Goal: Task Accomplishment & Management: Complete application form

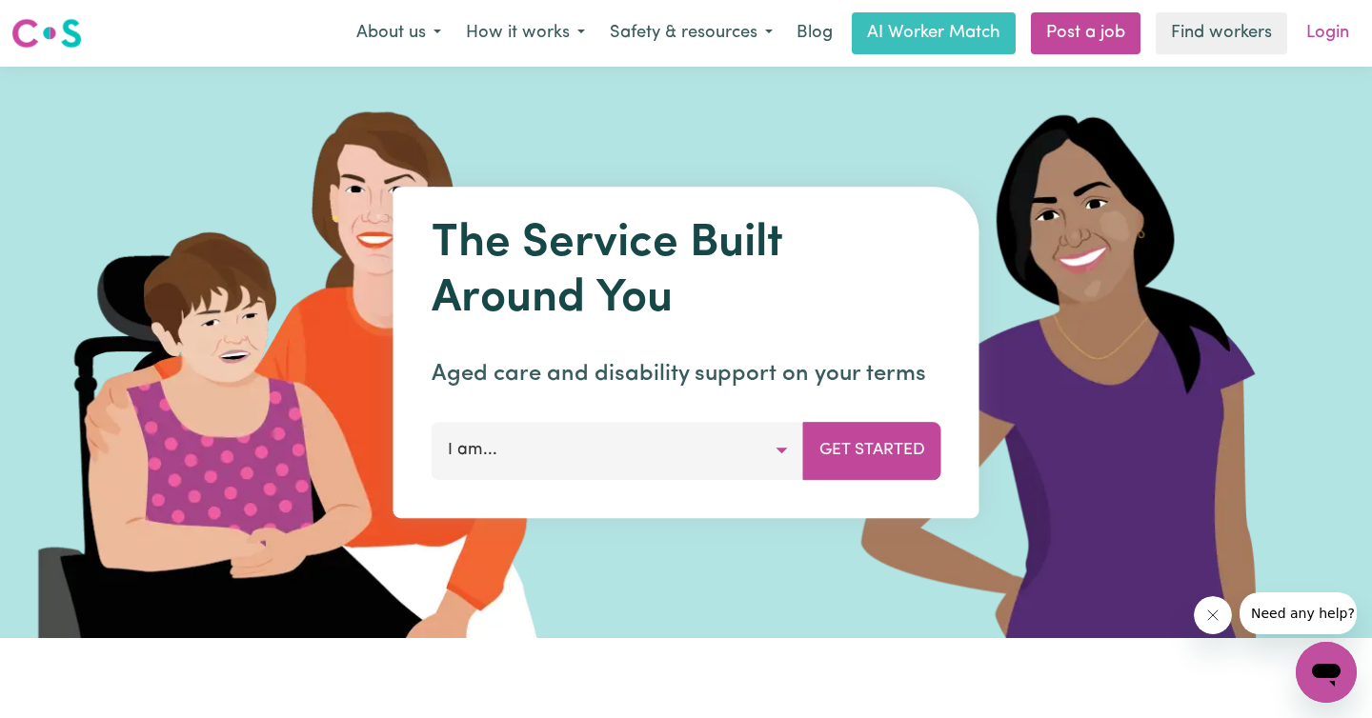
click at [1323, 27] on link "Login" at bounding box center [1328, 33] width 66 height 42
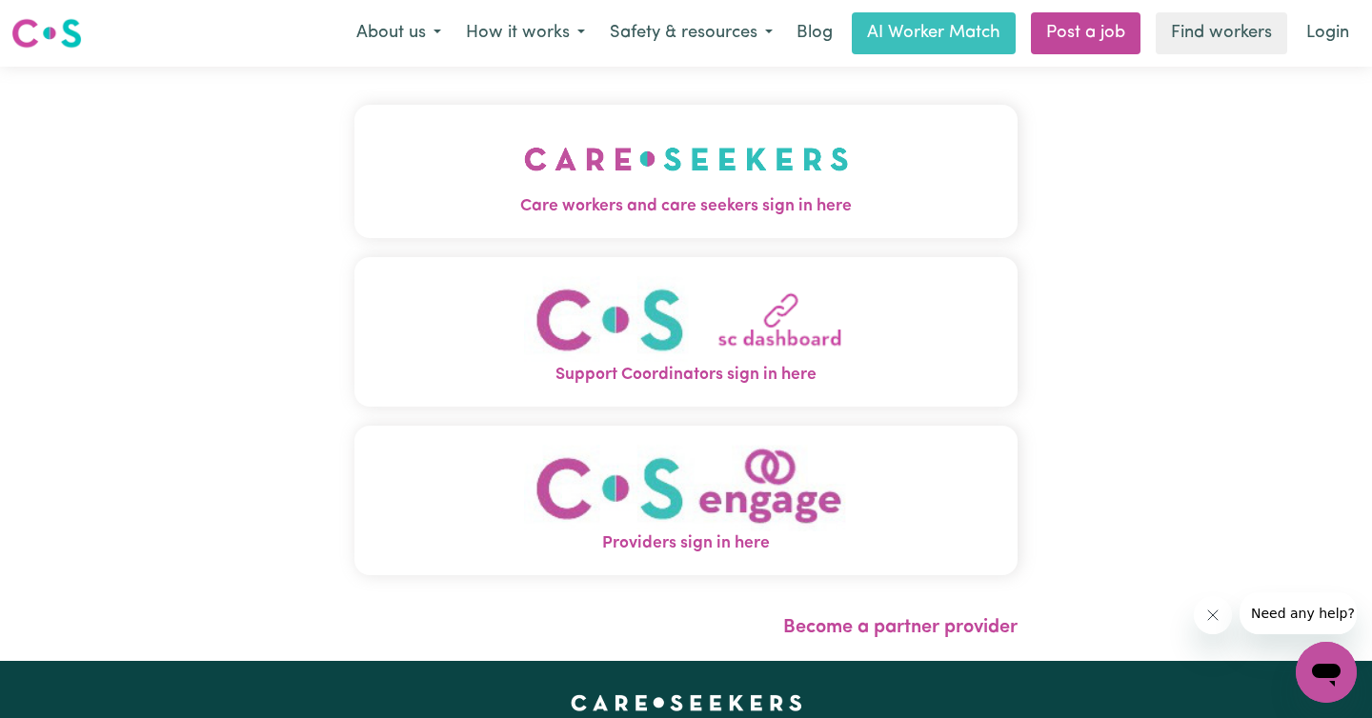
click at [696, 170] on img "Care workers and care seekers sign in here" at bounding box center [686, 159] width 325 height 70
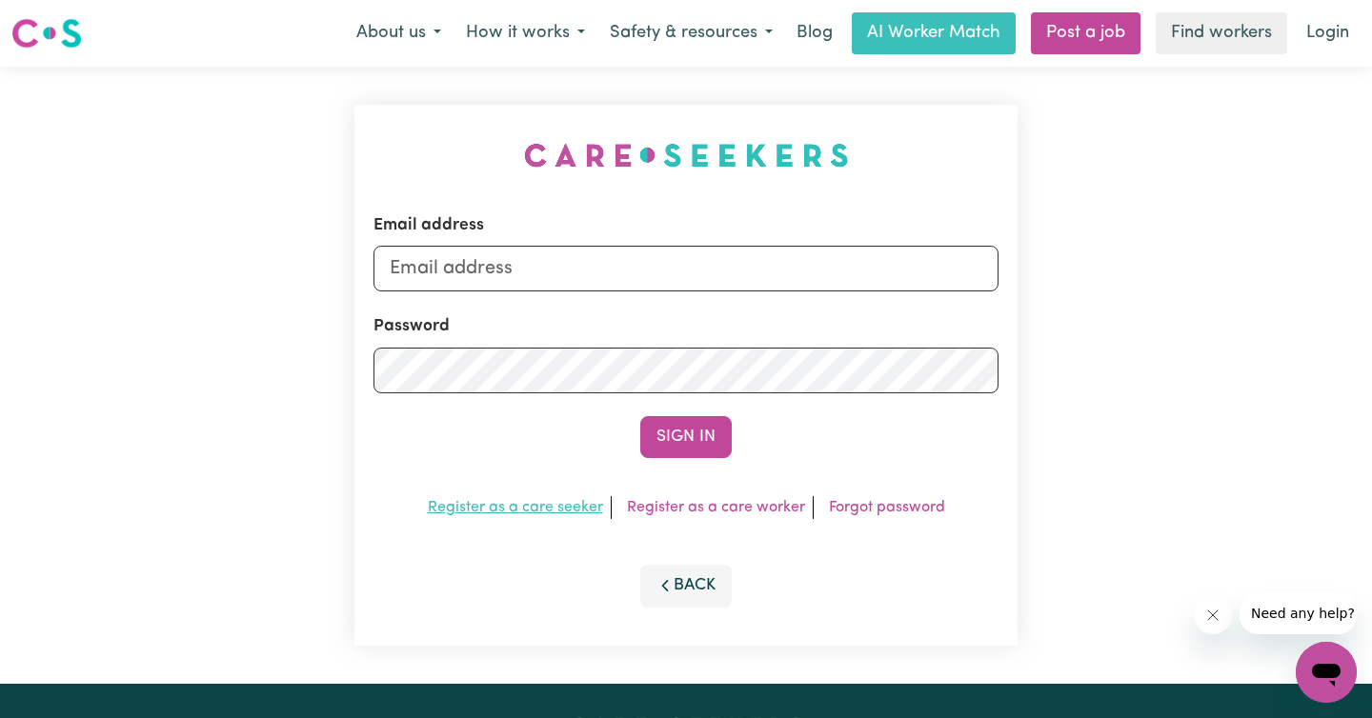
drag, startPoint x: 726, startPoint y: 512, endPoint x: 556, endPoint y: 508, distance: 169.6
click at [734, 504] on link "Register as a care worker" at bounding box center [716, 507] width 178 height 15
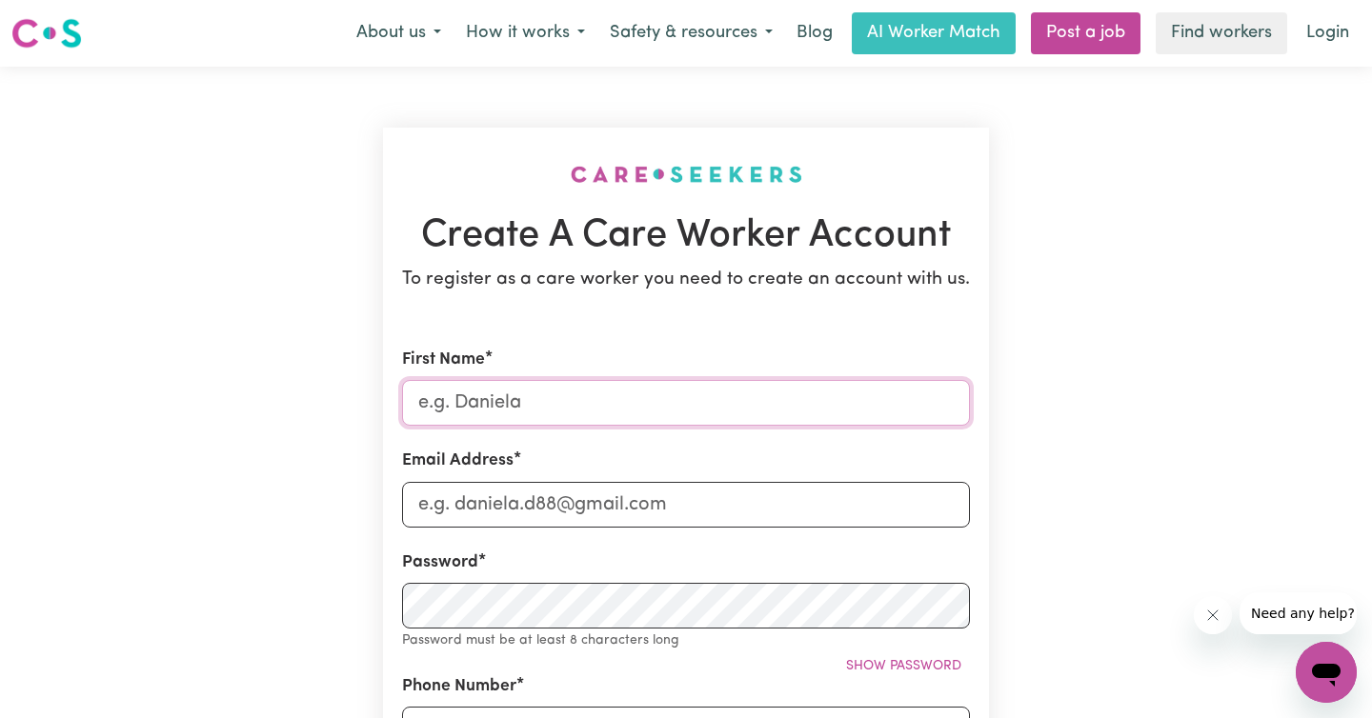
click at [517, 394] on input "First Name" at bounding box center [686, 403] width 568 height 46
type input "[PERSON_NAME]"
type input "[EMAIL_ADDRESS][DOMAIN_NAME]"
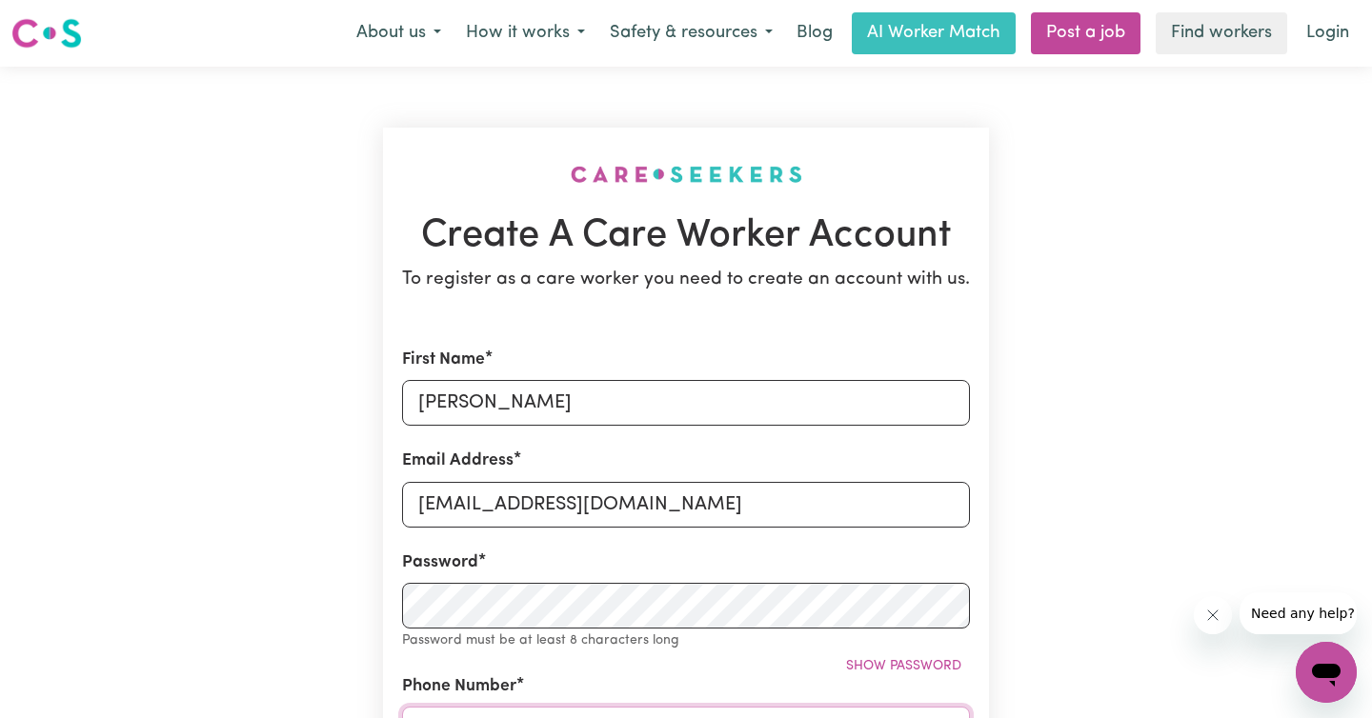
type input "0451346404"
type input "U8, [STREET_ADDRESS][PERSON_NAME]"
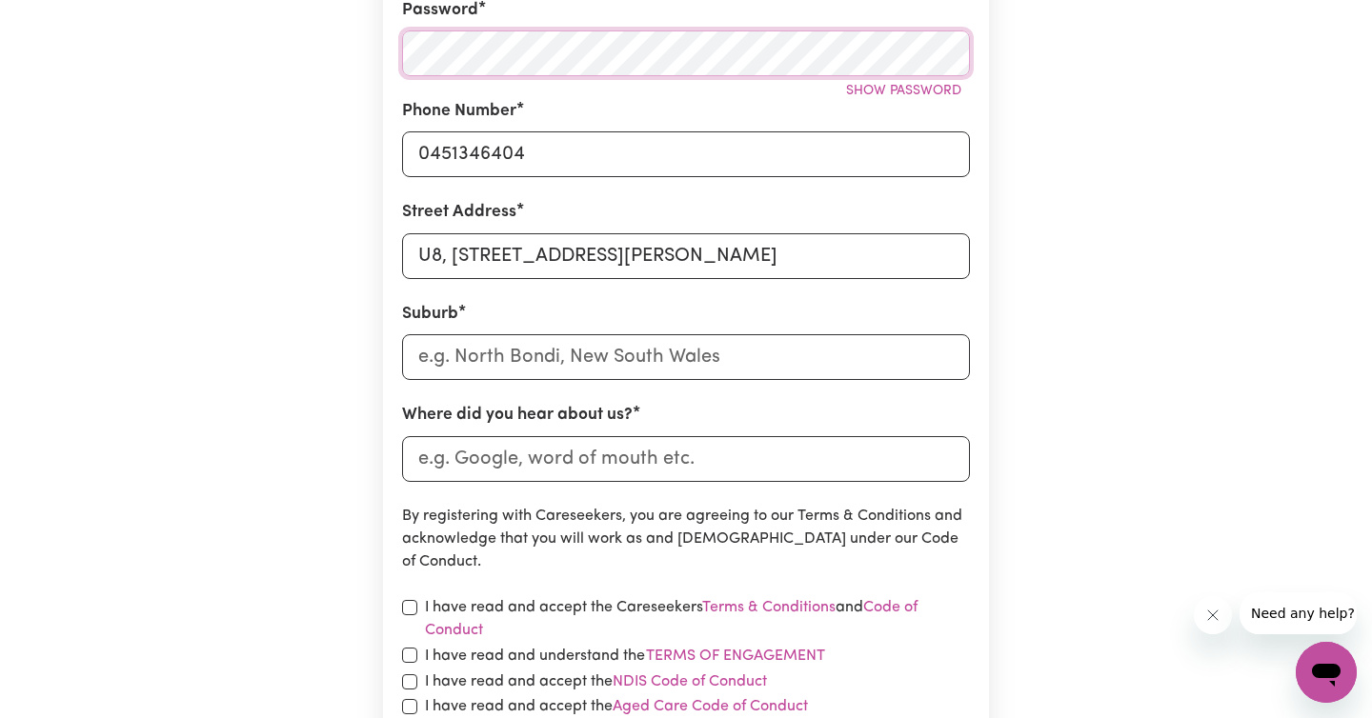
scroll to position [572, 0]
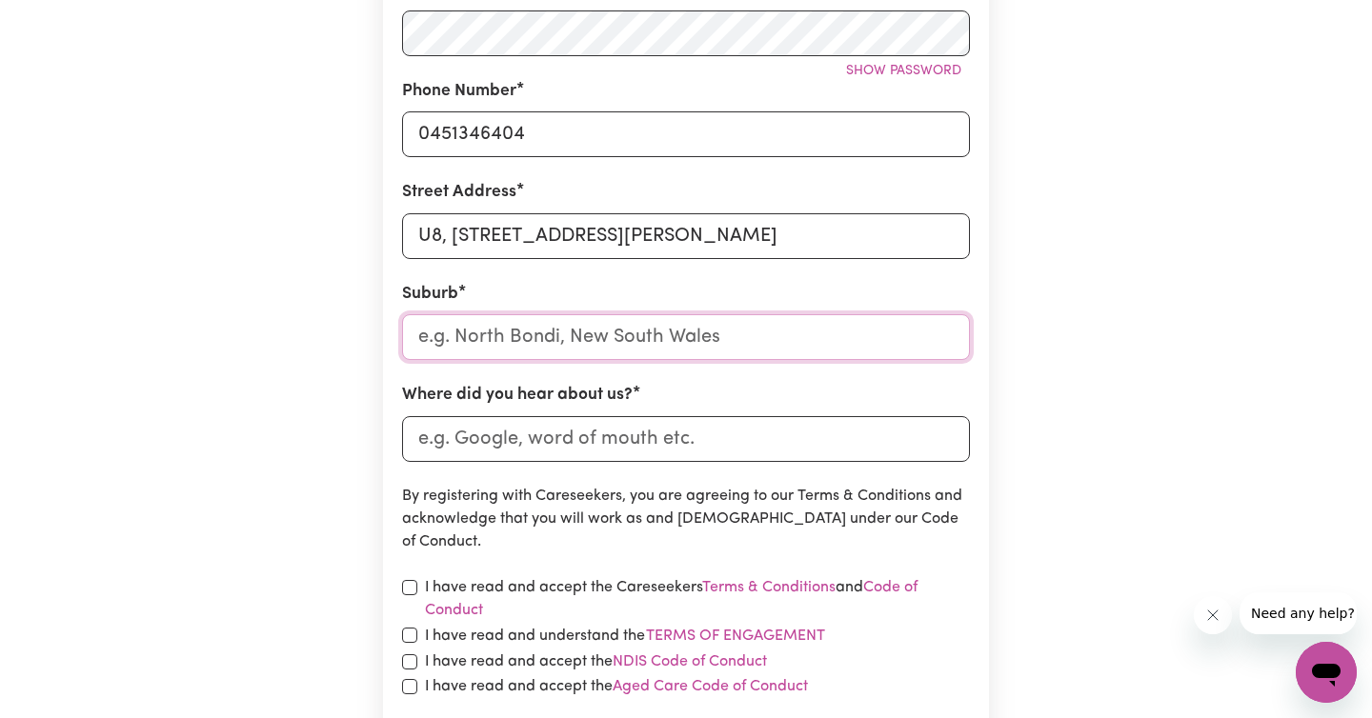
click at [508, 340] on input "text" at bounding box center [686, 337] width 568 height 46
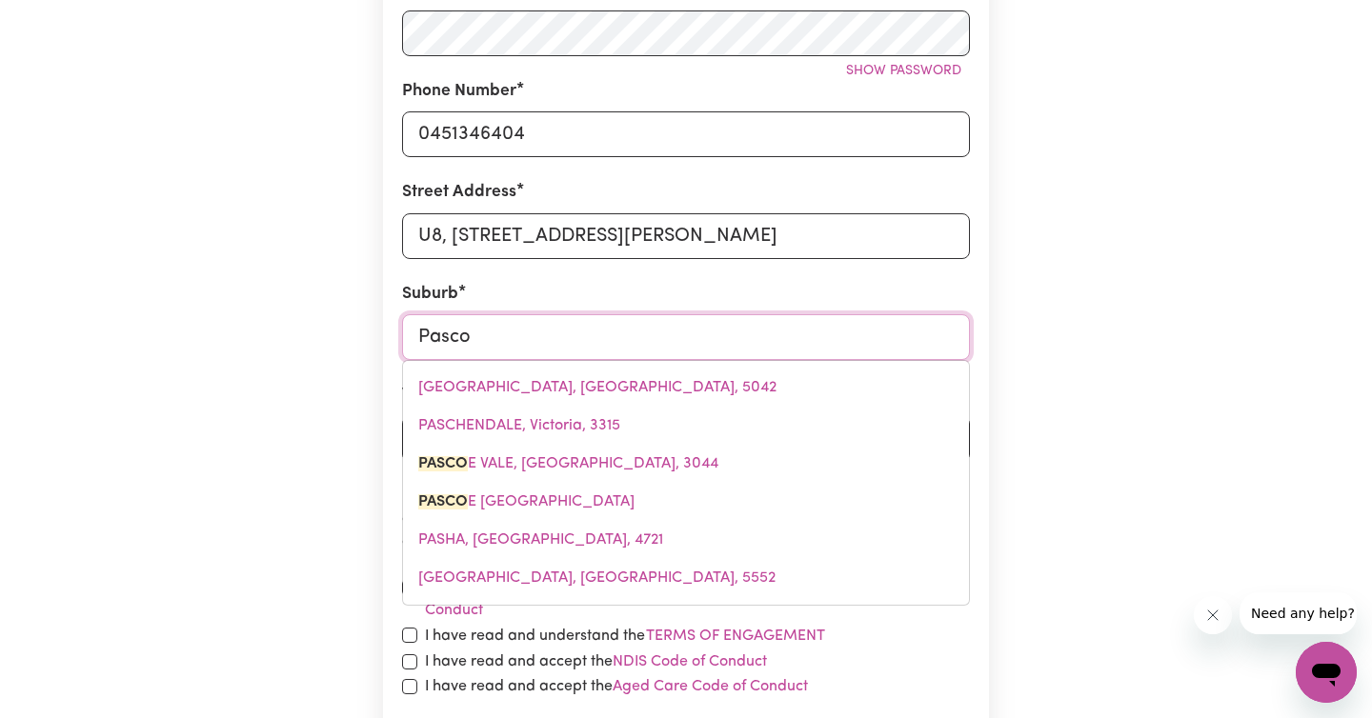
type input "Pascoe"
type input "Pascoe VALE, Victoria, 3044"
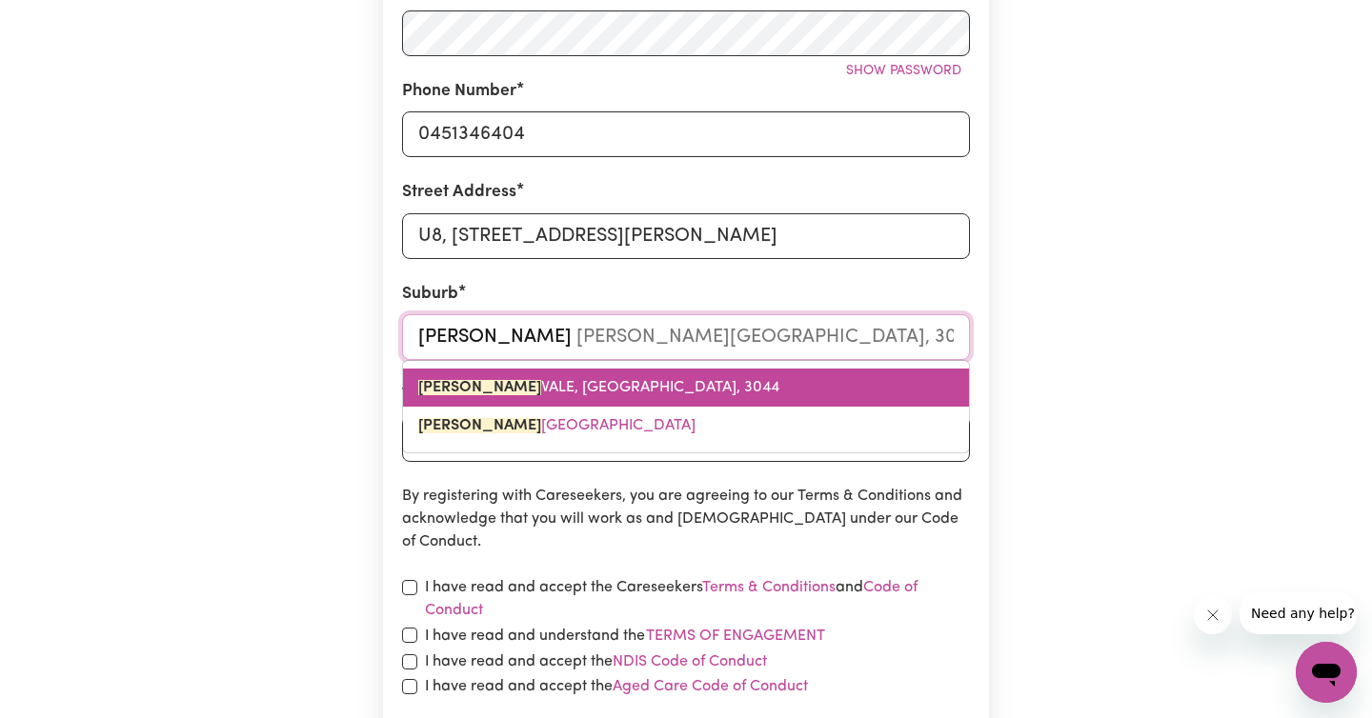
click at [505, 384] on span "PASCOE VALE, Victoria, 3044" at bounding box center [598, 387] width 361 height 15
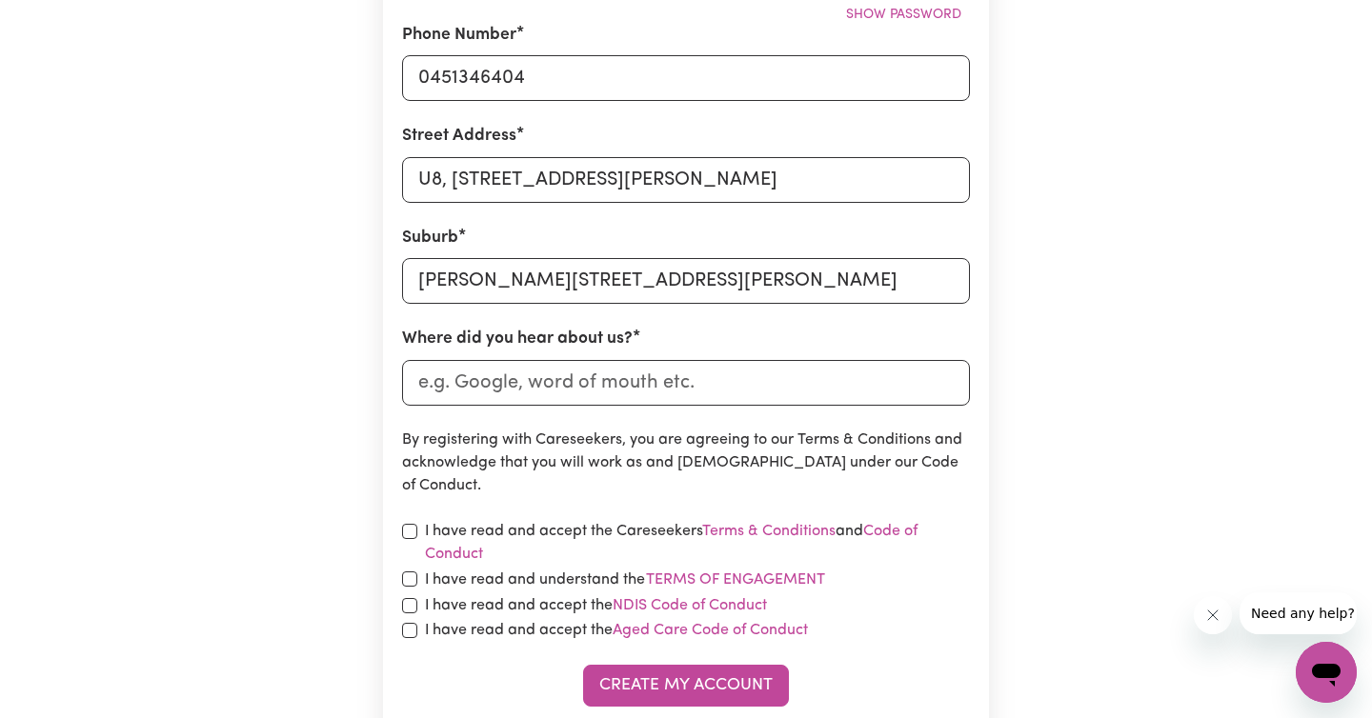
scroll to position [630, 0]
click at [541, 383] on input "Where did you hear about us?" at bounding box center [686, 382] width 568 height 46
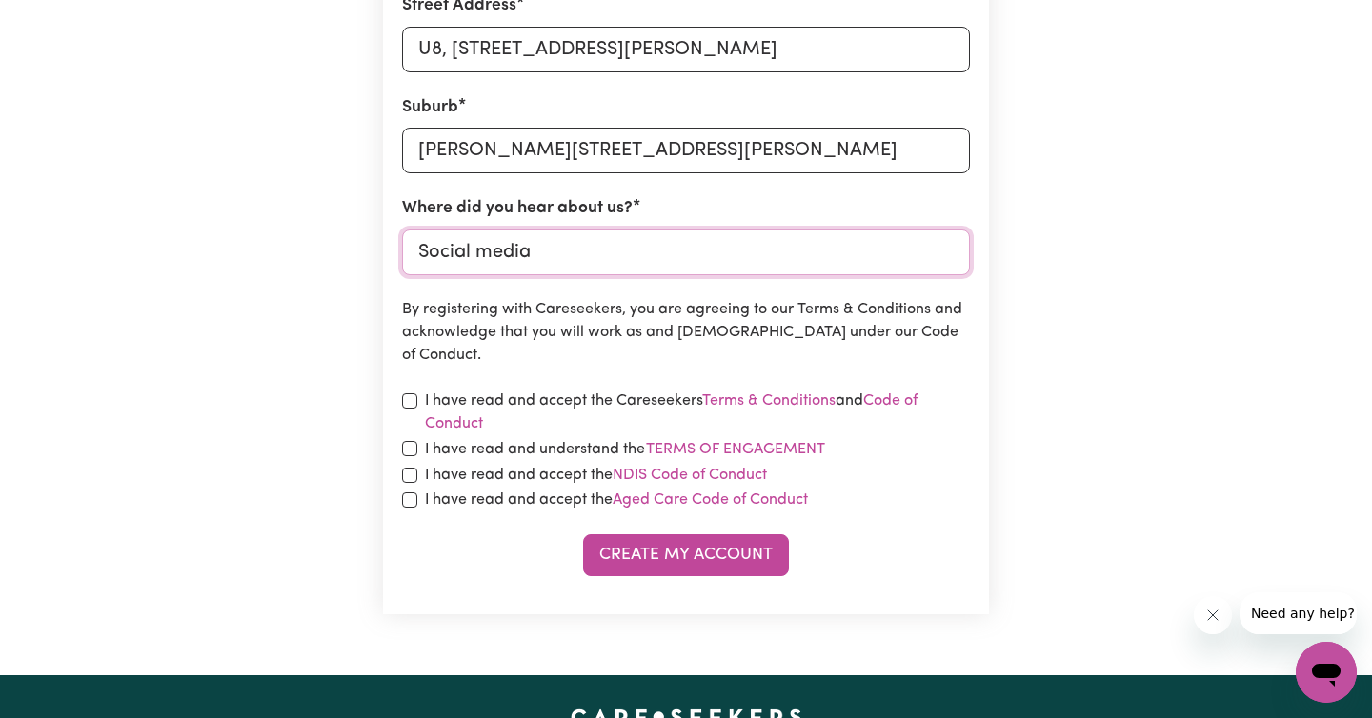
scroll to position [768, 0]
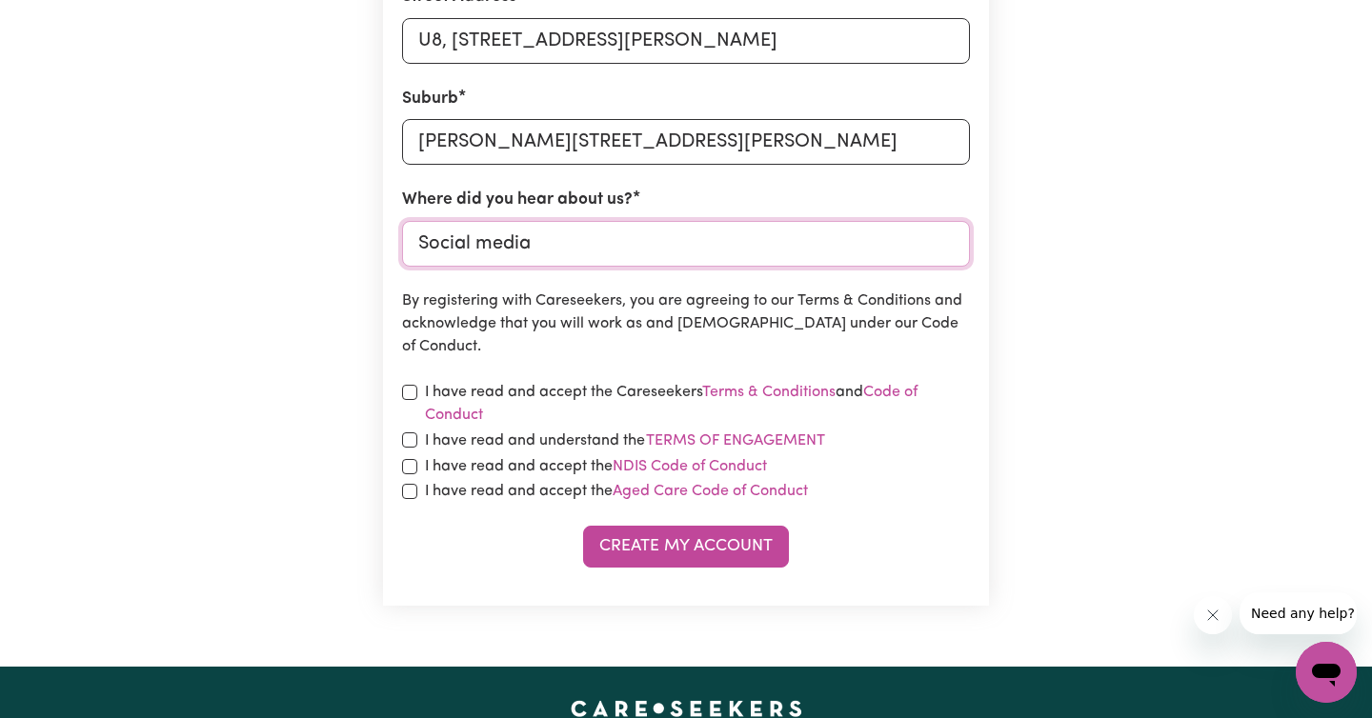
type input "Social media"
click at [407, 391] on input "checkbox" at bounding box center [409, 392] width 15 height 15
checkbox input "true"
click at [409, 443] on input "checkbox" at bounding box center [409, 439] width 15 height 15
checkbox input "true"
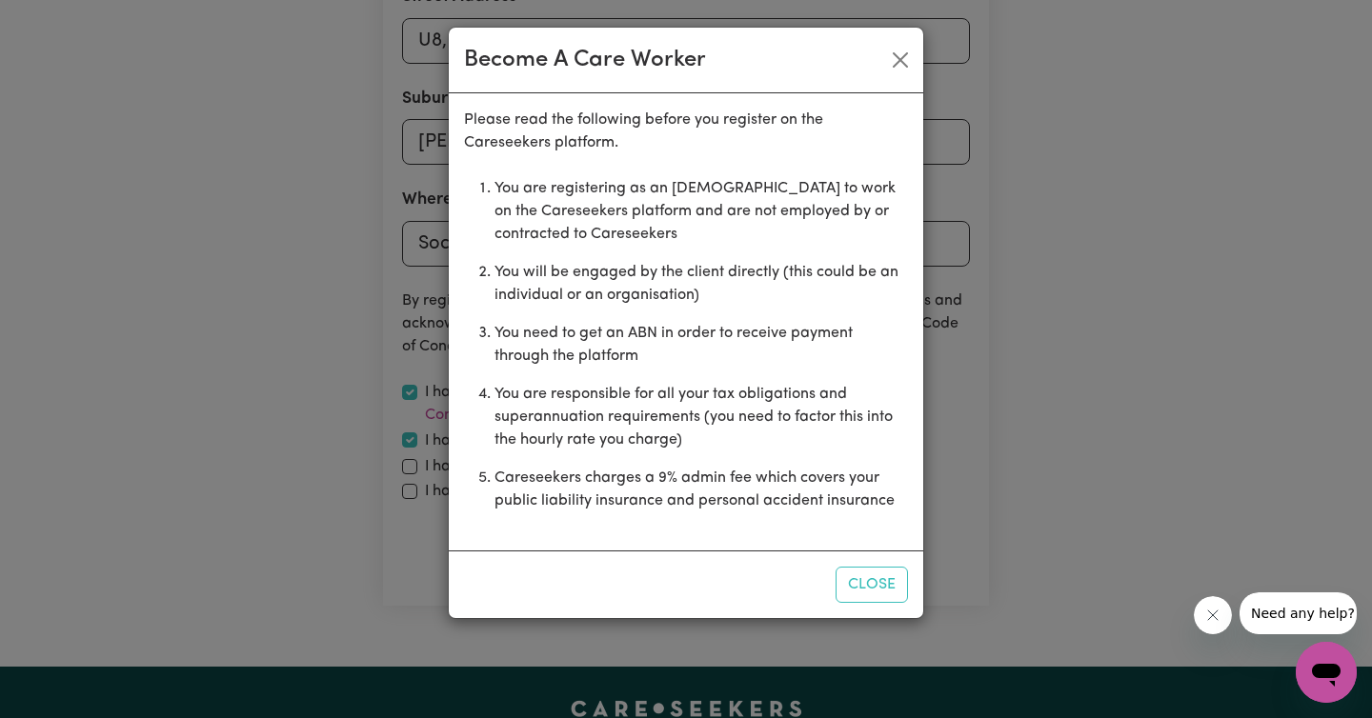
click at [769, 332] on li "You need to get an ABN in order to receive payment through the platform" at bounding box center [700, 344] width 413 height 61
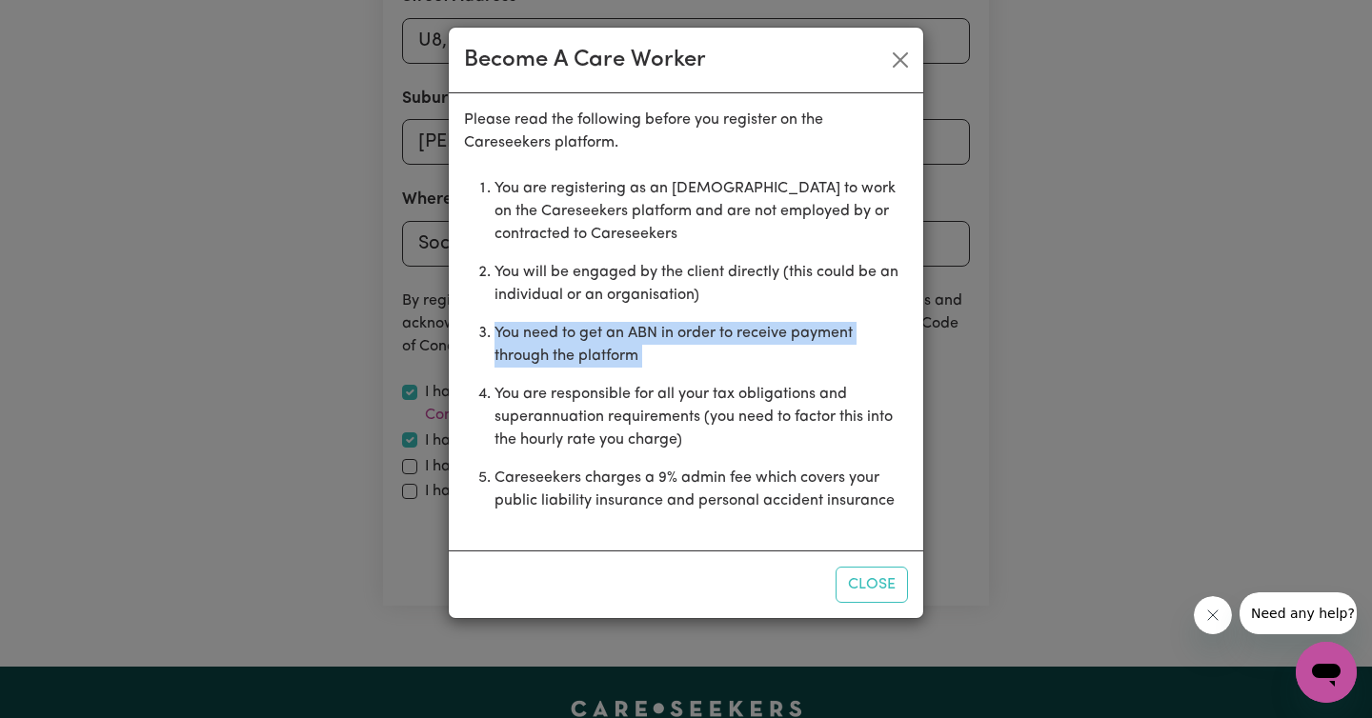
click at [769, 332] on li "You need to get an ABN in order to receive payment through the platform" at bounding box center [700, 344] width 413 height 61
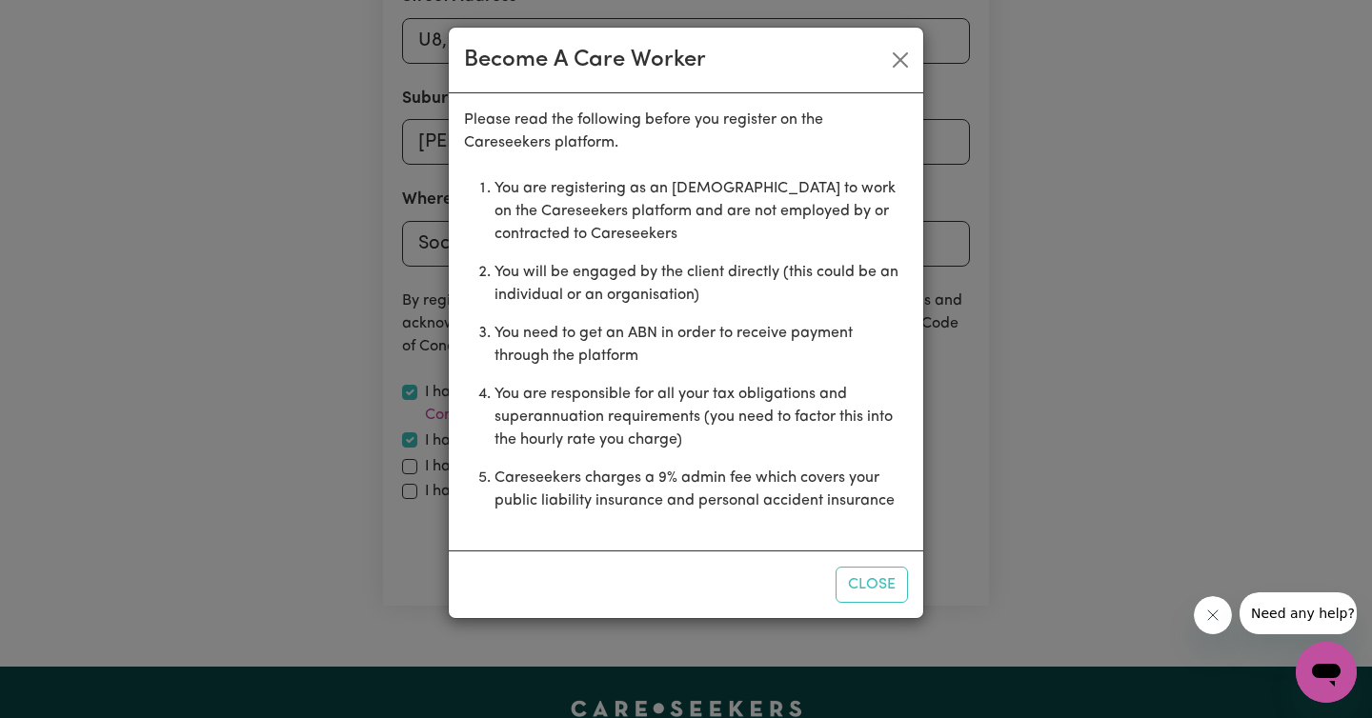
click at [569, 279] on li "You will be engaged by the client directly (this could be an individual or an o…" at bounding box center [700, 283] width 413 height 61
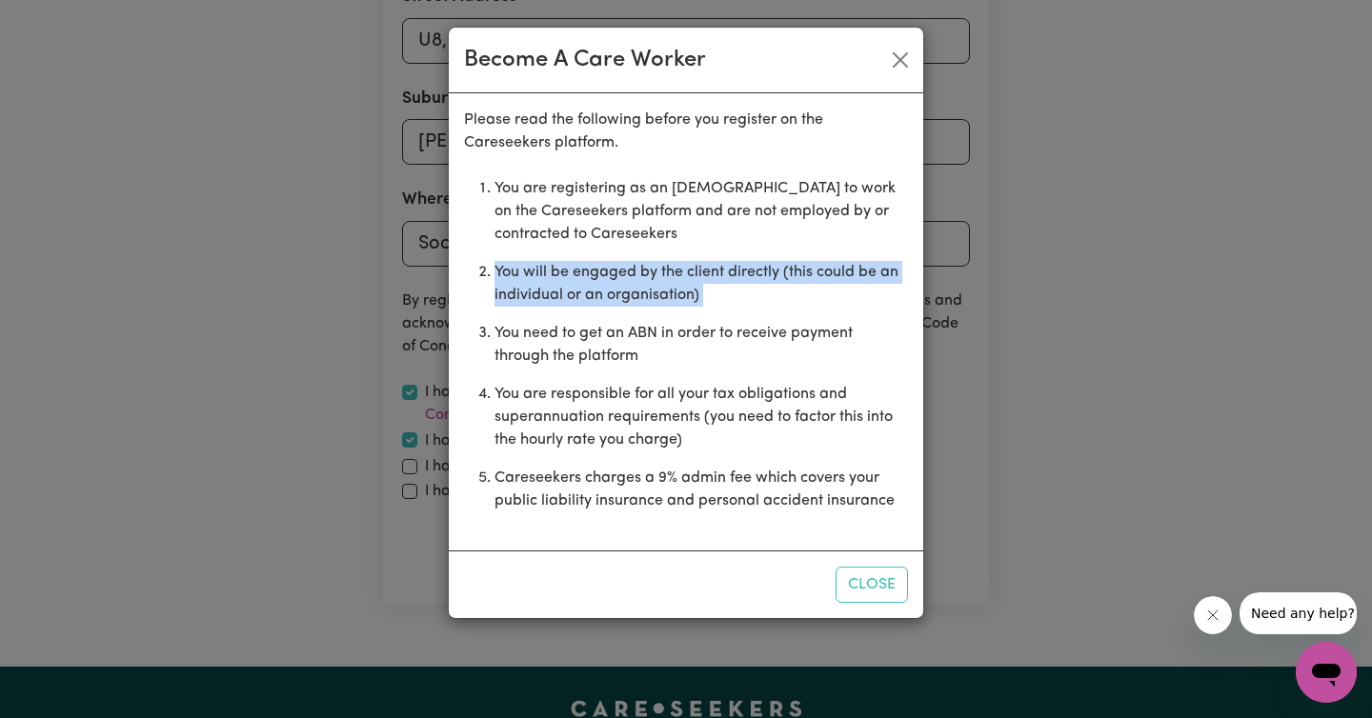
click at [569, 279] on li "You will be engaged by the client directly (this could be an individual or an o…" at bounding box center [700, 283] width 413 height 61
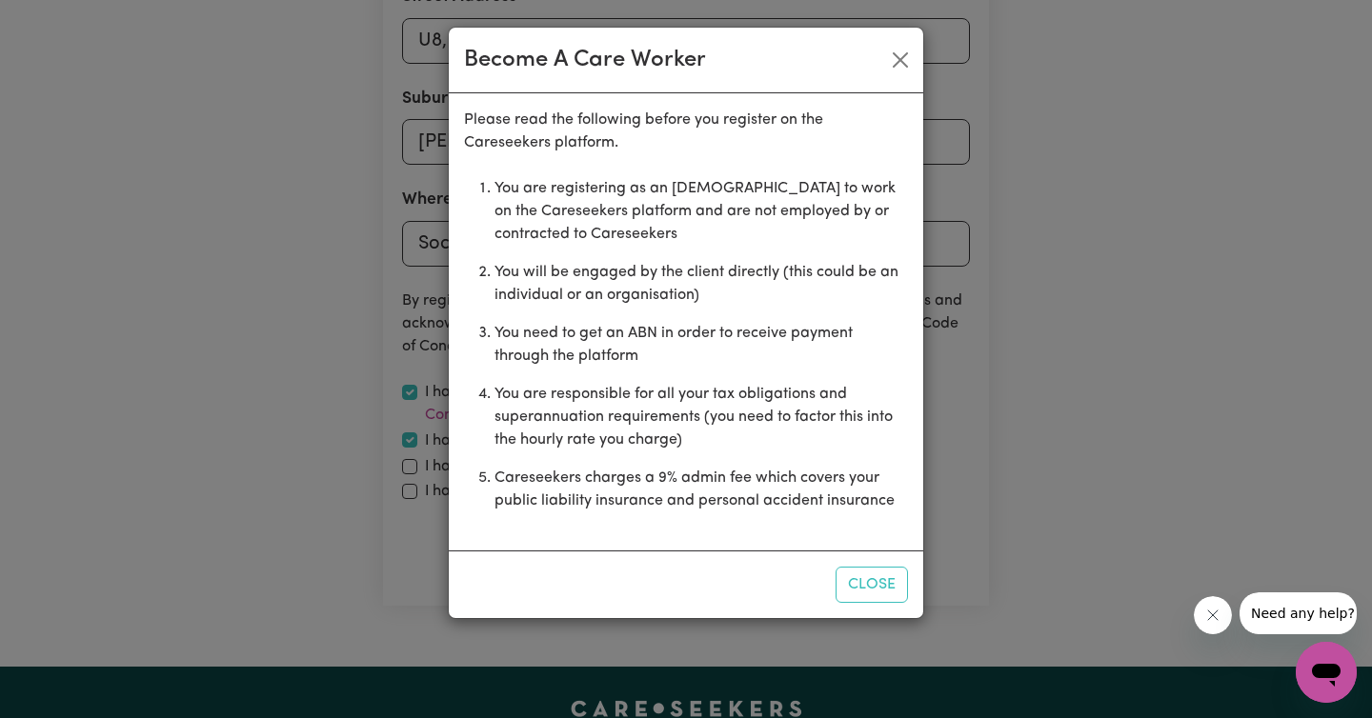
click at [569, 212] on li "You are registering as an independent contractor to work on the Careseekers pla…" at bounding box center [700, 212] width 413 height 84
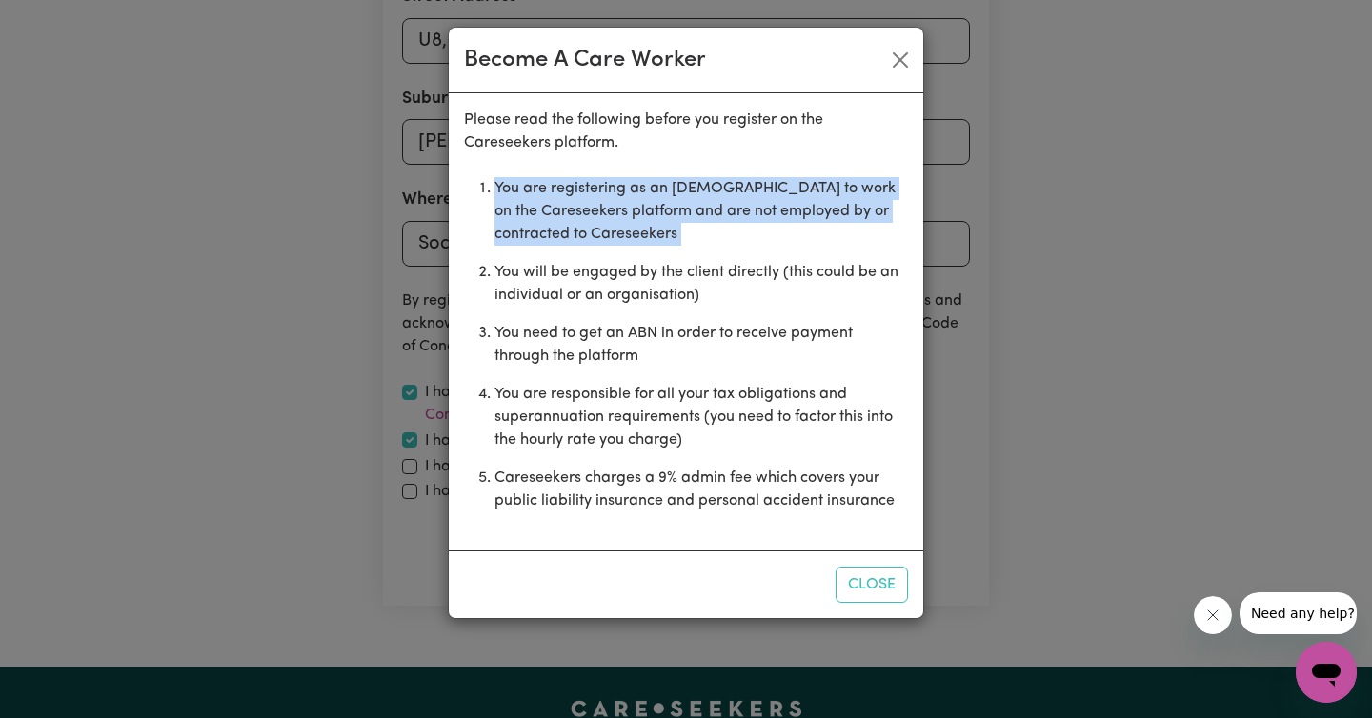
click at [569, 212] on li "You are registering as an independent contractor to work on the Careseekers pla…" at bounding box center [700, 212] width 413 height 84
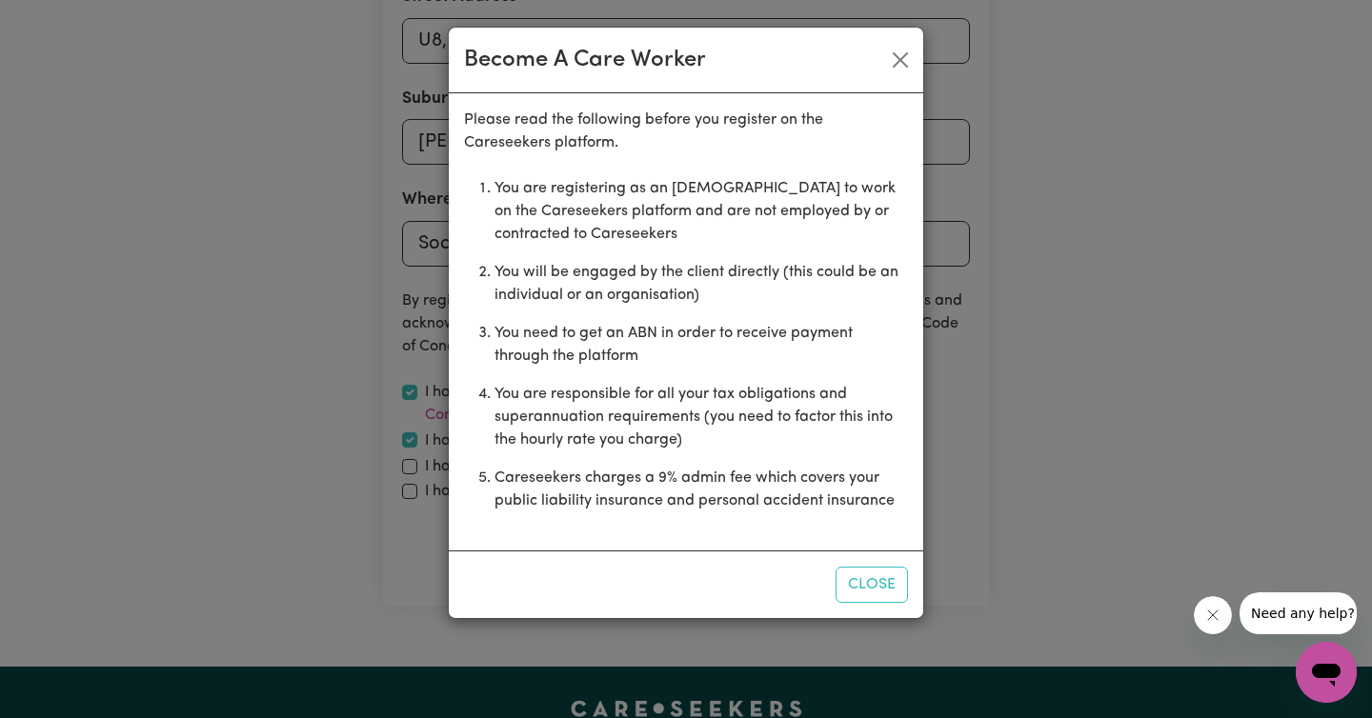
click at [562, 405] on li "You are responsible for all your tax obligations and superannuation requirement…" at bounding box center [700, 417] width 413 height 84
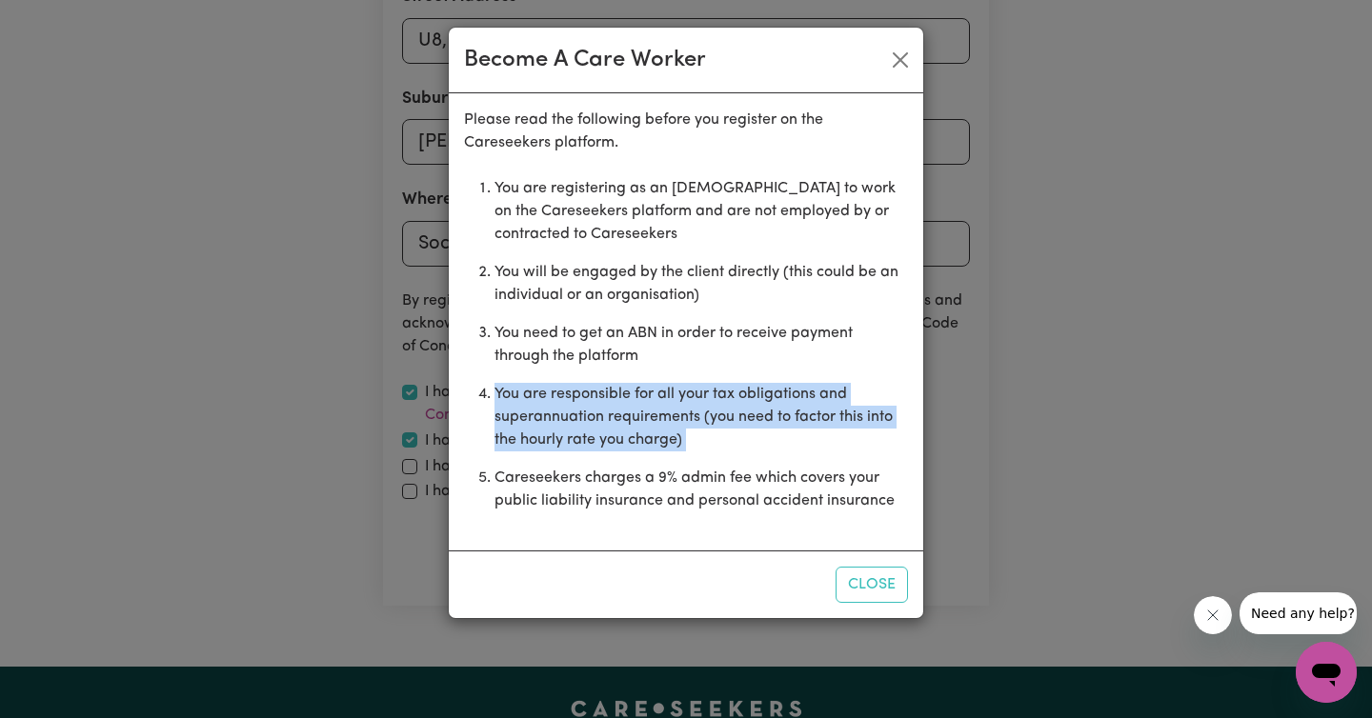
click at [562, 405] on li "You are responsible for all your tax obligations and superannuation requirement…" at bounding box center [700, 417] width 413 height 84
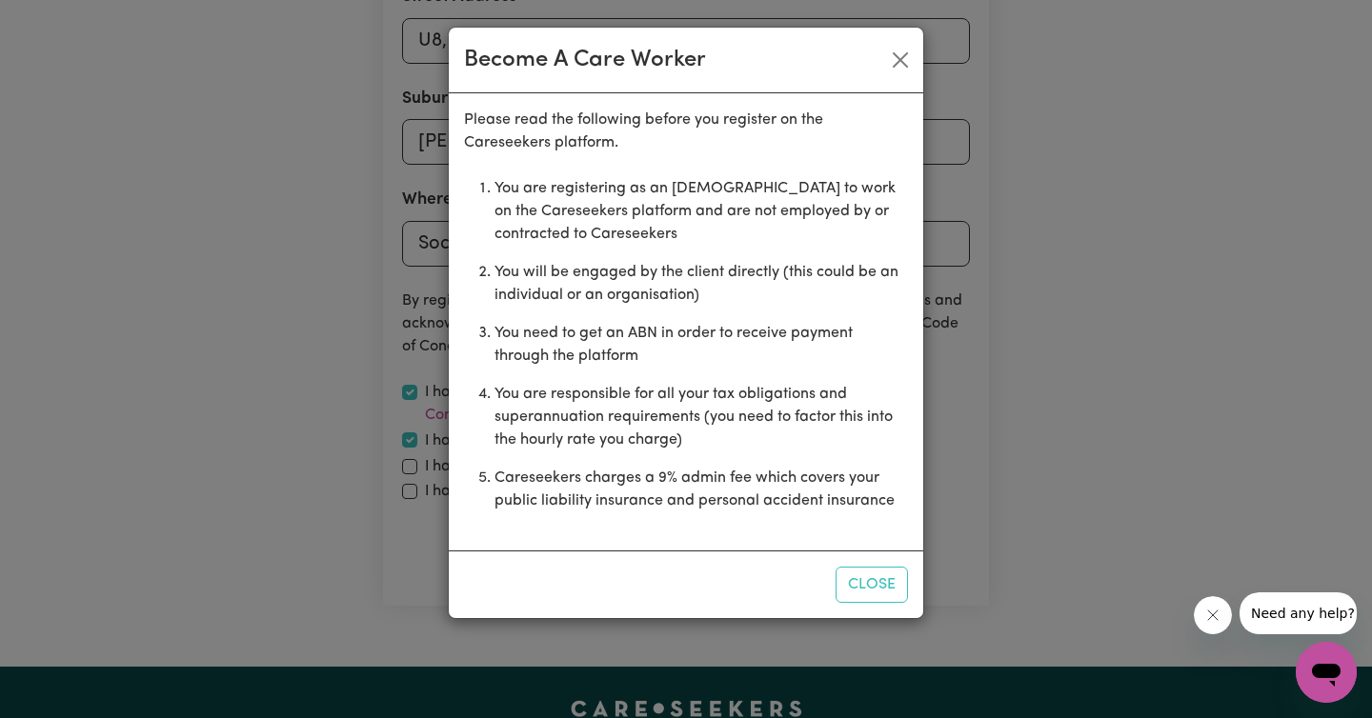
click at [577, 490] on li "Careseekers charges a 9% admin fee which covers your public liability insurance…" at bounding box center [700, 489] width 413 height 61
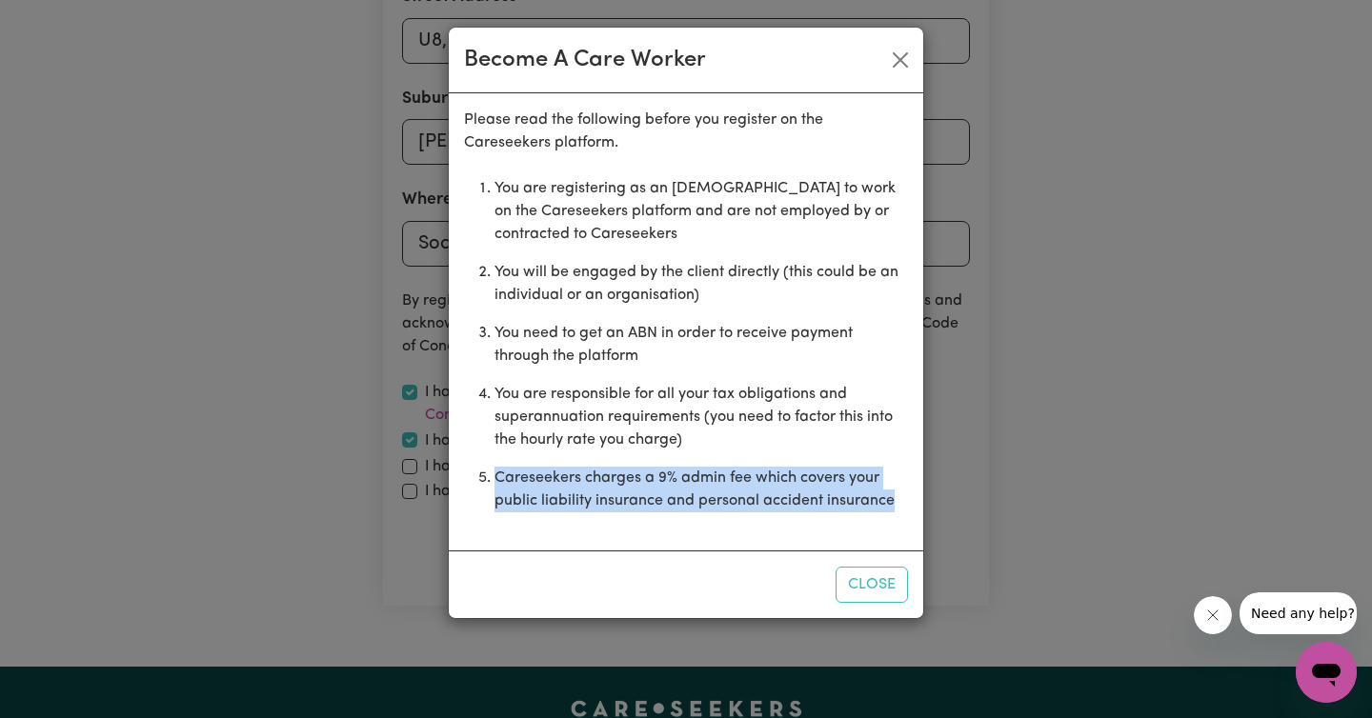
click at [577, 490] on li "Careseekers charges a 9% admin fee which covers your public liability insurance…" at bounding box center [700, 489] width 413 height 61
click at [874, 586] on button "Close" at bounding box center [871, 585] width 72 height 36
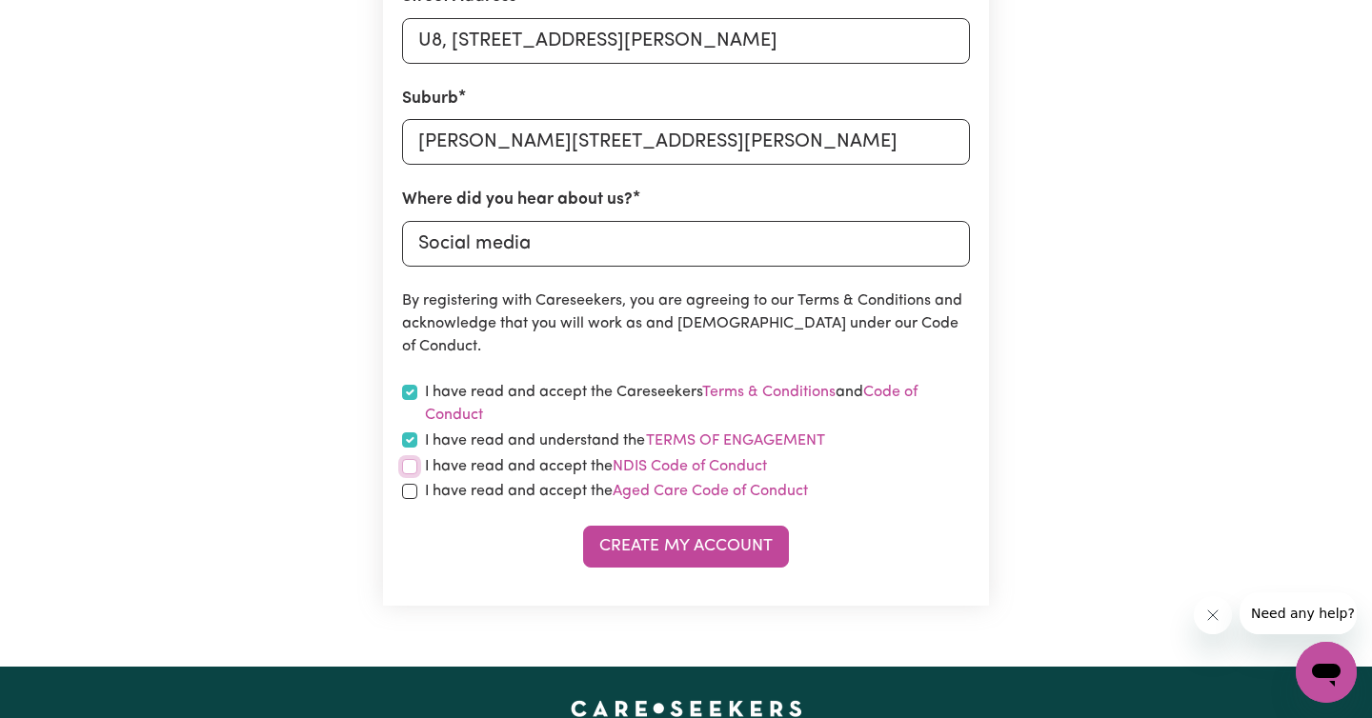
click at [411, 465] on input "checkbox" at bounding box center [409, 466] width 15 height 15
checkbox input "true"
click at [408, 492] on input "checkbox" at bounding box center [409, 491] width 15 height 15
checkbox input "true"
click at [717, 541] on button "Create My Account" at bounding box center [686, 547] width 206 height 42
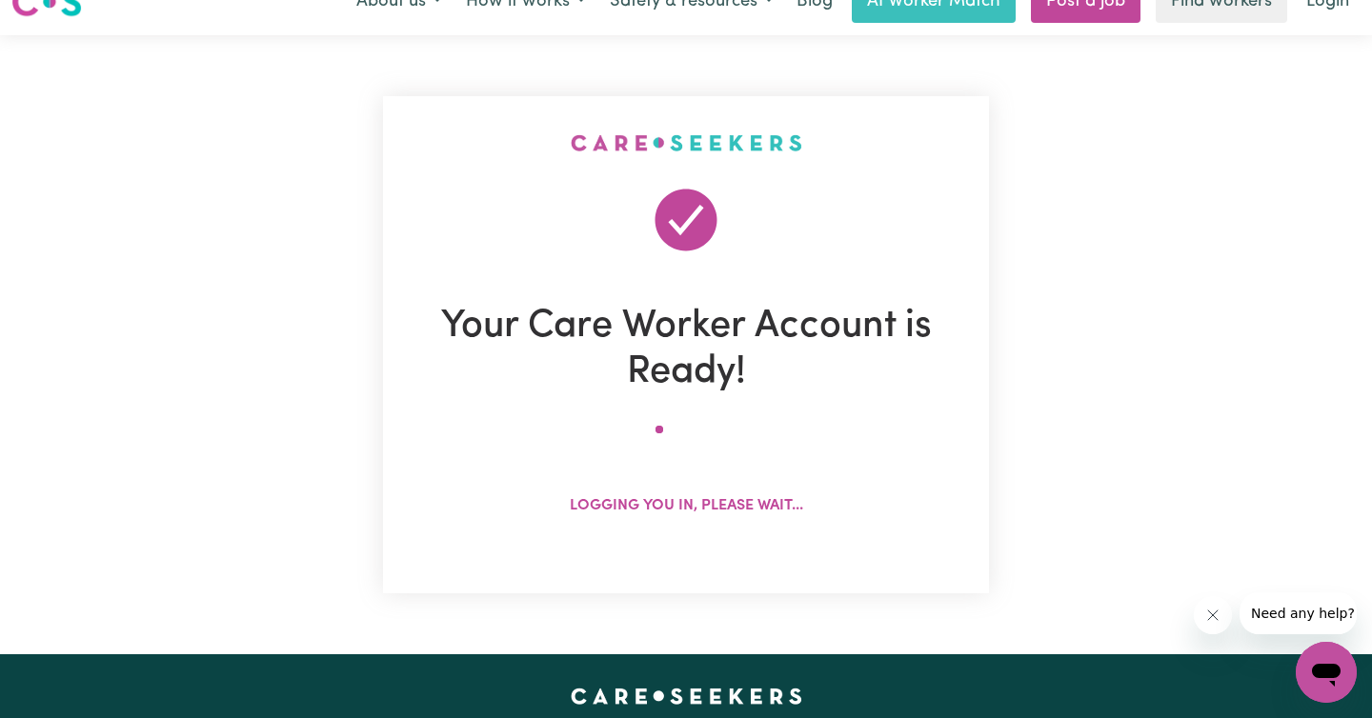
scroll to position [0, 0]
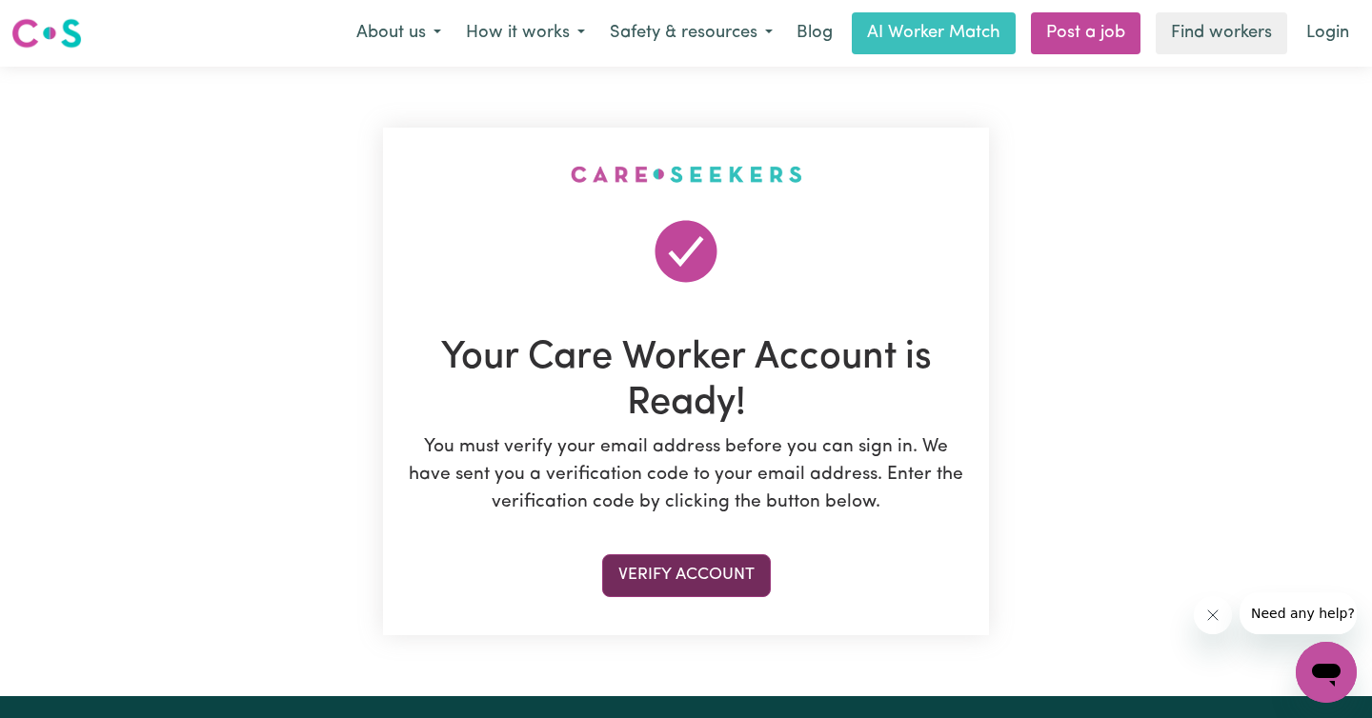
click at [681, 584] on button "Verify Account" at bounding box center [686, 575] width 169 height 42
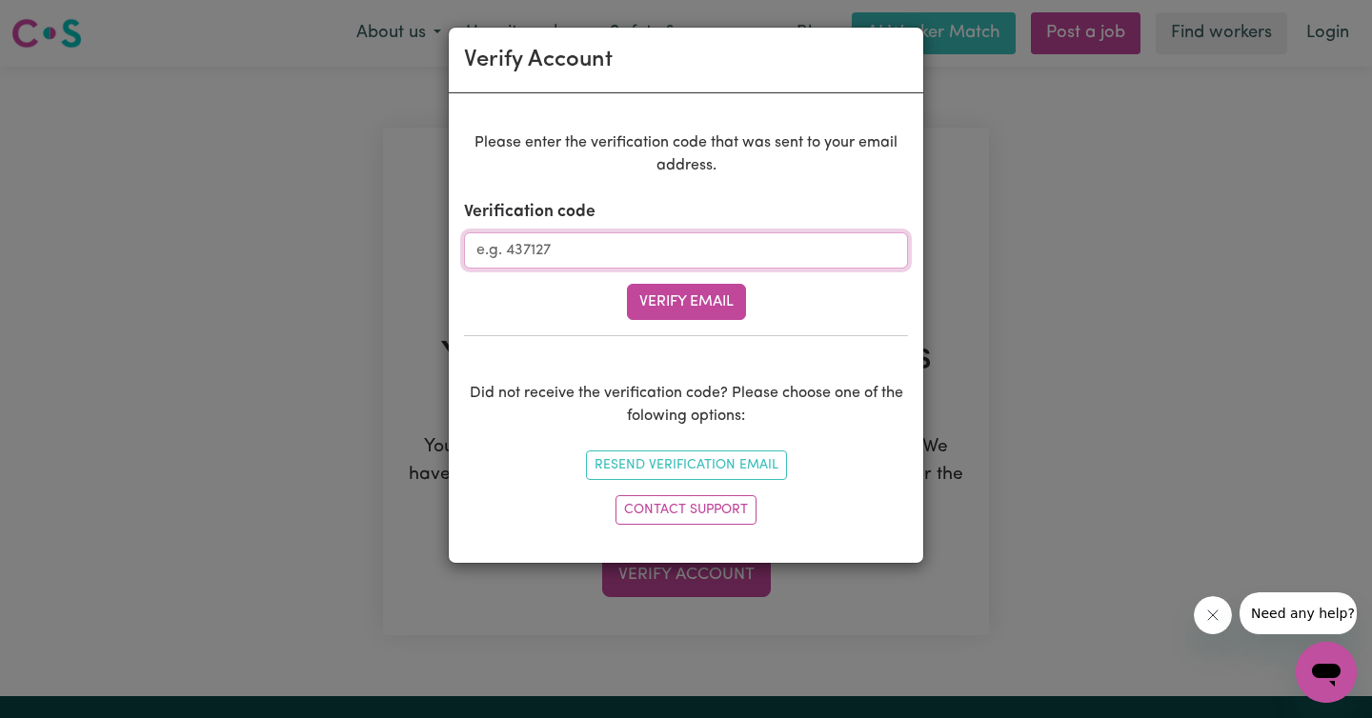
click at [548, 257] on input "Verification code" at bounding box center [686, 250] width 444 height 36
click at [666, 245] on input "Verification code" at bounding box center [686, 250] width 444 height 36
paste input "362122"
type input "362122"
click at [680, 307] on button "Verify Email" at bounding box center [686, 302] width 119 height 36
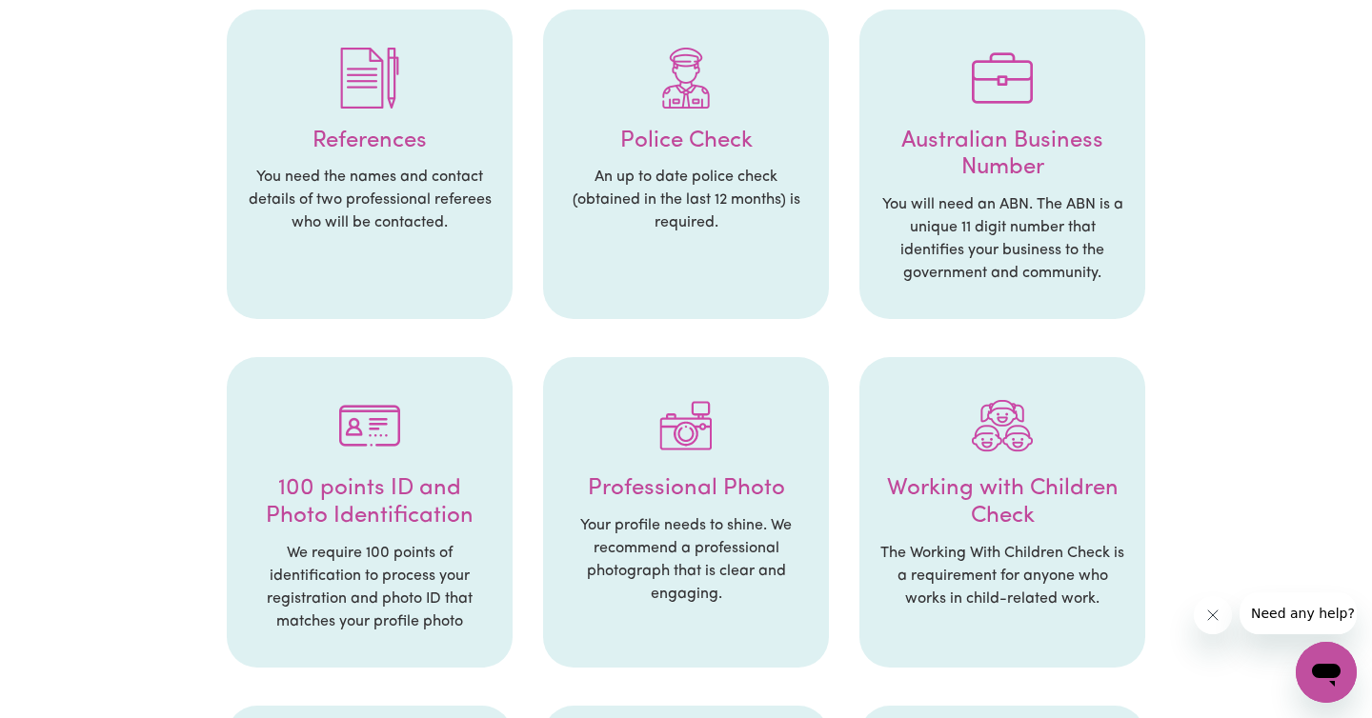
scroll to position [452, 0]
click at [981, 148] on h4 "Australian Business Number" at bounding box center [1002, 154] width 248 height 55
click at [396, 143] on h4 "References" at bounding box center [370, 141] width 248 height 28
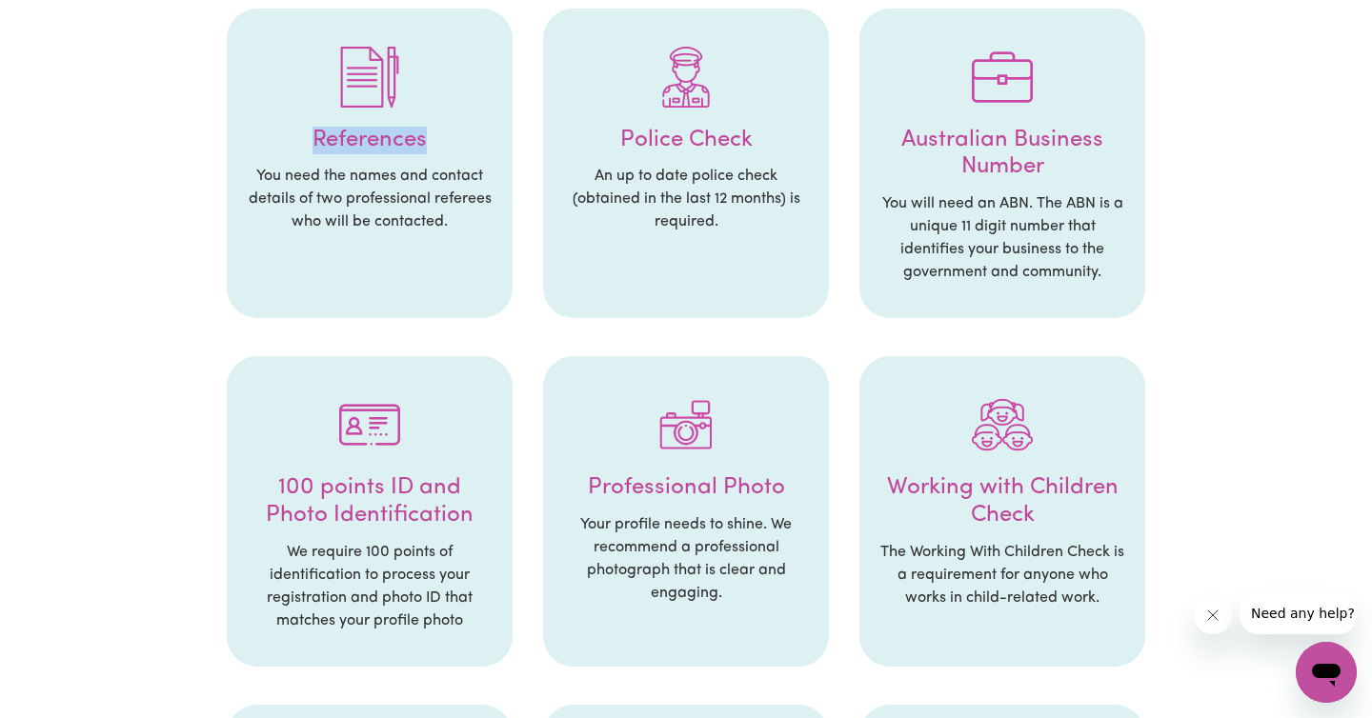
click at [396, 143] on h4 "References" at bounding box center [370, 141] width 248 height 28
click at [331, 161] on li "References You need the names and contact details of two professional referees …" at bounding box center [370, 164] width 286 height 311
click at [367, 502] on h4 "100 points ID and Photo Identification" at bounding box center [370, 501] width 248 height 55
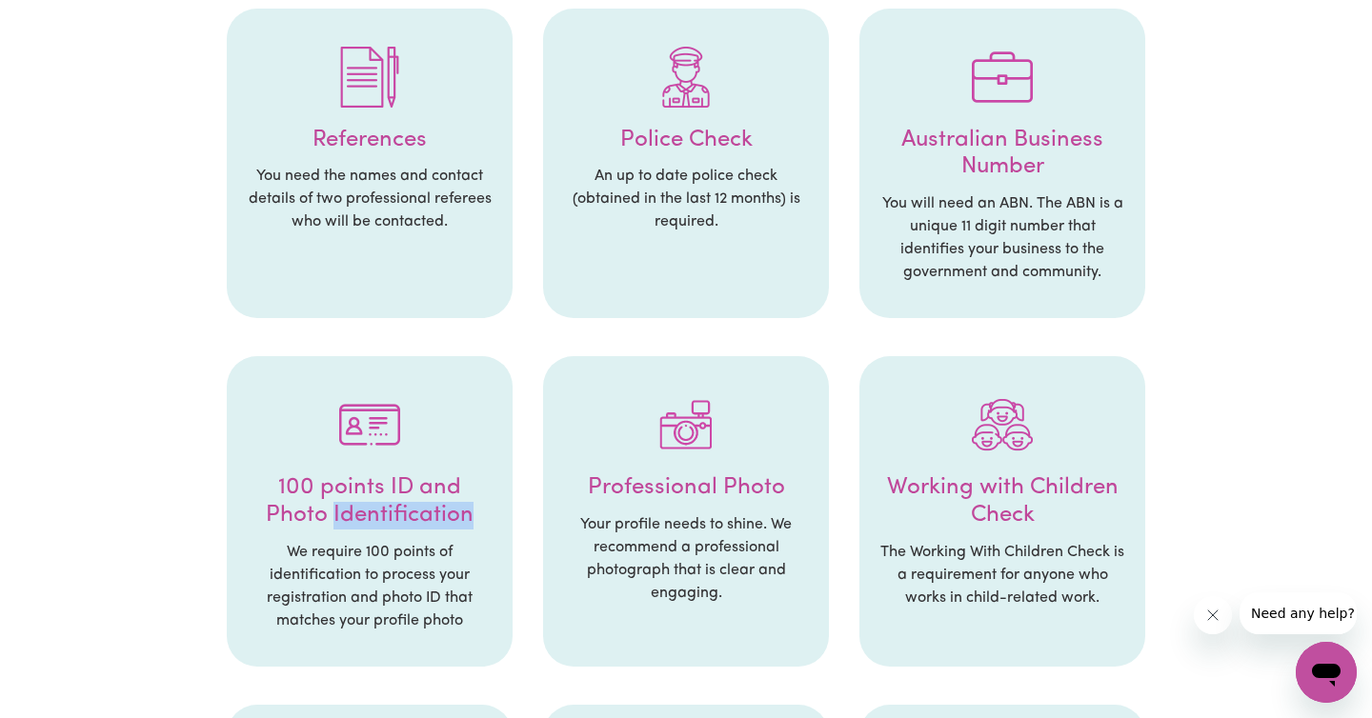
click at [367, 502] on h4 "100 points ID and Photo Identification" at bounding box center [370, 501] width 248 height 55
click at [712, 482] on h4 "Professional Photo" at bounding box center [686, 488] width 248 height 28
click at [1004, 490] on h4 "Working with Children Check" at bounding box center [1002, 501] width 248 height 55
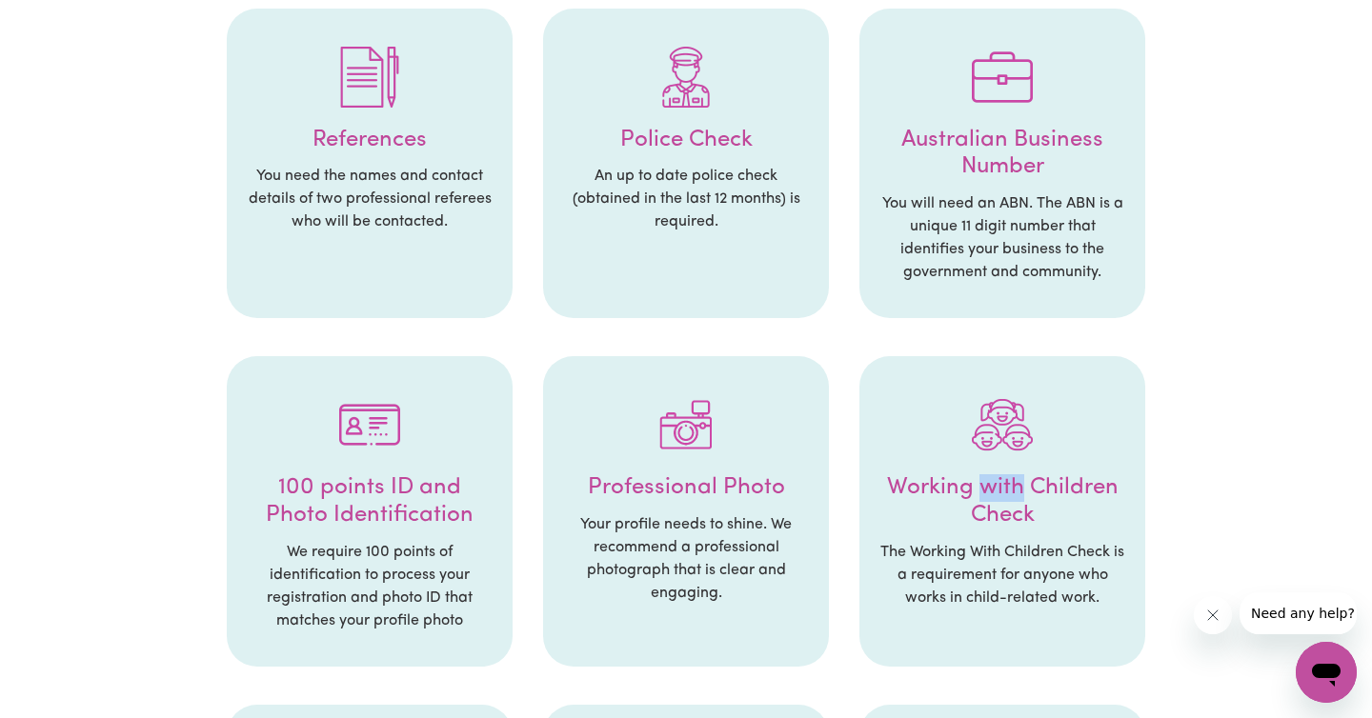
click at [1004, 490] on h4 "Working with Children Check" at bounding box center [1002, 501] width 248 height 55
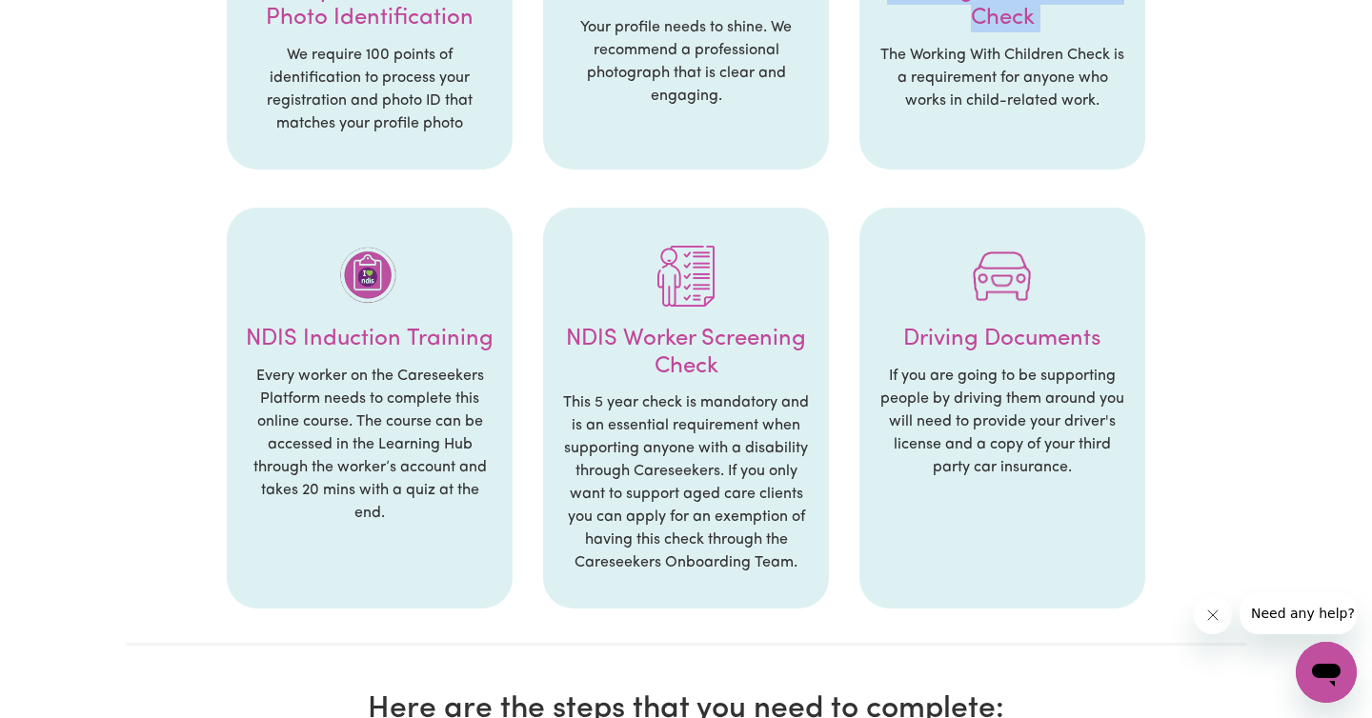
scroll to position [958, 0]
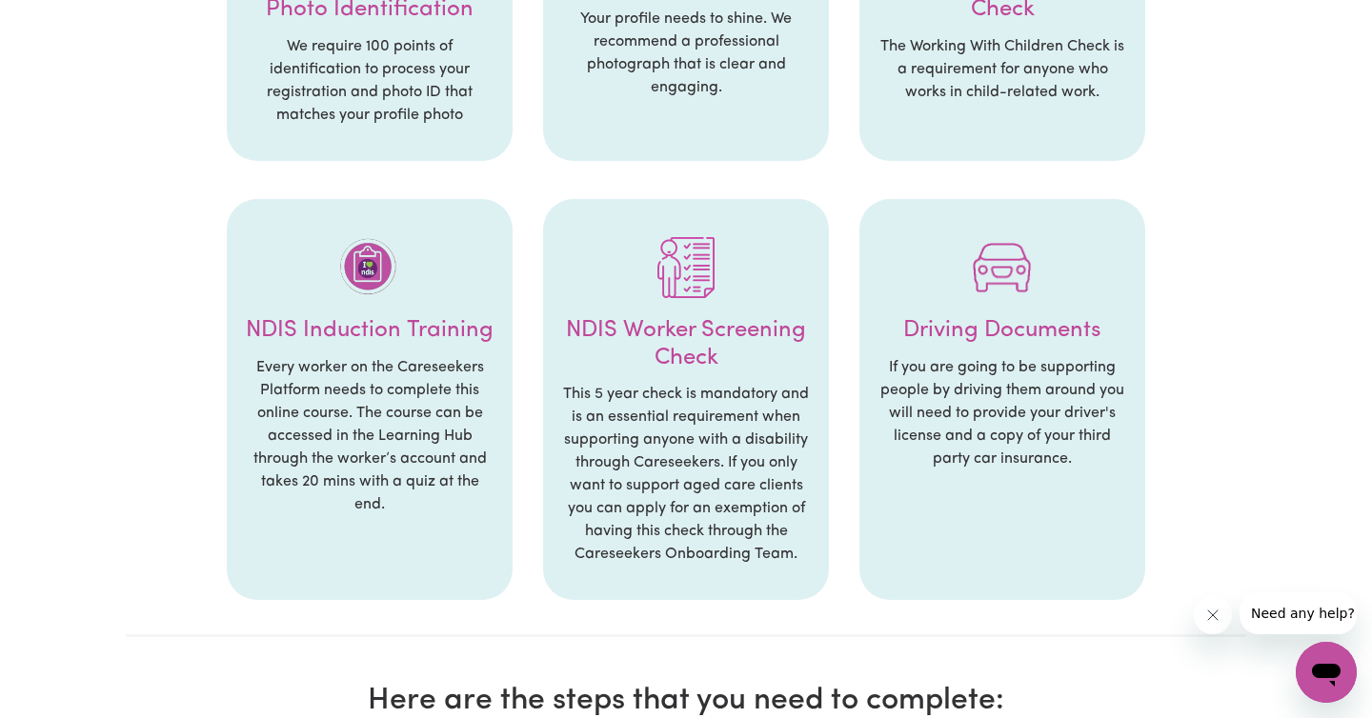
click at [660, 348] on h4 "NDIS Worker Screening Check" at bounding box center [686, 344] width 248 height 55
click at [635, 415] on p "This 5 year check is mandatory and is an essential requirement when supporting …" at bounding box center [686, 474] width 248 height 183
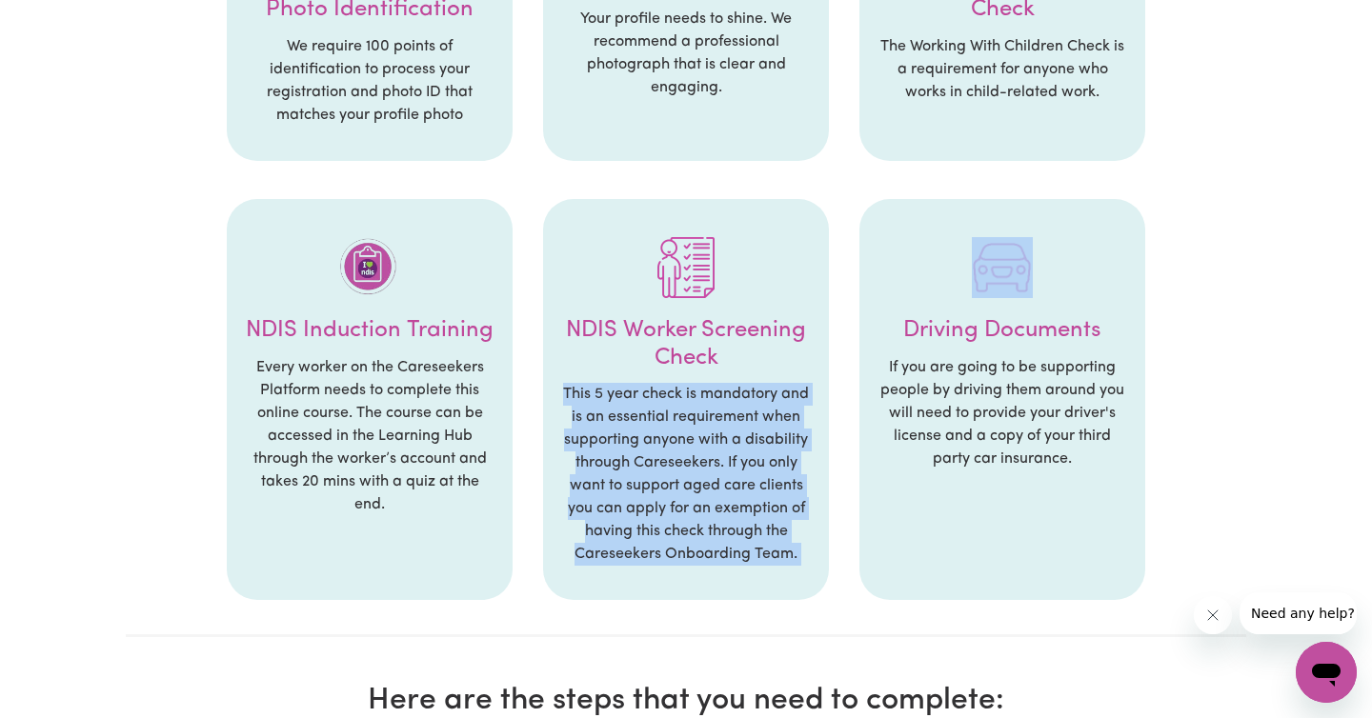
click at [635, 415] on p "This 5 year check is mandatory and is an essential requirement when supporting …" at bounding box center [686, 474] width 248 height 183
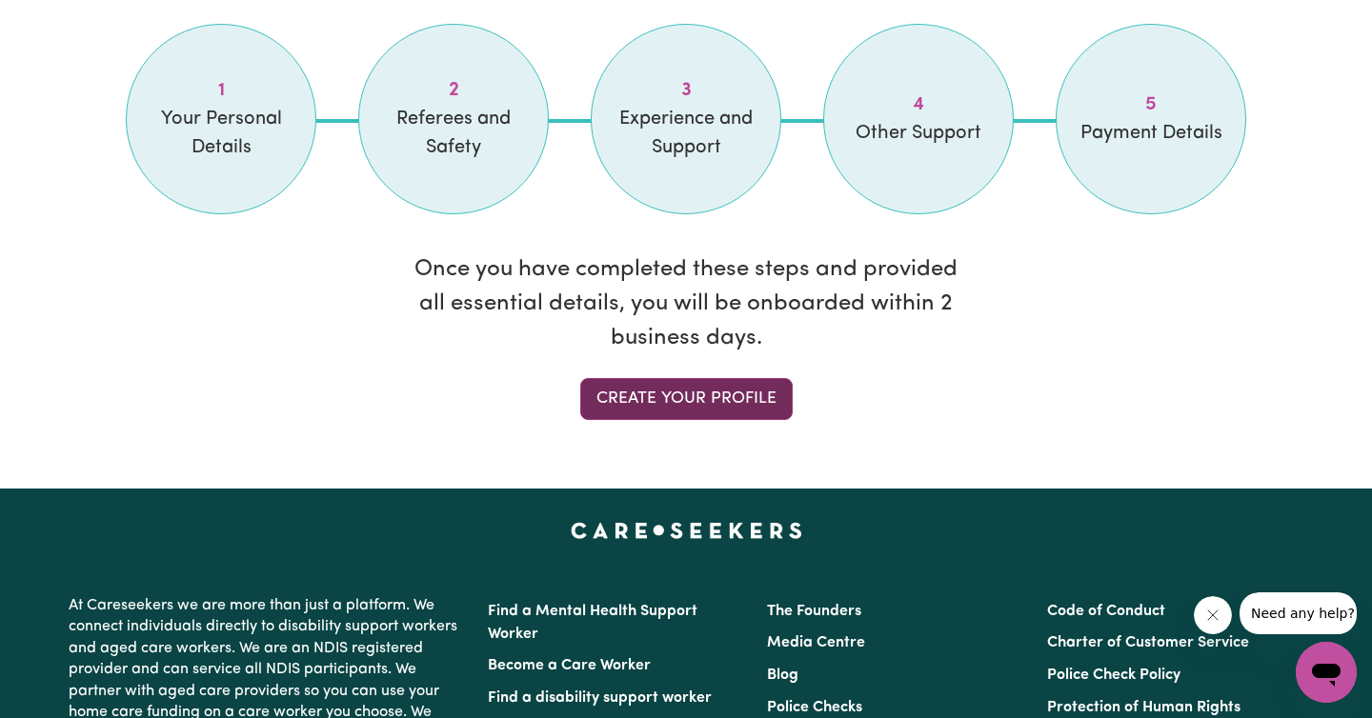
scroll to position [1681, 0]
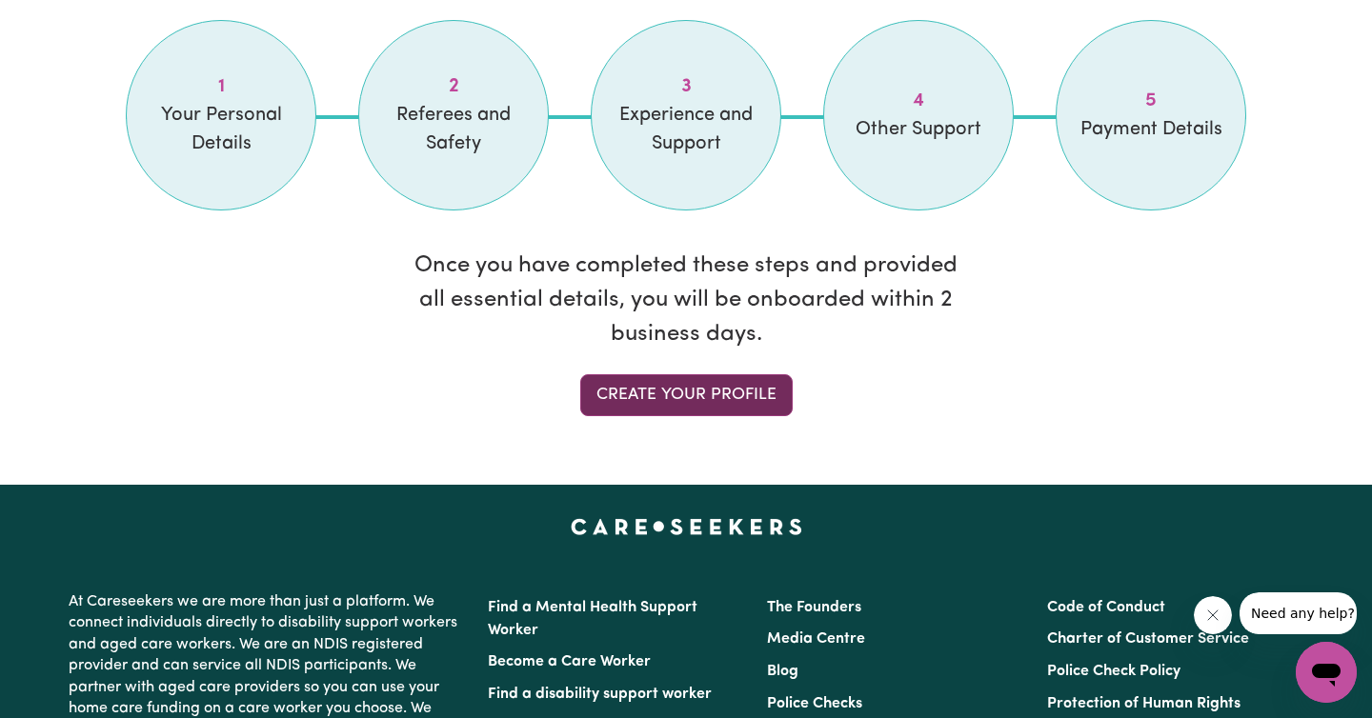
click at [680, 392] on link "Create your profile" at bounding box center [686, 395] width 212 height 42
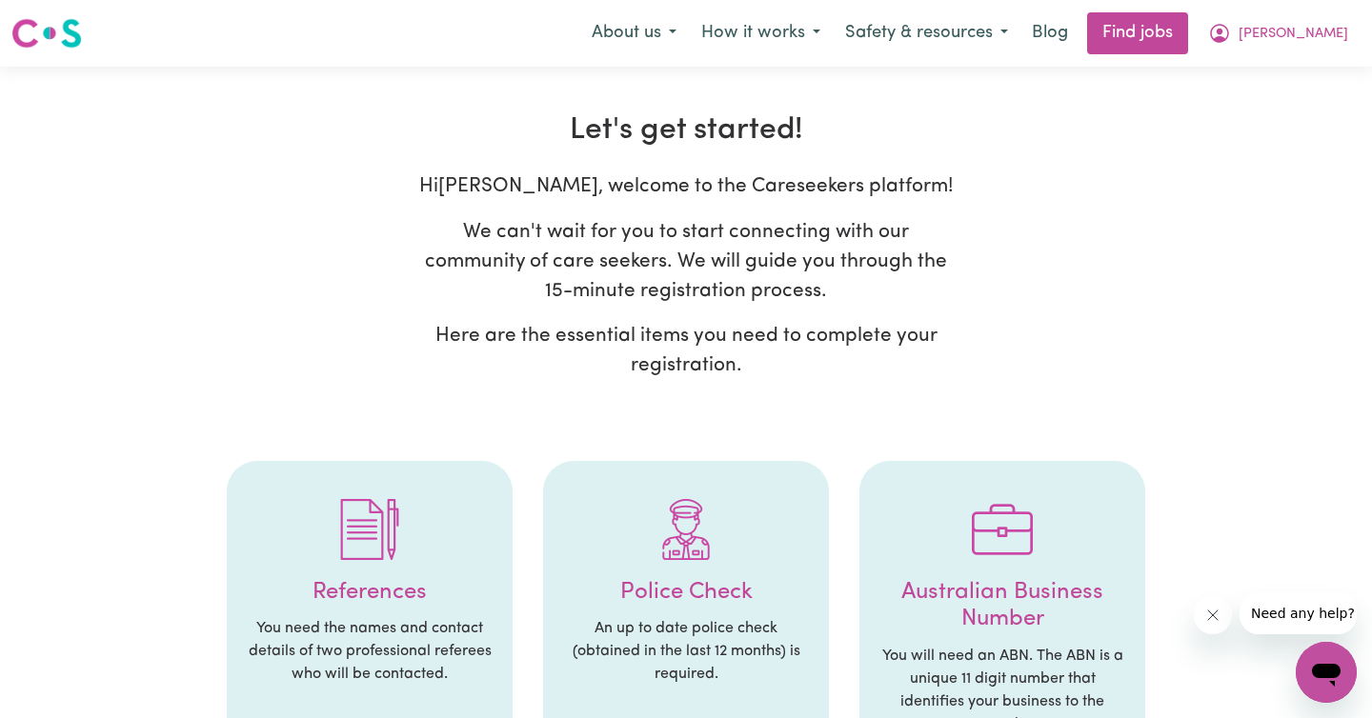
select select "Studying a healthcare related degree or qualification"
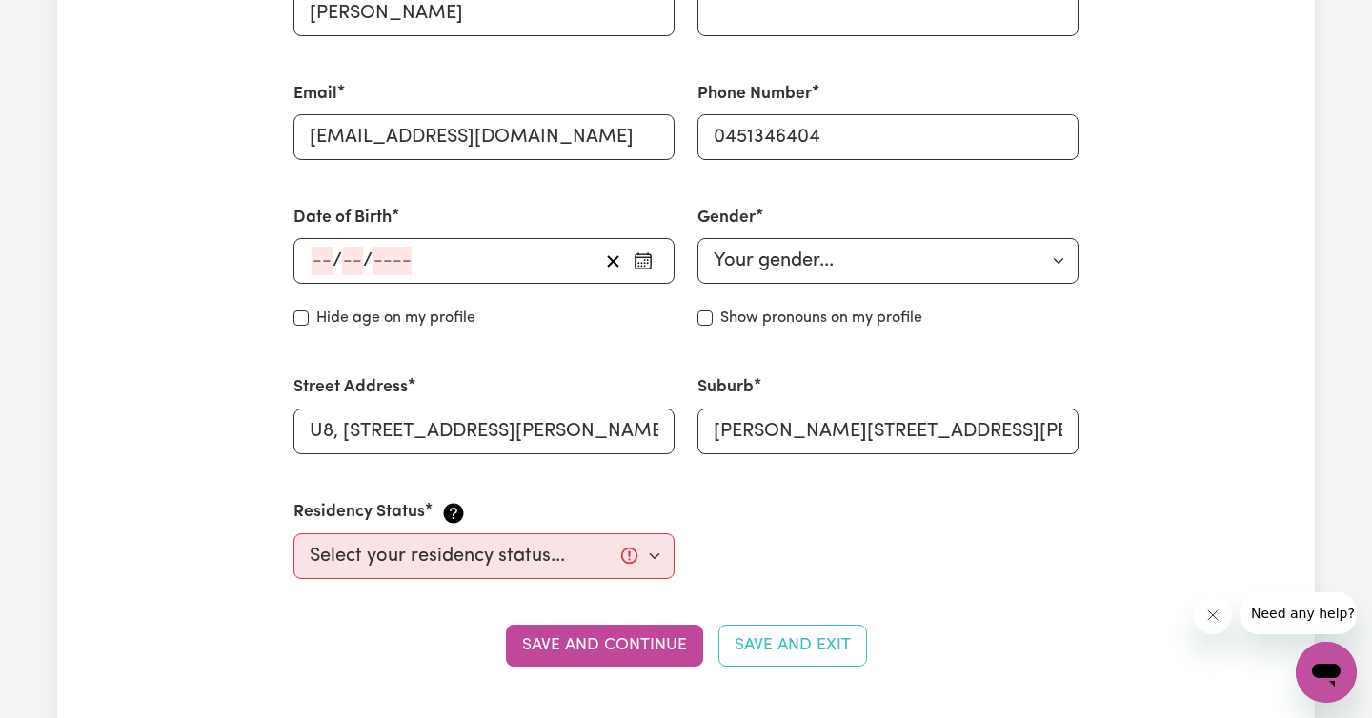
scroll to position [709, 0]
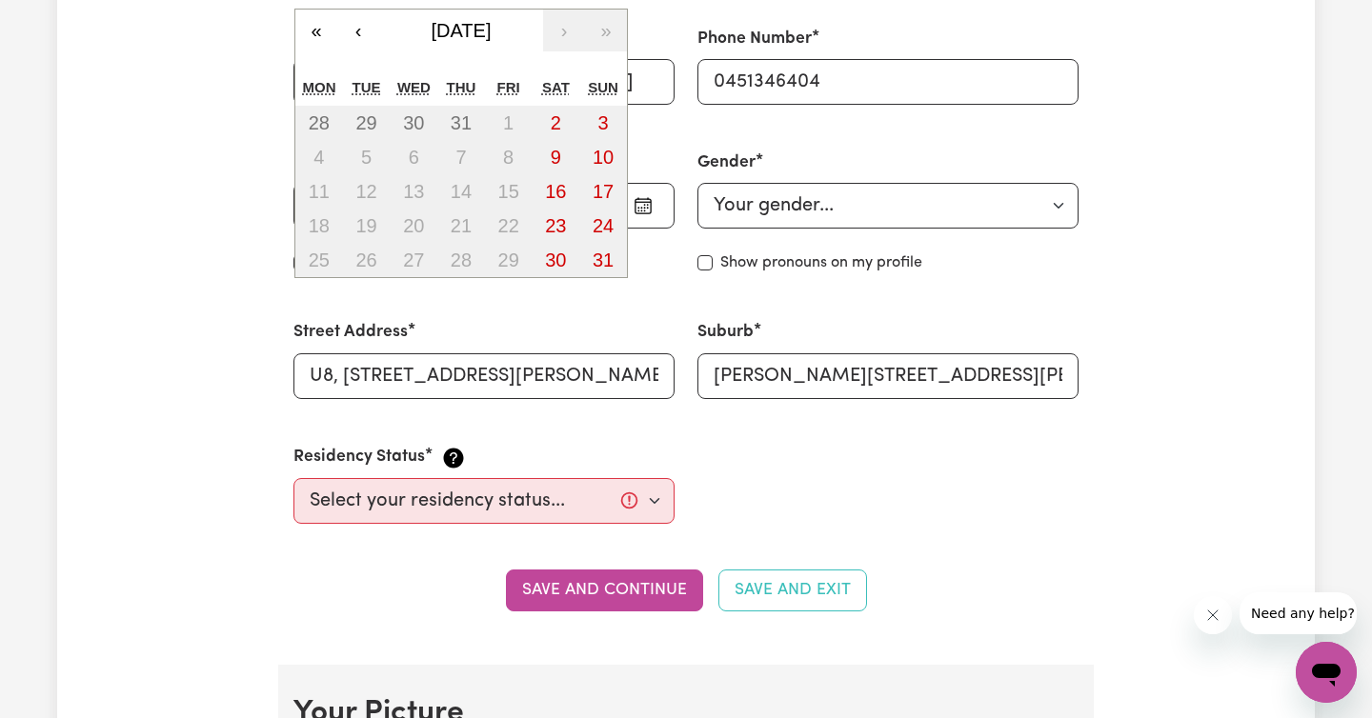
click at [325, 205] on div "/ / « ‹ August 2025 › » Mon Tue Wed Thu Fri Sat Sun 28 29 30 31 1 2 3 4 5 6 7 8…" at bounding box center [483, 206] width 381 height 46
type input "06"
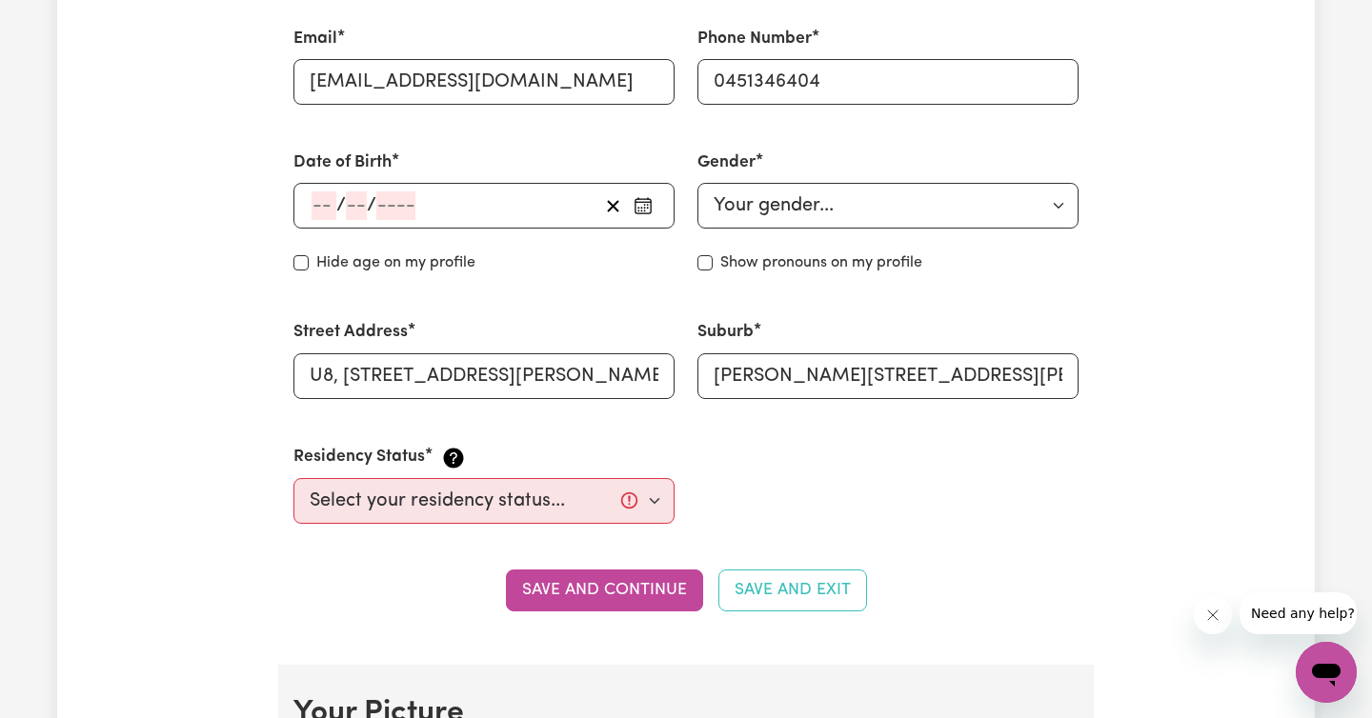
click at [363, 204] on div "/ / « ‹ August 2025 › » Mon Tue Wed Thu Fri Sat Sun 28 29 30 31 1 2 3 4 5 6 7 8…" at bounding box center [483, 206] width 381 height 46
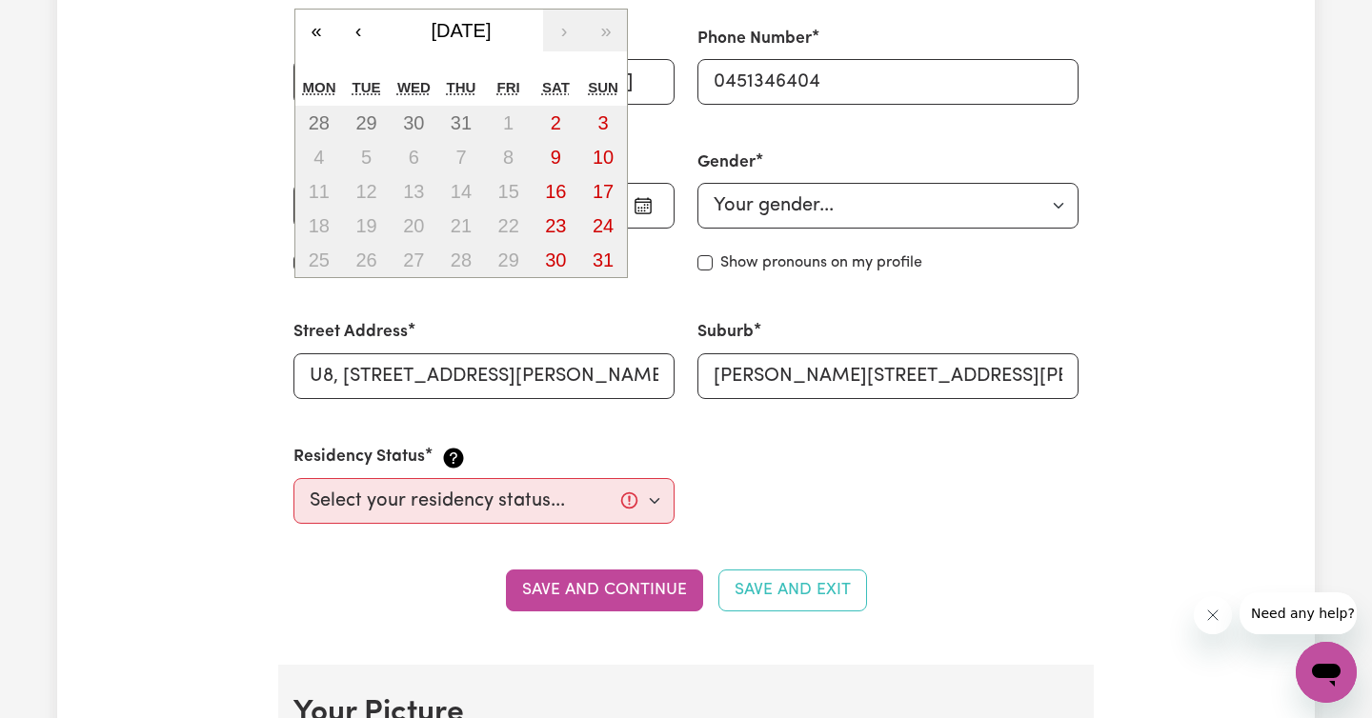
type input "07"
type input "1992"
click at [634, 328] on div "Street Address U8, 348 Gaffney Street" at bounding box center [483, 359] width 381 height 78
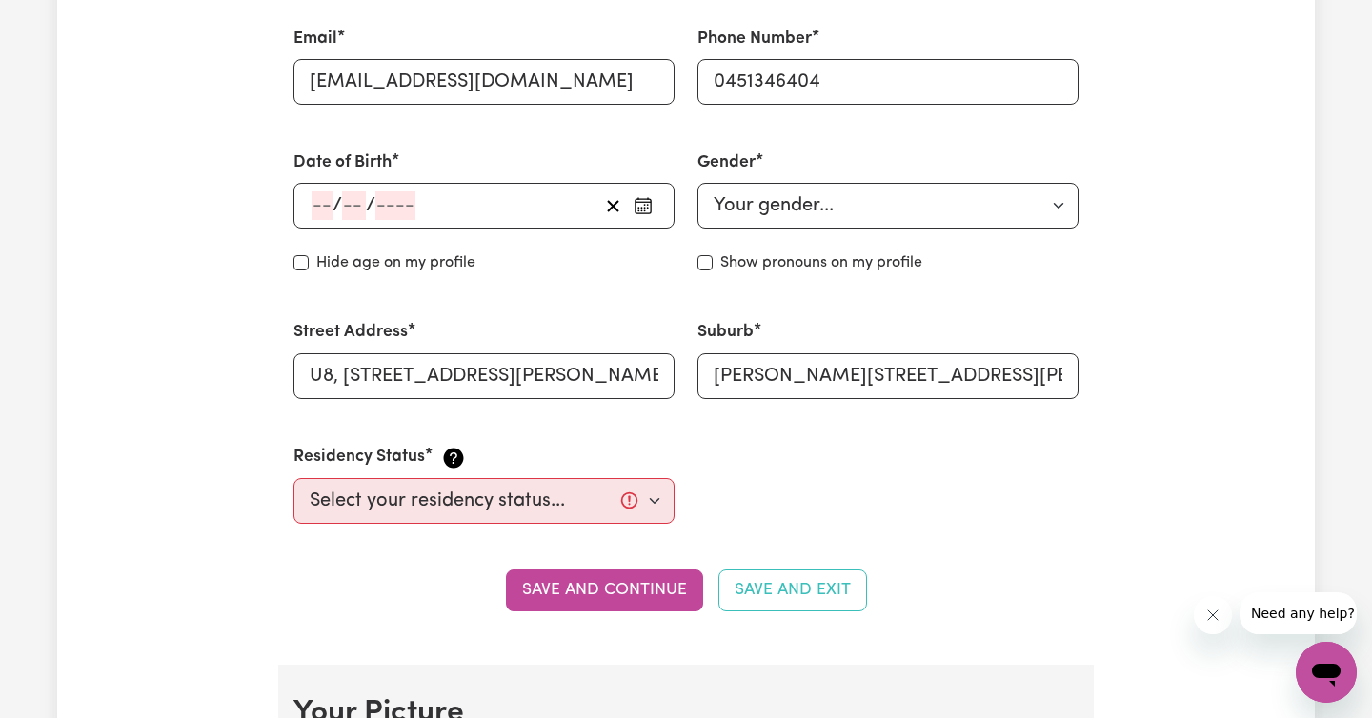
click at [330, 208] on div "/ / « ‹ August 2025 › » Mon Tue Wed Thu Fri Sat Sun 28 29 30 31 1 2 3 4 5 6 7 8…" at bounding box center [483, 206] width 381 height 46
click at [644, 291] on div "Date of Birth / / « ‹ August 2025 › » Mon Tue Wed Thu Fri Sat Sun 28 29 30 31 1…" at bounding box center [484, 213] width 404 height 170
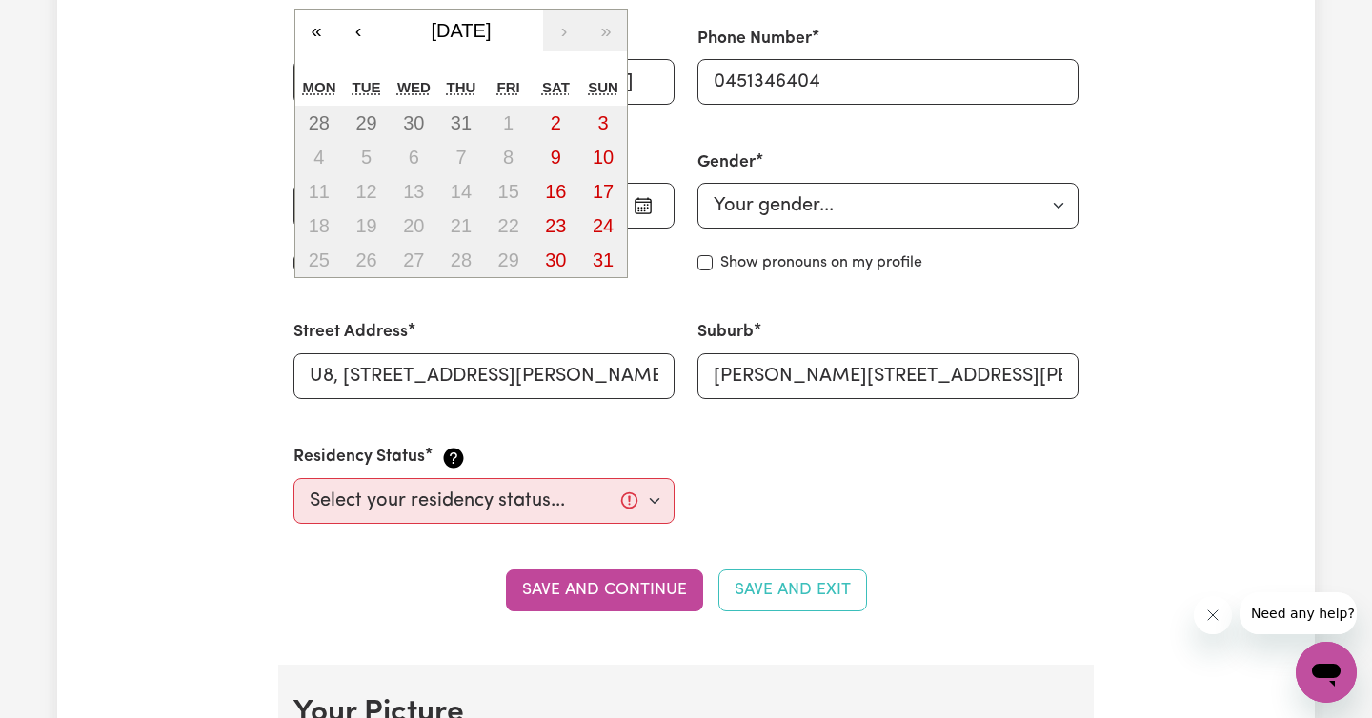
click at [409, 211] on div "/ / « ‹ August 2025 › » Mon Tue Wed Thu Fri Sat Sun 28 29 30 31 1 2 3 4 5 6 7 8…" at bounding box center [483, 206] width 381 height 46
click at [488, 35] on span "[DATE]" at bounding box center [462, 30] width 60 height 21
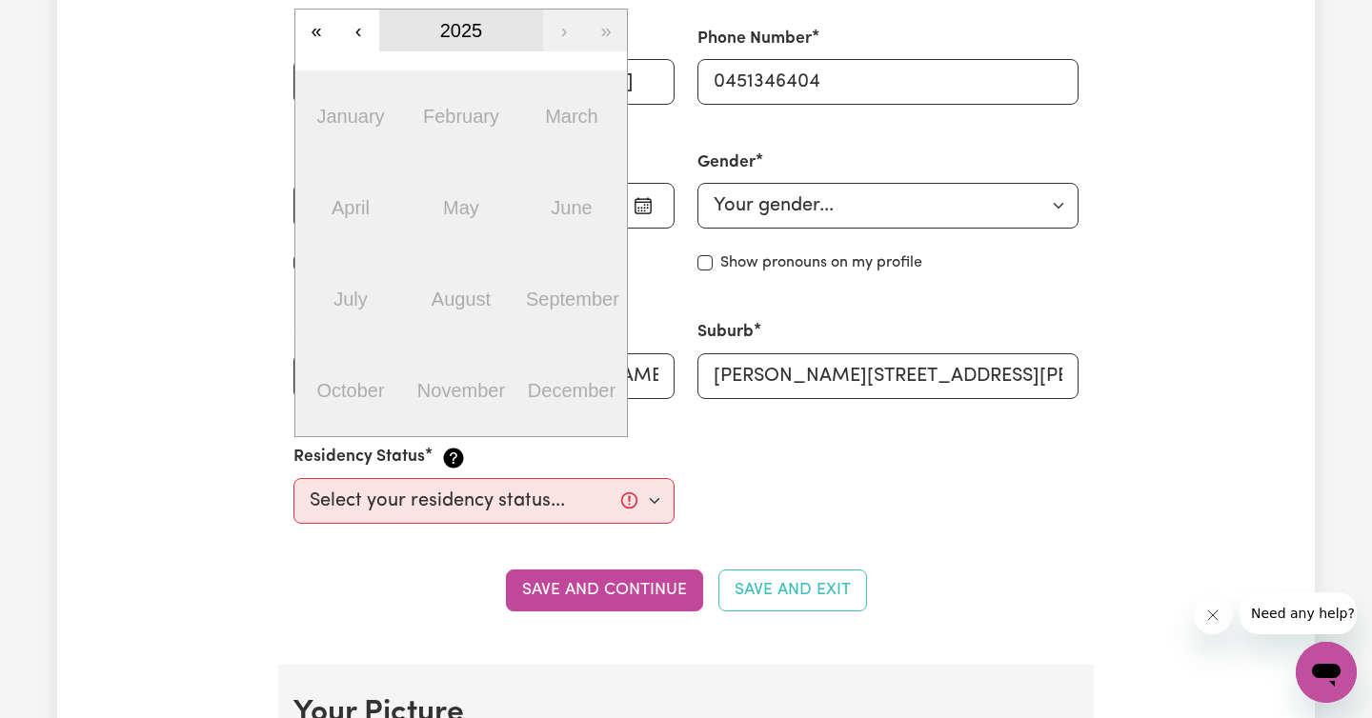
click at [461, 30] on span "2025" at bounding box center [461, 30] width 43 height 21
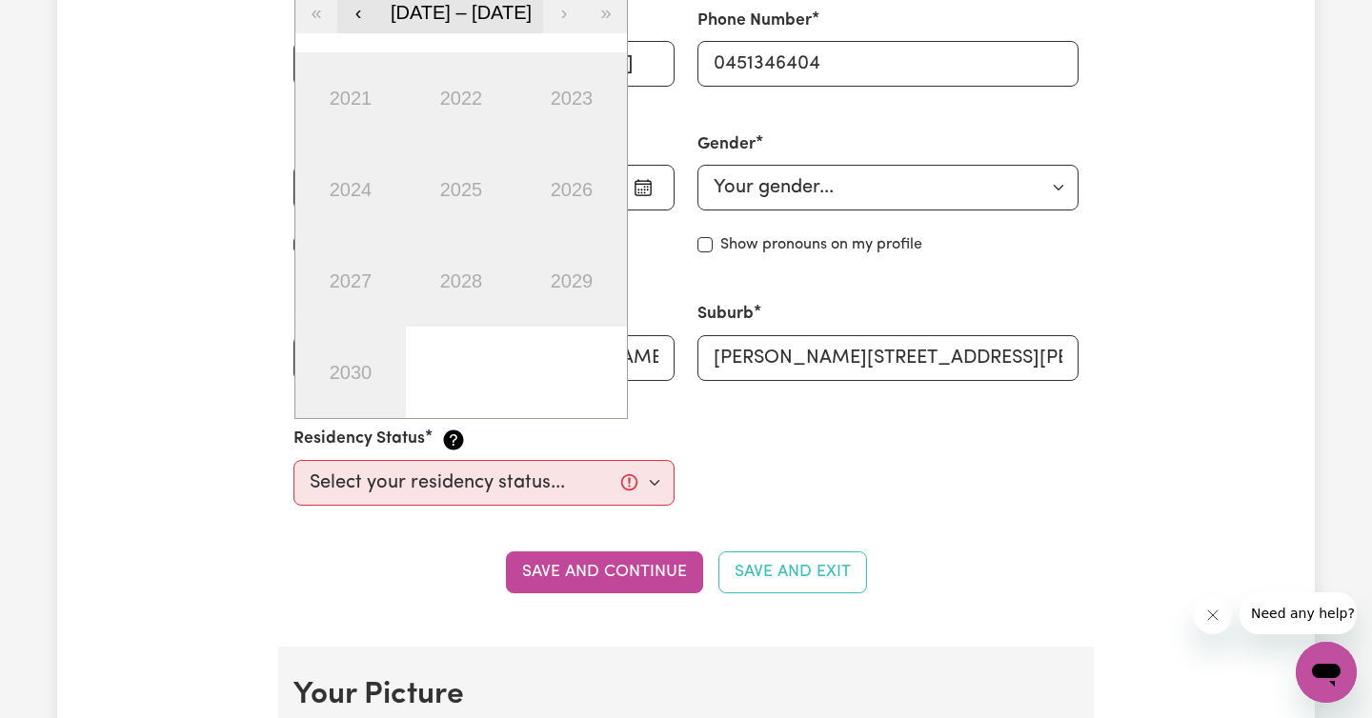
scroll to position [728, 0]
click at [357, 13] on button "‹" at bounding box center [358, 11] width 42 height 42
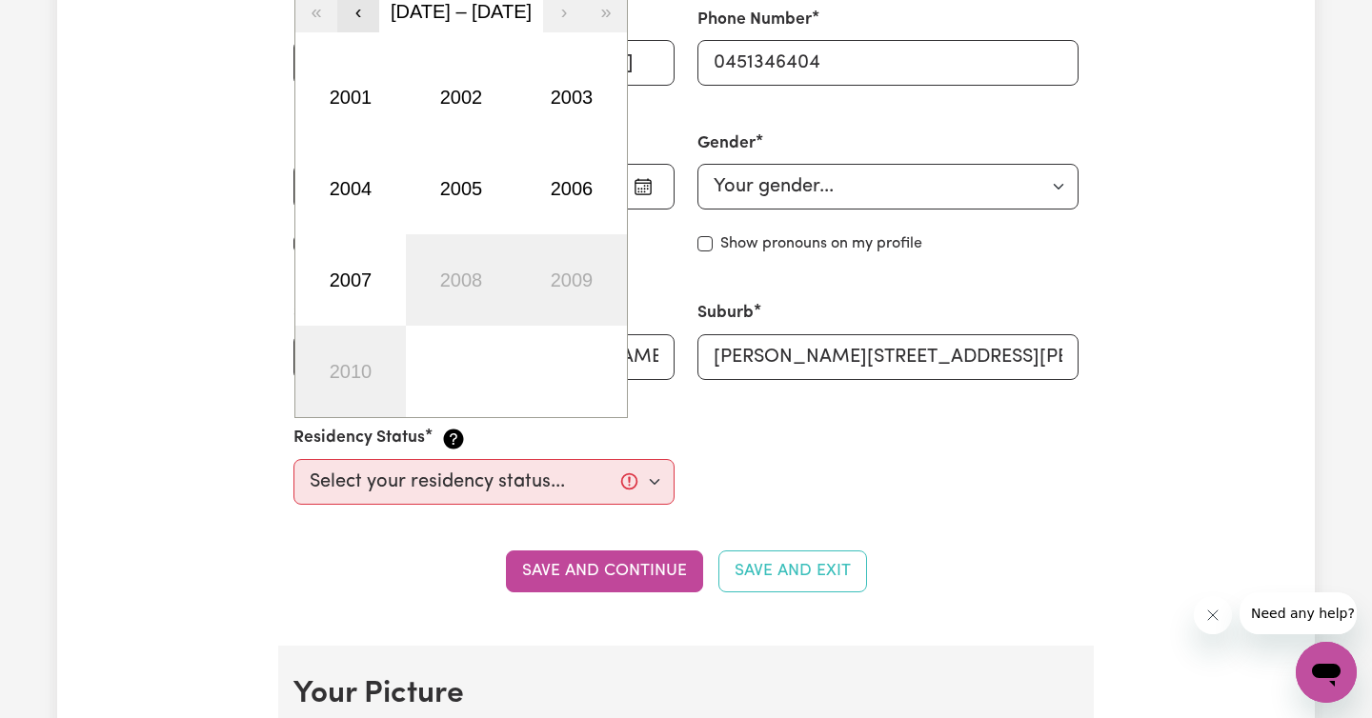
click at [357, 13] on button "‹" at bounding box center [358, 11] width 42 height 42
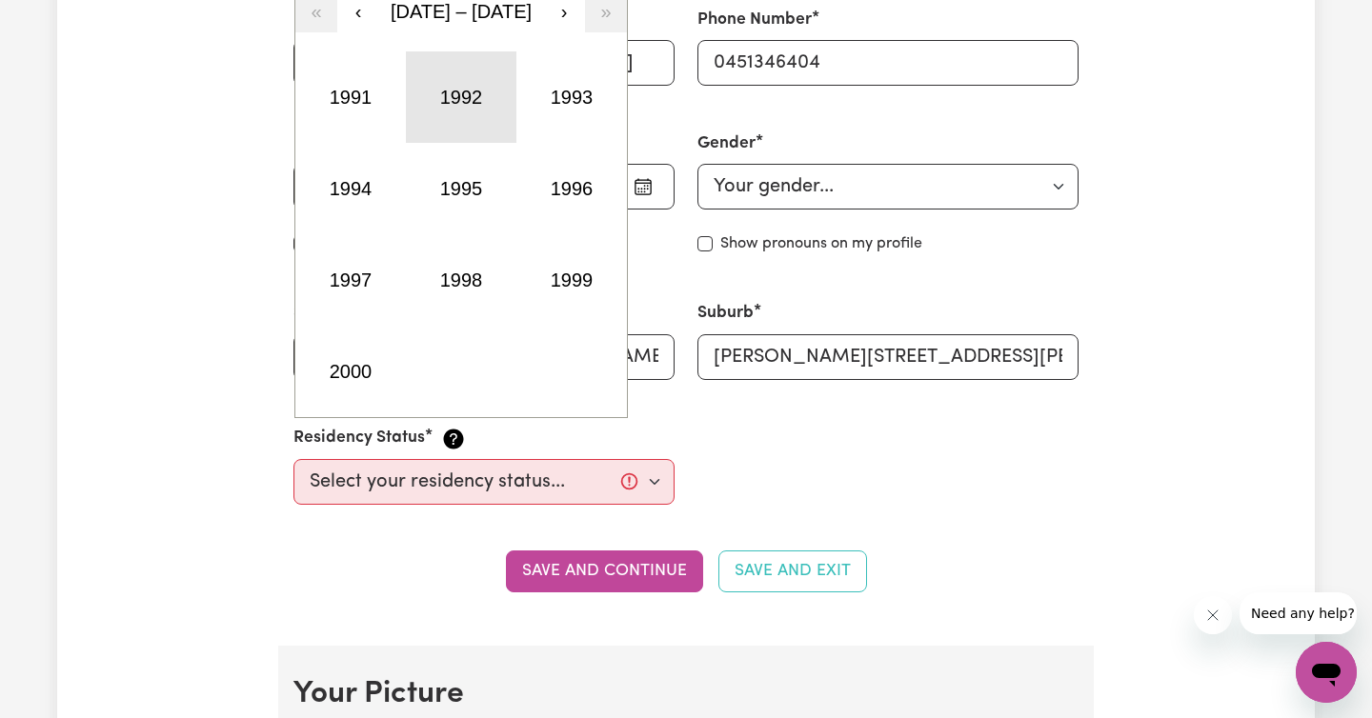
click at [459, 108] on button "1992" at bounding box center [461, 96] width 110 height 91
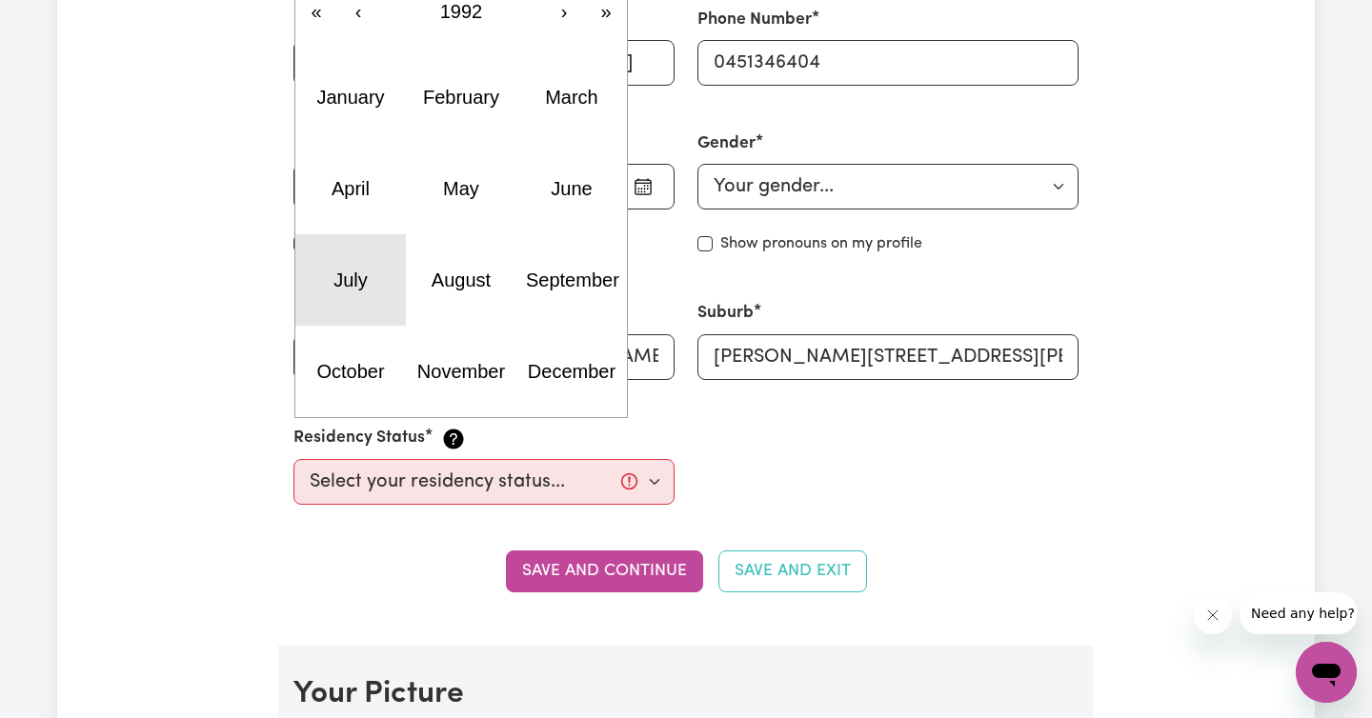
click at [363, 265] on button "July" at bounding box center [350, 279] width 110 height 91
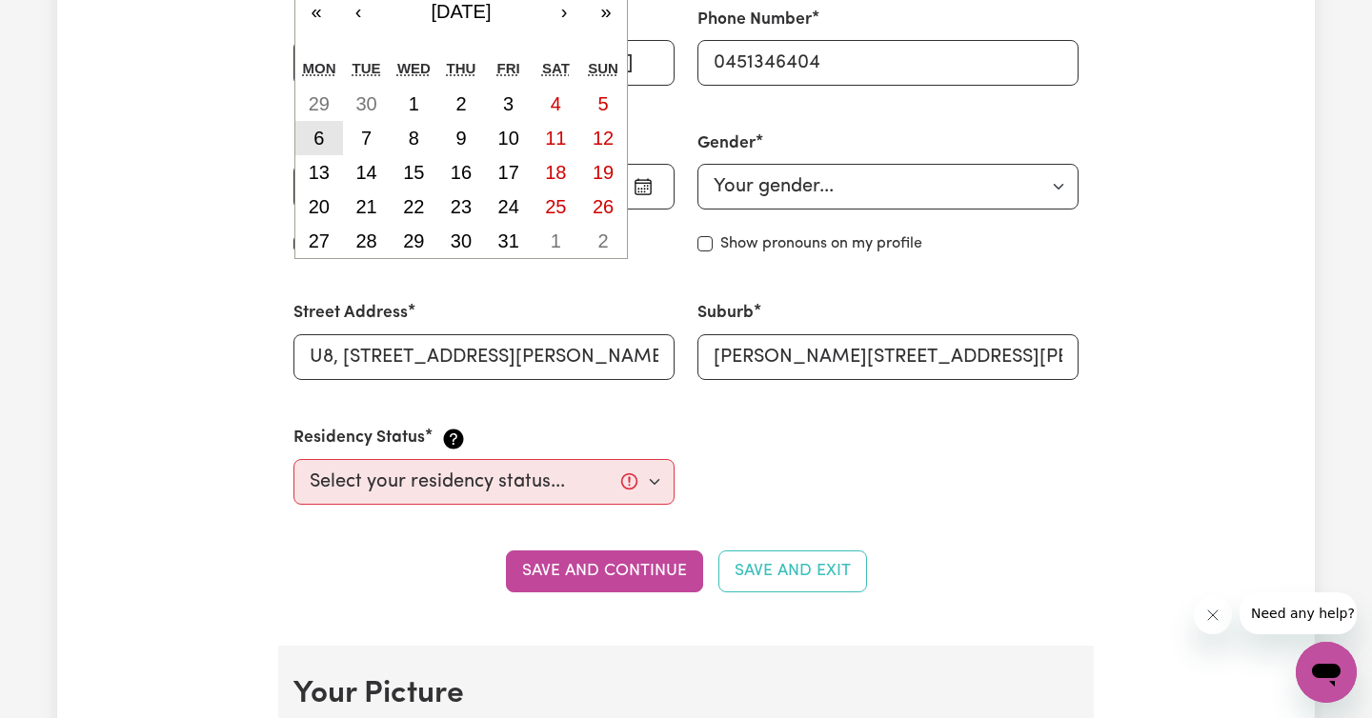
click at [331, 138] on button "6" at bounding box center [319, 138] width 48 height 34
type input "[DATE]"
type input "6"
type input "7"
type input "1992"
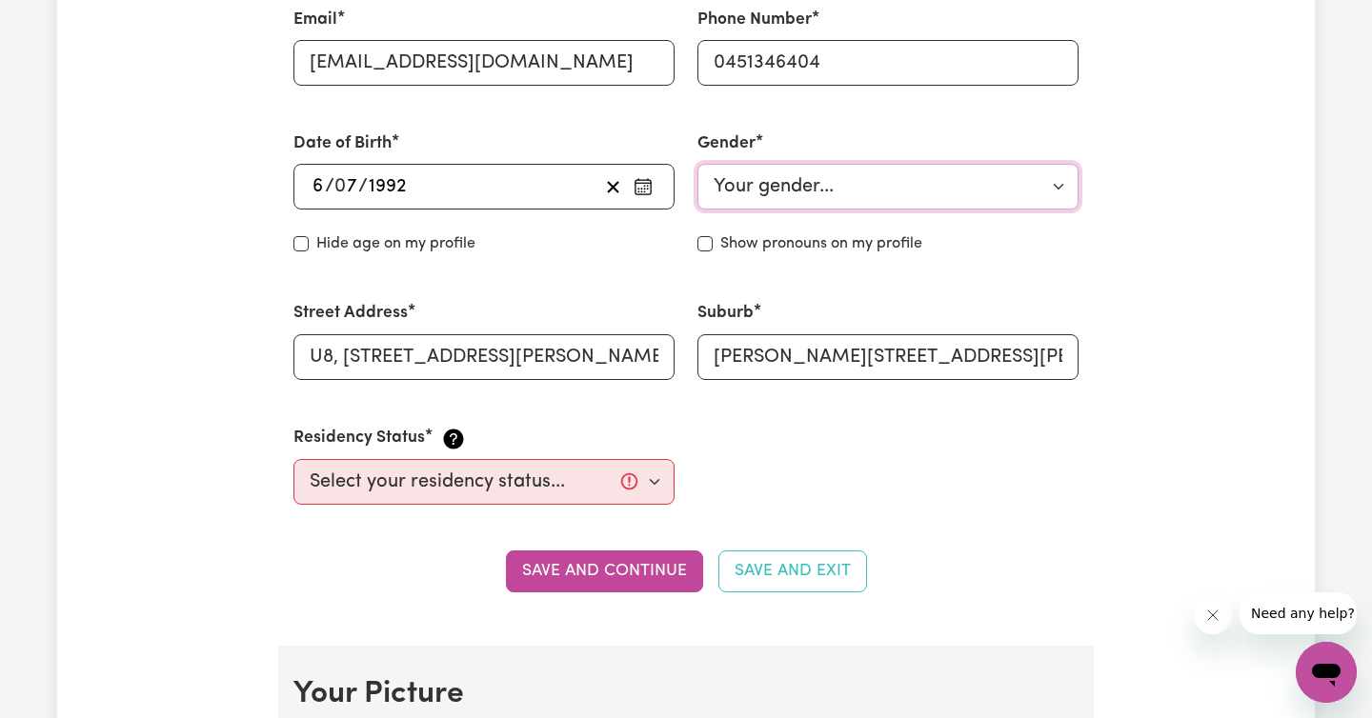
click at [789, 185] on select "Your gender... [DEMOGRAPHIC_DATA] [DEMOGRAPHIC_DATA] [DEMOGRAPHIC_DATA] Other P…" at bounding box center [887, 187] width 381 height 46
select select "[DEMOGRAPHIC_DATA]"
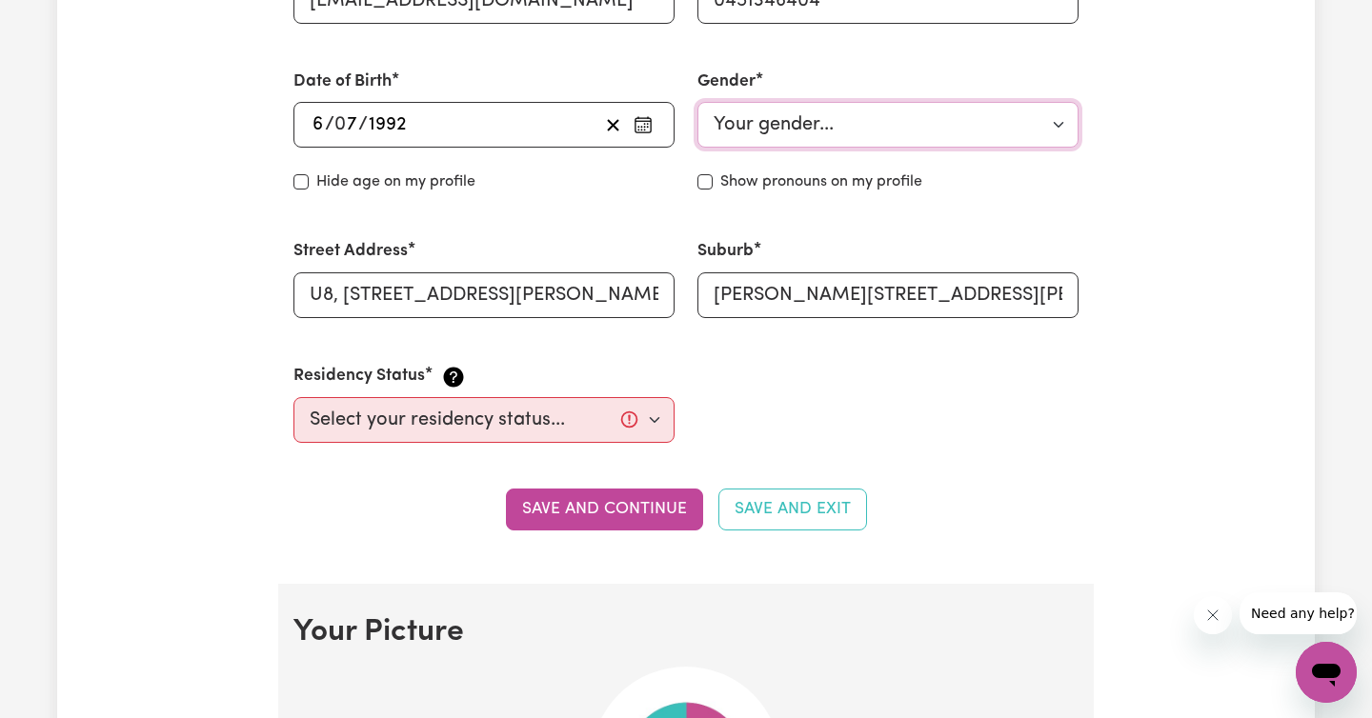
scroll to position [793, 0]
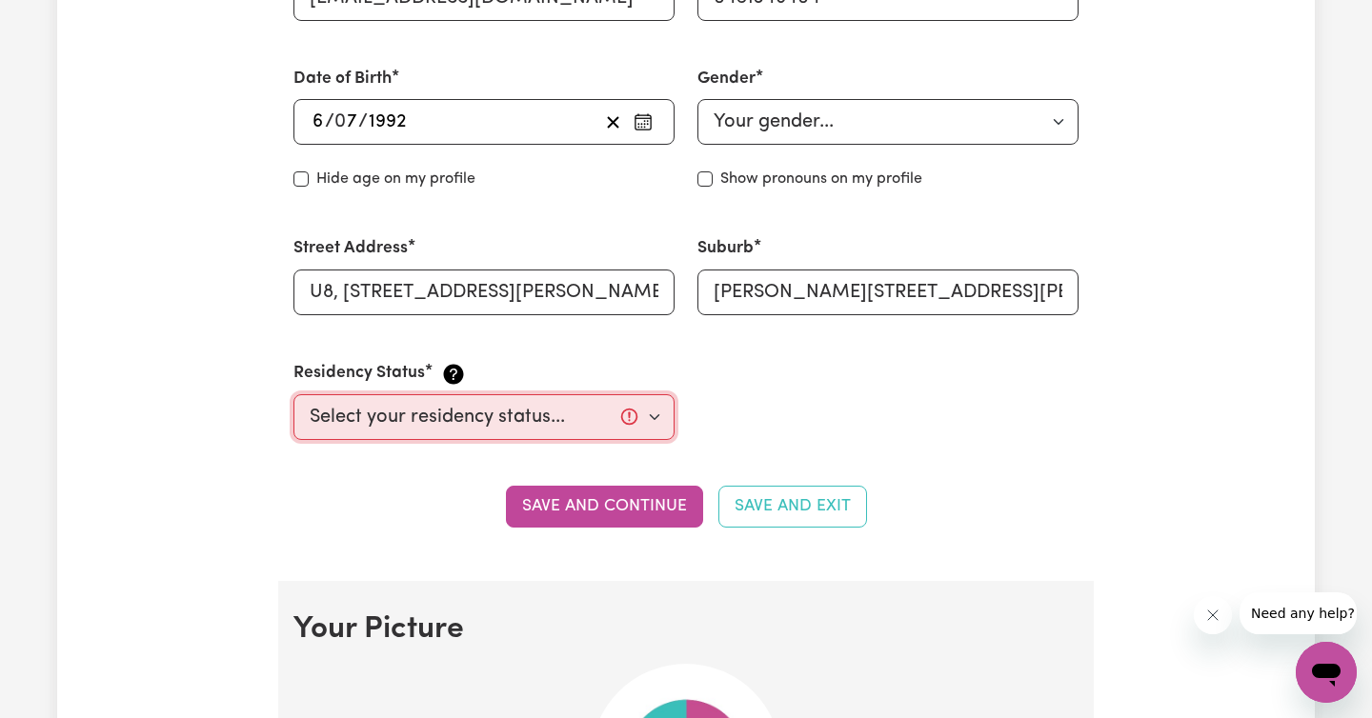
click at [647, 416] on select "Select your residency status... [DEMOGRAPHIC_DATA] citizen Australian PR [DEMOG…" at bounding box center [483, 417] width 381 height 46
select select "[DEMOGRAPHIC_DATA] Work Visa"
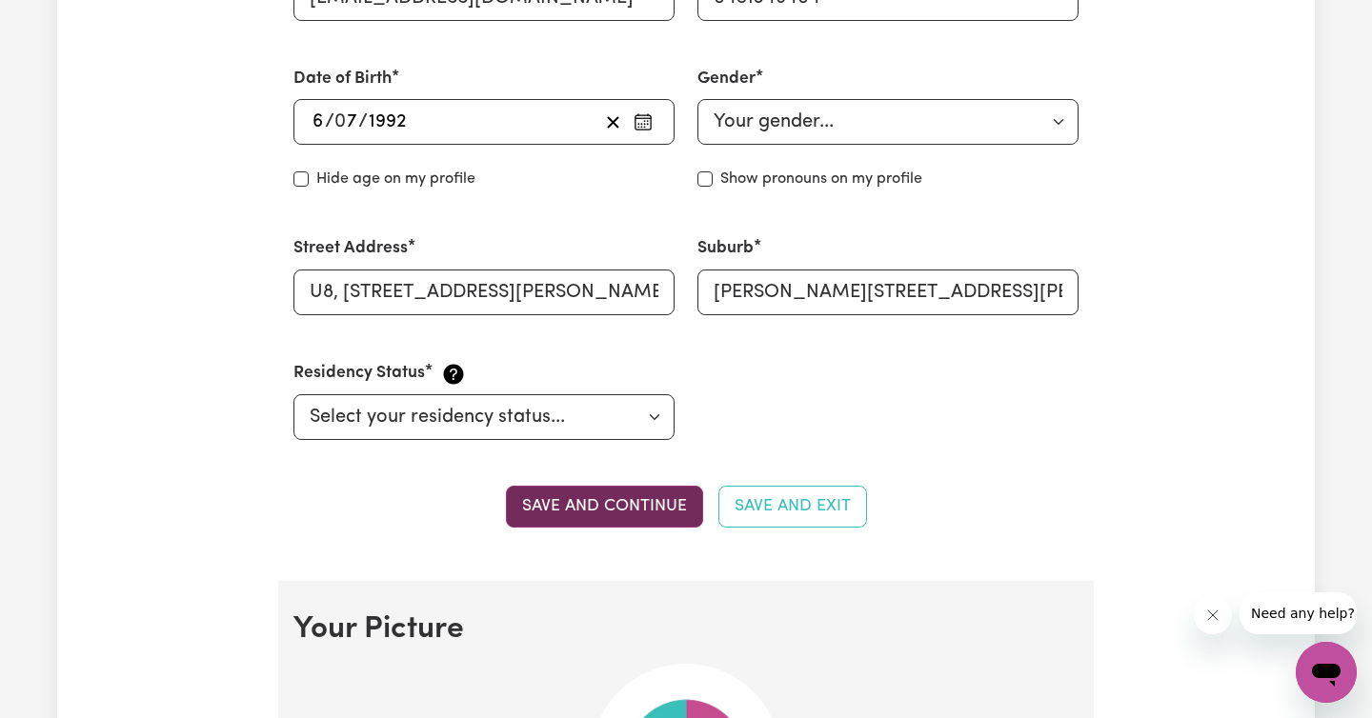
click at [593, 512] on button "Save and continue" at bounding box center [604, 507] width 197 height 42
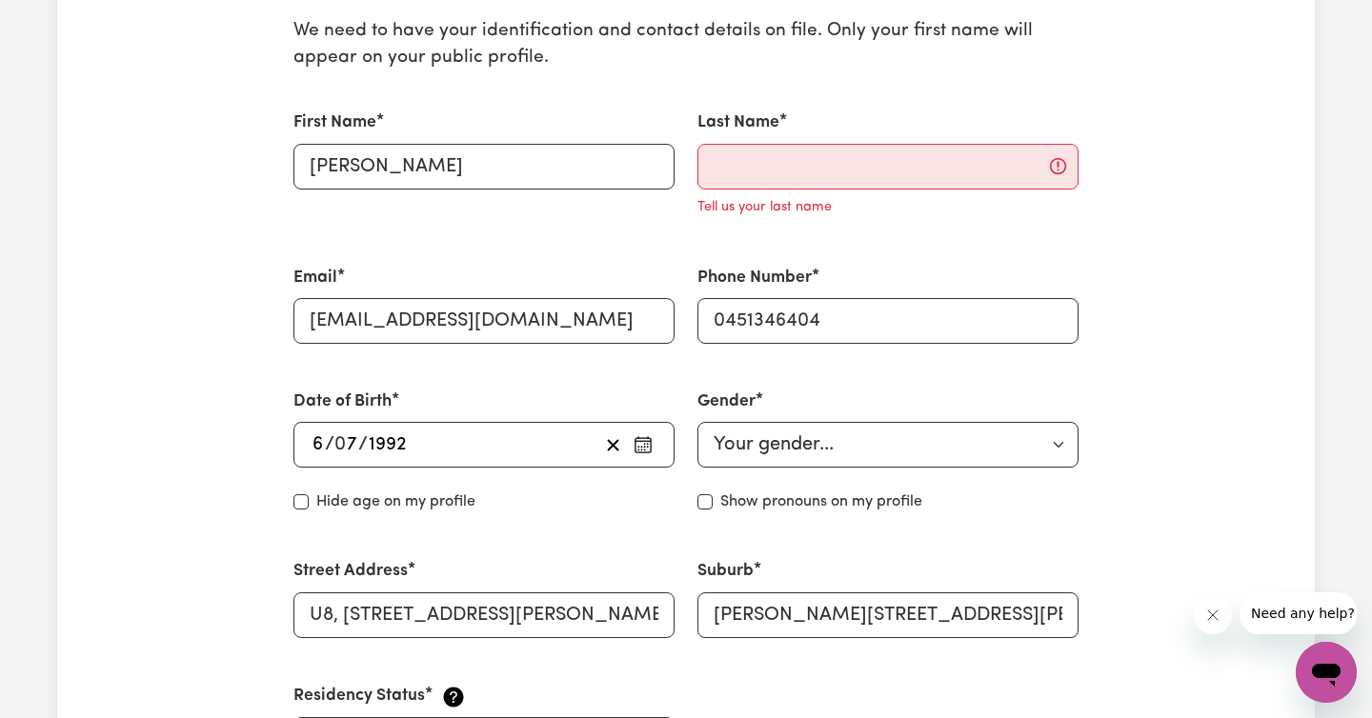
scroll to position [472, 0]
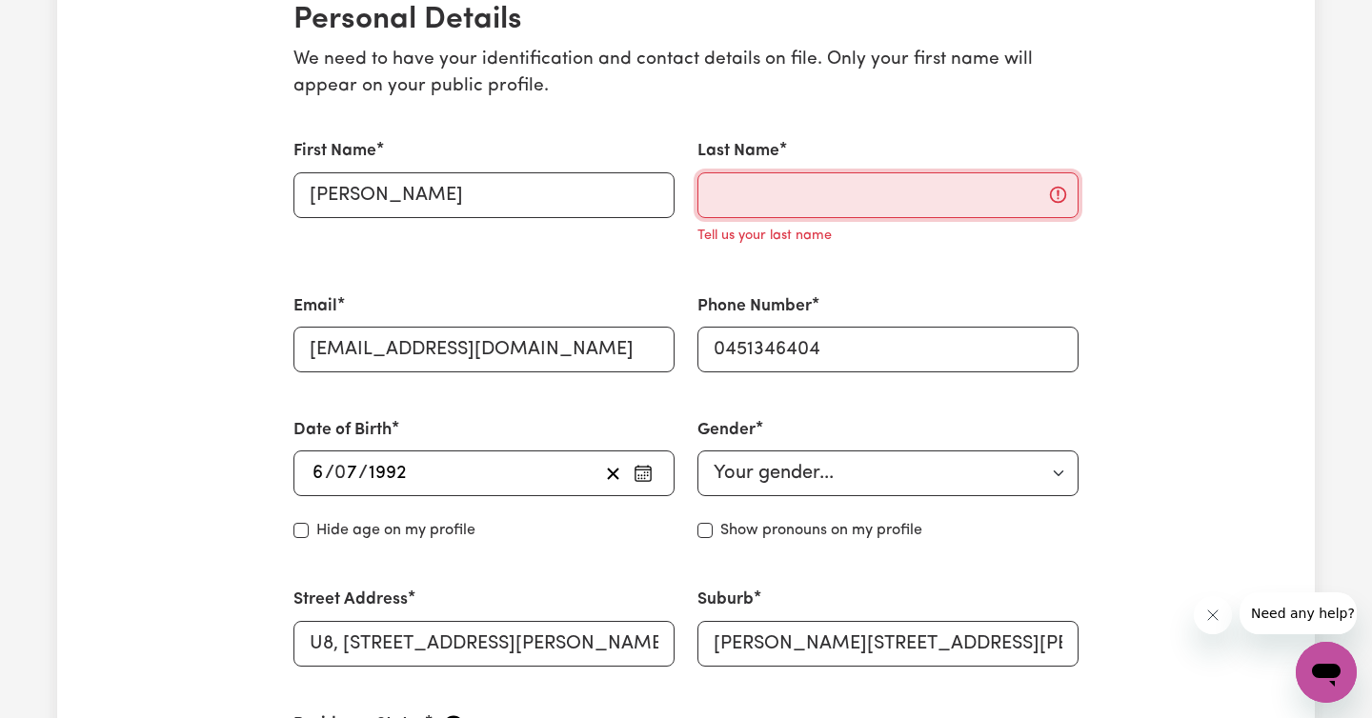
click at [763, 196] on input "Last Name" at bounding box center [887, 195] width 381 height 46
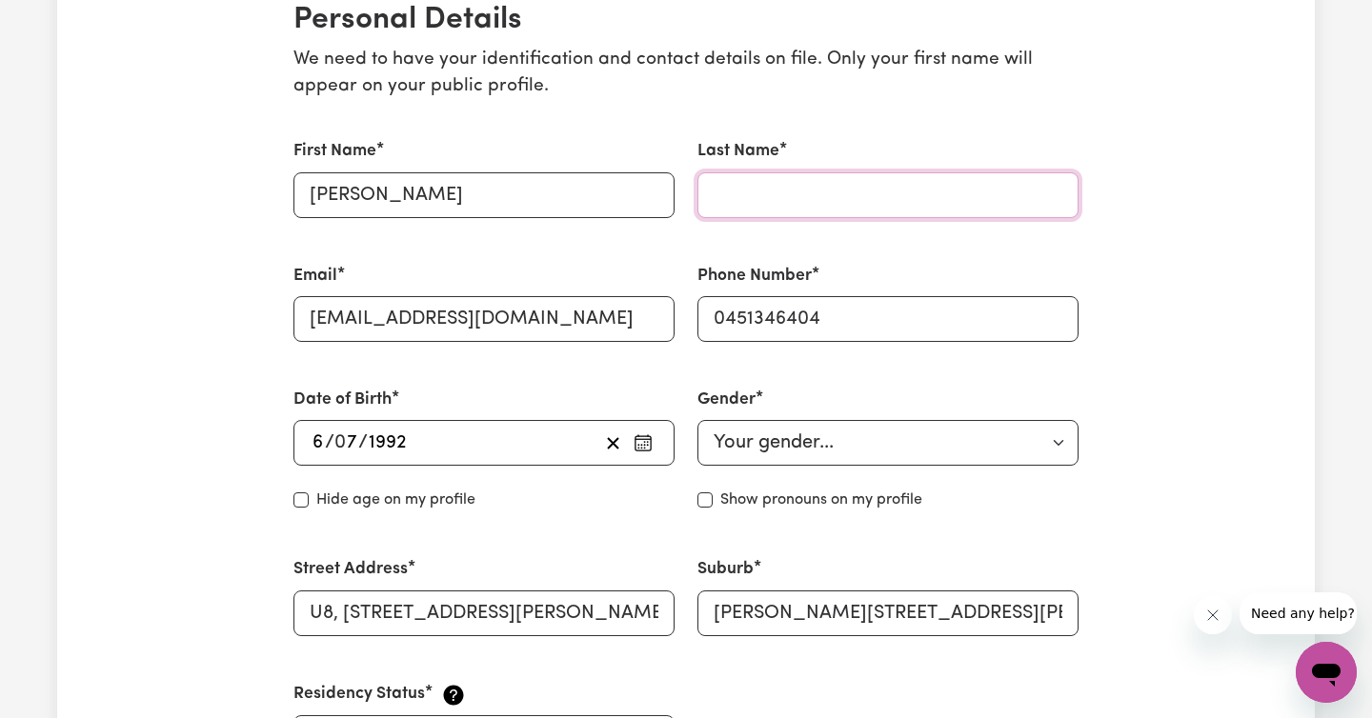
type input "[PERSON_NAME]"
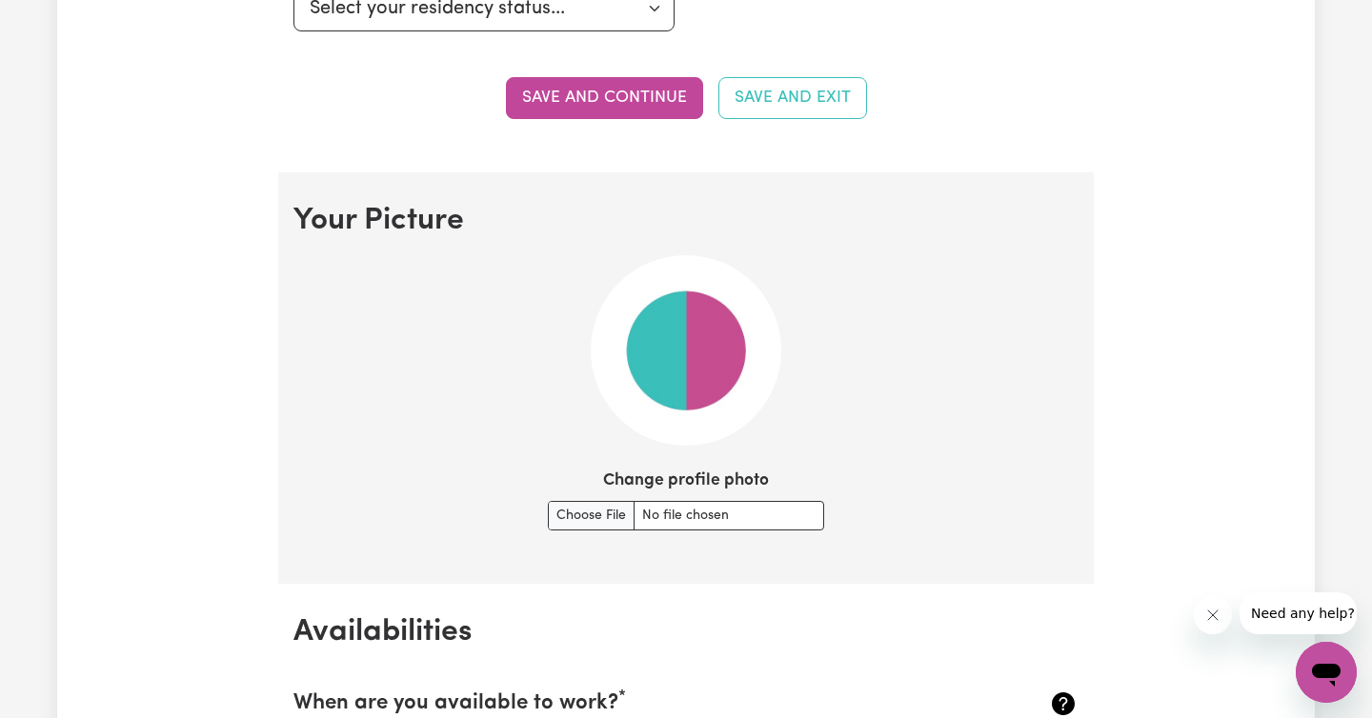
scroll to position [1212, 0]
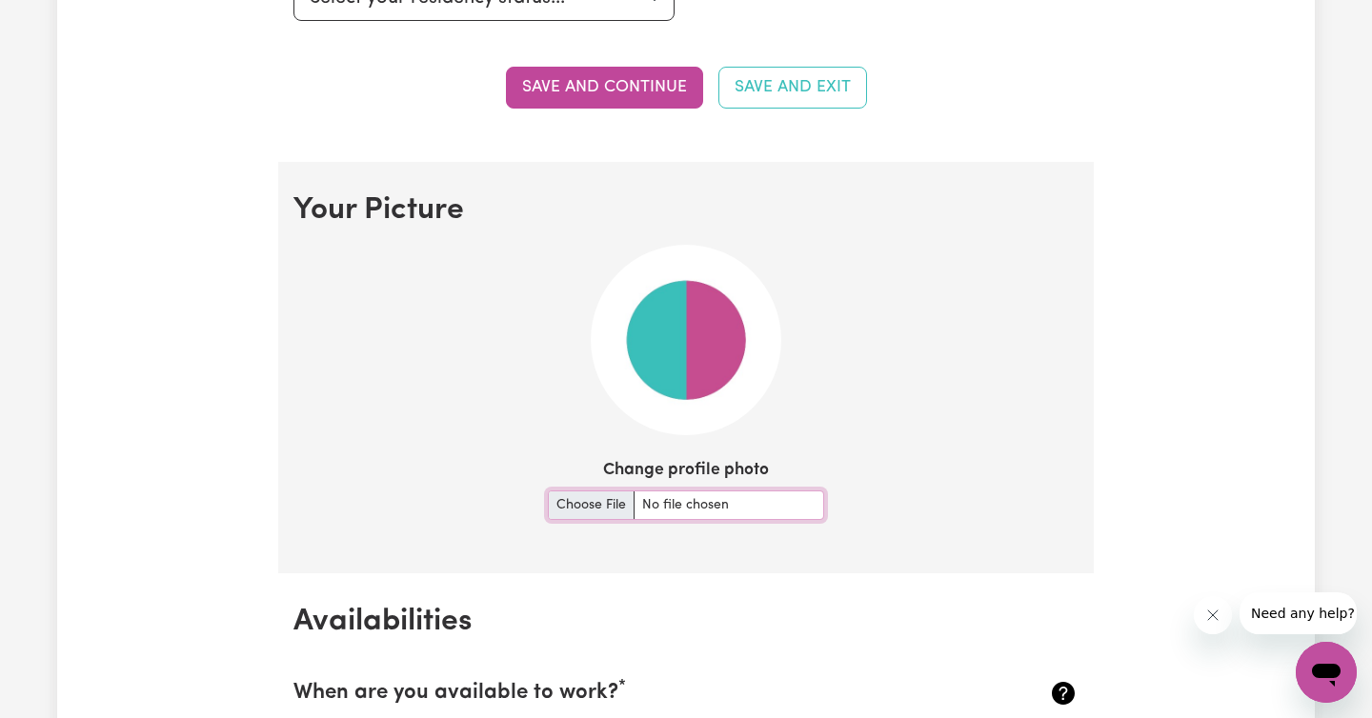
click at [592, 506] on input "Change profile photo" at bounding box center [686, 506] width 276 height 30
type input "C:\fakepath\DSC07363 2.jpg"
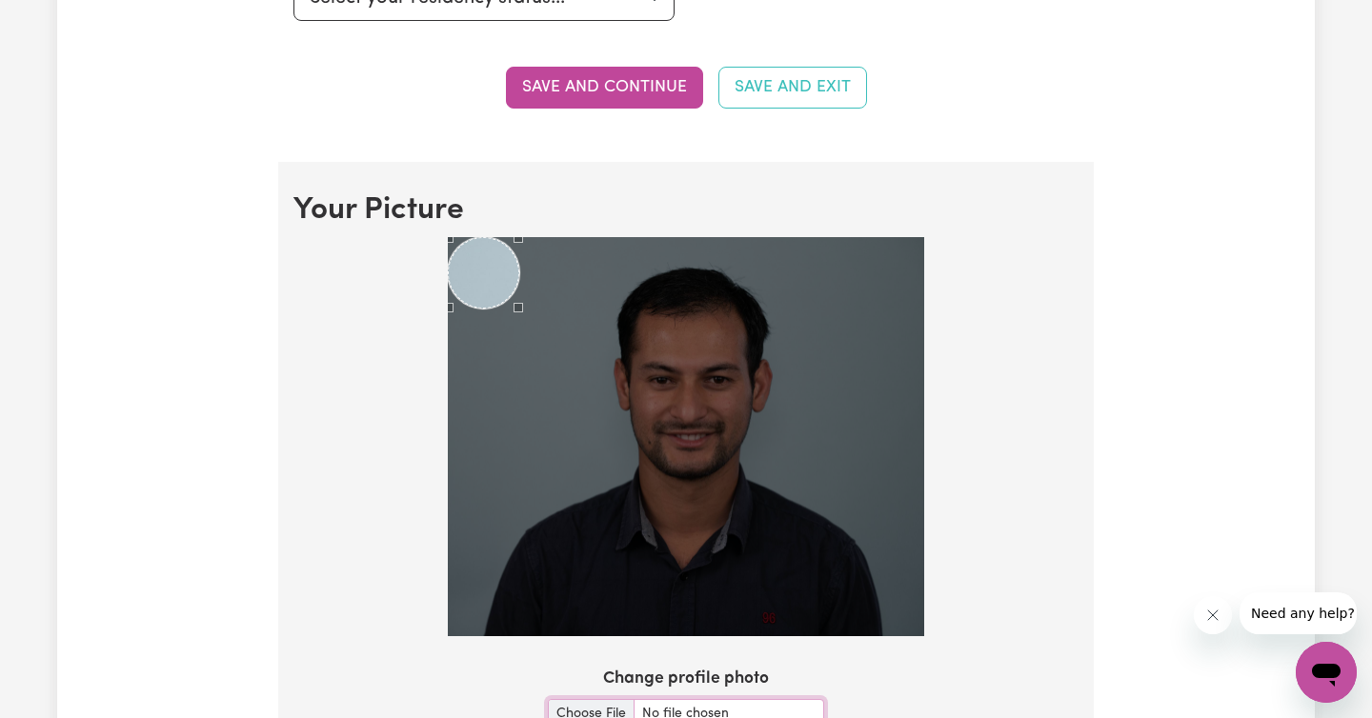
click at [477, 251] on div "Use the arrow keys to move the crop selection area" at bounding box center [483, 272] width 71 height 71
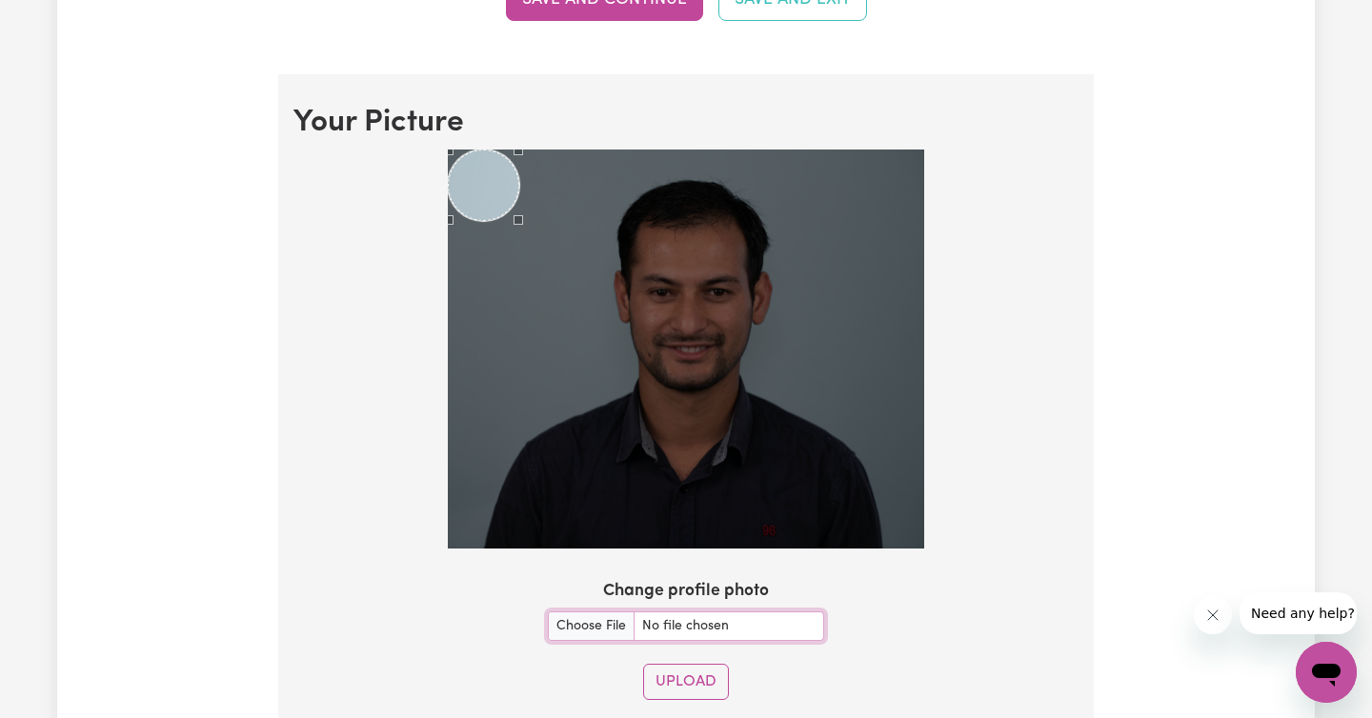
scroll to position [1524, 0]
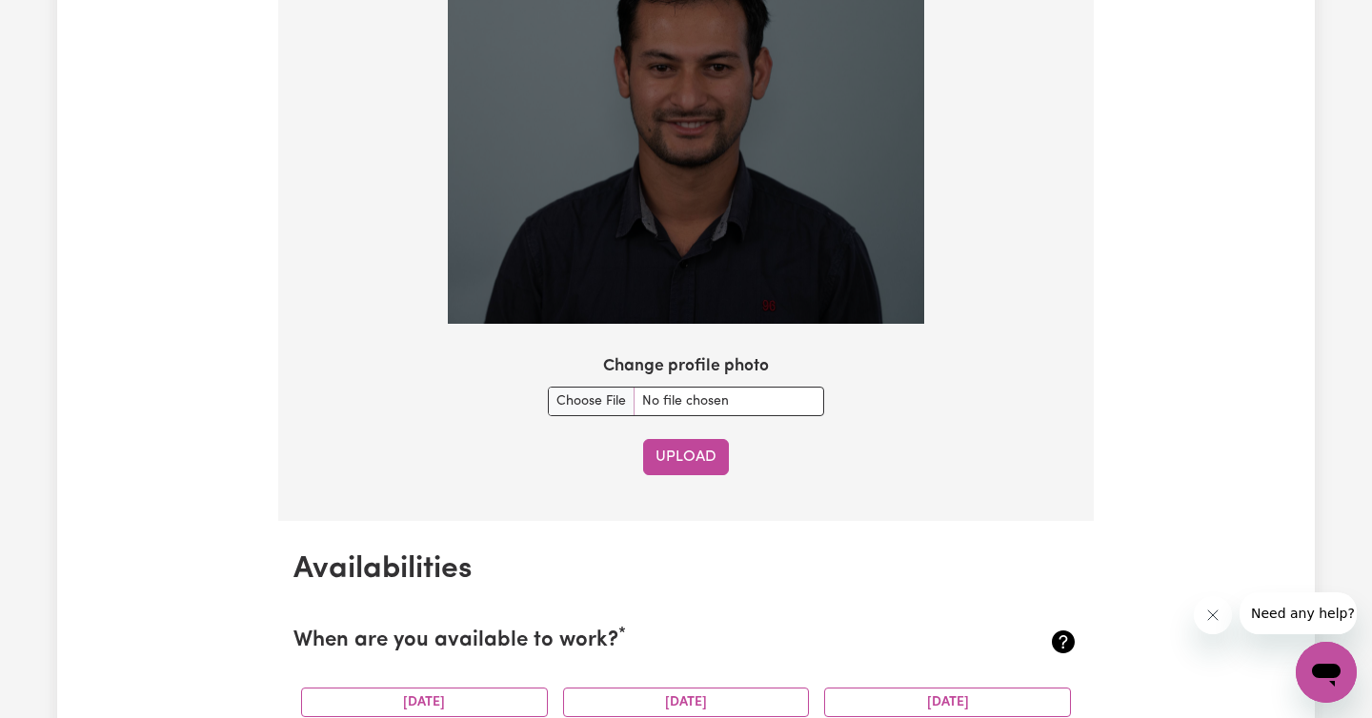
click at [697, 458] on button "Upload" at bounding box center [686, 457] width 86 height 36
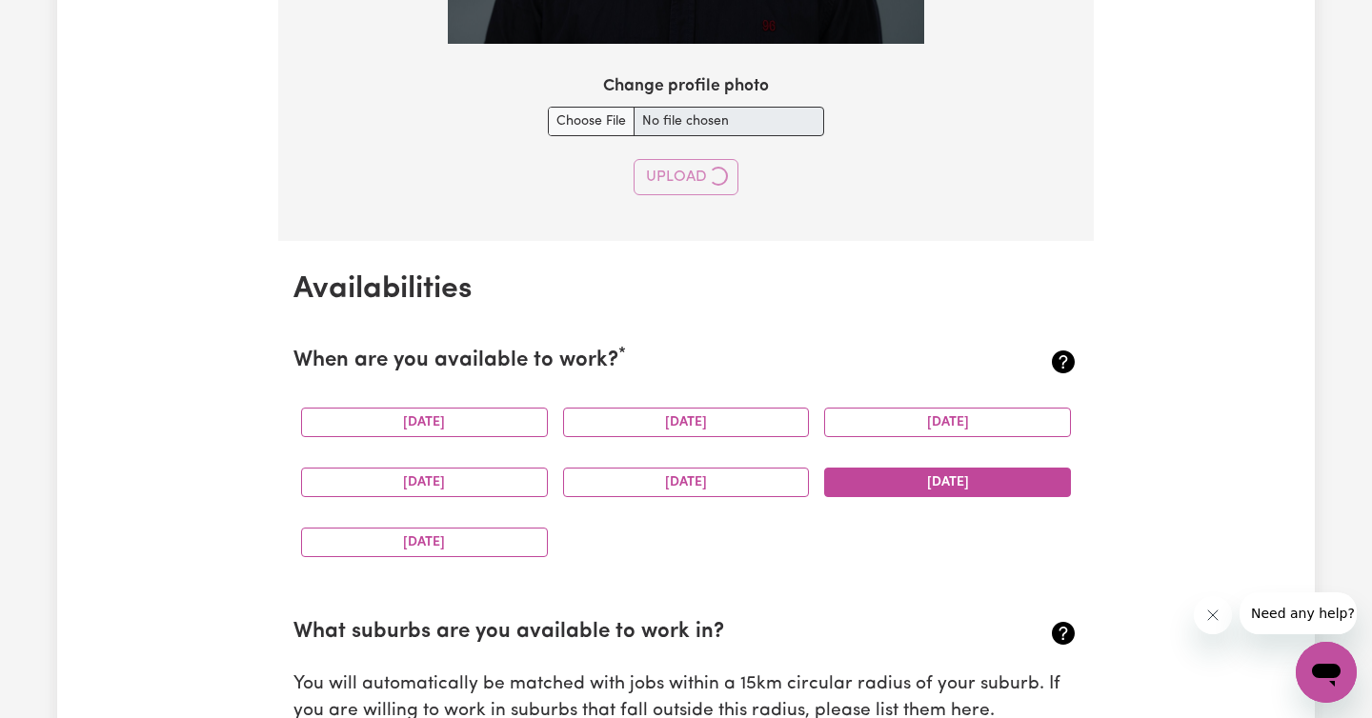
select select "null"
select select
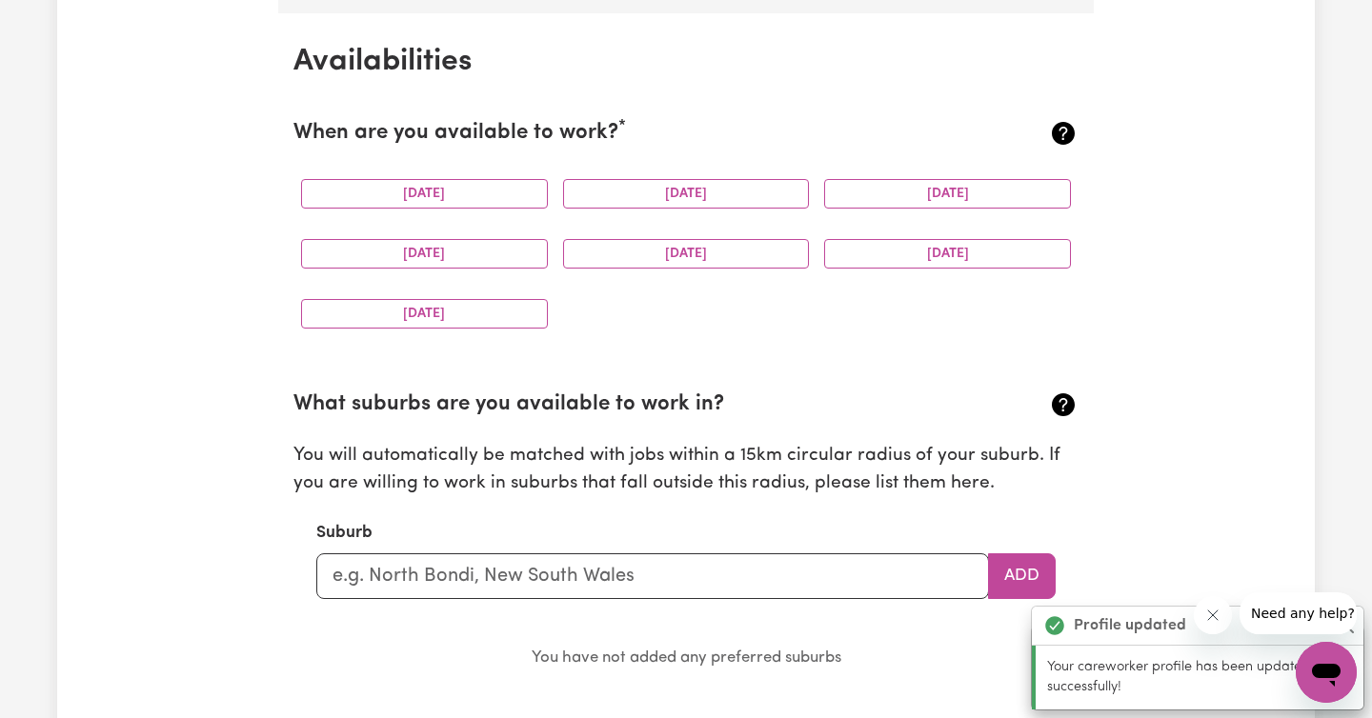
scroll to position [1785, 0]
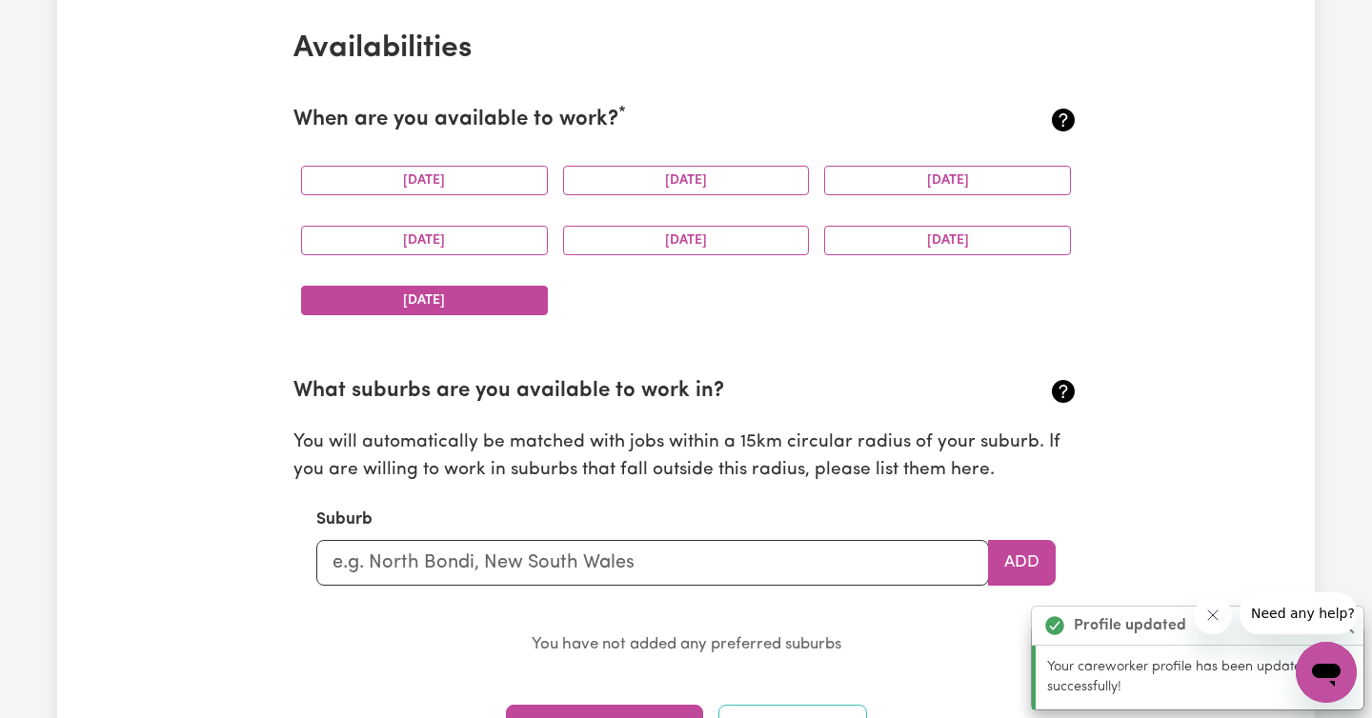
click at [456, 301] on button "[DATE]" at bounding box center [424, 301] width 247 height 30
click at [949, 245] on button "[DATE]" at bounding box center [947, 241] width 247 height 30
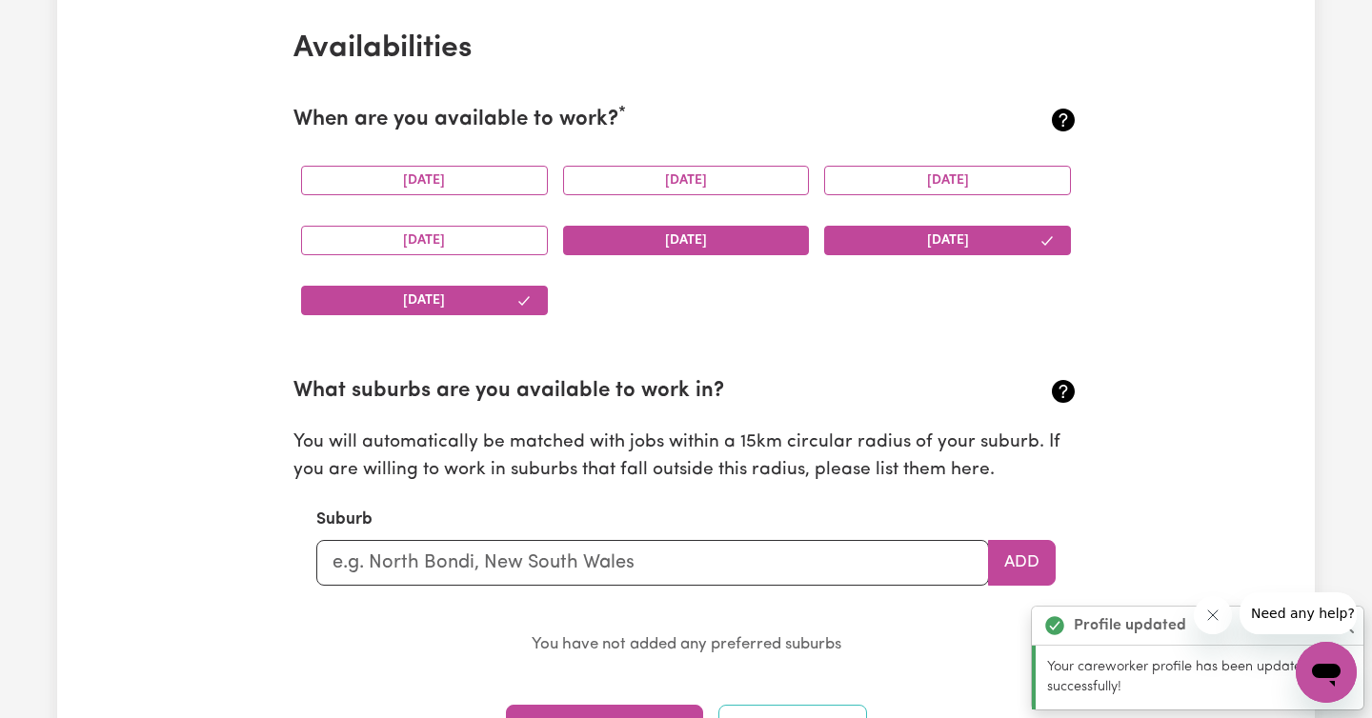
click at [686, 245] on button "[DATE]" at bounding box center [686, 241] width 247 height 30
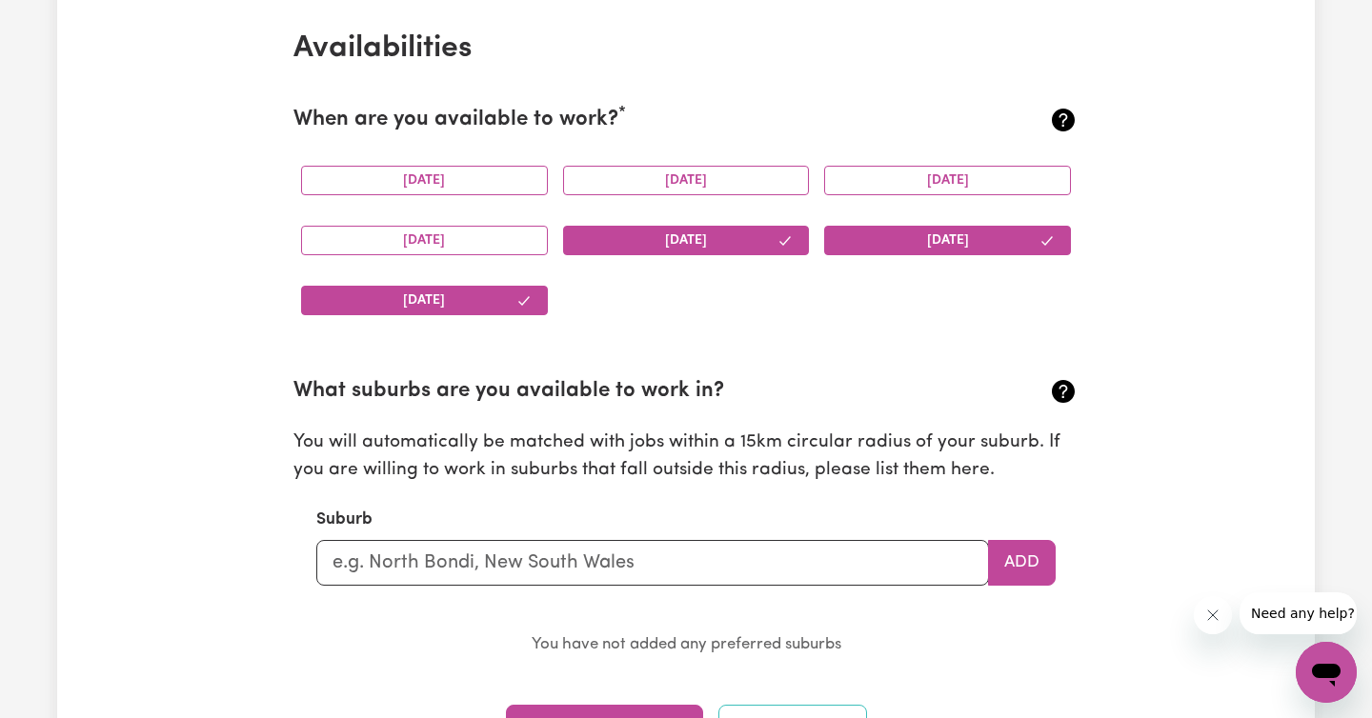
scroll to position [1967, 0]
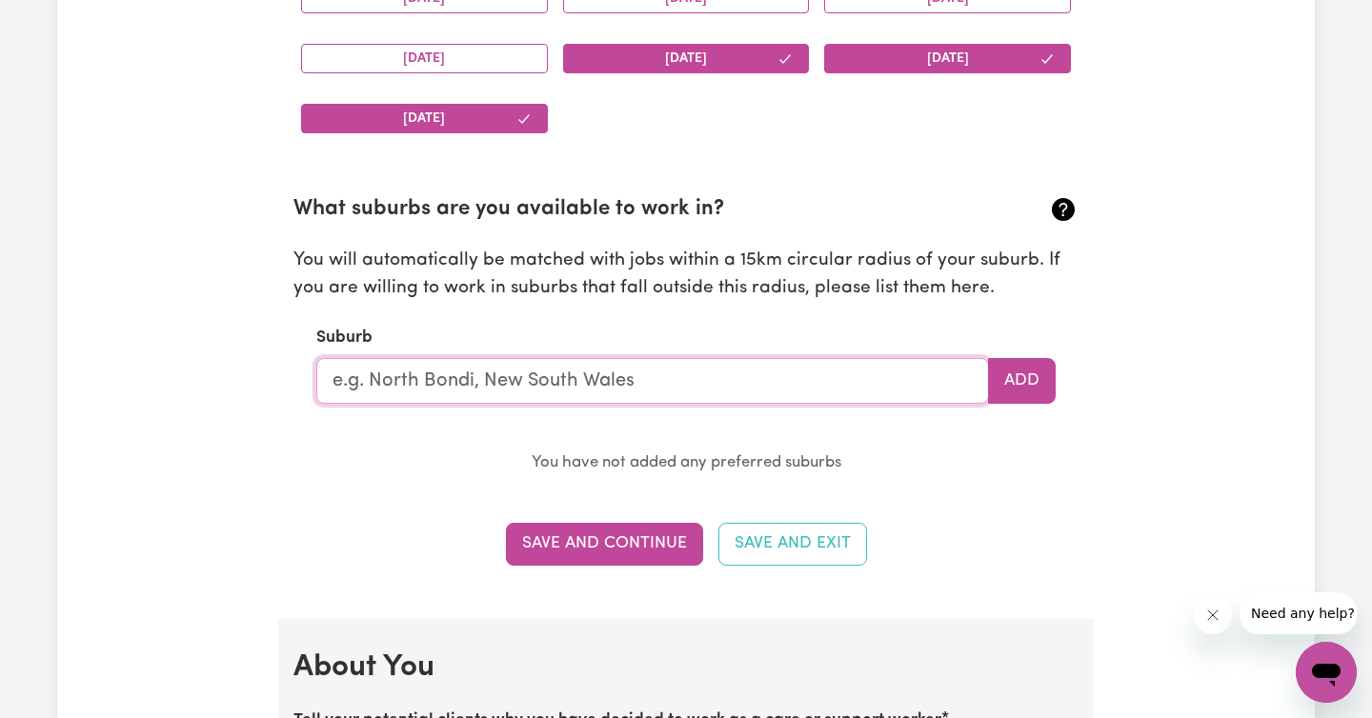
click at [843, 381] on input "text" at bounding box center [652, 381] width 673 height 46
type input "Pascoe Vale"
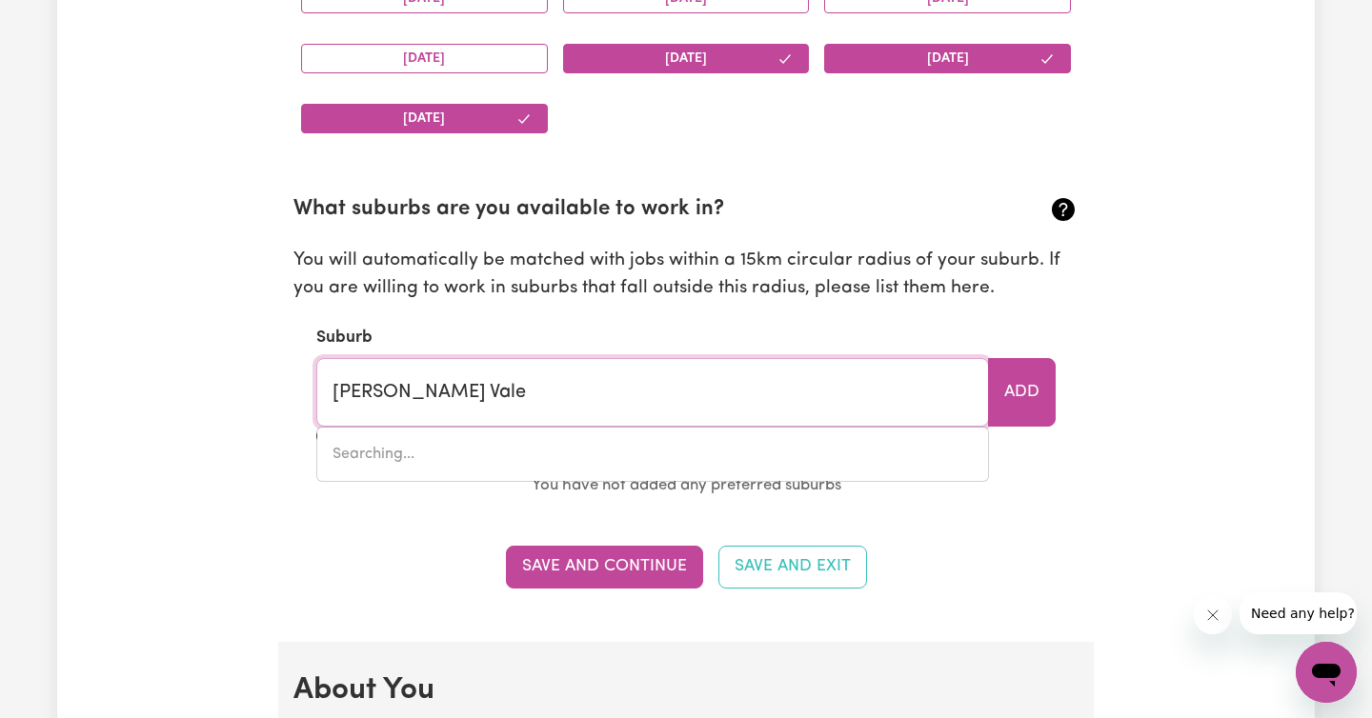
type input "Pascoe Vale, Victoria, 3044"
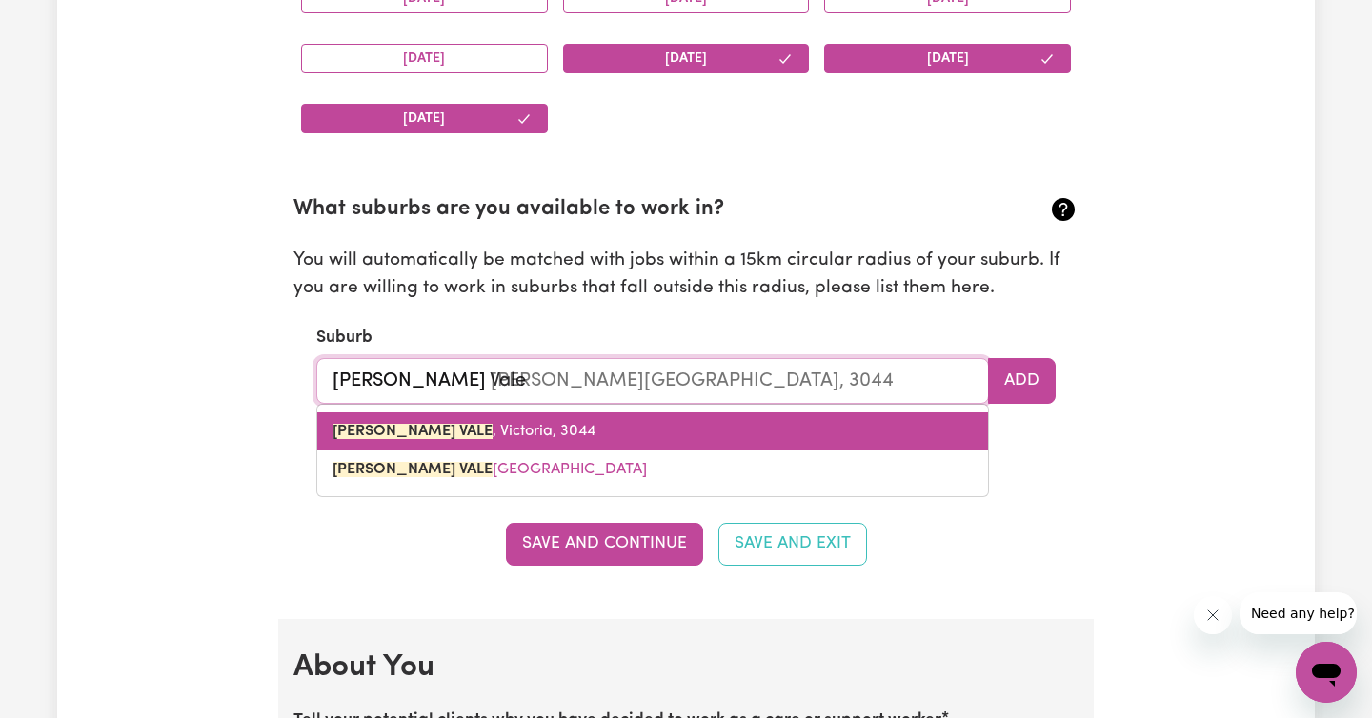
click at [446, 438] on span "PASCOE VALE , Victoria, 3044" at bounding box center [463, 431] width 263 height 15
type input "[PERSON_NAME][STREET_ADDRESS][PERSON_NAME]"
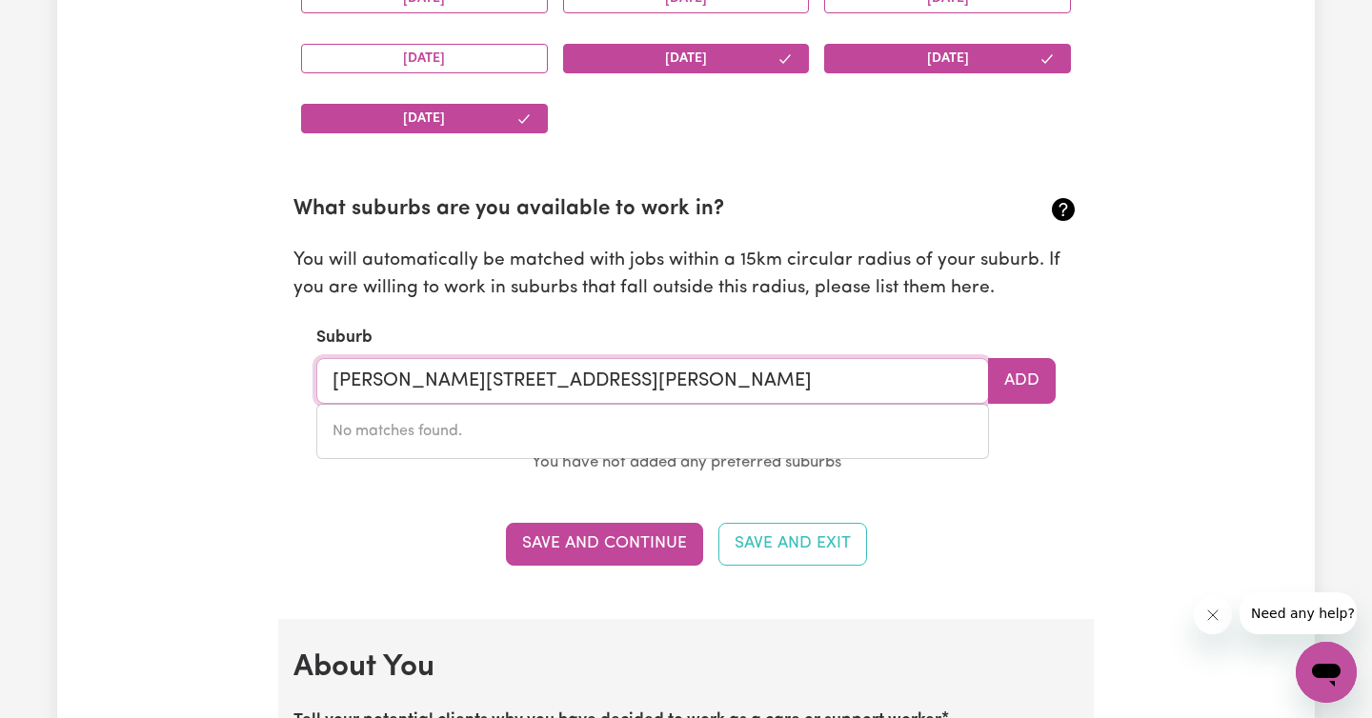
click at [691, 373] on input "PASCOE VALE, Victoria, 3044, Glen" at bounding box center [652, 381] width 673 height 46
click at [693, 385] on input "PASCOE VALE, Victoria, 3044, Glen" at bounding box center [652, 381] width 673 height 46
type input "[PERSON_NAME][STREET_ADDRESS][PERSON_NAME]"
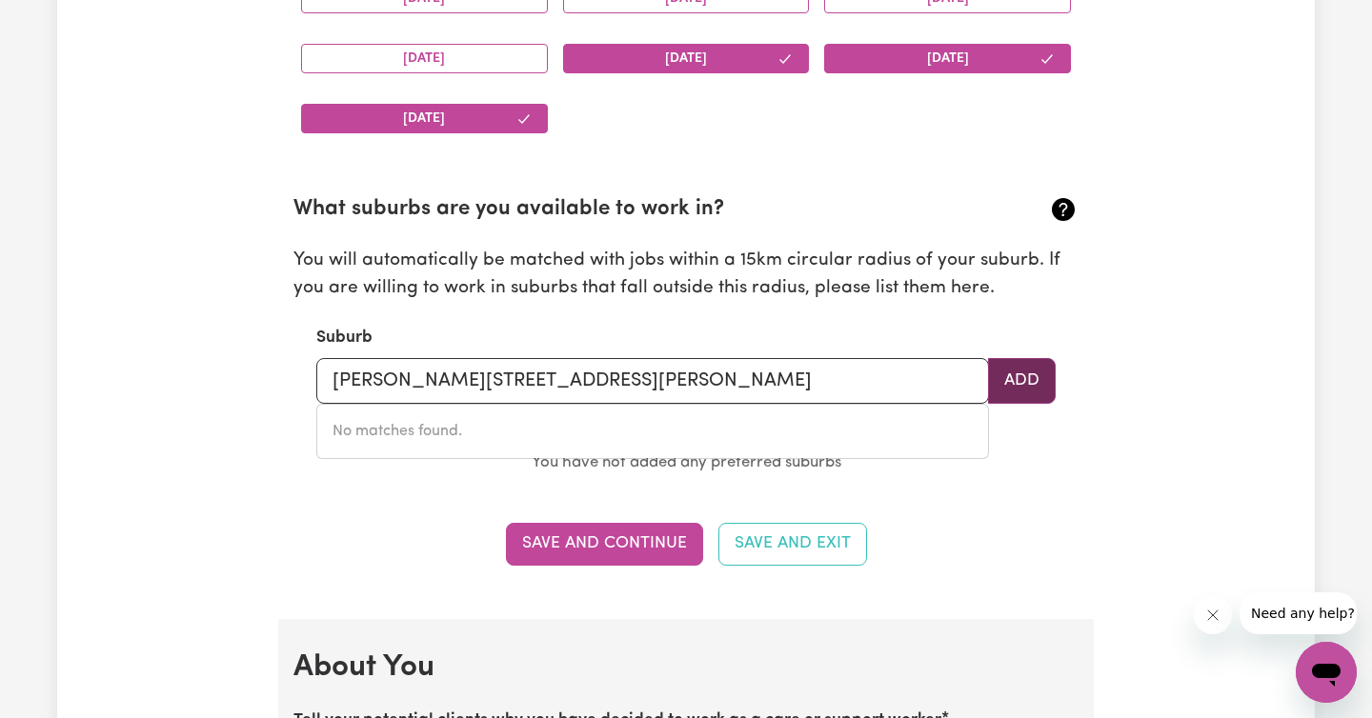
click at [1038, 381] on button "Add" at bounding box center [1022, 381] width 68 height 46
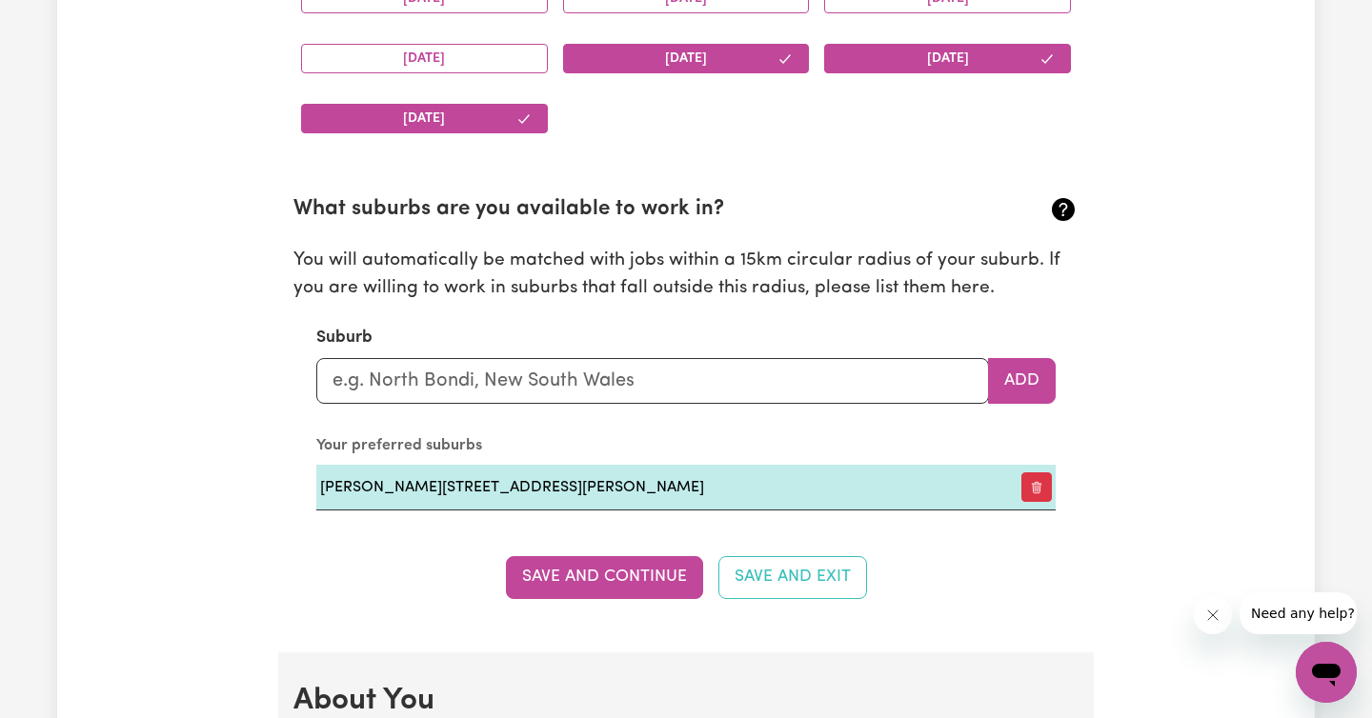
click at [1193, 371] on div "Update Profile 1 2 3 4 5 Step 1 : Personal Details Let potential clients know w…" at bounding box center [685, 651] width 1257 height 4996
click at [588, 380] on input "text" at bounding box center [652, 381] width 673 height 46
type input "Coburg"
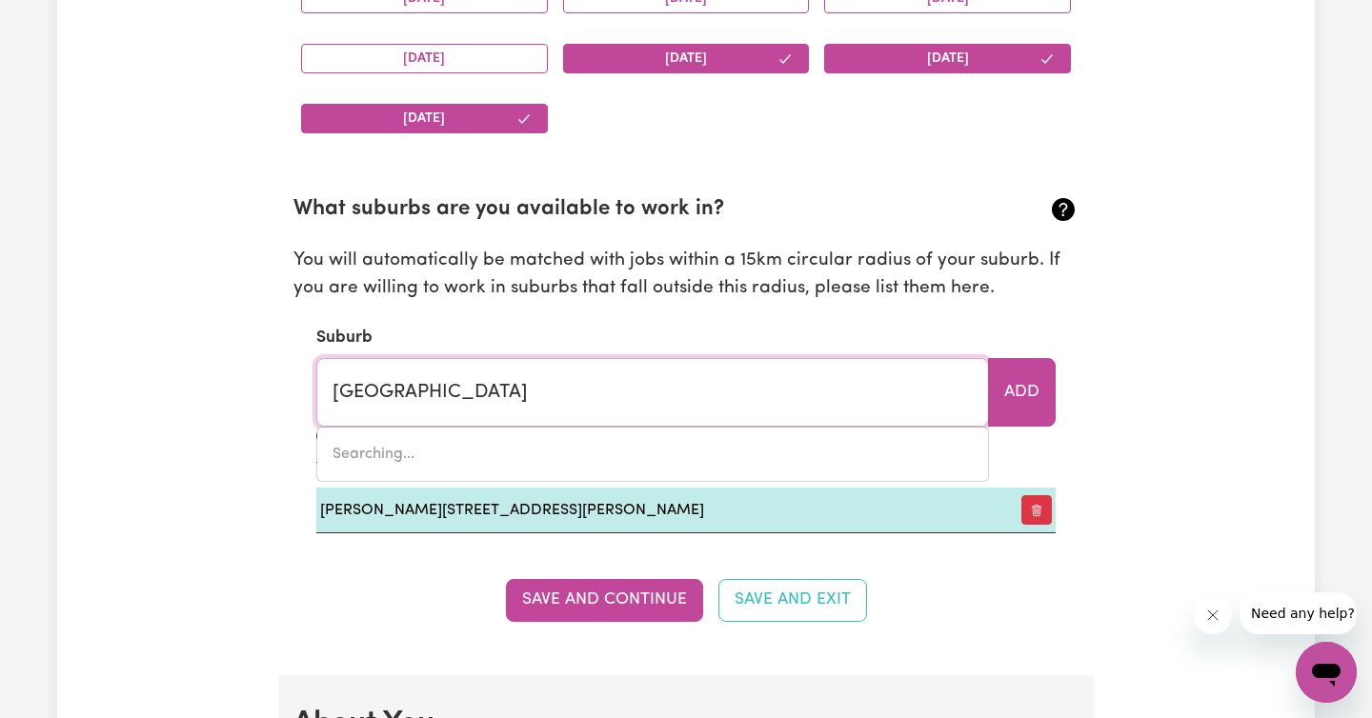
type input "Coburg, Victoria, 3058"
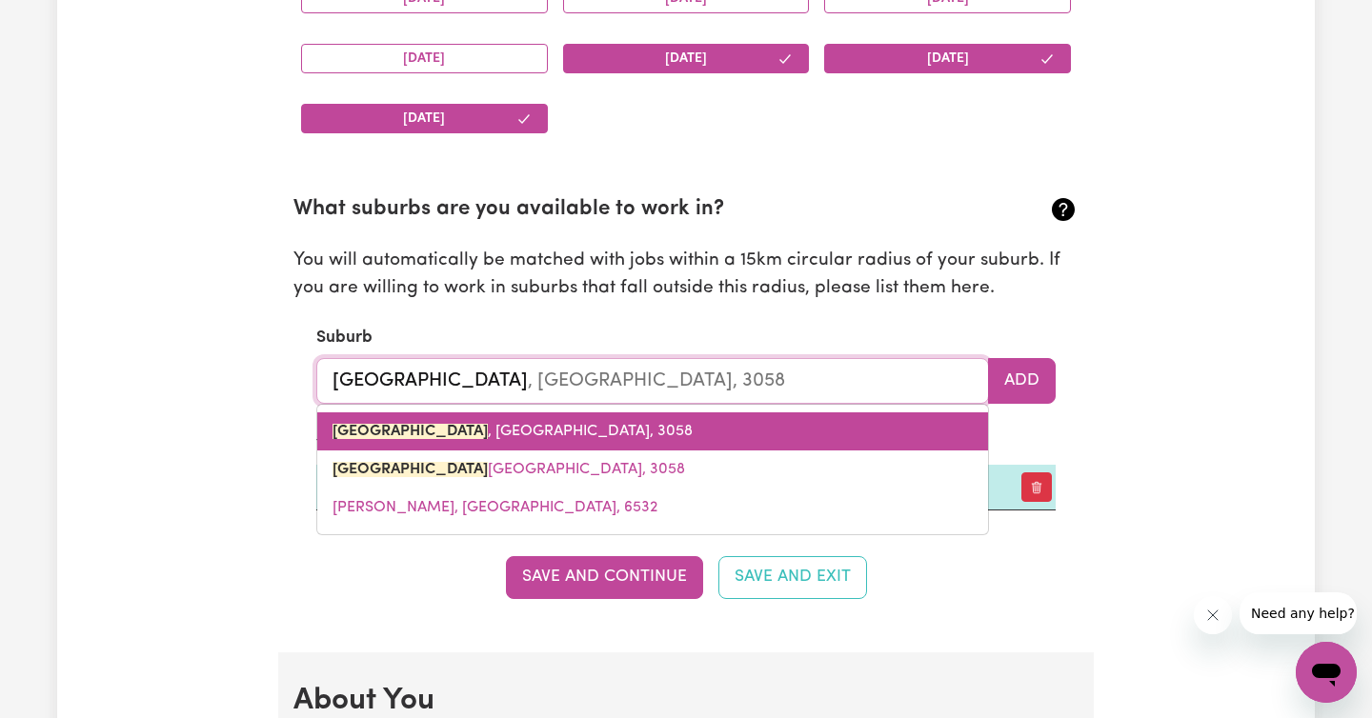
click at [526, 429] on link "COBURG , Victoria, 3058" at bounding box center [652, 431] width 671 height 38
type input "[GEOGRAPHIC_DATA], [GEOGRAPHIC_DATA], 3058"
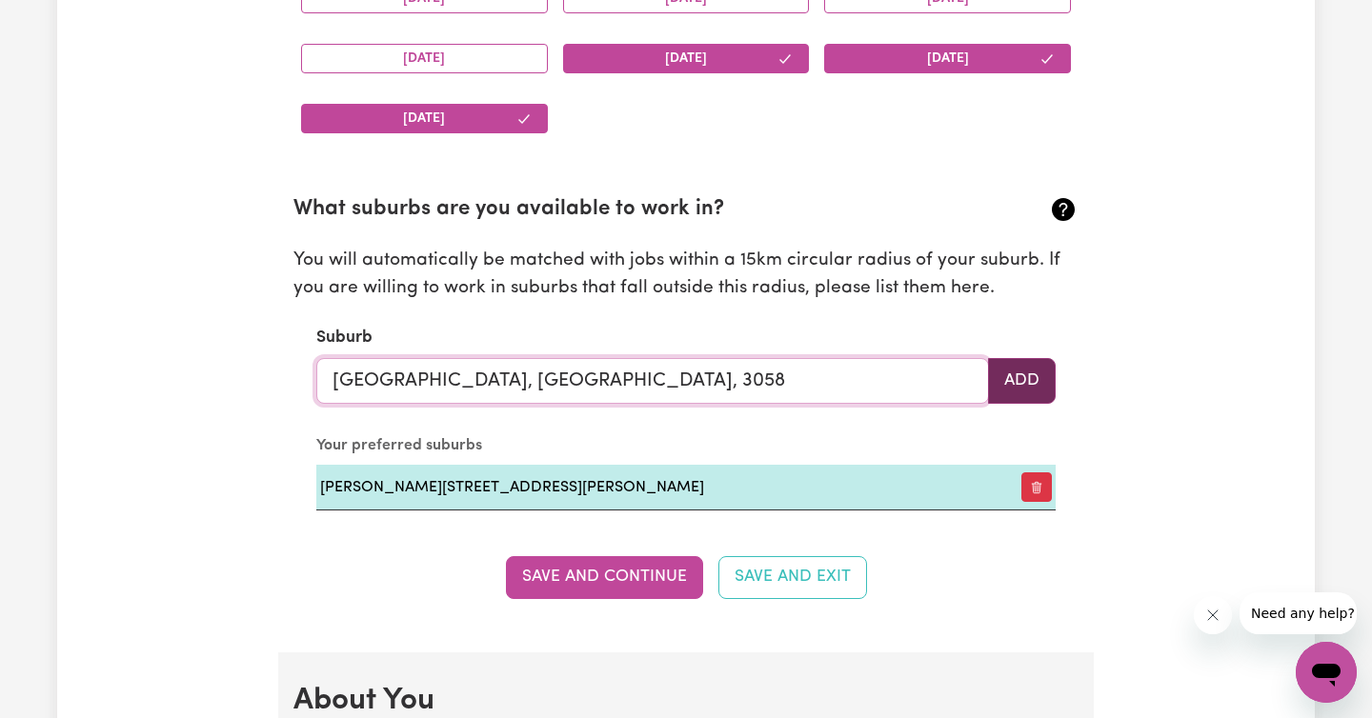
type input "[GEOGRAPHIC_DATA], [GEOGRAPHIC_DATA], 3058"
click at [1032, 379] on button "Add" at bounding box center [1022, 381] width 68 height 46
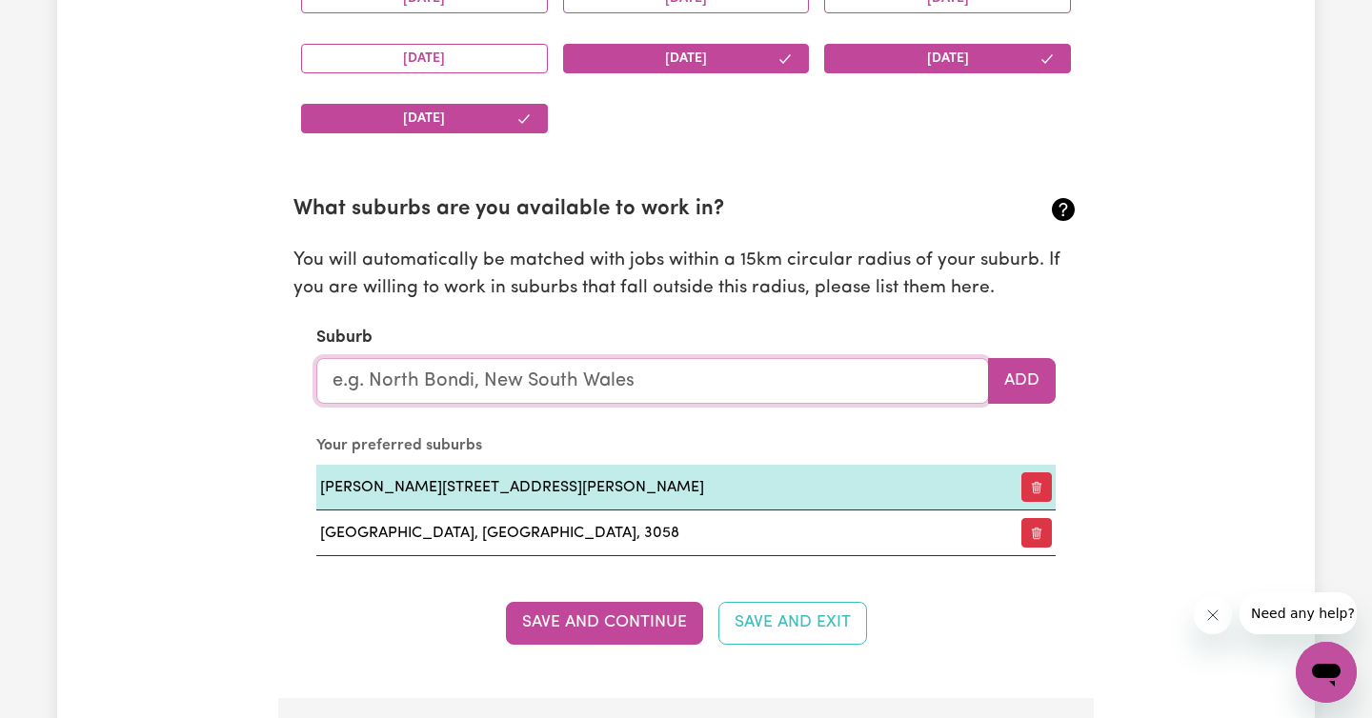
click at [540, 374] on input "text" at bounding box center [652, 381] width 673 height 46
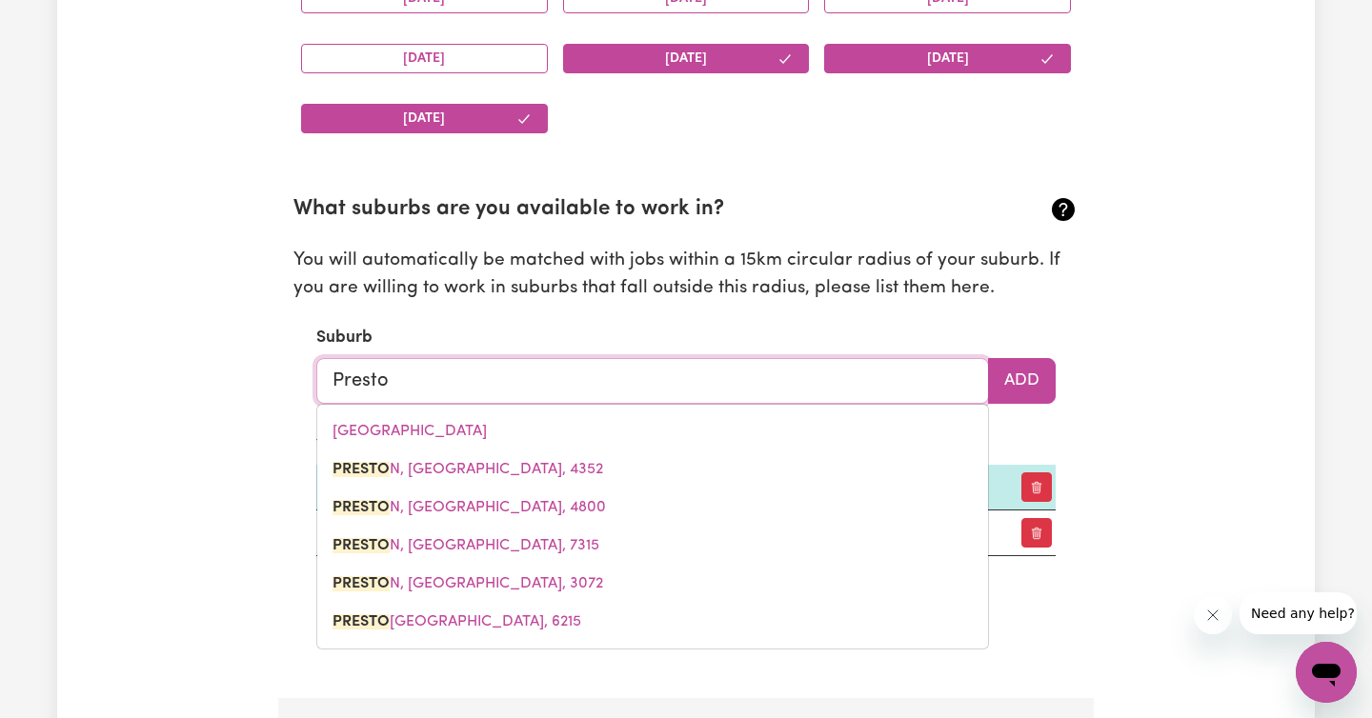
type input "Preston"
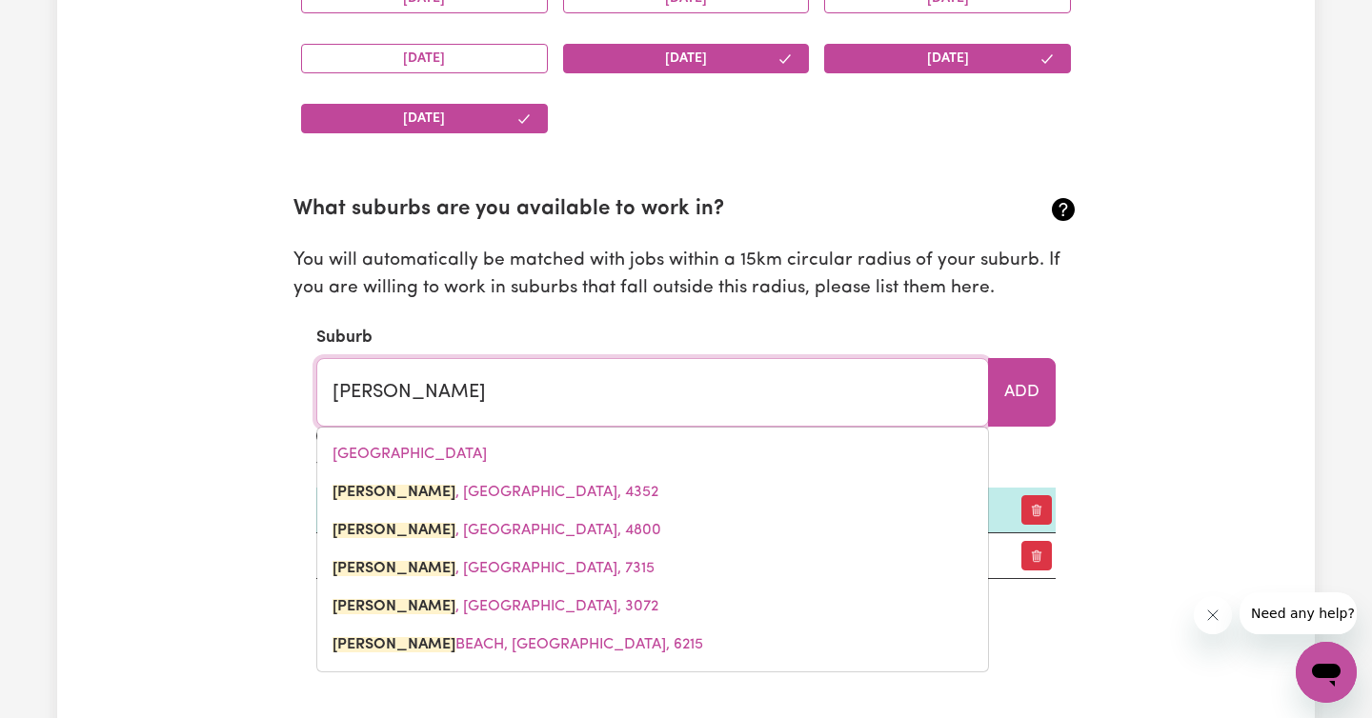
type input "Preston, Queensland, 4352"
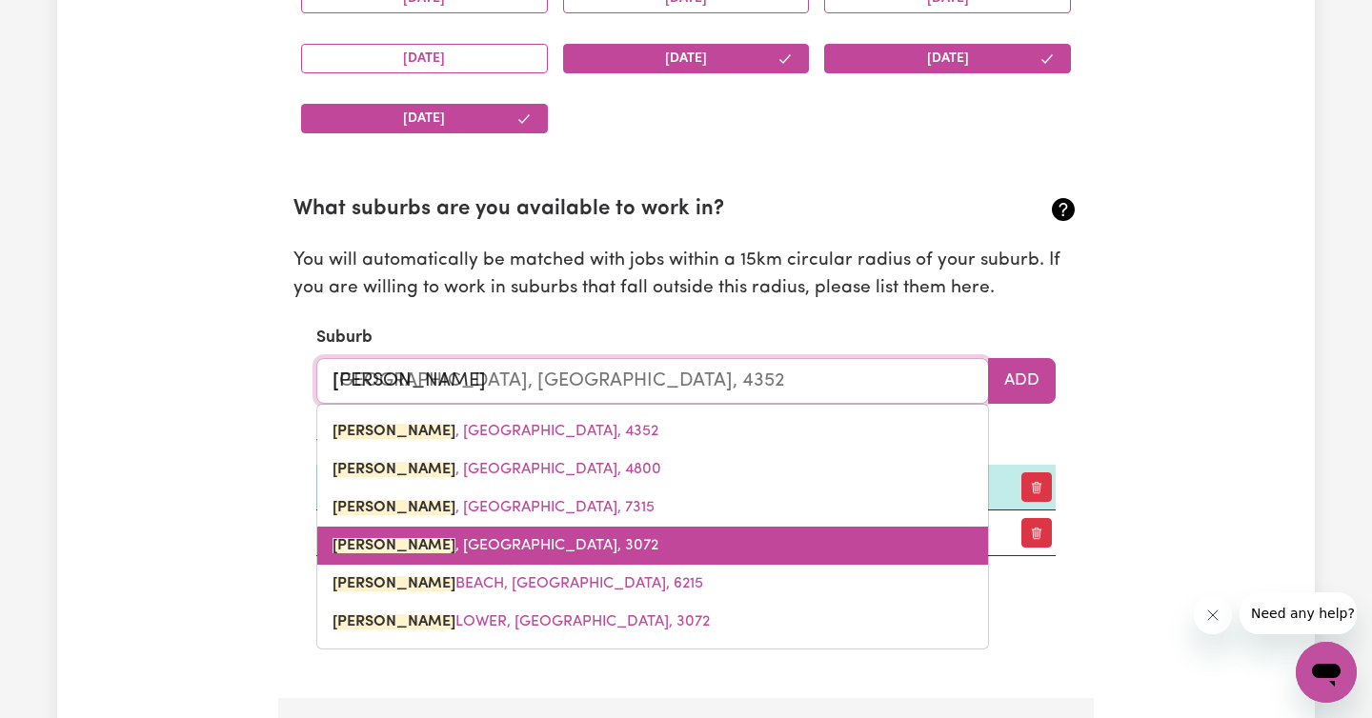
click at [471, 541] on span "PRESTON , Victoria, 3072" at bounding box center [495, 545] width 326 height 15
type input "[GEOGRAPHIC_DATA][PERSON_NAME][GEOGRAPHIC_DATA], 3072"
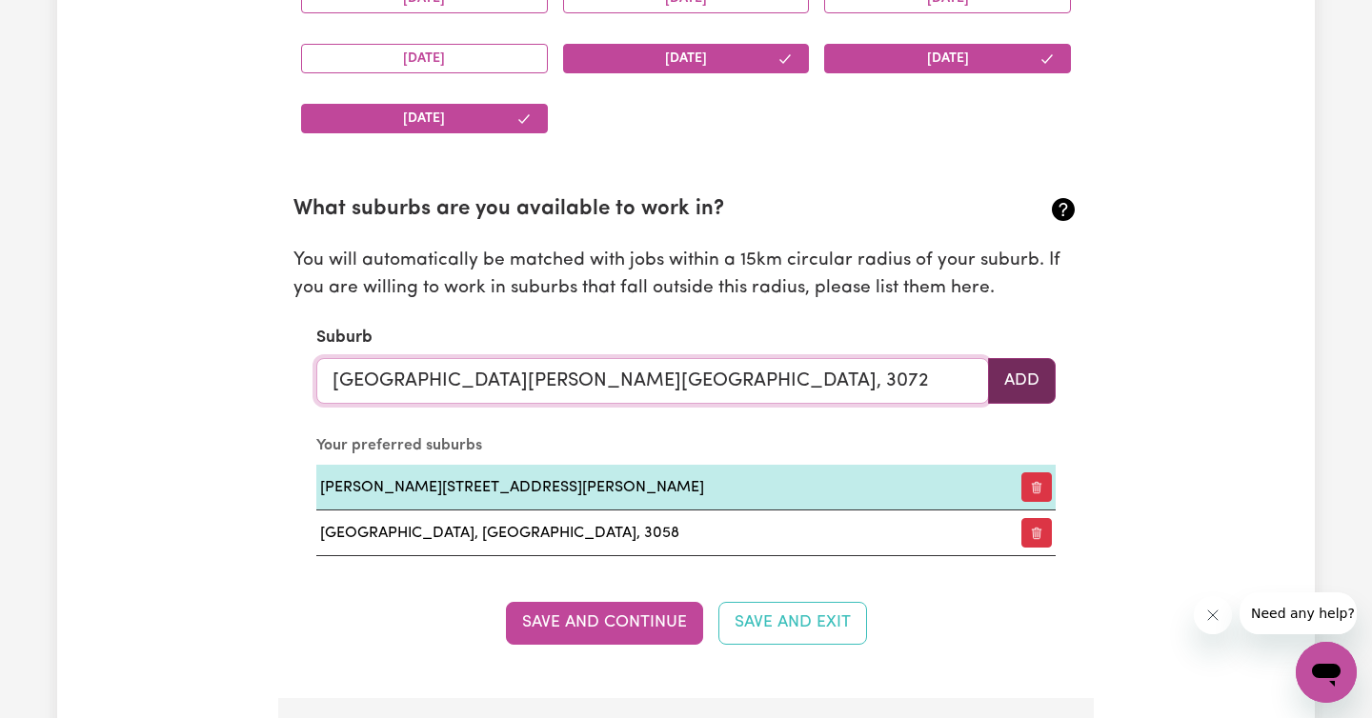
type input "[GEOGRAPHIC_DATA][PERSON_NAME][GEOGRAPHIC_DATA], 3072"
click at [1027, 386] on button "Add" at bounding box center [1022, 381] width 68 height 46
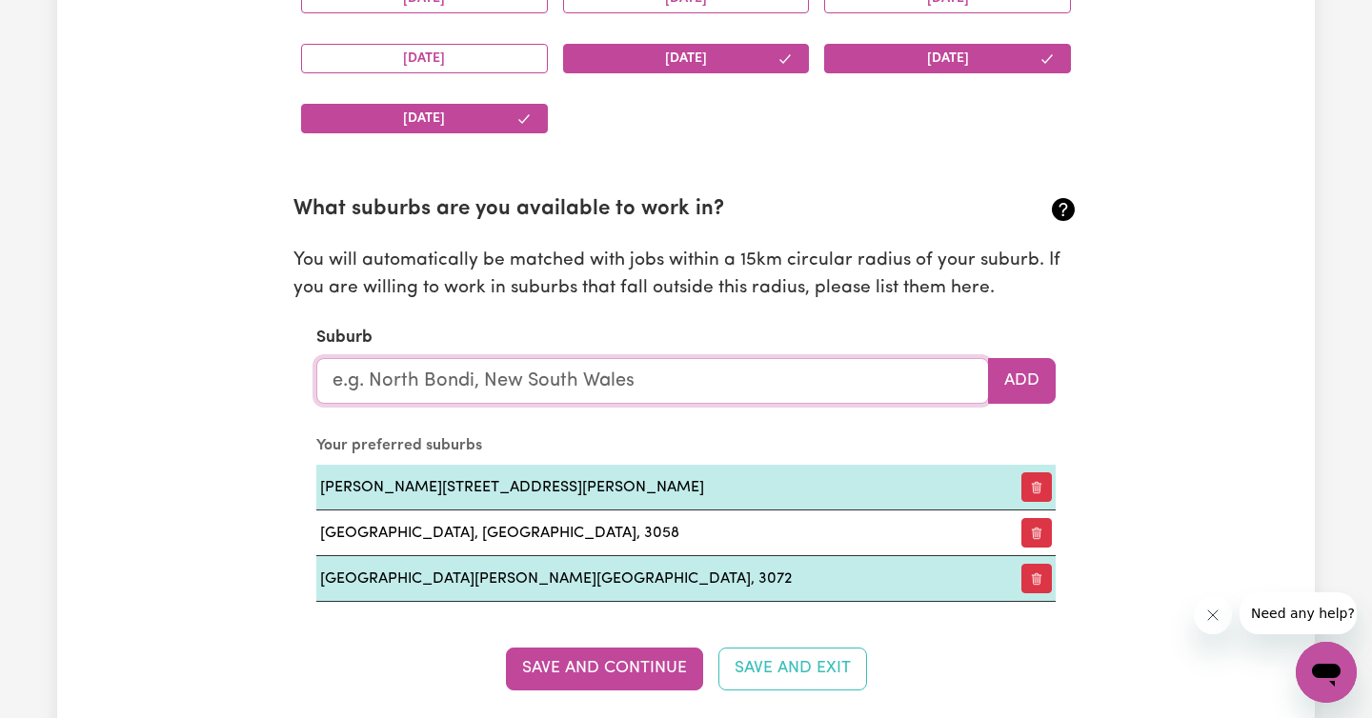
click at [588, 384] on input "text" at bounding box center [652, 381] width 673 height 46
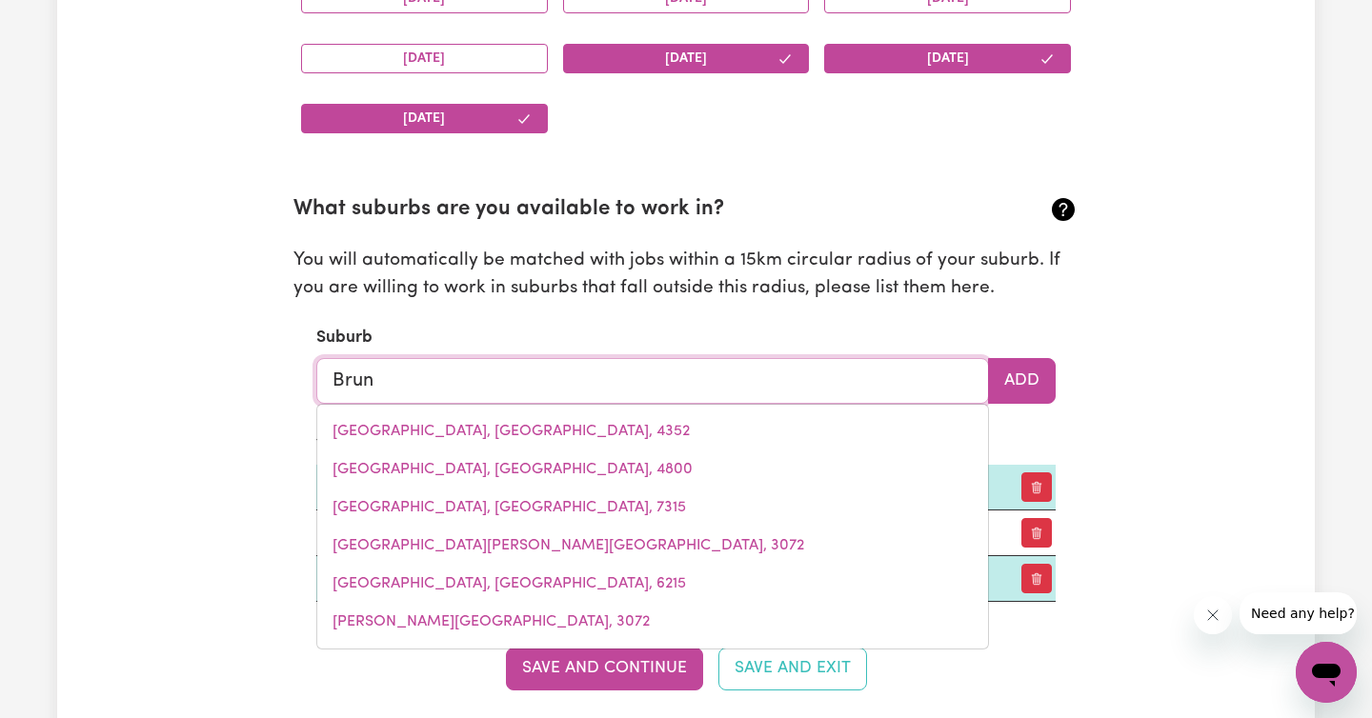
type input "Bruns"
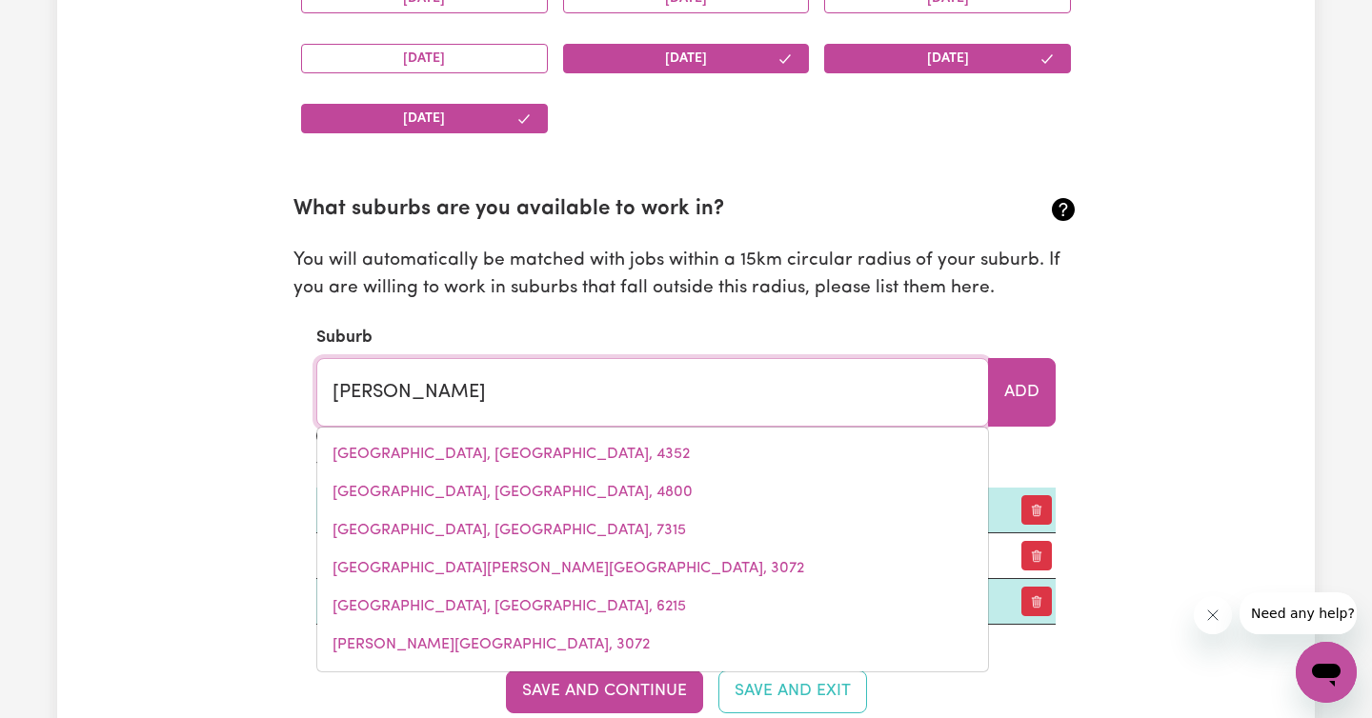
type input "BrunsWICK, Victoria, 3056"
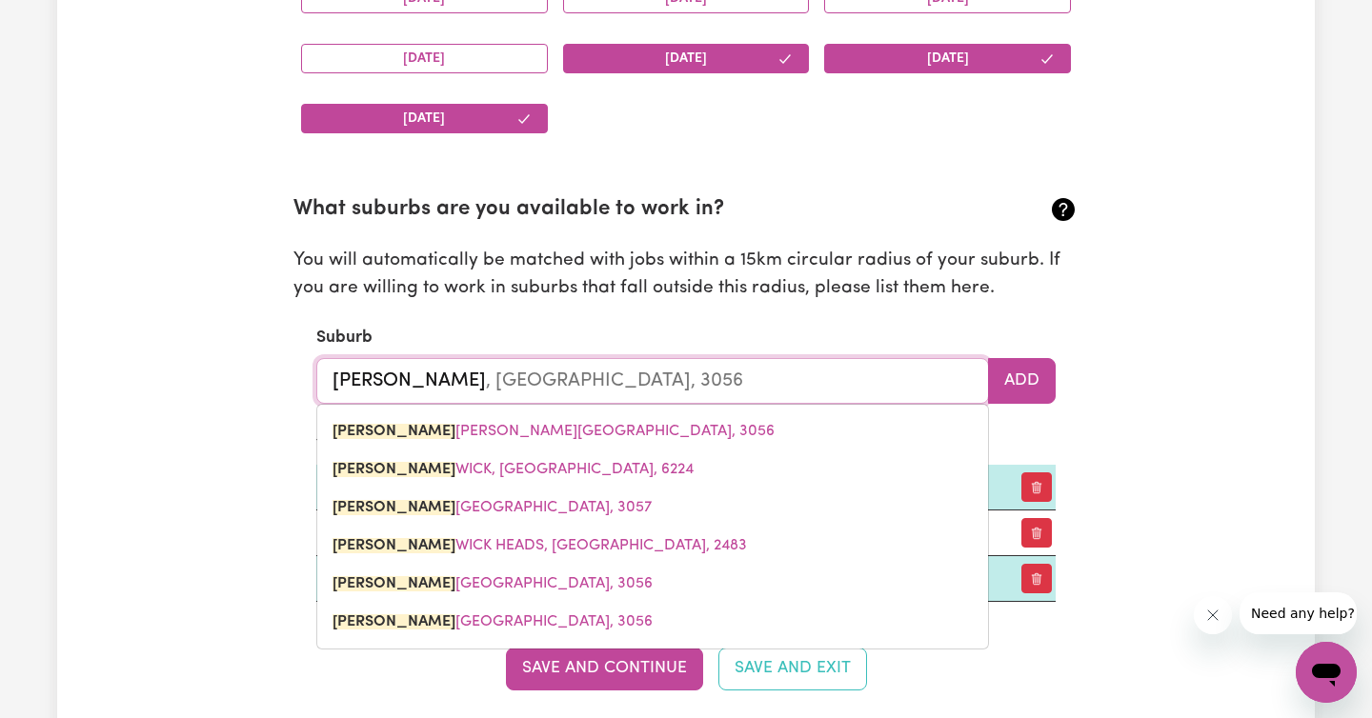
type input "Brunsw"
type input "BrunswICK, Victoria, 3056"
type input "Brunswi"
type input "BrunswiCK, Victoria, 3056"
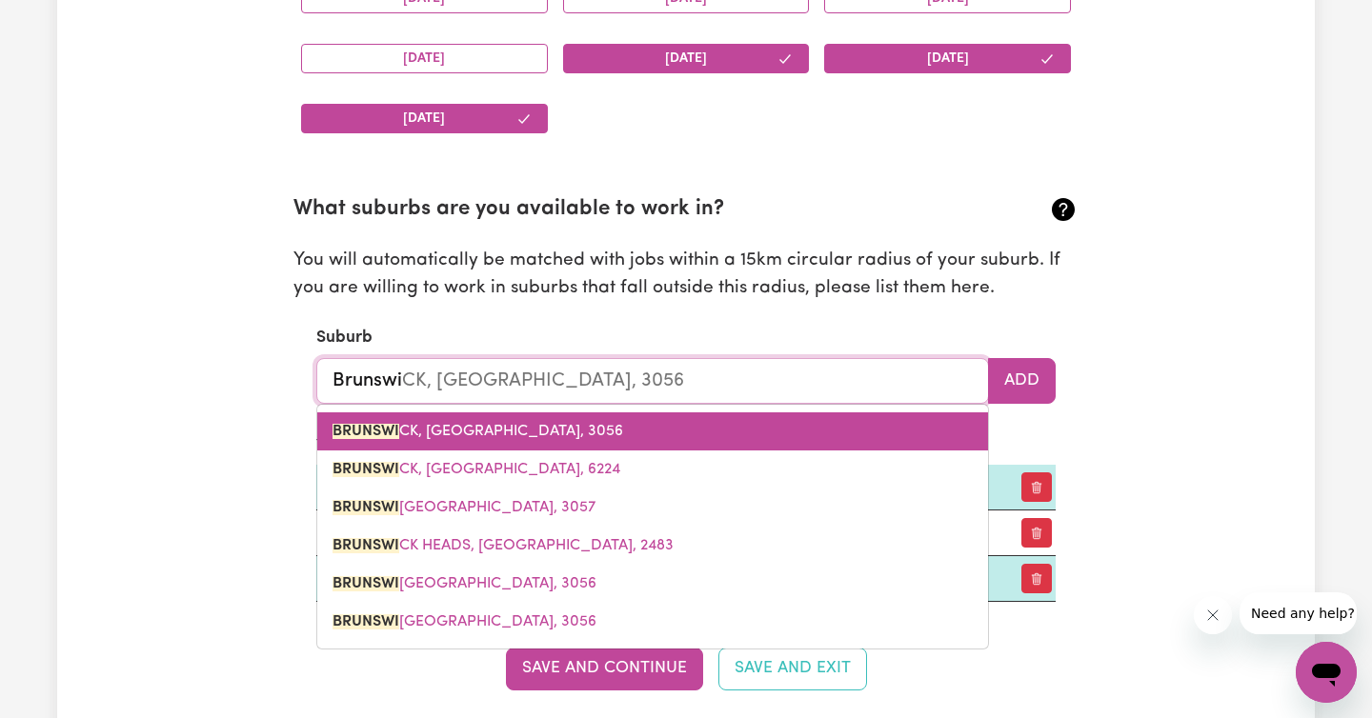
click at [536, 441] on link "BRUNSWI CK, Victoria, 3056" at bounding box center [652, 431] width 671 height 38
type input "[GEOGRAPHIC_DATA], [GEOGRAPHIC_DATA], 3056"
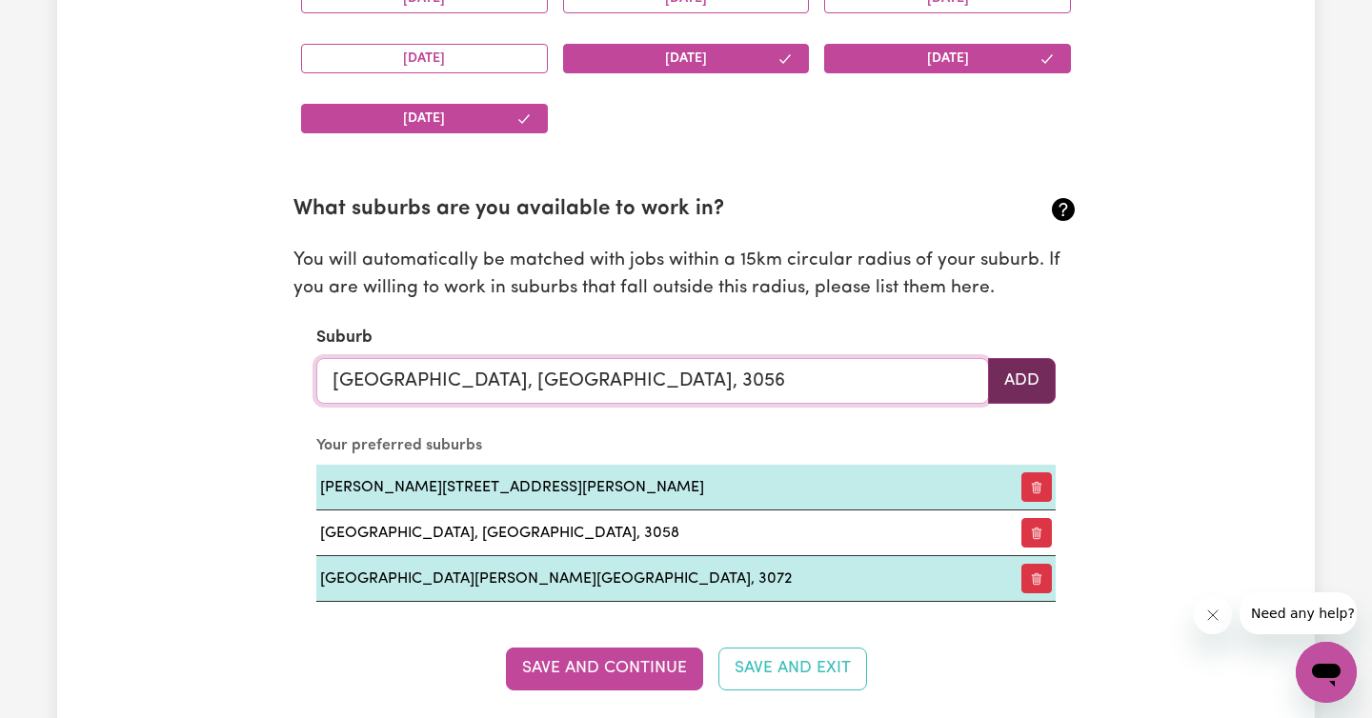
type input "[GEOGRAPHIC_DATA], [GEOGRAPHIC_DATA], 3056"
click at [1024, 382] on button "Add" at bounding box center [1022, 381] width 68 height 46
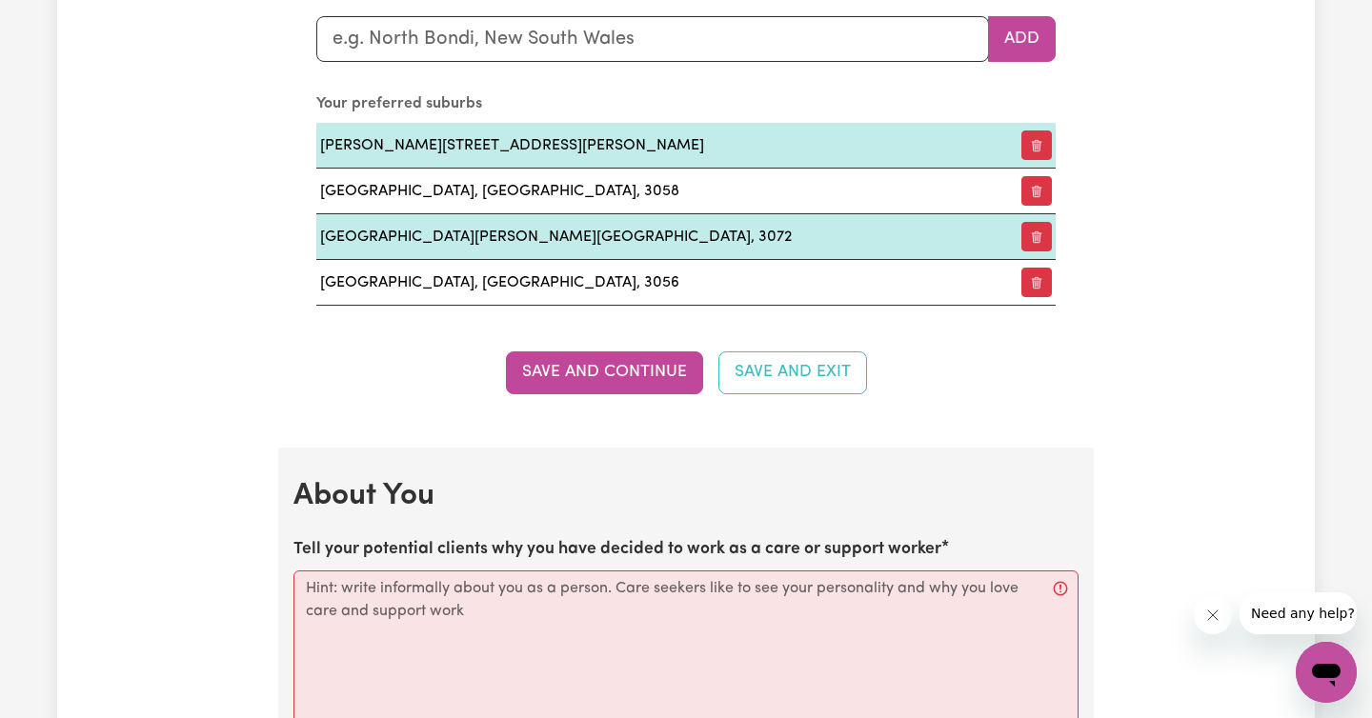
scroll to position [2342, 0]
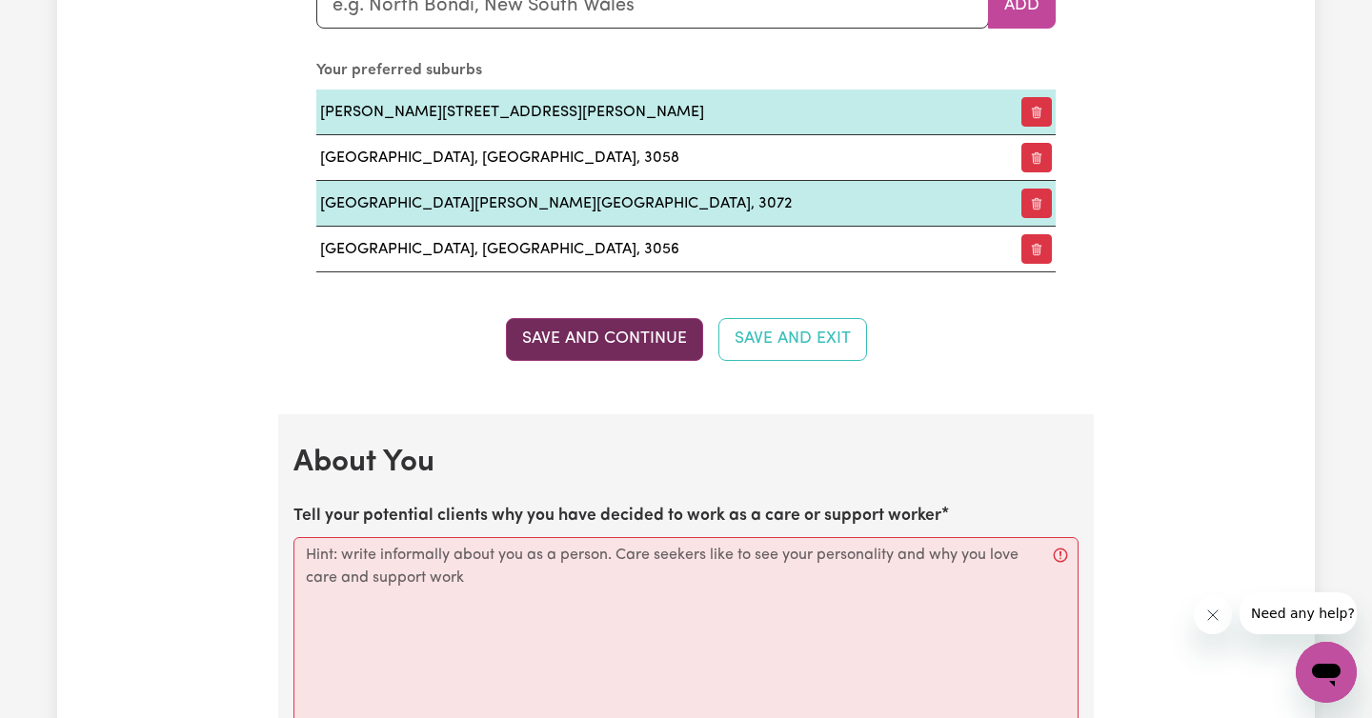
click at [614, 351] on button "Save and Continue" at bounding box center [604, 339] width 197 height 42
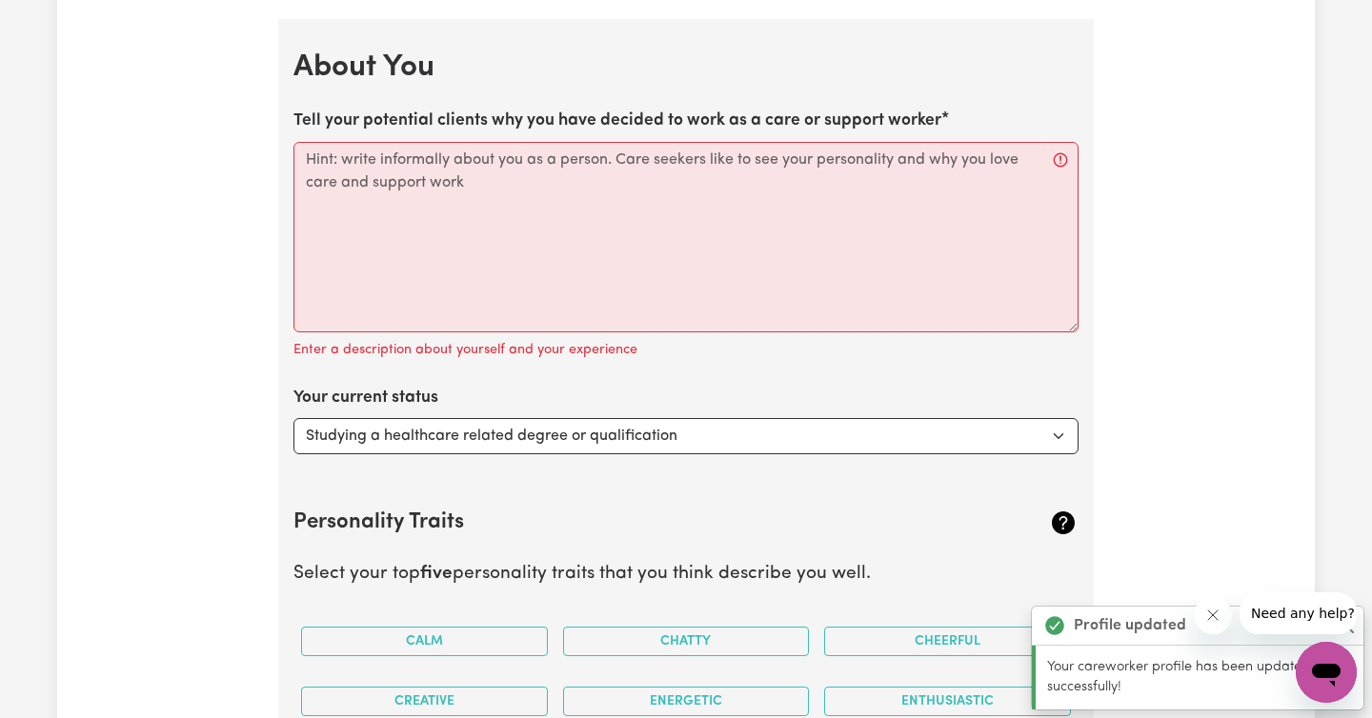
scroll to position [2756, 0]
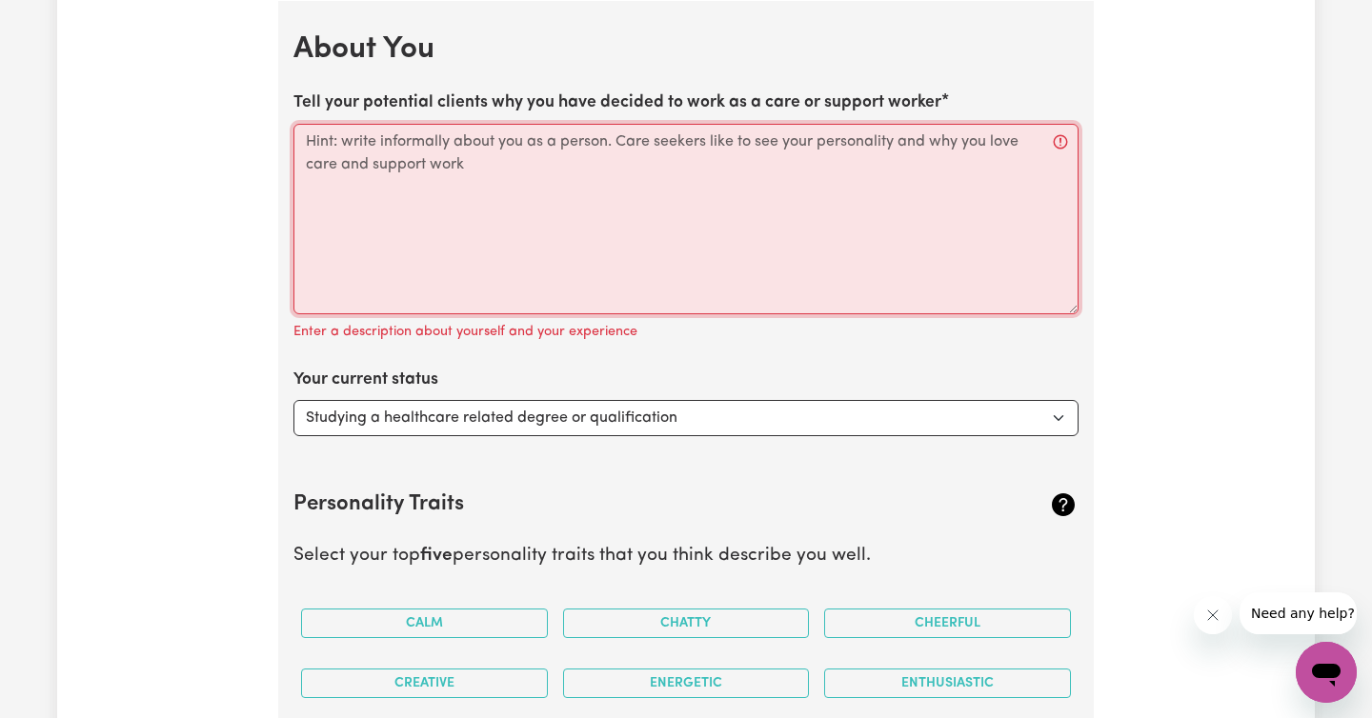
click at [407, 200] on textarea "Tell your potential clients why you have decided to work as a care or support w…" at bounding box center [685, 219] width 785 height 191
paste textarea "Dear Hiring Manager, I am applying for the Disability Support Worker role at Ca…"
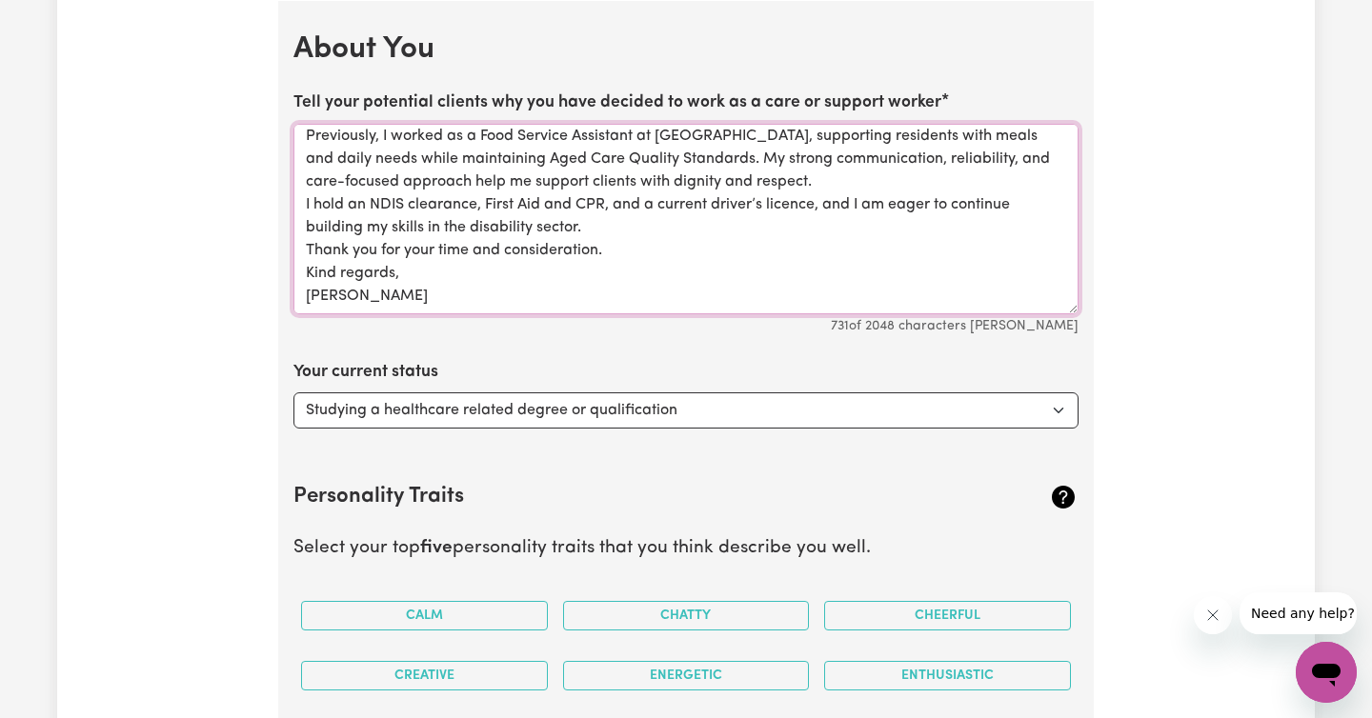
scroll to position [74, 0]
type textarea "Dear Hiring Manager, I am applying for the Disability Support Worker role at Ca…"
click at [662, 415] on select "Select... Studying a healthcare related degree or qualification Studying a non-…" at bounding box center [685, 410] width 785 height 36
select select "Looking for extra work to fill my week and/or weekends"
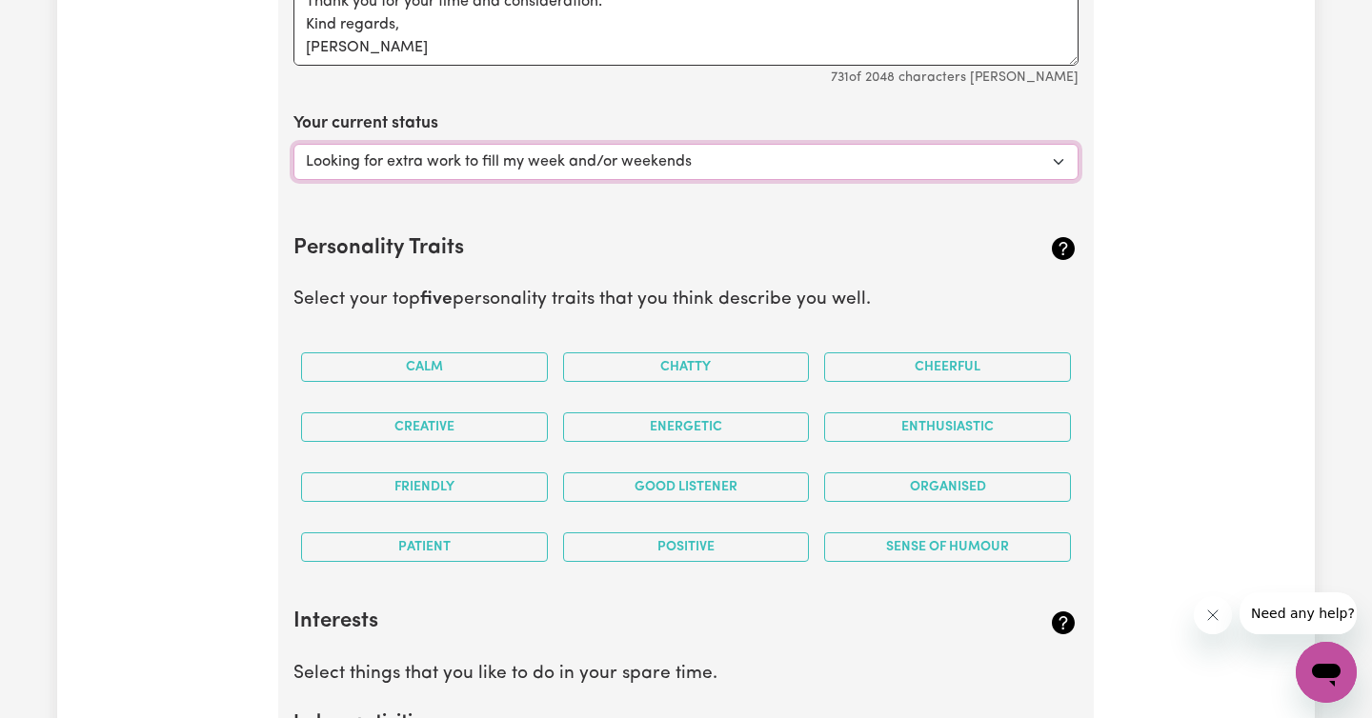
scroll to position [3027, 0]
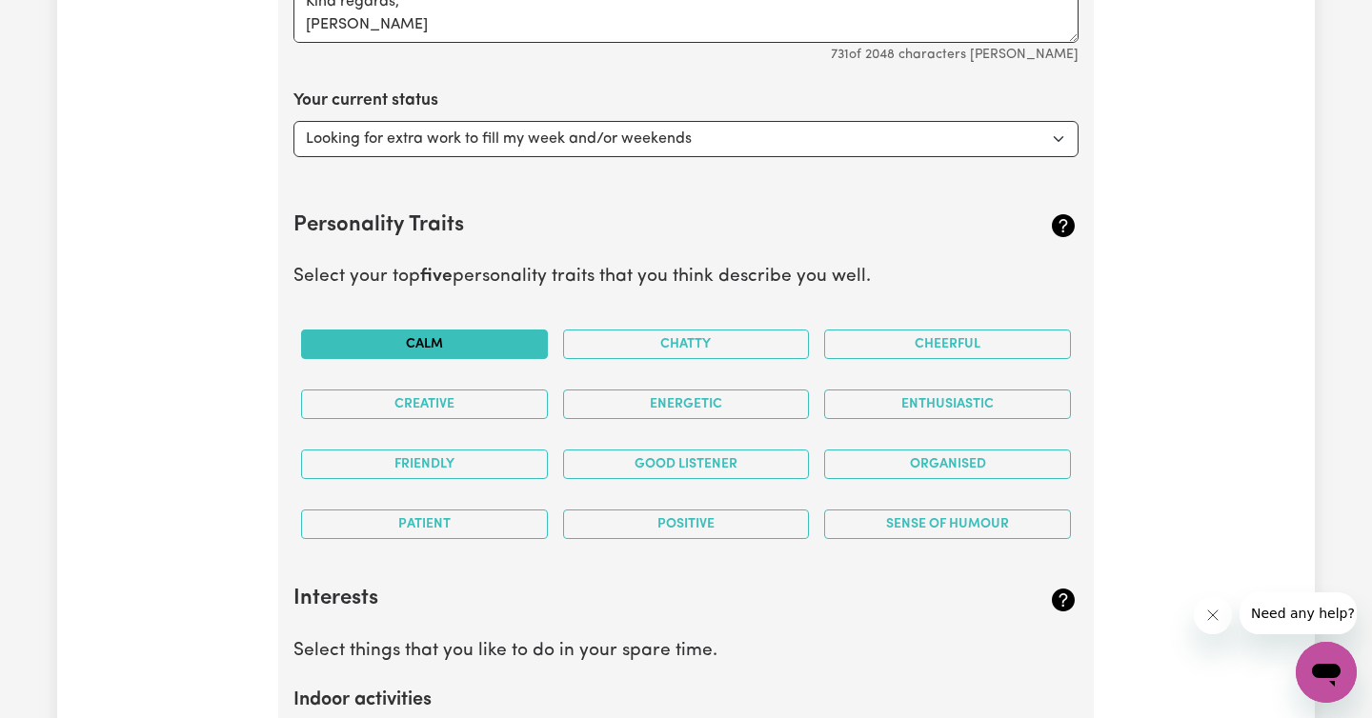
click at [469, 348] on button "Calm" at bounding box center [424, 345] width 247 height 30
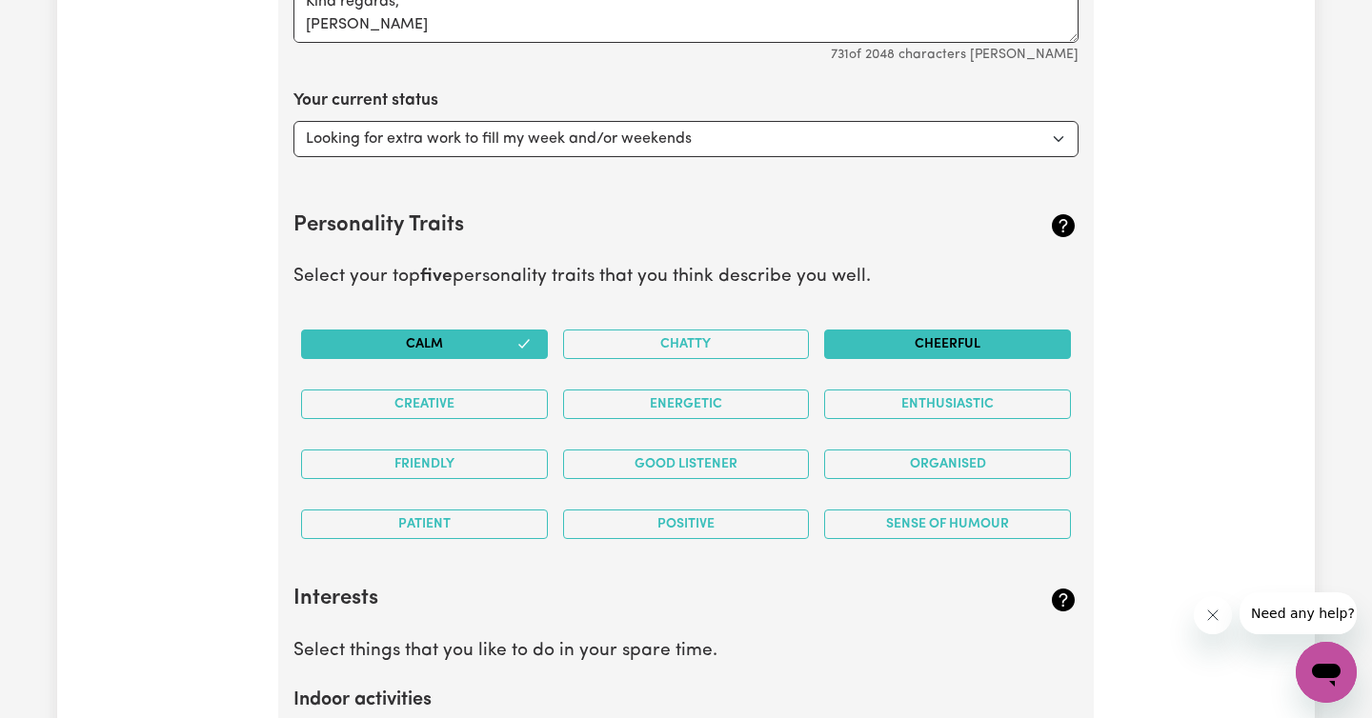
click at [982, 344] on button "Cheerful" at bounding box center [947, 345] width 247 height 30
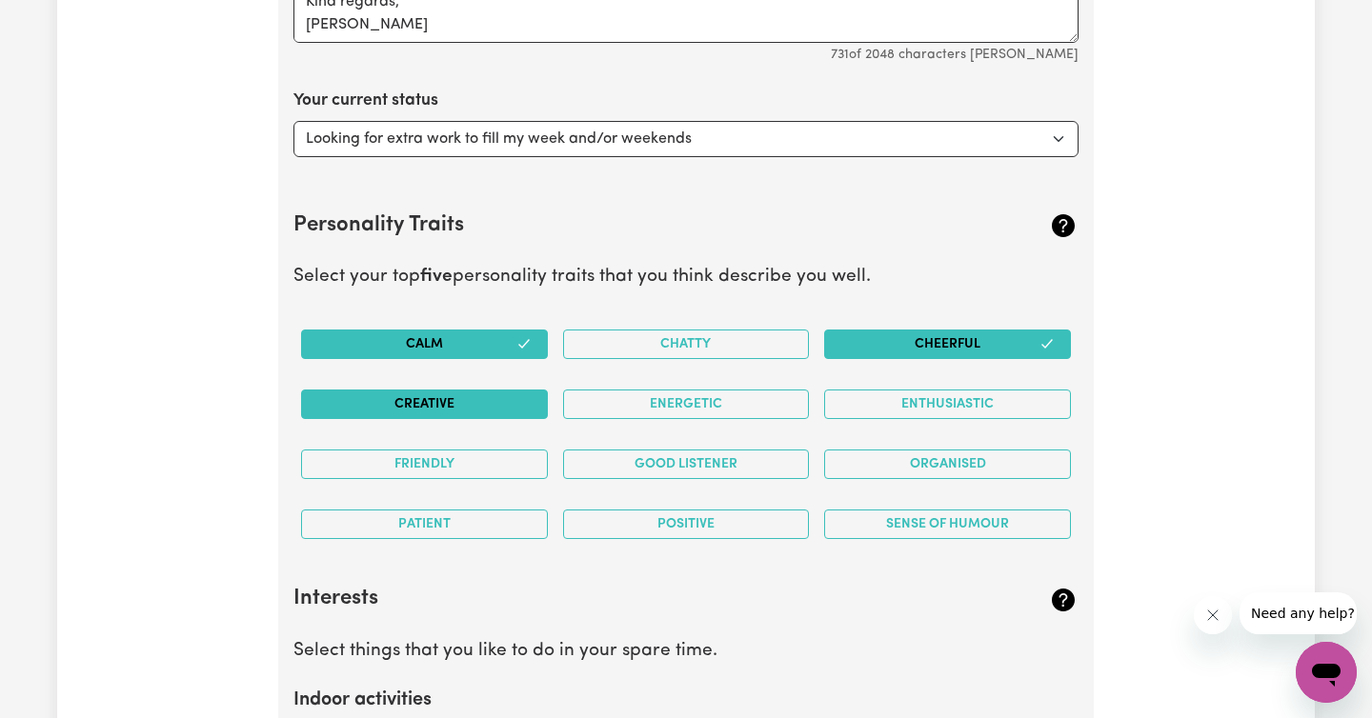
click at [455, 397] on button "Creative" at bounding box center [424, 405] width 247 height 30
click at [745, 412] on button "Energetic" at bounding box center [686, 405] width 247 height 30
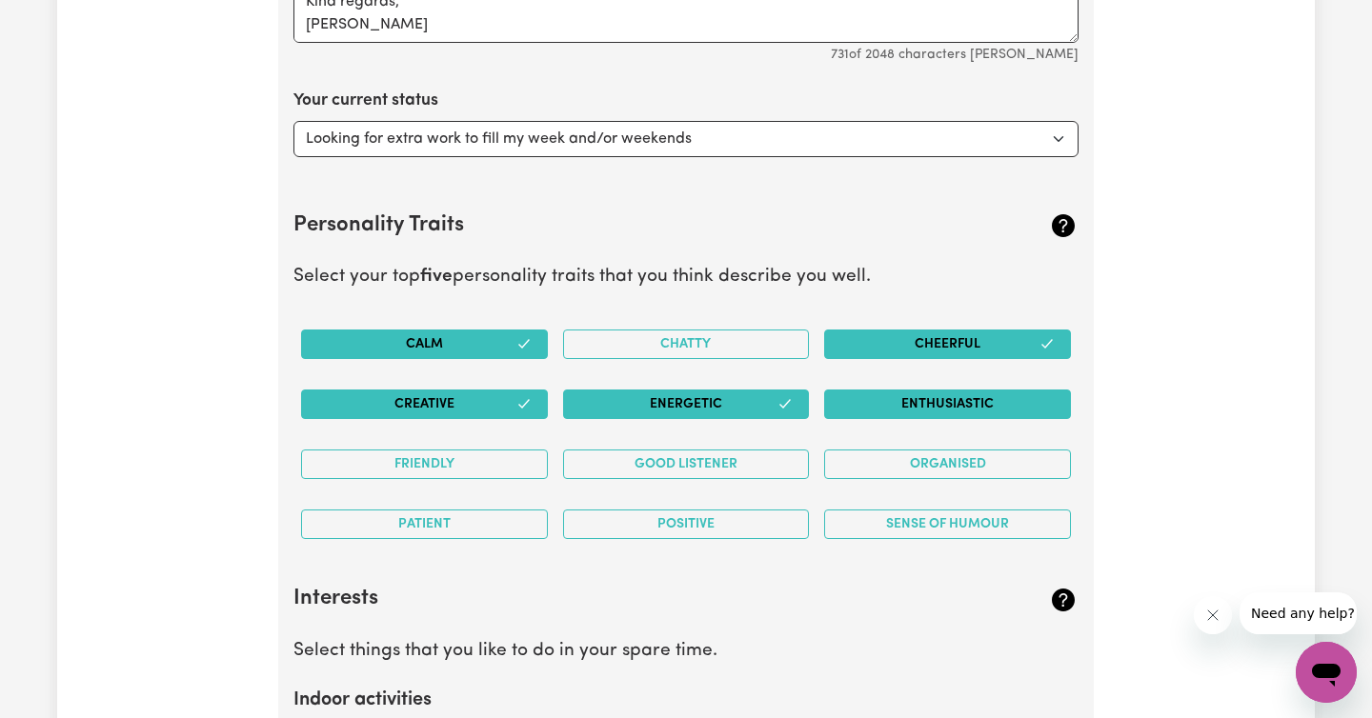
click at [959, 404] on button "Enthusiastic" at bounding box center [947, 405] width 247 height 30
click at [710, 459] on button "Good Listener" at bounding box center [686, 465] width 247 height 30
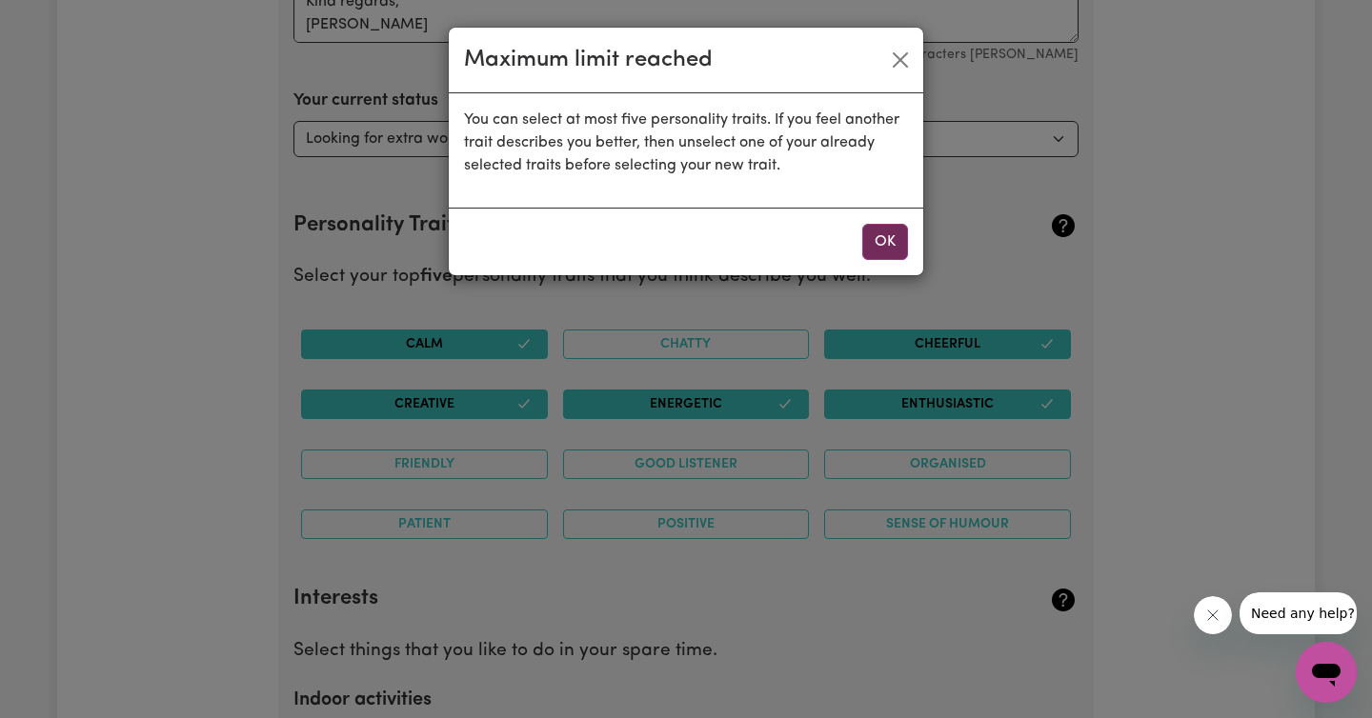
click at [885, 243] on button "OK" at bounding box center [885, 242] width 46 height 36
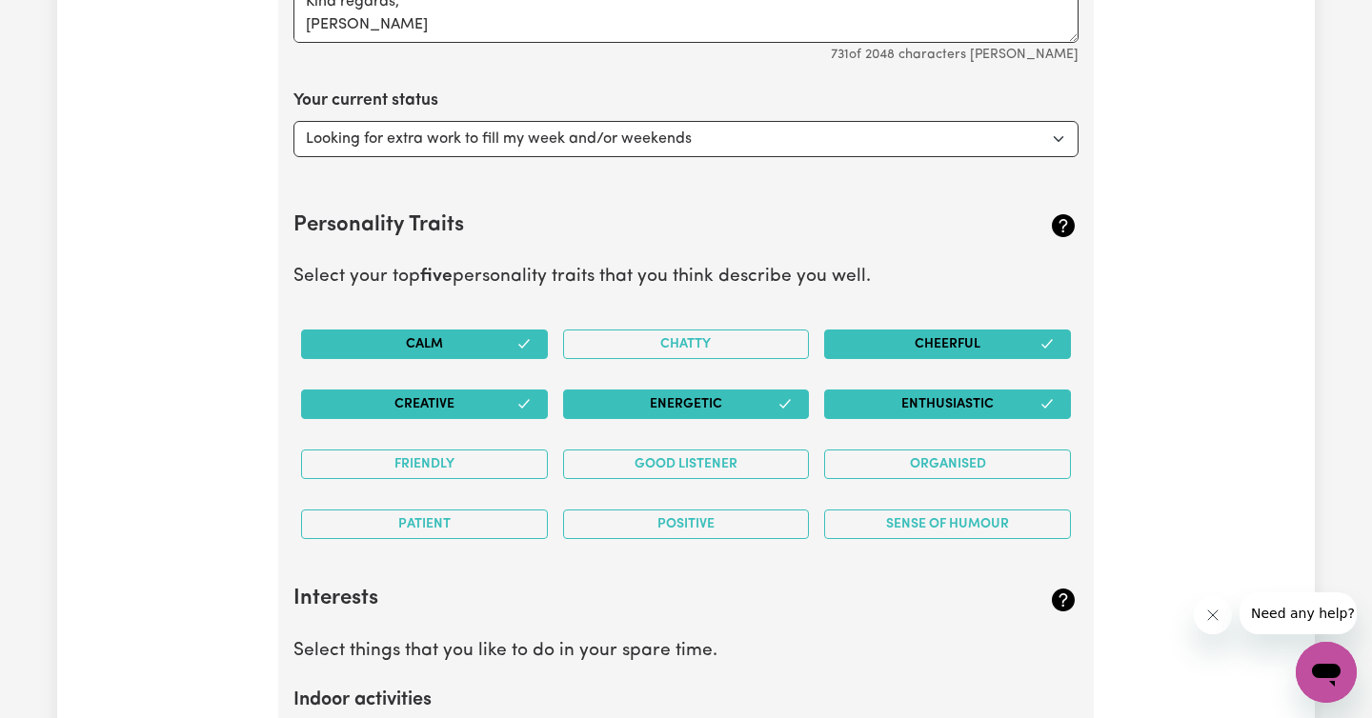
click at [449, 398] on button "Creative" at bounding box center [424, 405] width 247 height 30
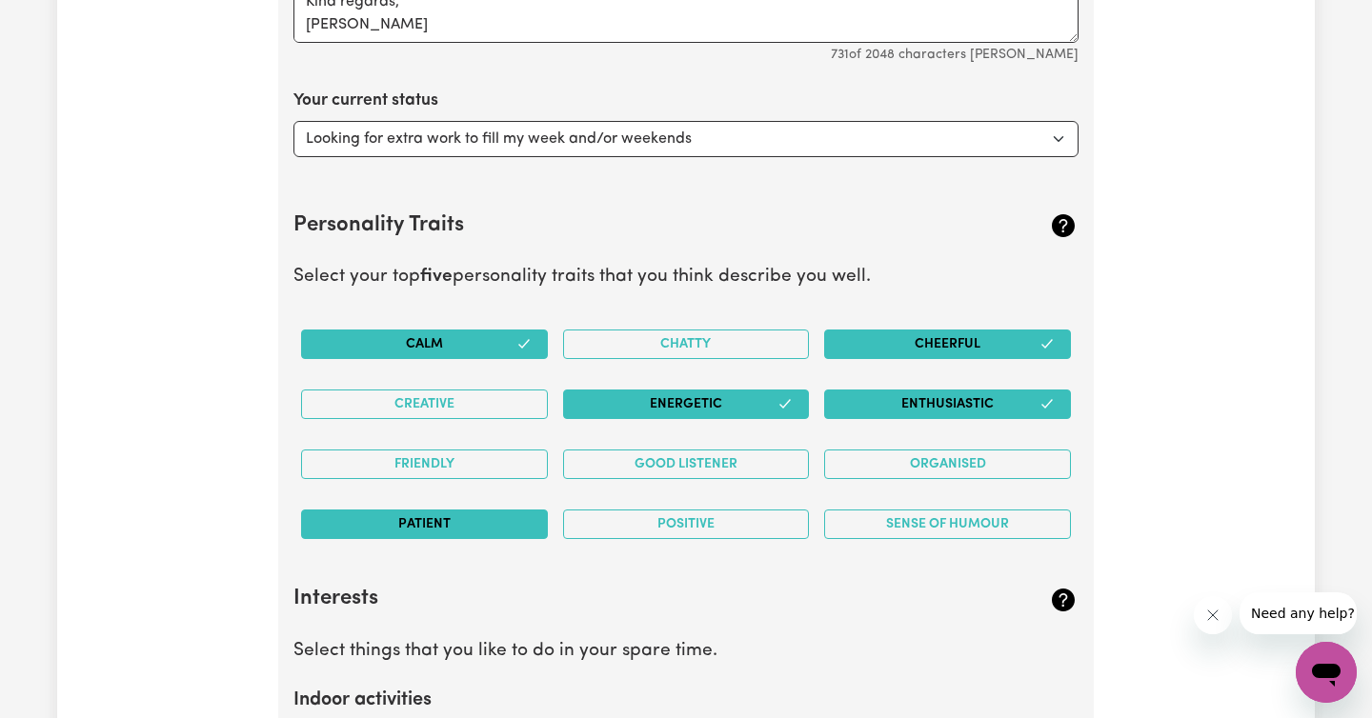
click at [449, 524] on button "Patient" at bounding box center [424, 525] width 247 height 30
click at [966, 337] on button "Cheerful" at bounding box center [947, 345] width 247 height 30
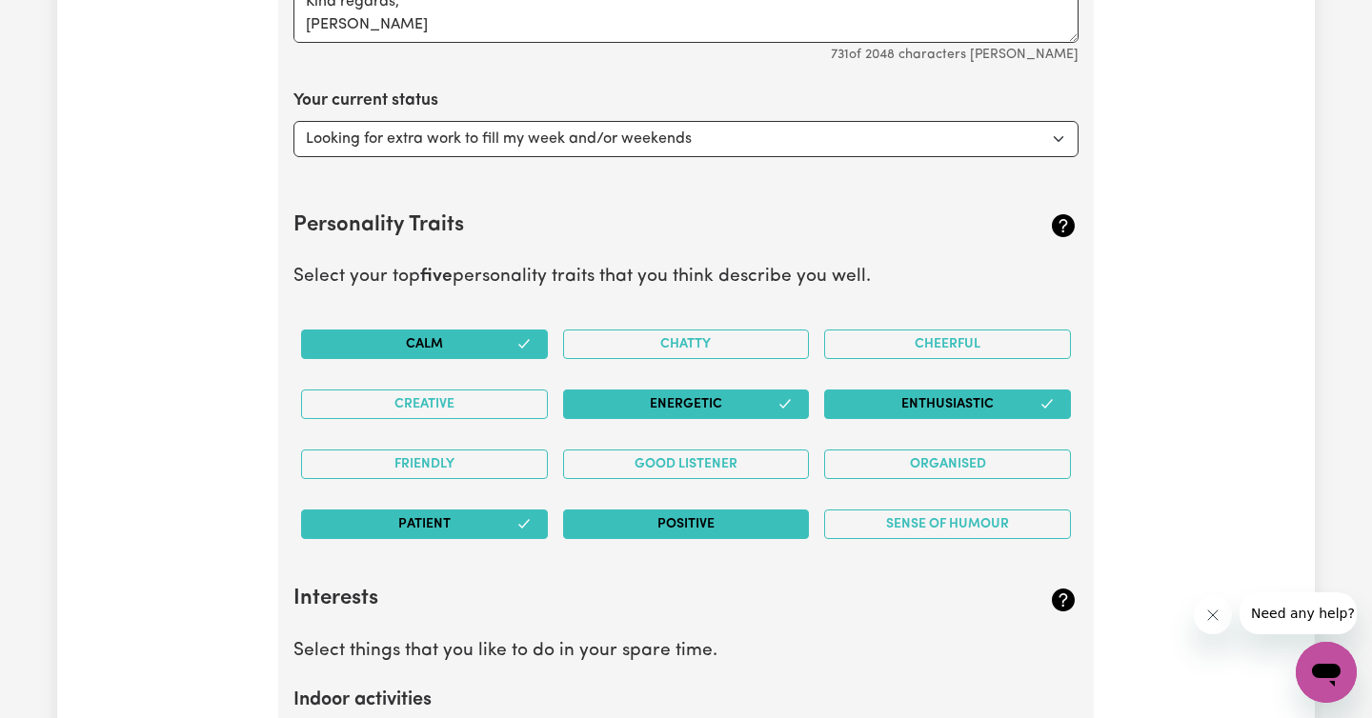
click at [737, 528] on button "Positive" at bounding box center [686, 525] width 247 height 30
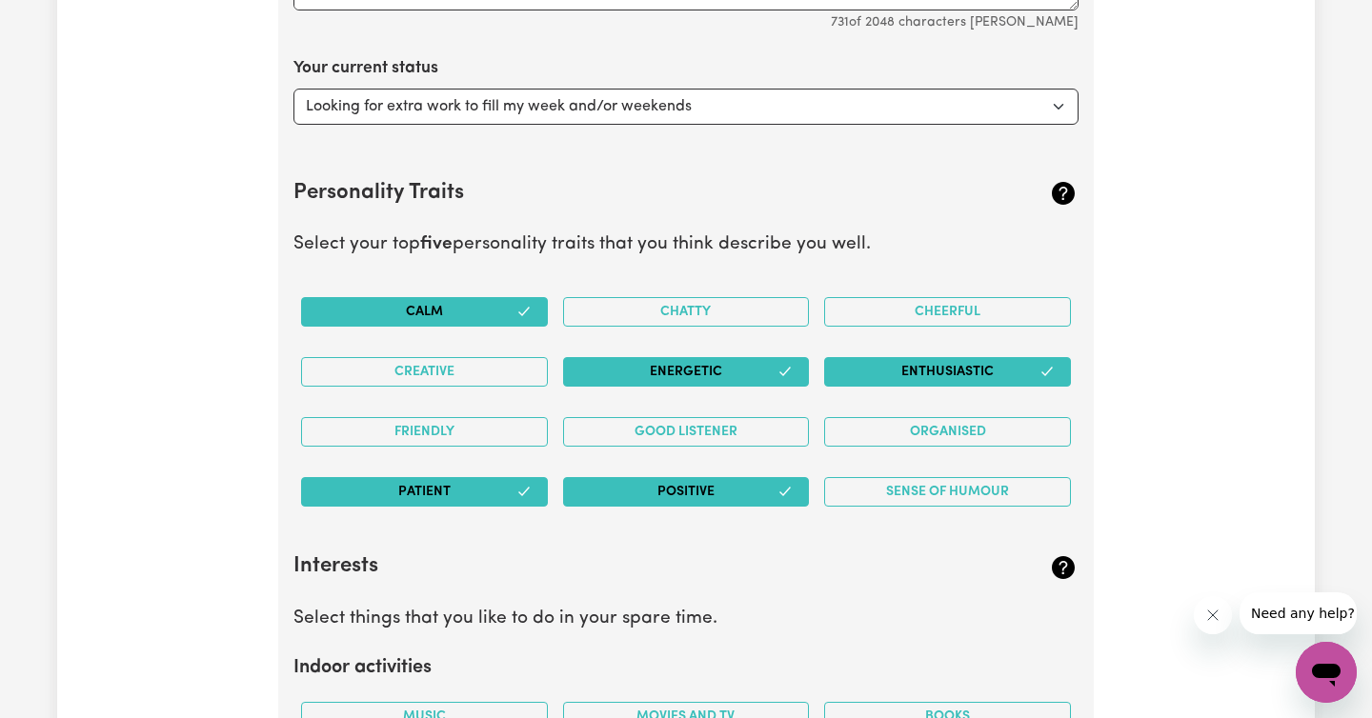
scroll to position [3083, 0]
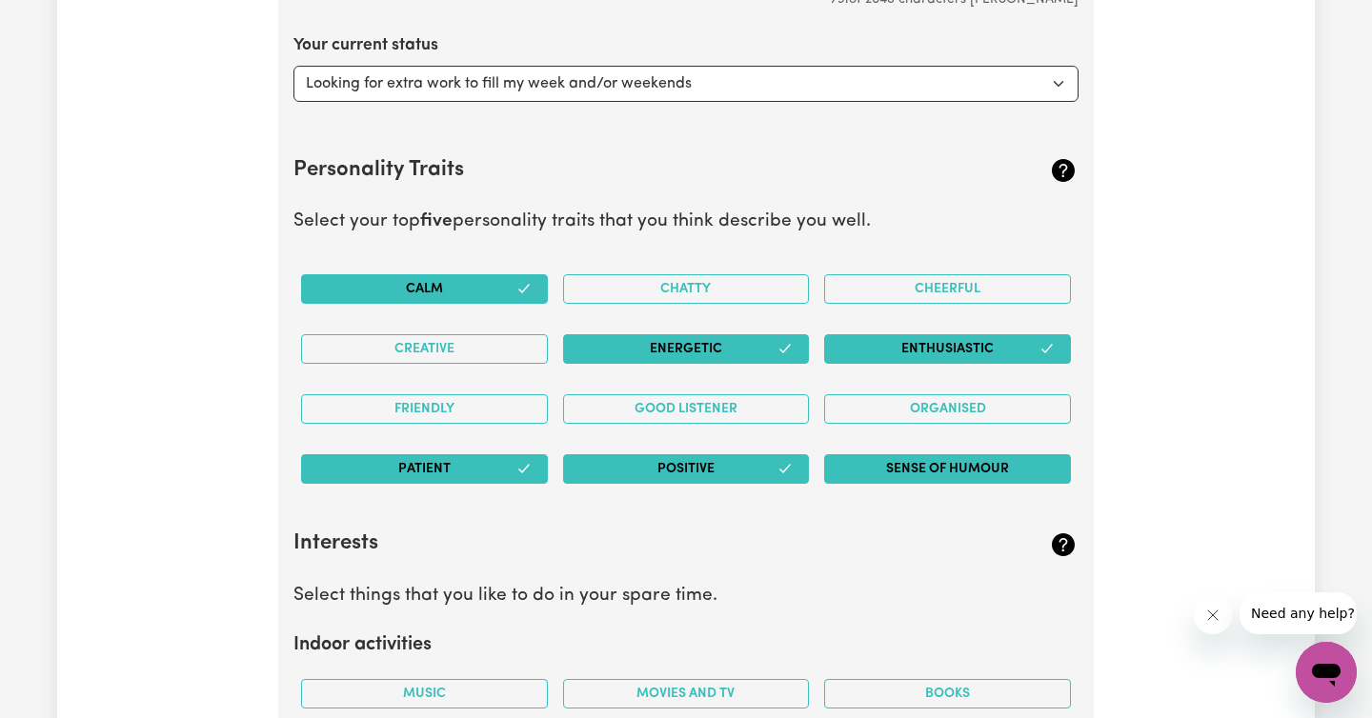
click at [950, 464] on button "Sense of Humour" at bounding box center [947, 469] width 247 height 30
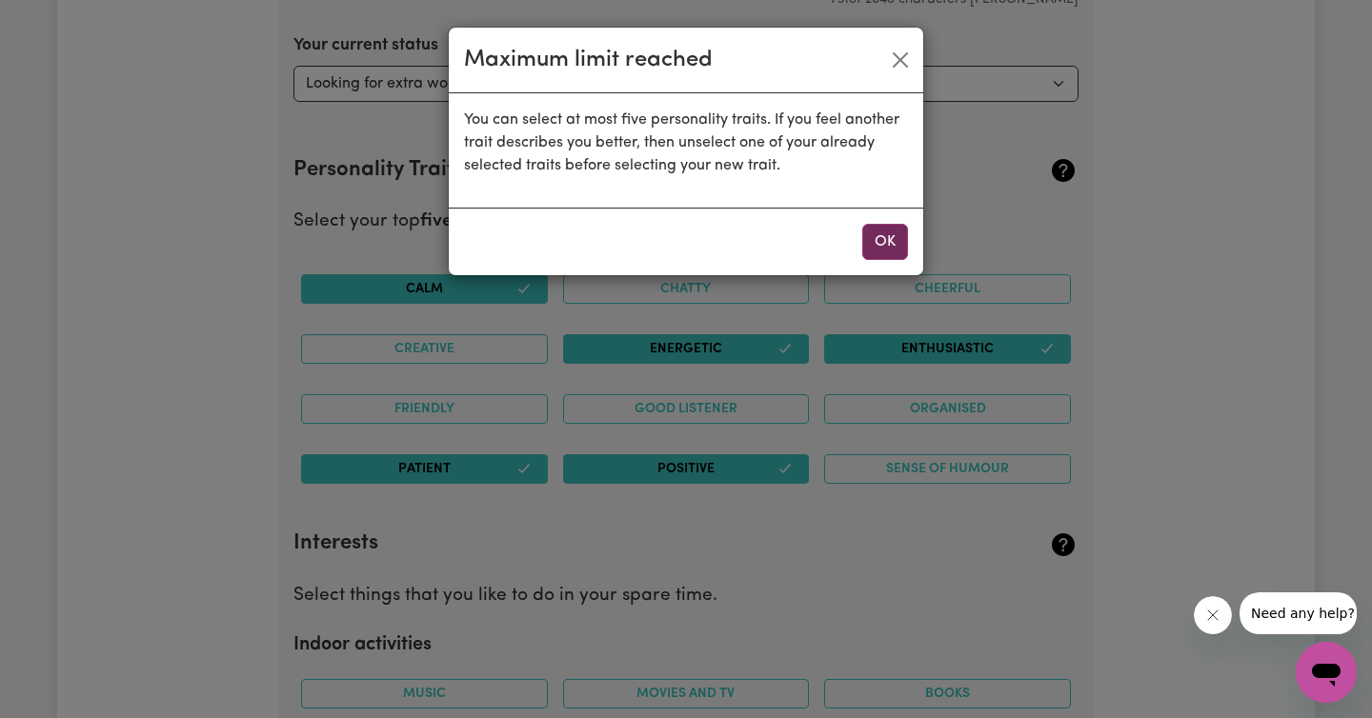
click at [894, 242] on button "OK" at bounding box center [885, 242] width 46 height 36
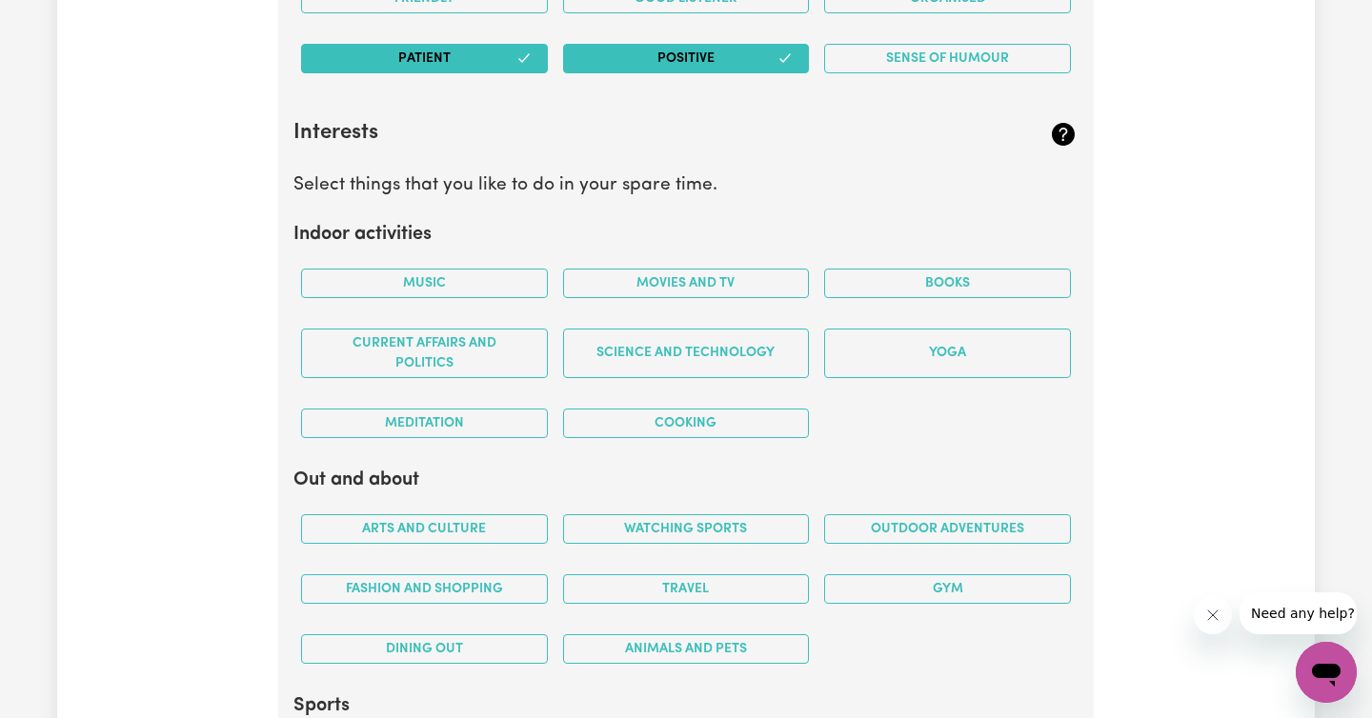
scroll to position [3514, 0]
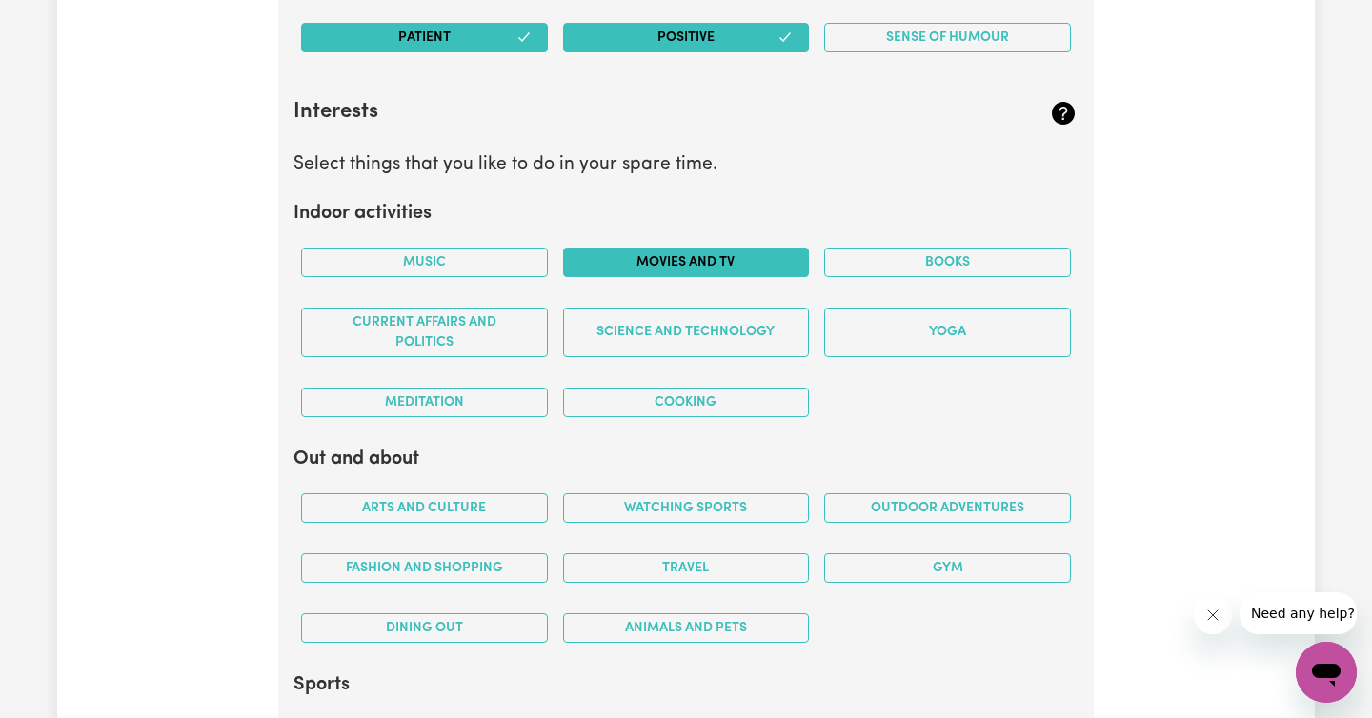
click at [686, 264] on button "Movies and TV" at bounding box center [686, 263] width 247 height 30
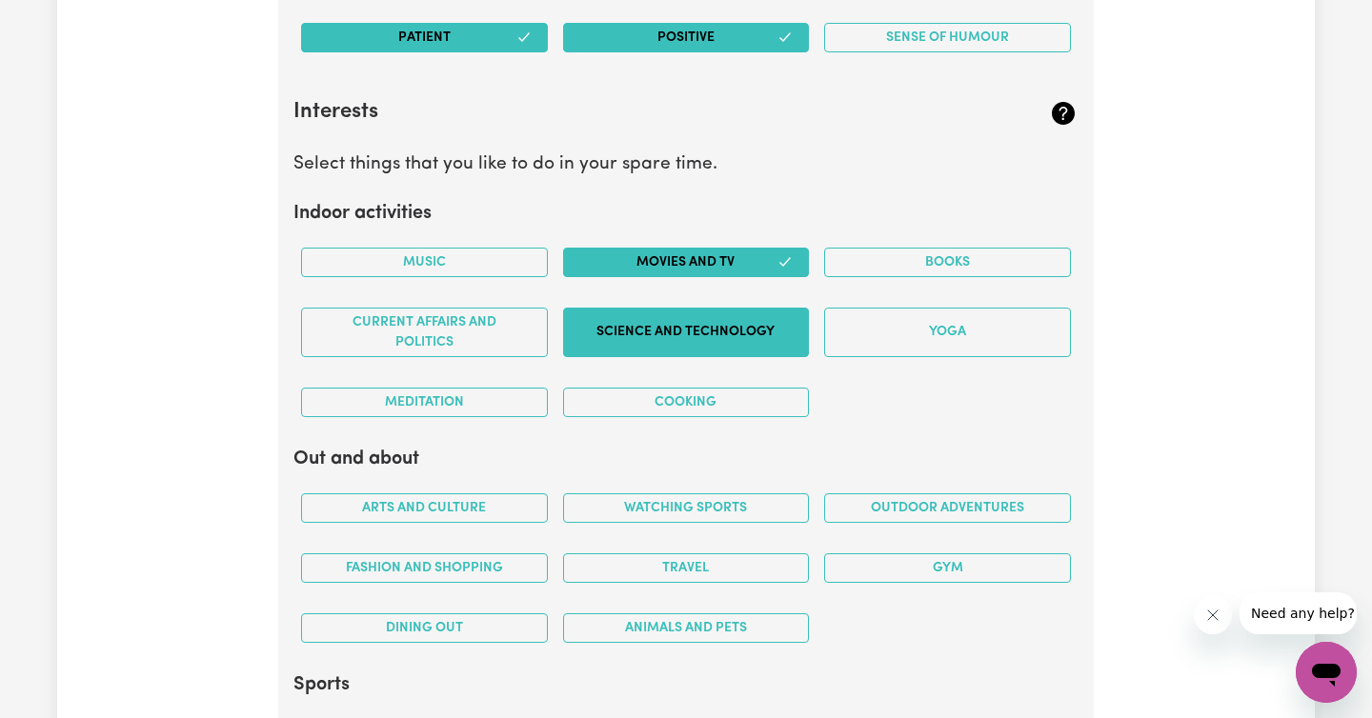
click at [687, 331] on button "Science and Technology" at bounding box center [686, 333] width 247 height 50
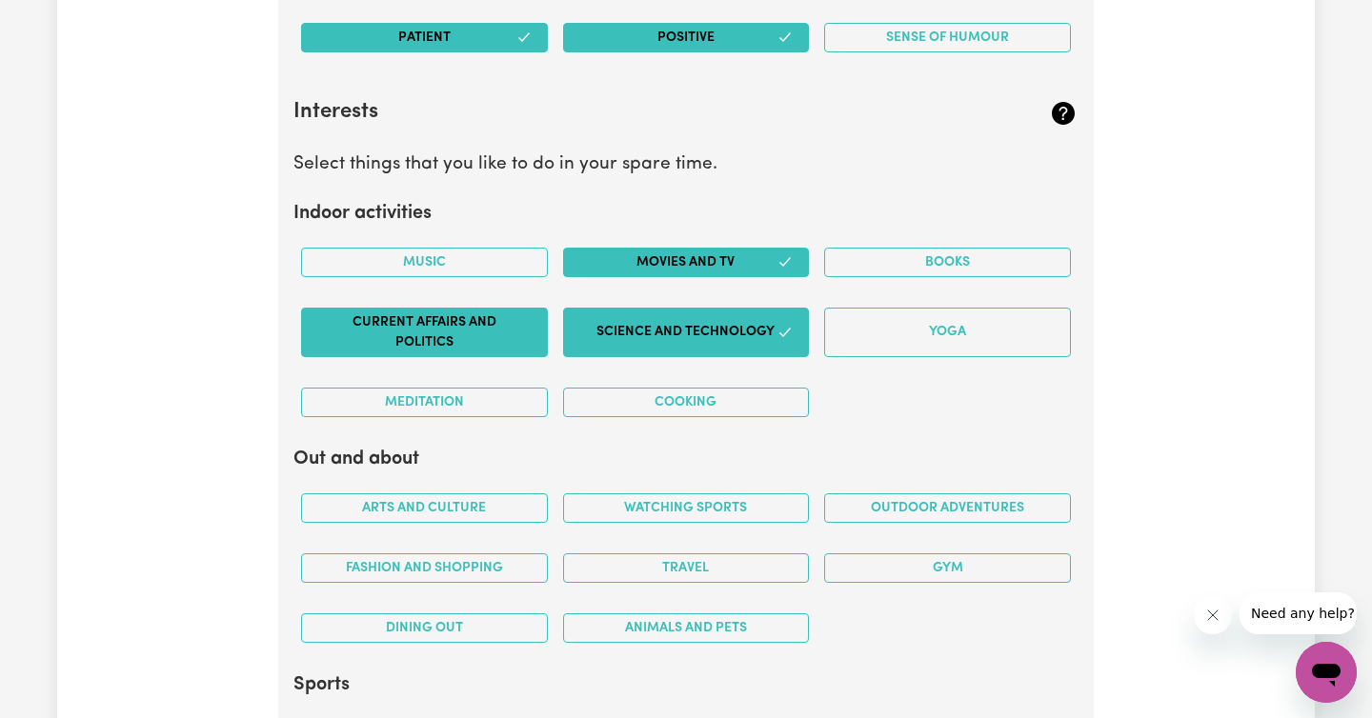
click at [462, 330] on button "Current Affairs and Politics" at bounding box center [424, 333] width 247 height 50
click at [446, 252] on button "Music" at bounding box center [424, 263] width 247 height 30
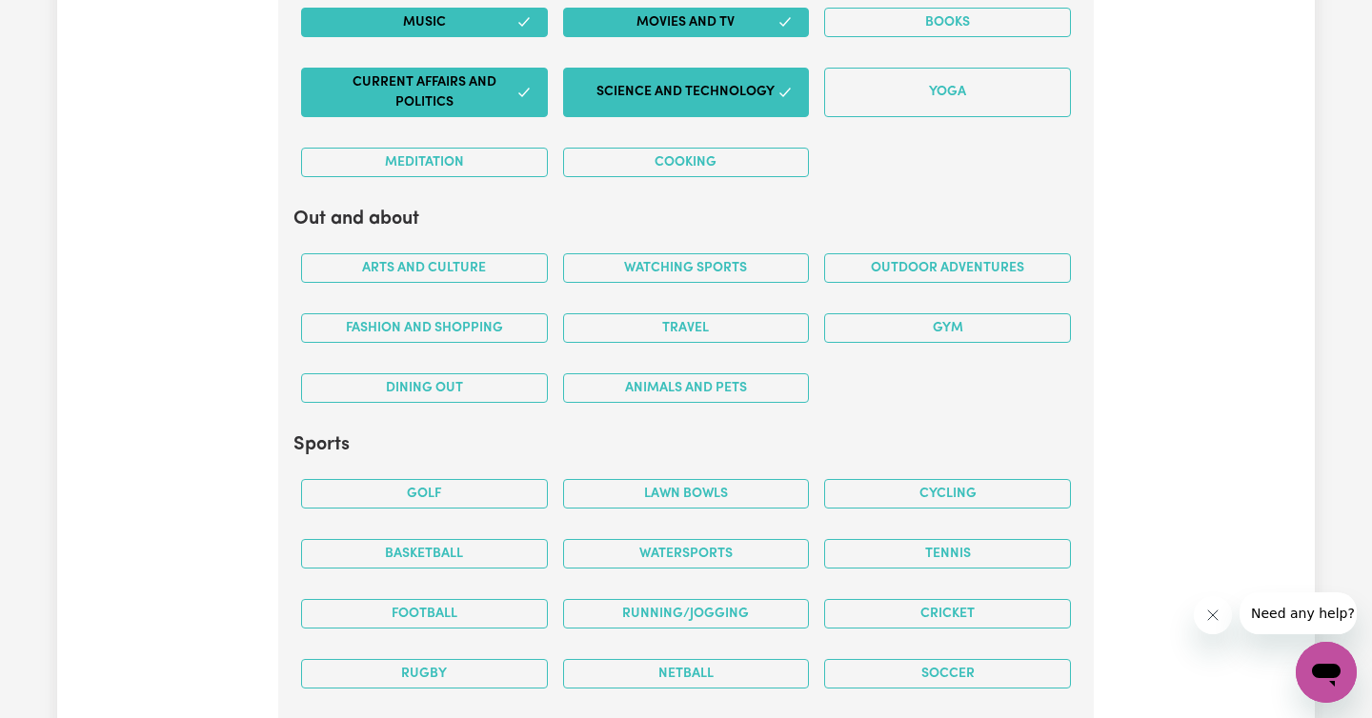
scroll to position [3753, 0]
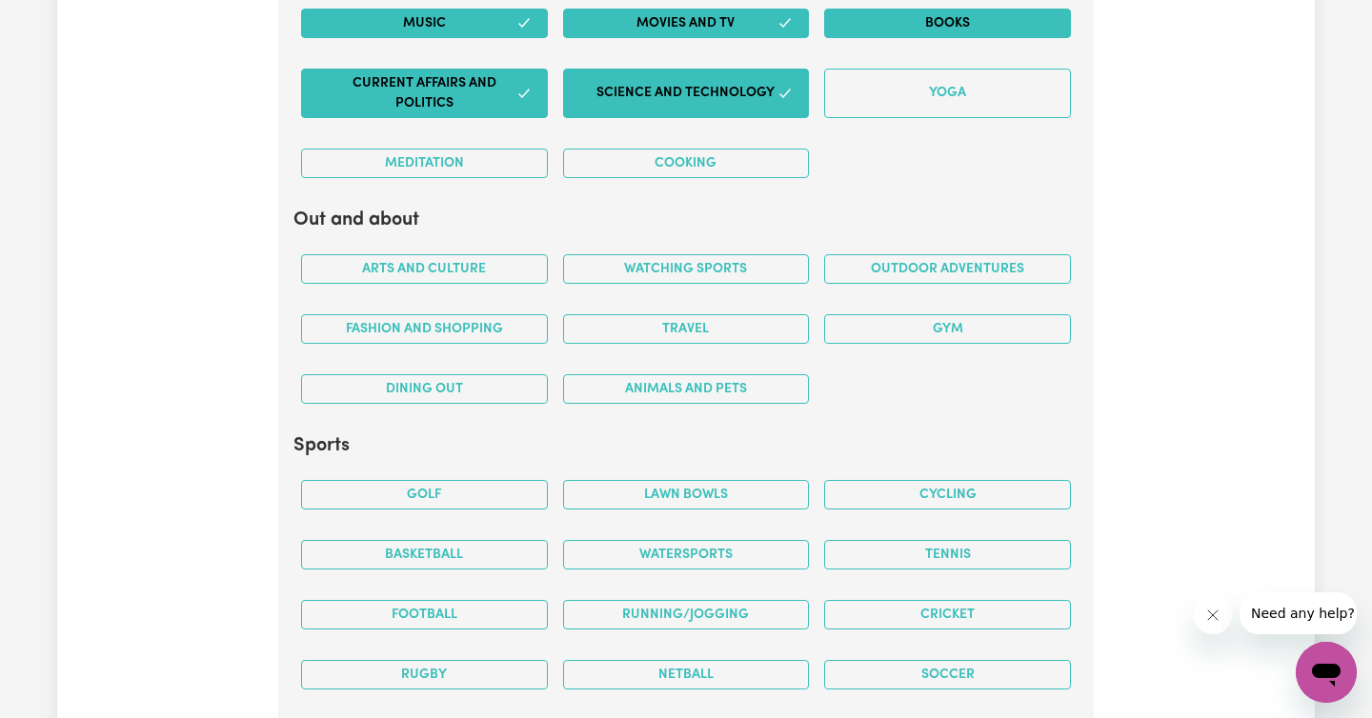
click at [974, 26] on button "Books" at bounding box center [947, 24] width 247 height 30
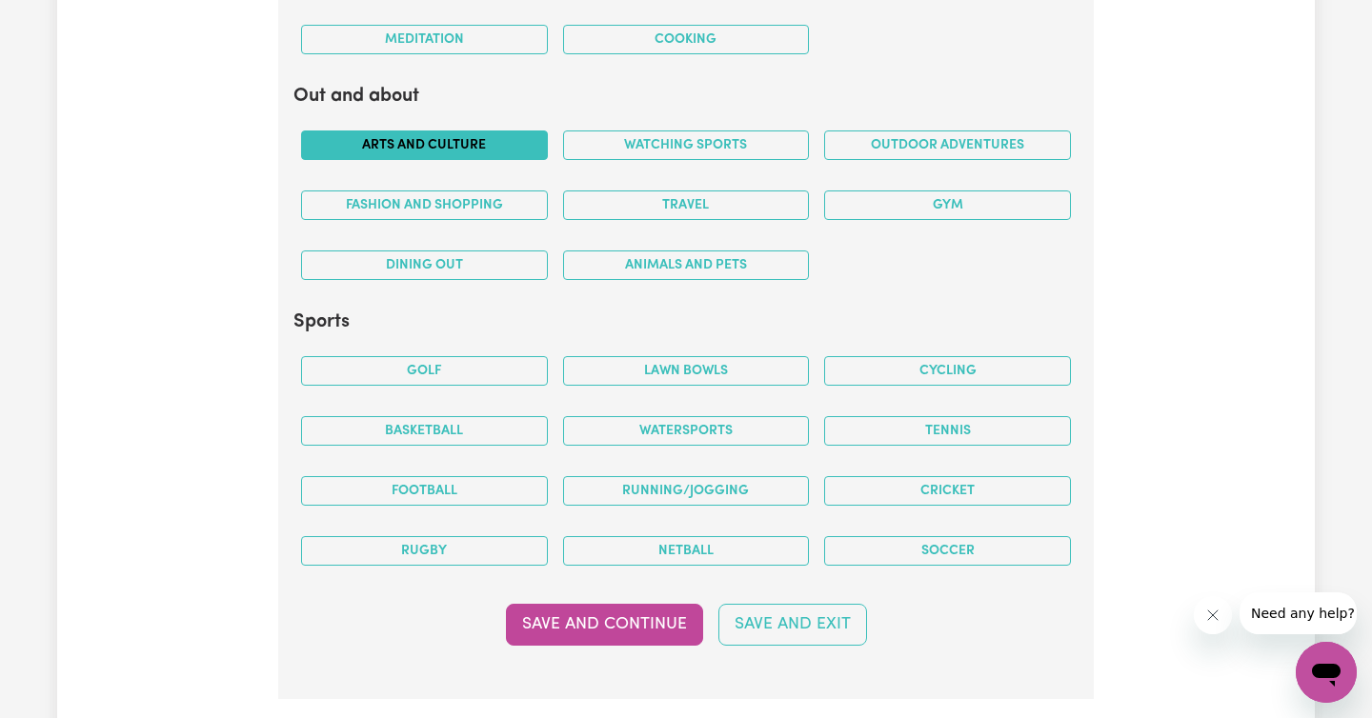
scroll to position [3882, 0]
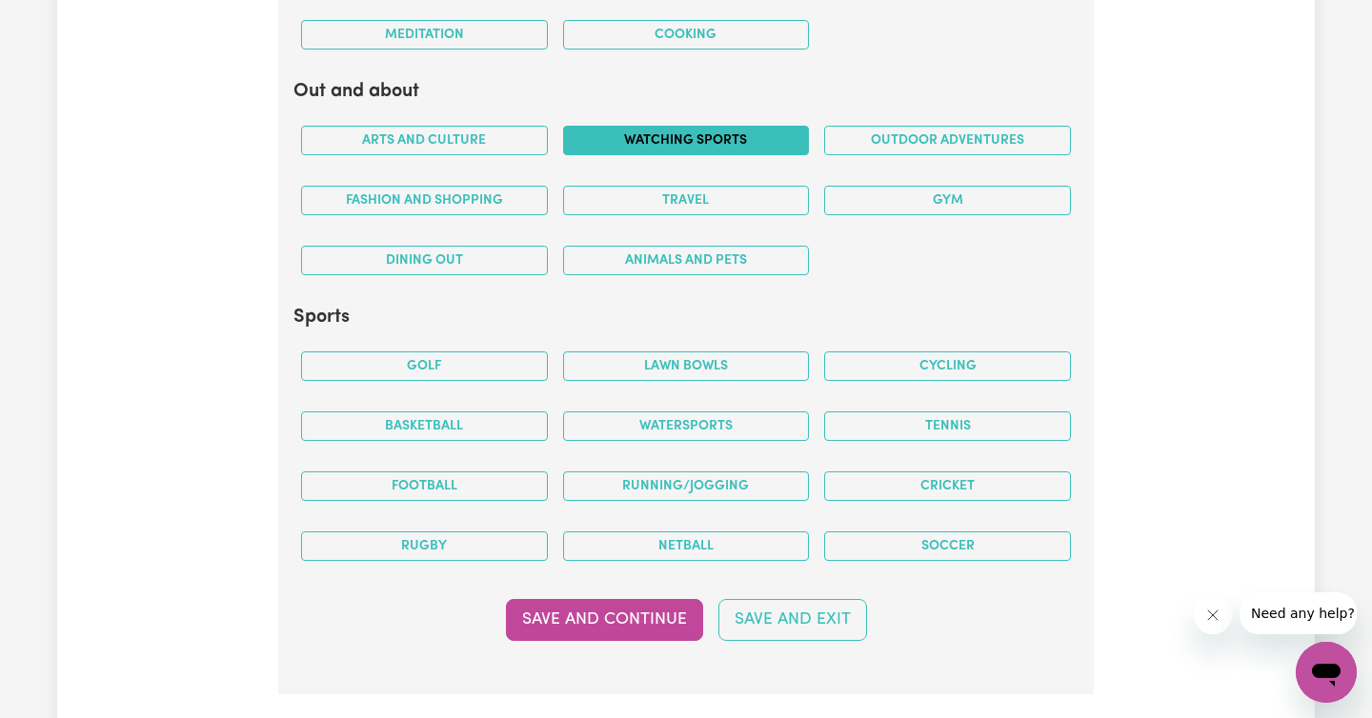
click at [733, 144] on button "Watching sports" at bounding box center [686, 141] width 247 height 30
click at [987, 147] on button "Outdoor adventures" at bounding box center [947, 141] width 247 height 30
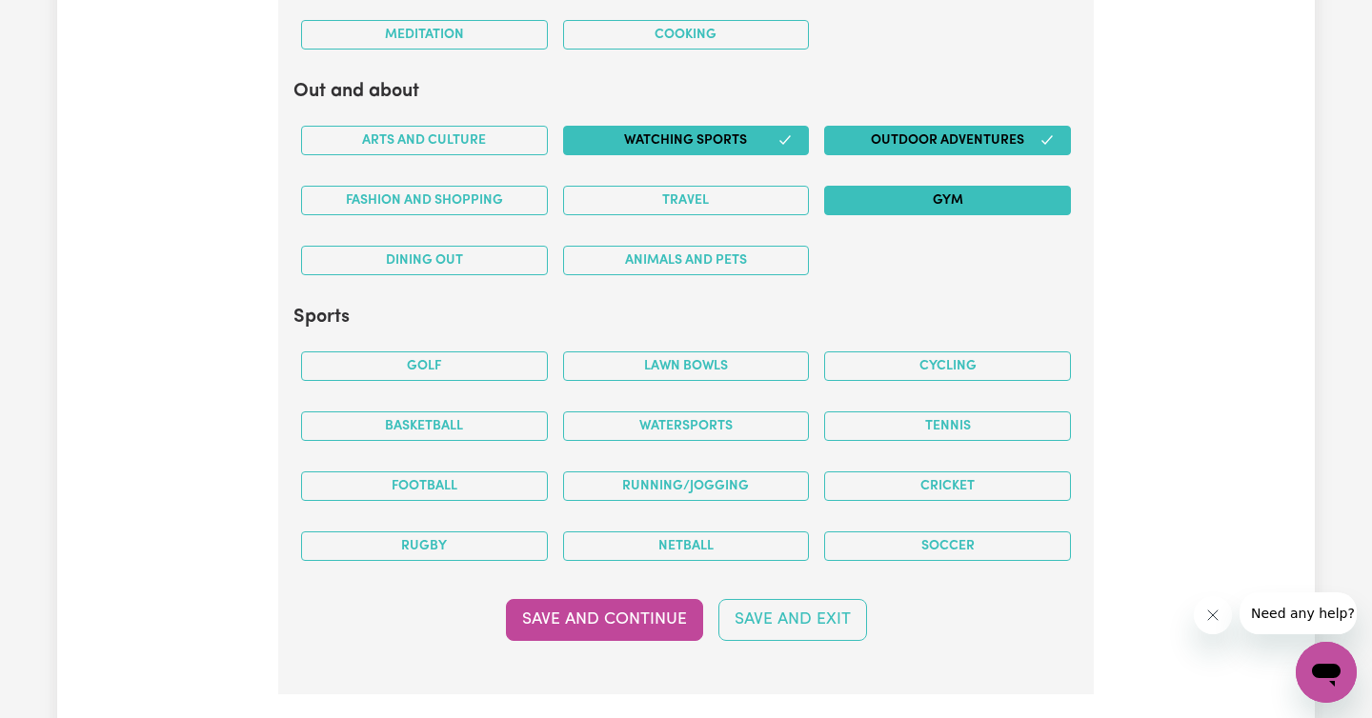
click at [944, 208] on button "Gym" at bounding box center [947, 201] width 247 height 30
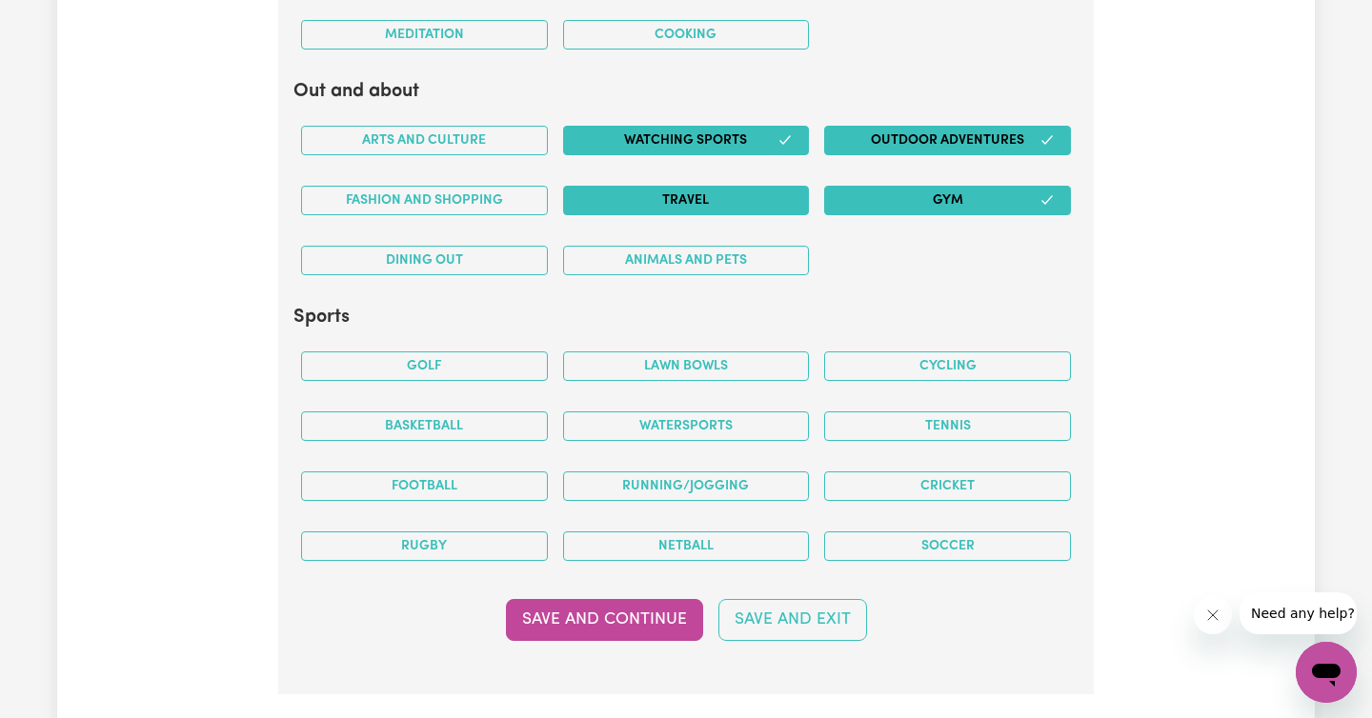
click at [703, 192] on button "Travel" at bounding box center [686, 201] width 247 height 30
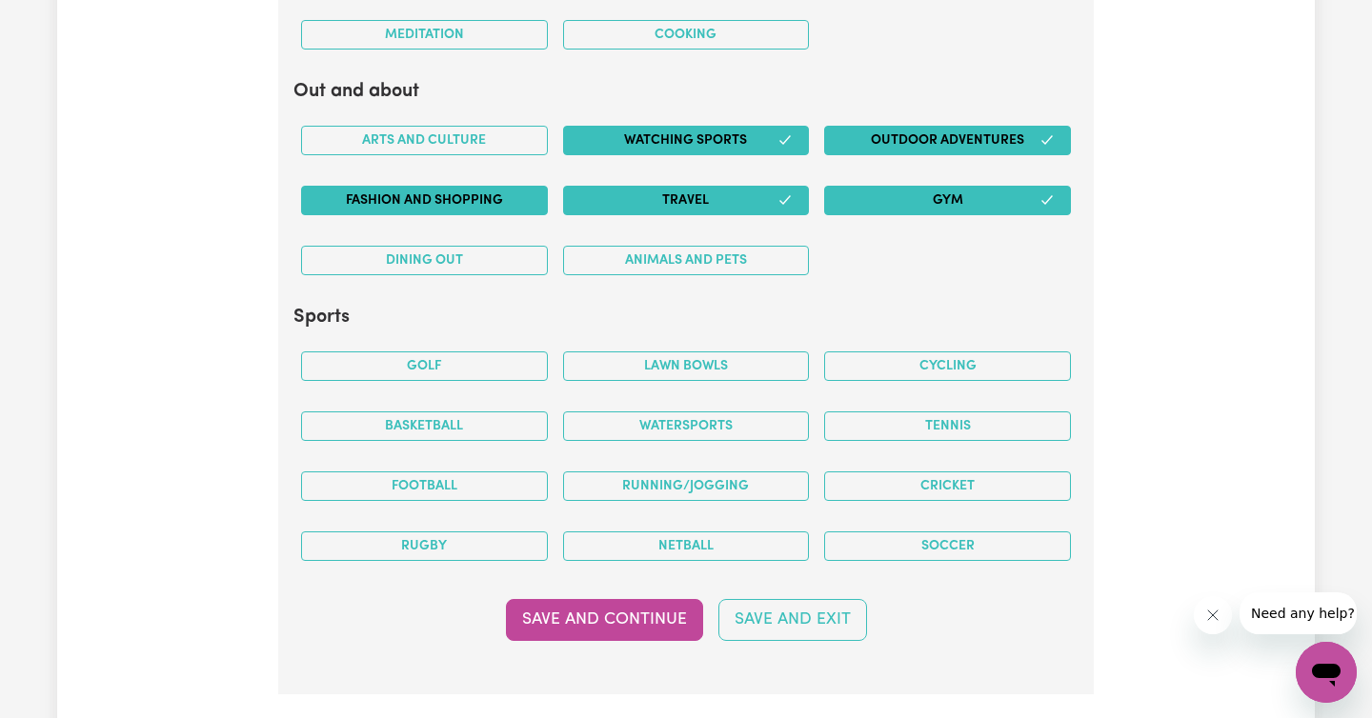
click at [472, 198] on button "Fashion and shopping" at bounding box center [424, 201] width 247 height 30
click at [470, 262] on button "Dining out" at bounding box center [424, 261] width 247 height 30
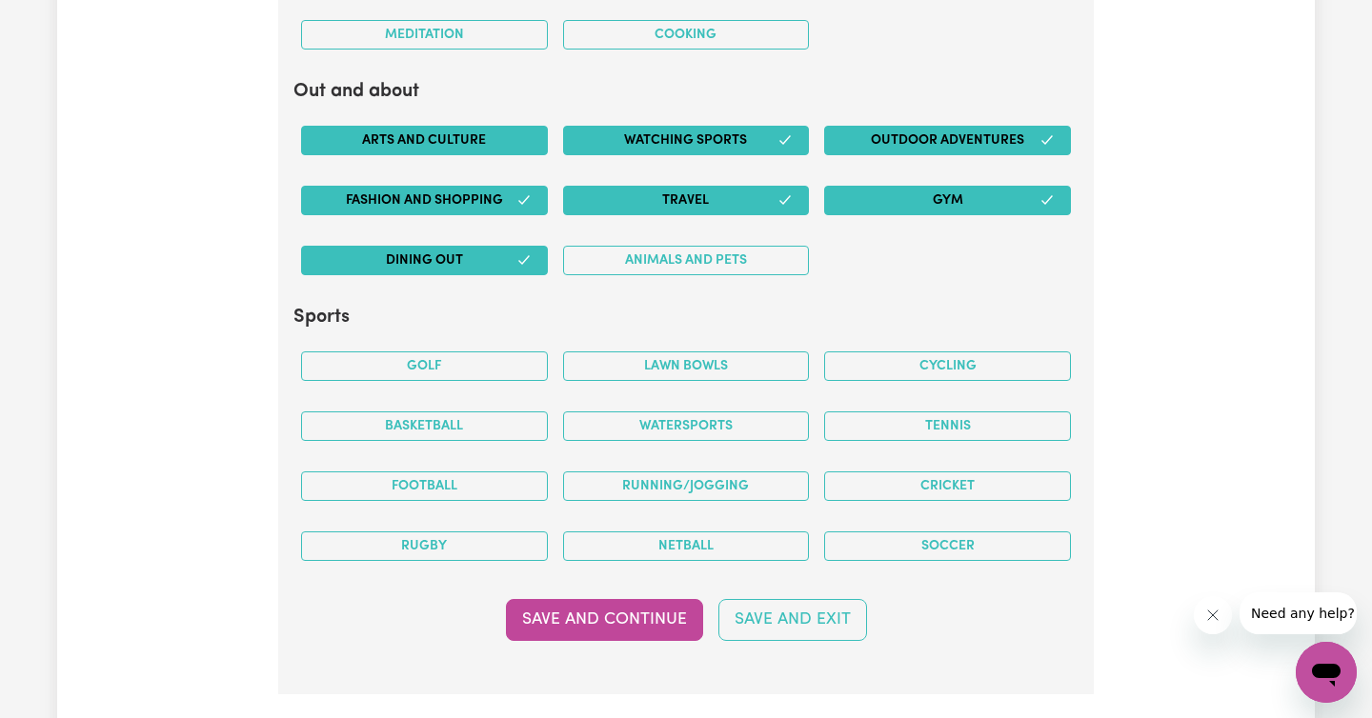
click at [457, 141] on button "Arts and Culture" at bounding box center [424, 141] width 247 height 30
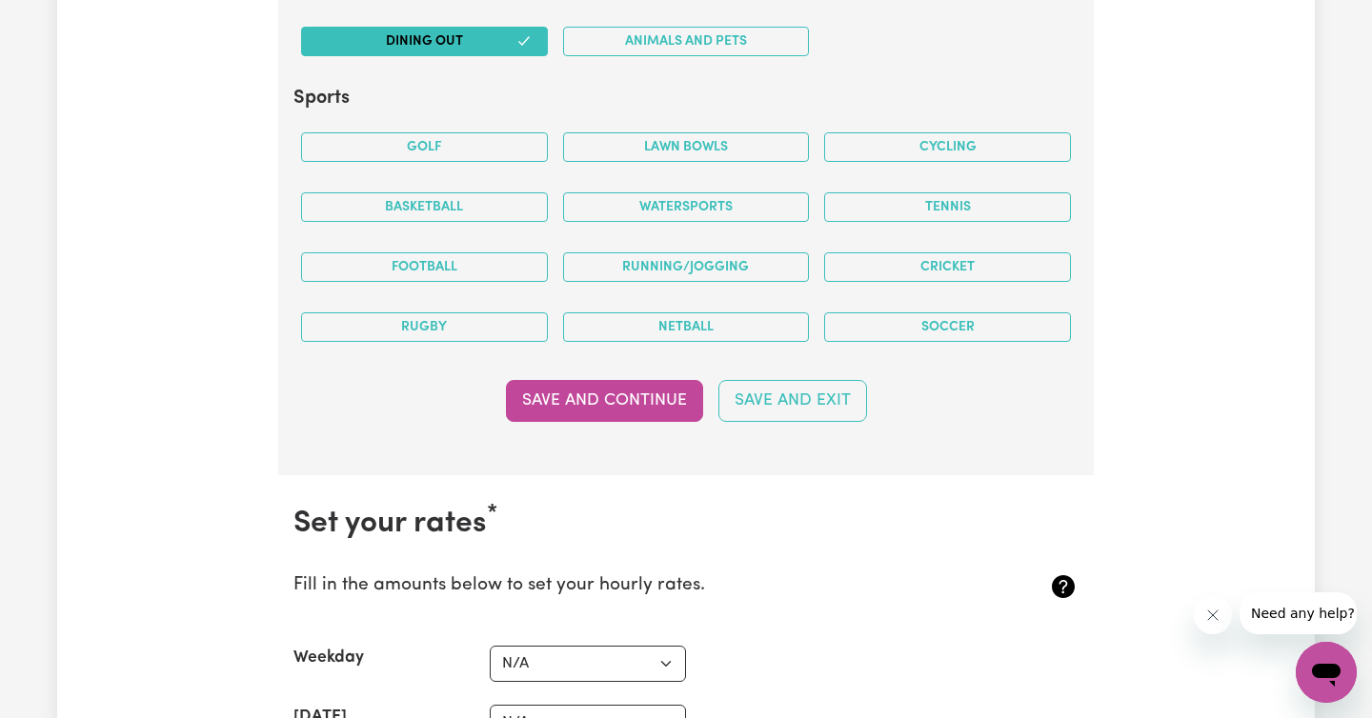
scroll to position [4105, 0]
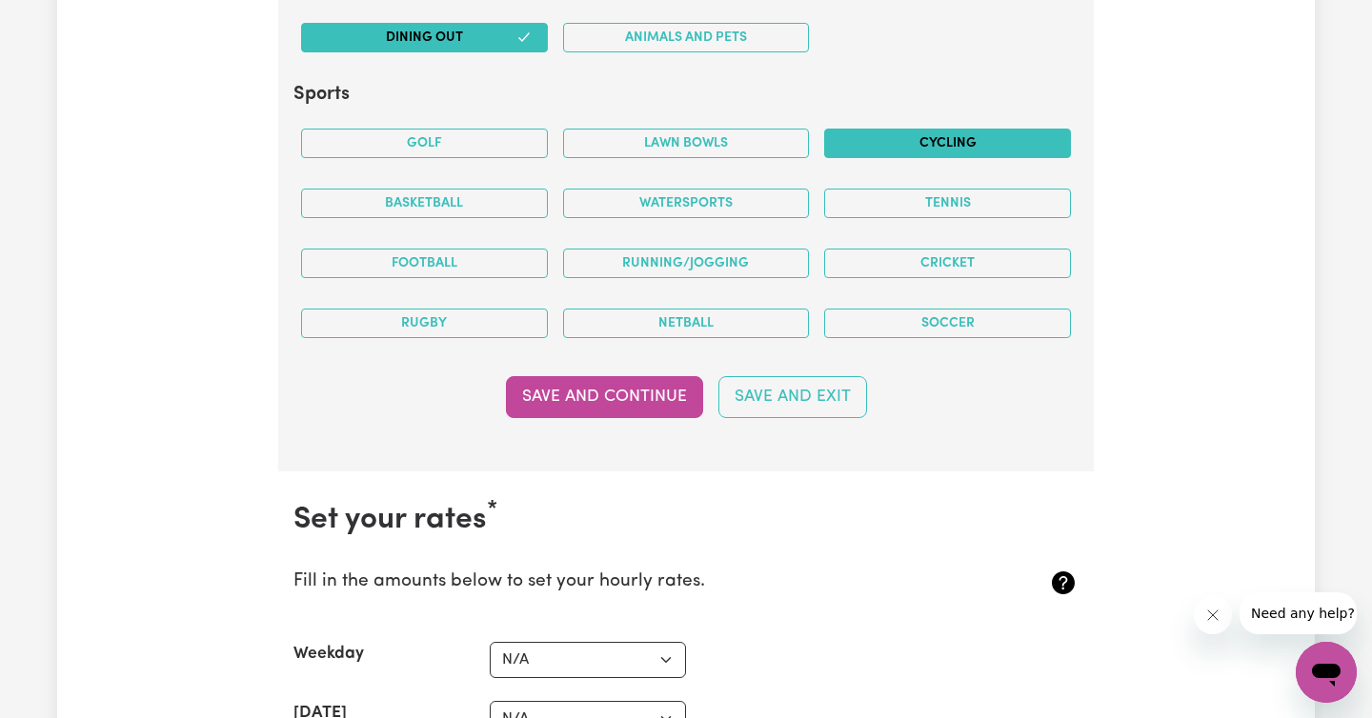
click at [978, 143] on button "Cycling" at bounding box center [947, 144] width 247 height 30
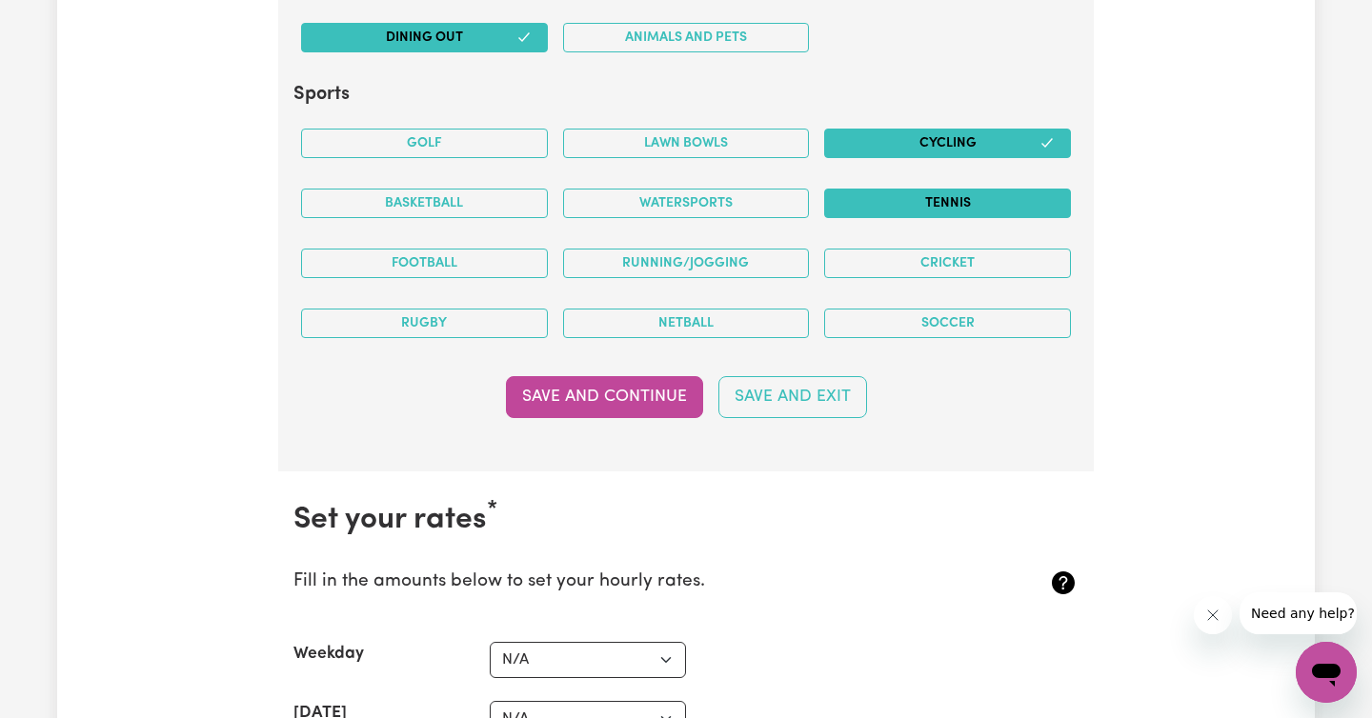
click at [960, 204] on button "Tennis" at bounding box center [947, 204] width 247 height 30
click at [695, 202] on button "Watersports" at bounding box center [686, 204] width 247 height 30
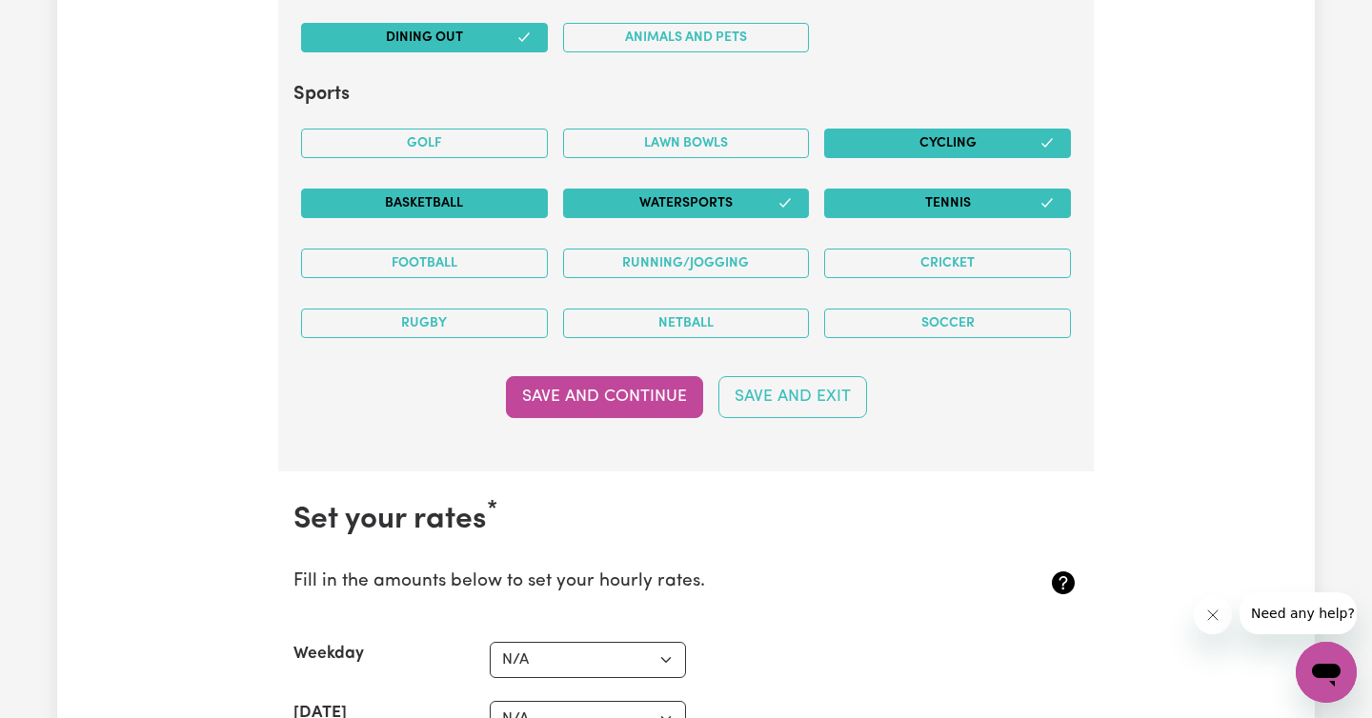
click at [465, 194] on button "Basketball" at bounding box center [424, 204] width 247 height 30
click at [451, 261] on button "Football" at bounding box center [424, 264] width 247 height 30
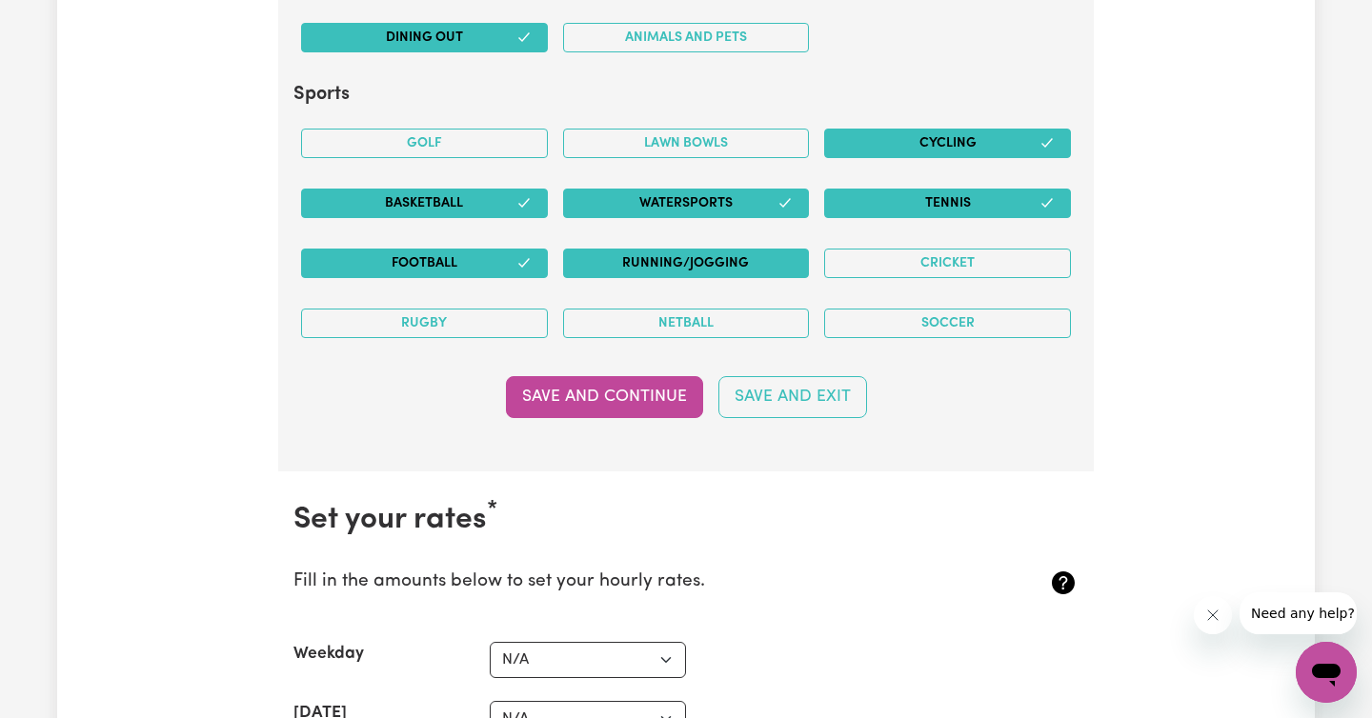
click at [693, 264] on button "Running/Jogging" at bounding box center [686, 264] width 247 height 30
click at [977, 265] on button "Cricket" at bounding box center [947, 264] width 247 height 30
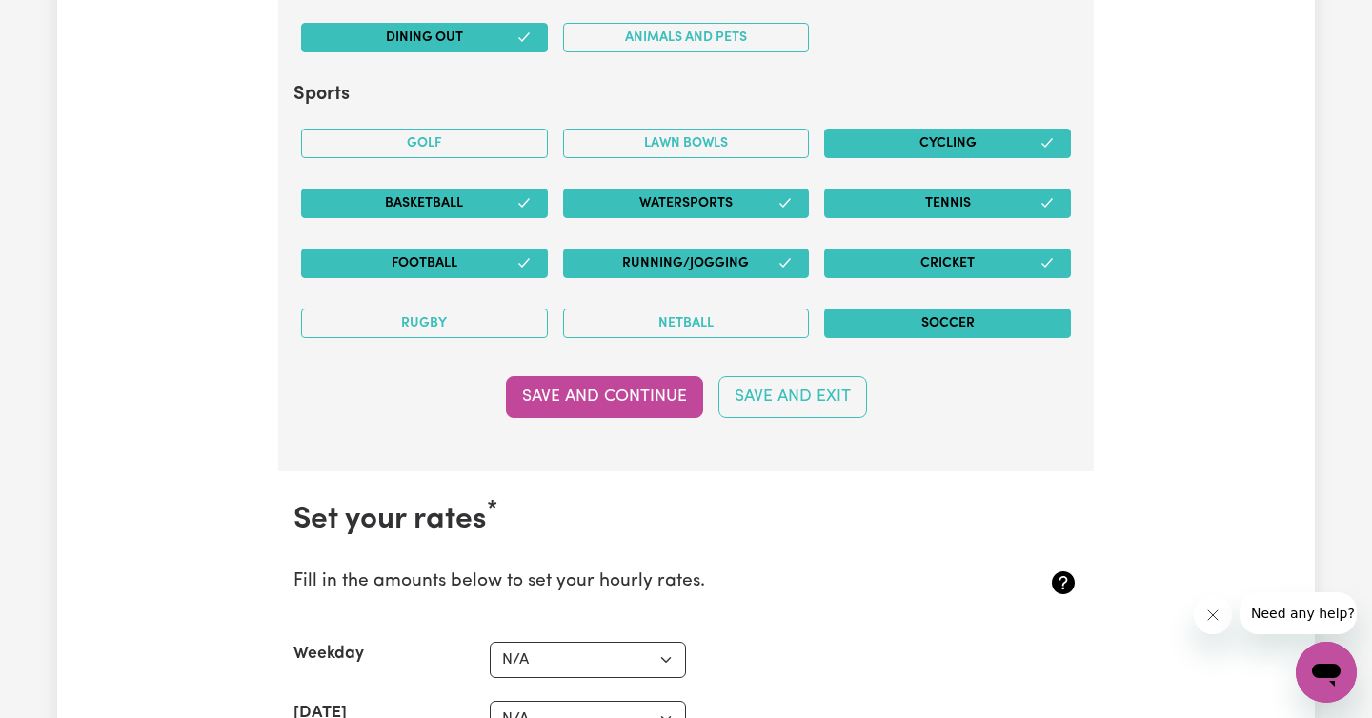
click at [937, 319] on button "Soccer" at bounding box center [947, 324] width 247 height 30
click at [682, 324] on button "Netball" at bounding box center [686, 324] width 247 height 30
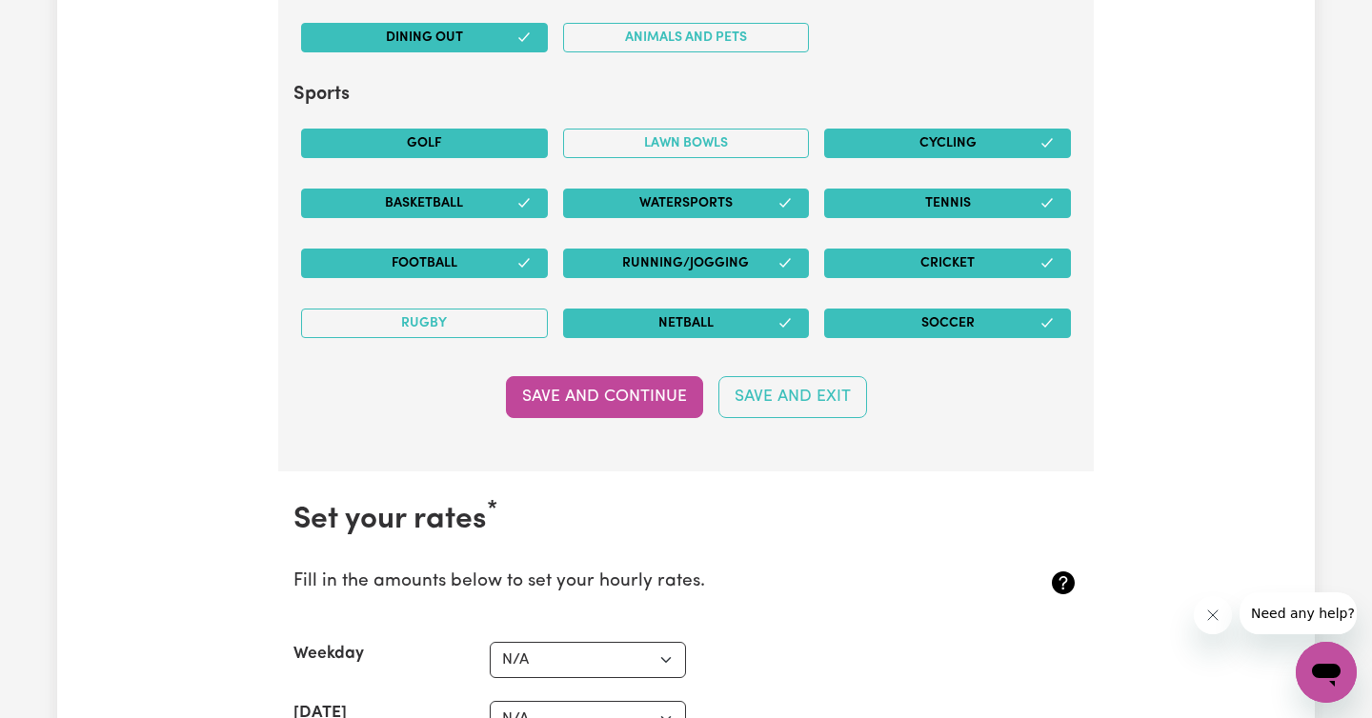
click at [485, 146] on button "Golf" at bounding box center [424, 144] width 247 height 30
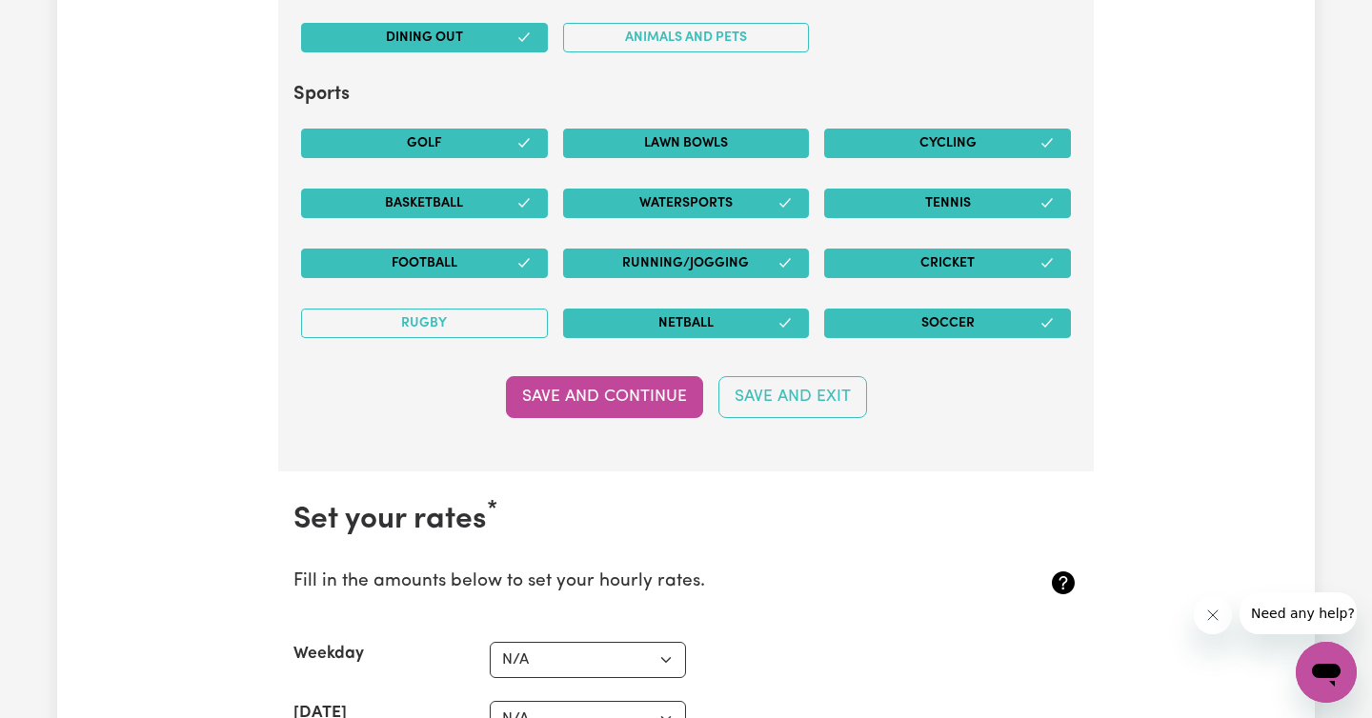
click at [731, 134] on button "Lawn bowls" at bounding box center [686, 144] width 247 height 30
click at [614, 394] on button "Save and Continue" at bounding box center [604, 397] width 197 height 42
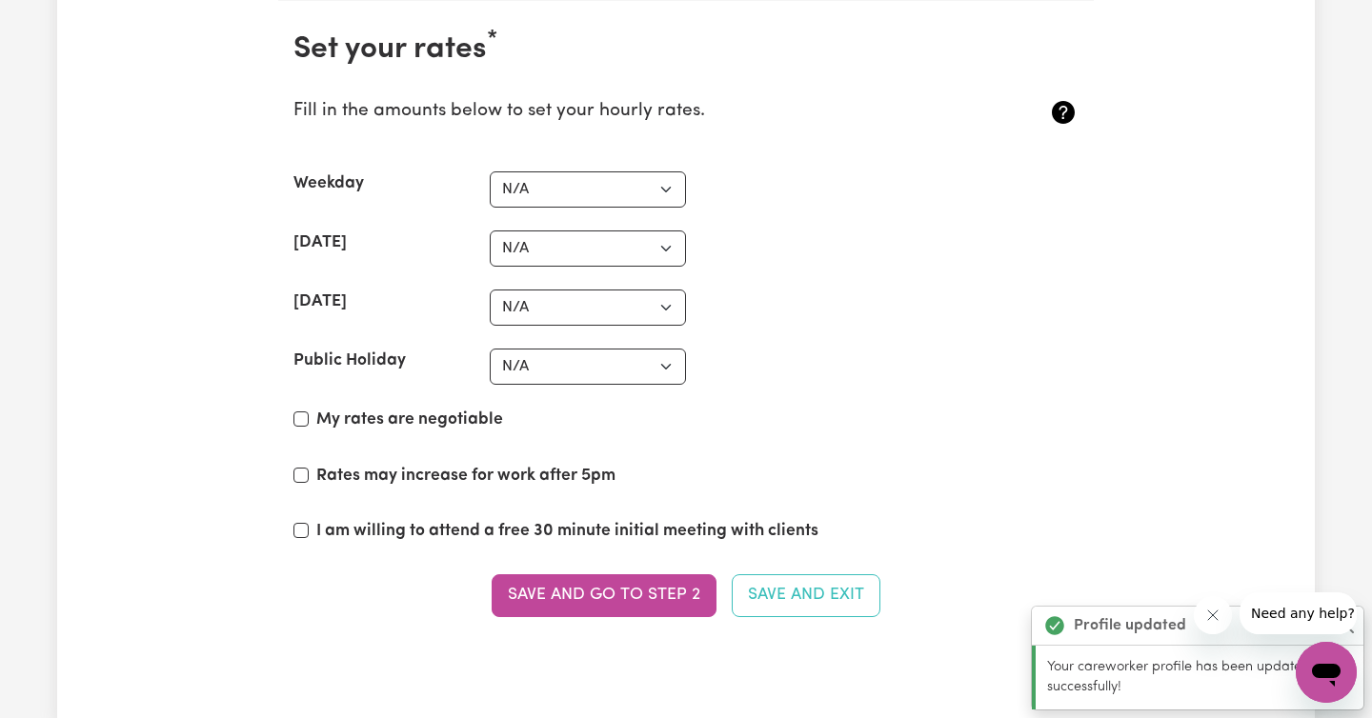
scroll to position [4576, 0]
click at [636, 196] on select "N/A $37 $38 $39 $40 $41 $42 $43 $44 $45 $46 $47 $48 $49 $50 $51 $52 $53 $54 $55…" at bounding box center [588, 189] width 196 height 36
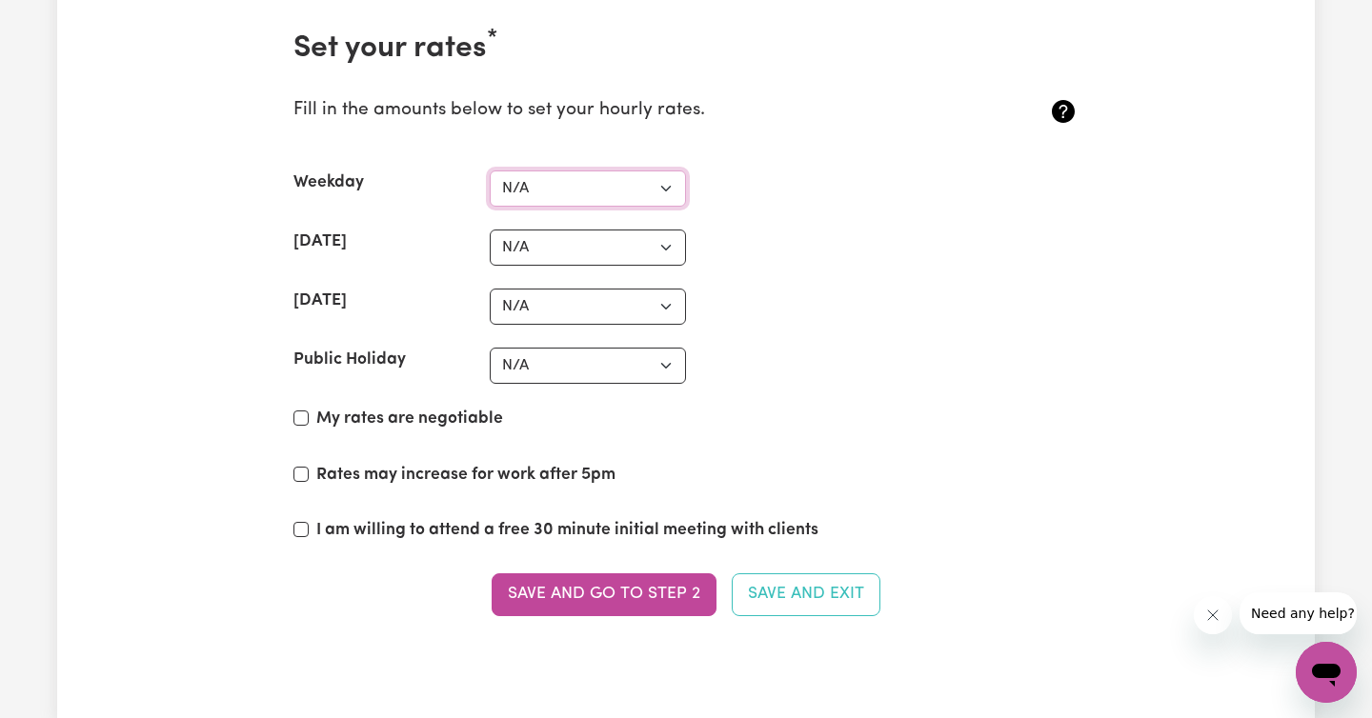
select select "40"
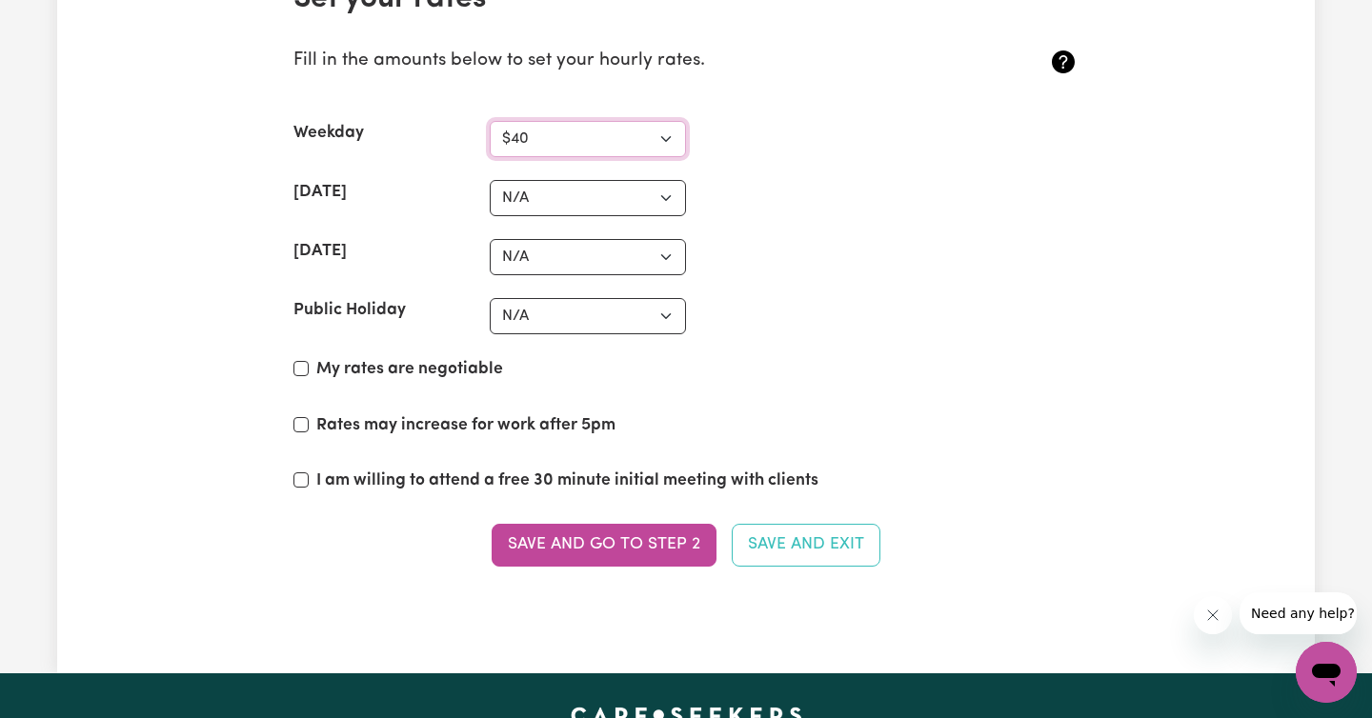
scroll to position [4646, 0]
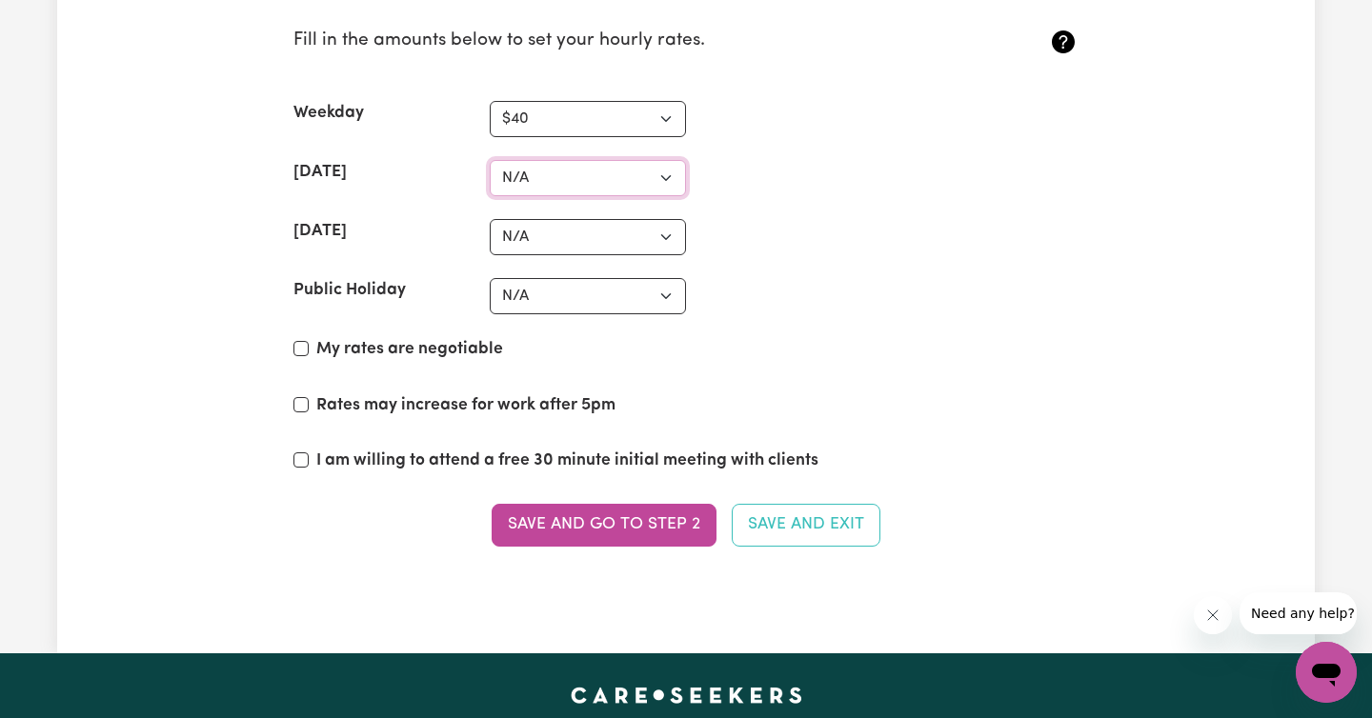
click at [670, 176] on select "N/A $37 $38 $39 $40 $41 $42 $43 $44 $45 $46 $47 $48 $49 $50 $51 $52 $53 $54 $55…" at bounding box center [588, 178] width 196 height 36
select select "55"
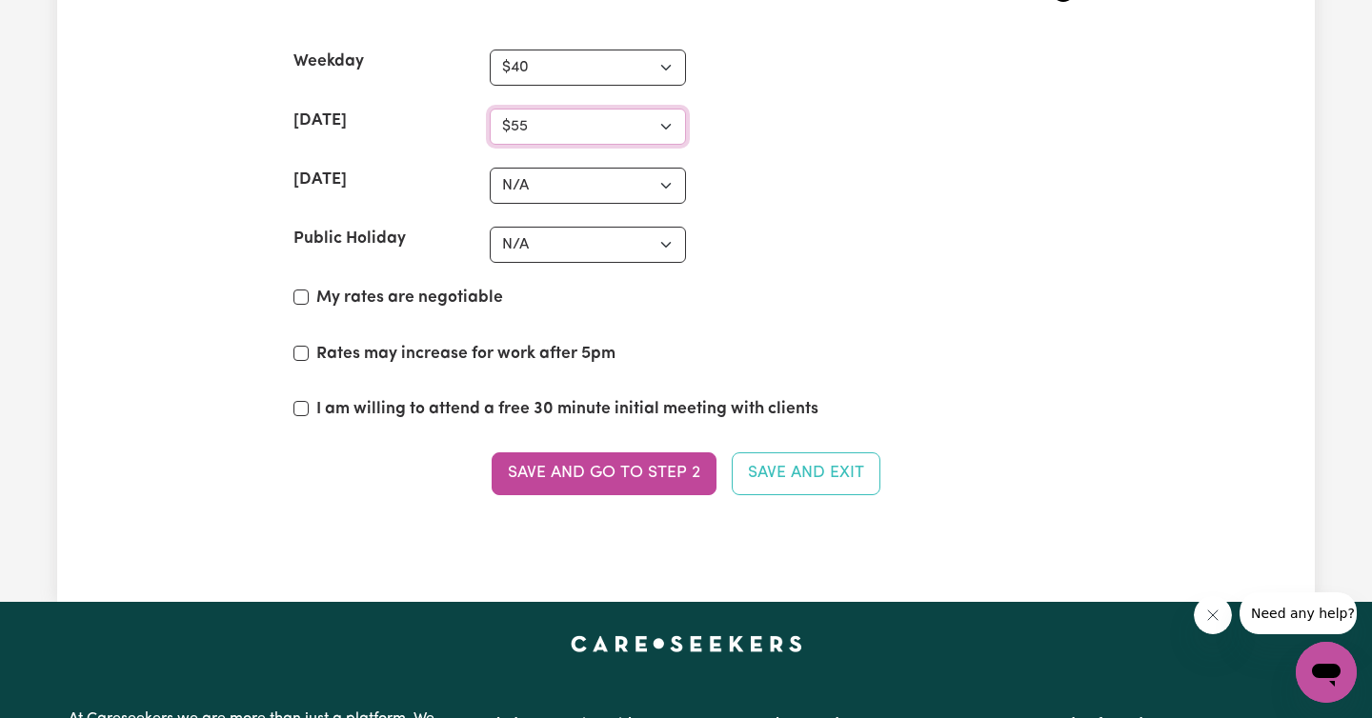
scroll to position [4710, 0]
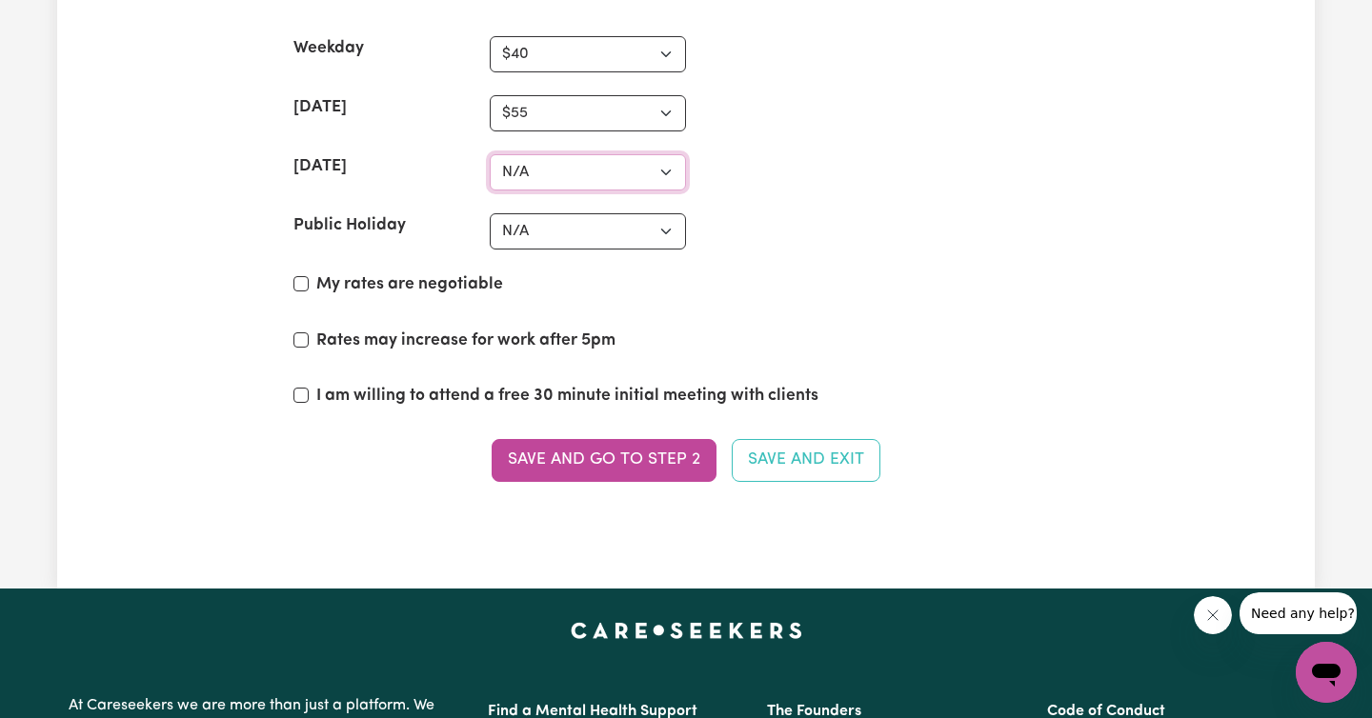
click at [662, 175] on select "N/A $37 $38 $39 $40 $41 $42 $43 $44 $45 $46 $47 $48 $49 $50 $51 $52 $53 $54 $55…" at bounding box center [588, 172] width 196 height 36
select select "60"
click at [664, 226] on select "N/A $37 $38 $39 $40 $41 $42 $43 $44 $45 $46 $47 $48 $49 $50 $51 $52 $53 $54 $55…" at bounding box center [588, 231] width 196 height 36
click at [655, 236] on select "N/A $37 $38 $39 $40 $41 $42 $43 $44 $45 $46 $47 $48 $49 $50 $51 $52 $53 $54 $55…" at bounding box center [588, 231] width 196 height 36
select select "80"
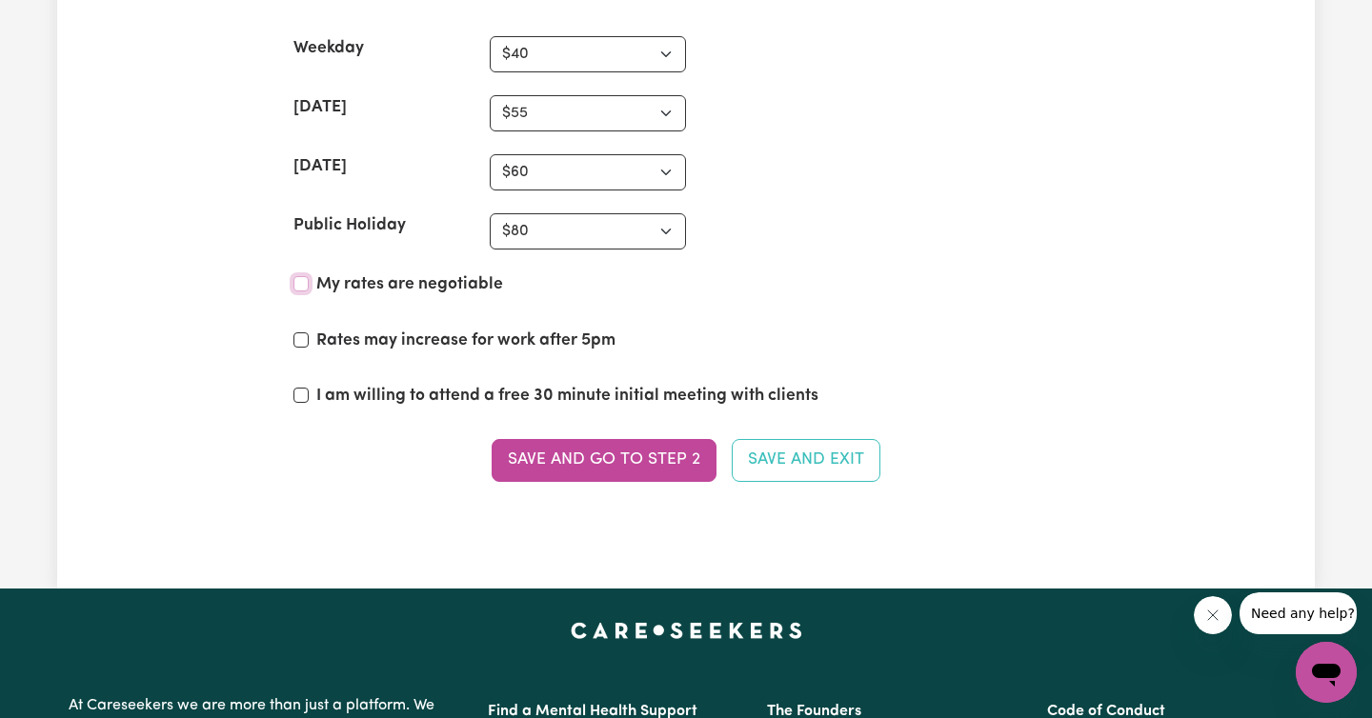
click at [297, 285] on input "My rates are negotiable" at bounding box center [300, 283] width 15 height 15
checkbox input "true"
click at [613, 462] on button "Save and go to Step 2" at bounding box center [604, 460] width 225 height 42
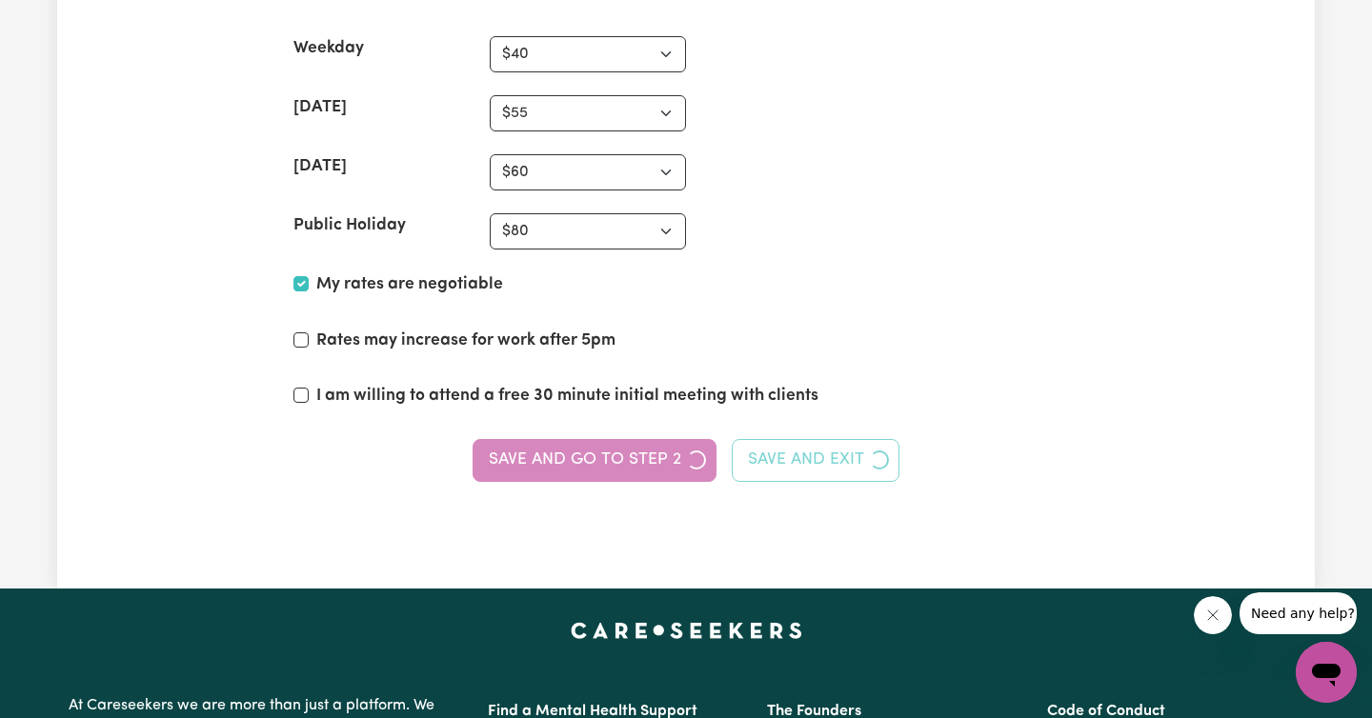
scroll to position [0, 0]
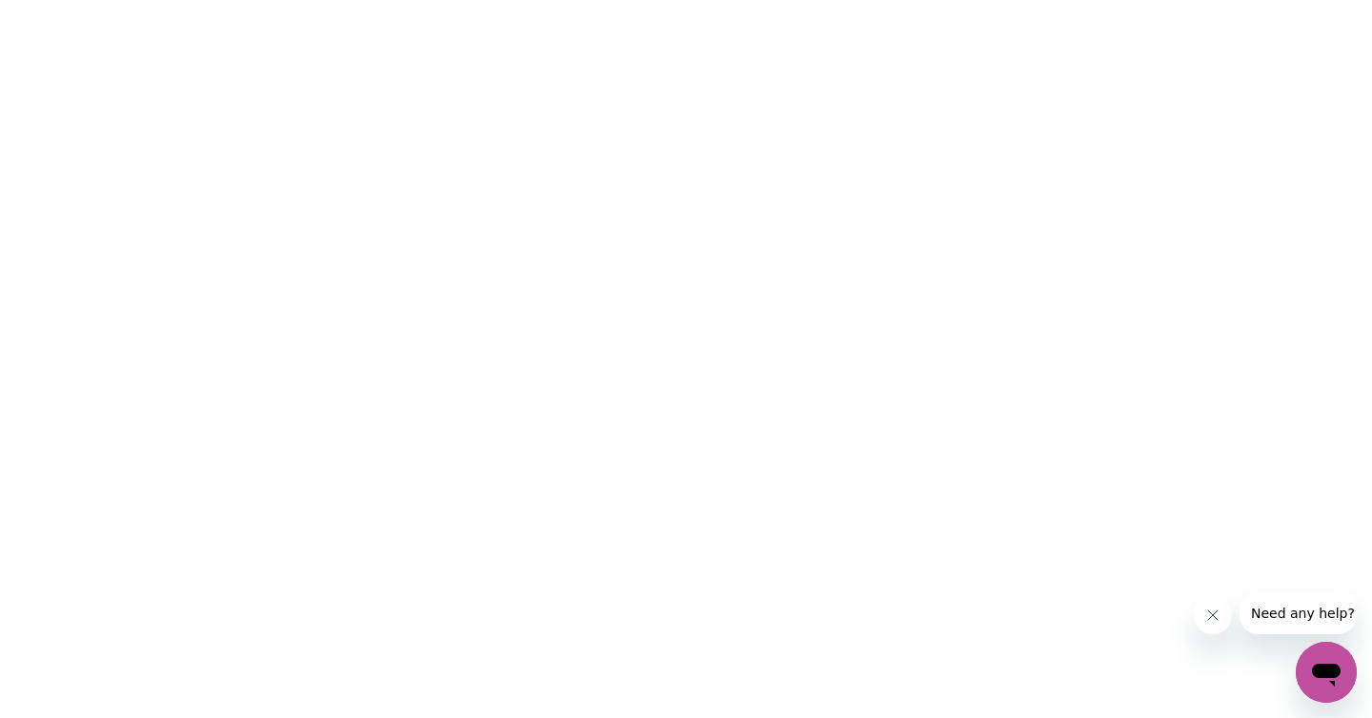
click at [1217, 621] on icon "Close message from company" at bounding box center [1211, 615] width 15 height 15
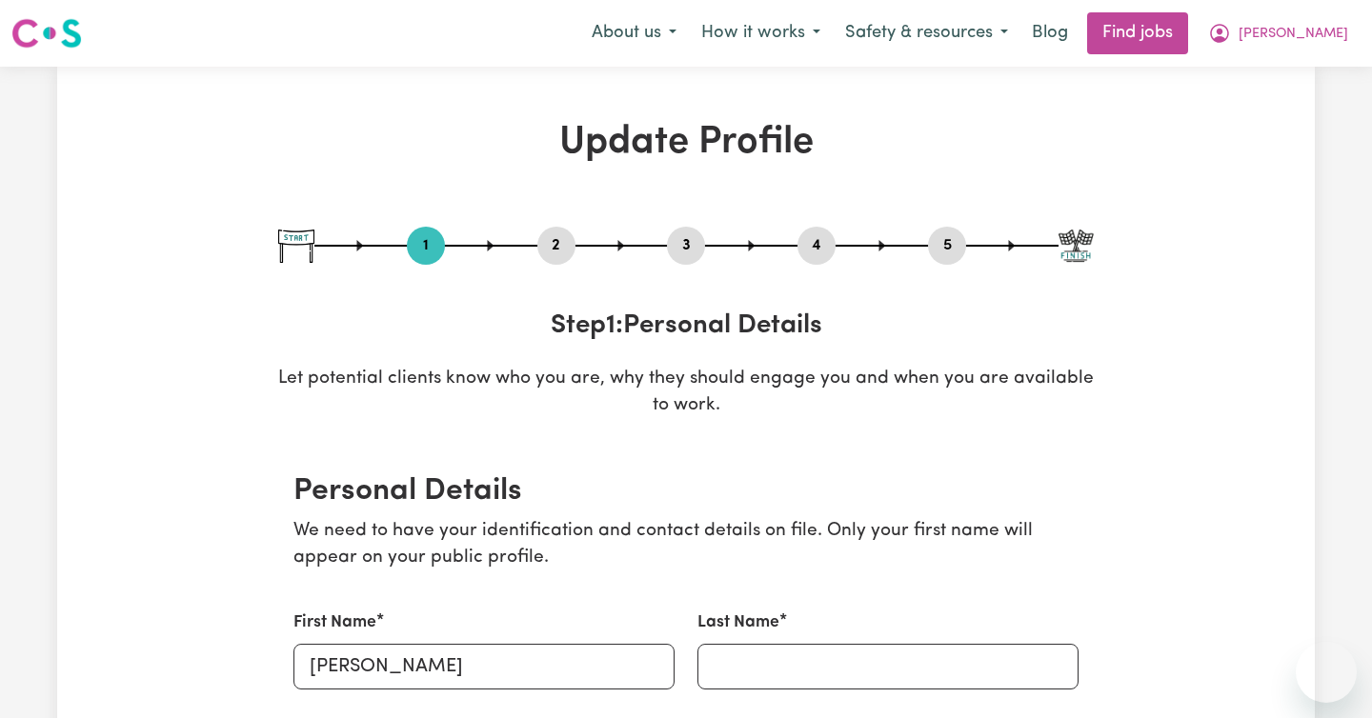
select select "Studying a healthcare related degree or qualification"
select select "40"
select select "55"
select select "60"
select select "80"
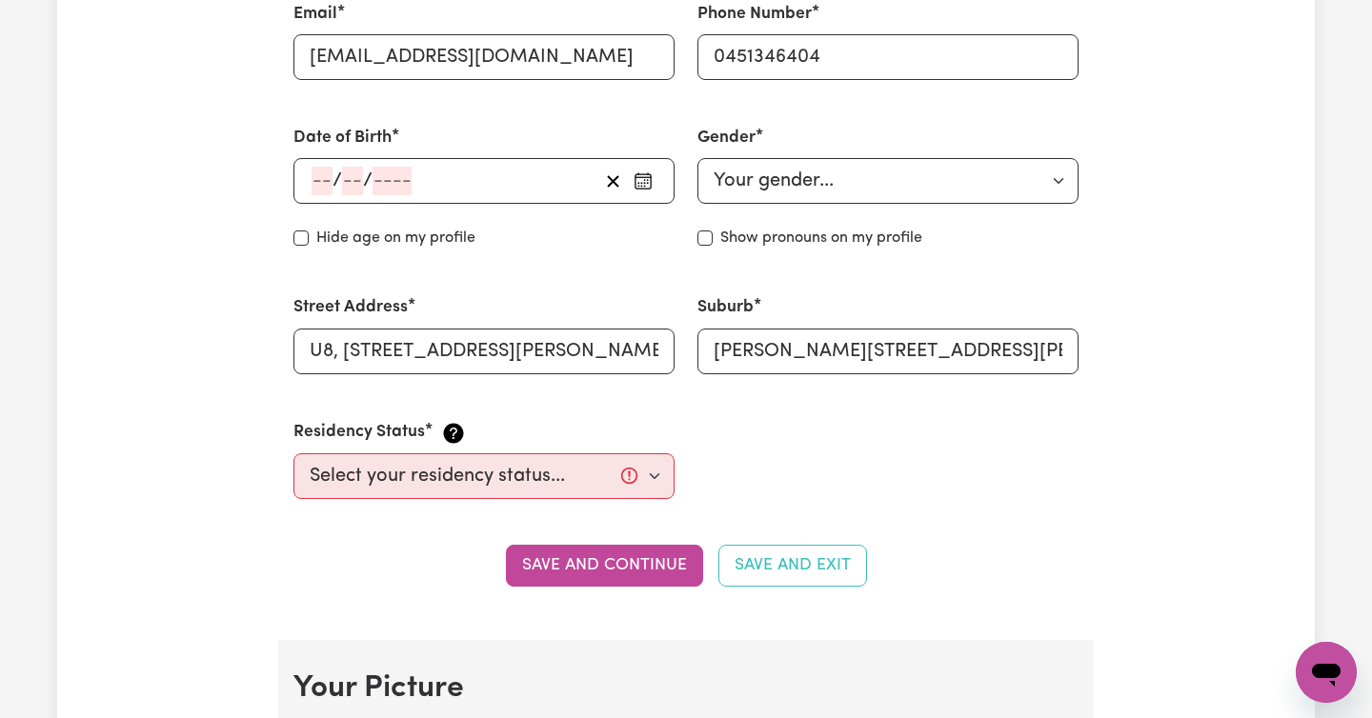
scroll to position [571, 0]
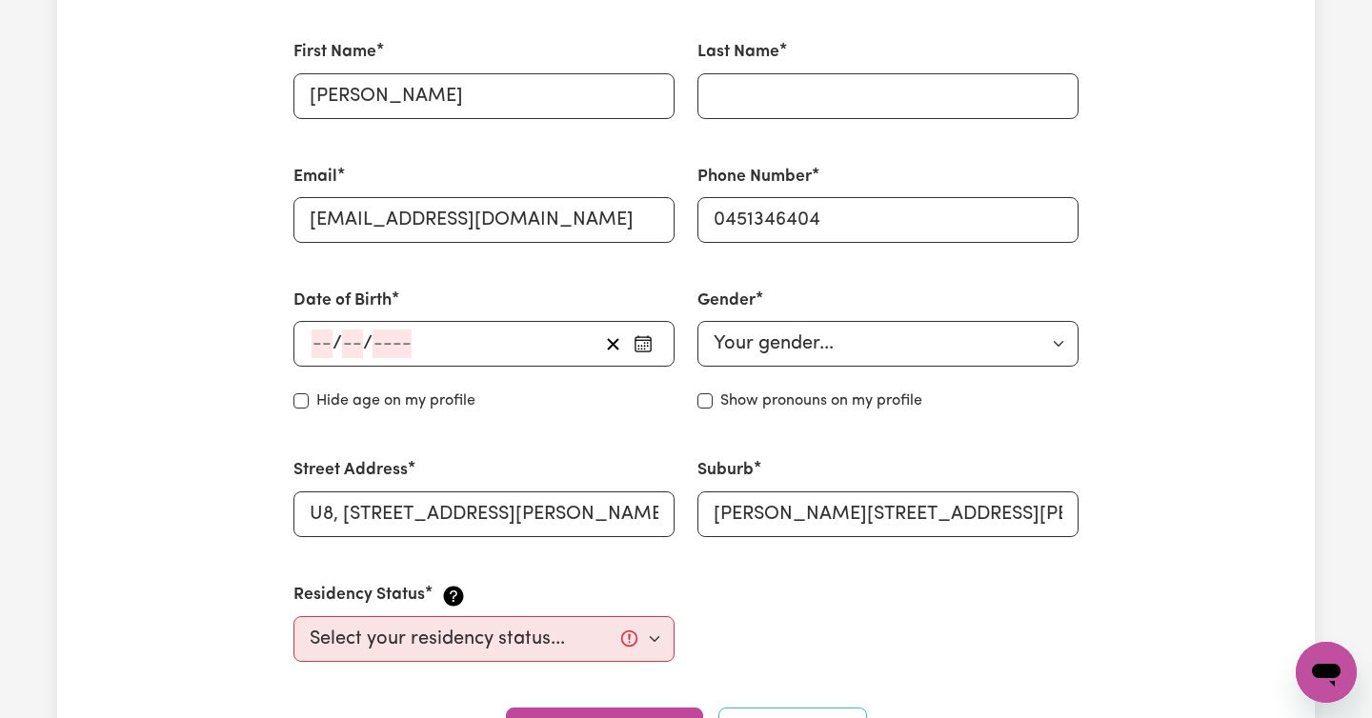
click at [427, 340] on div "/ /" at bounding box center [454, 344] width 289 height 29
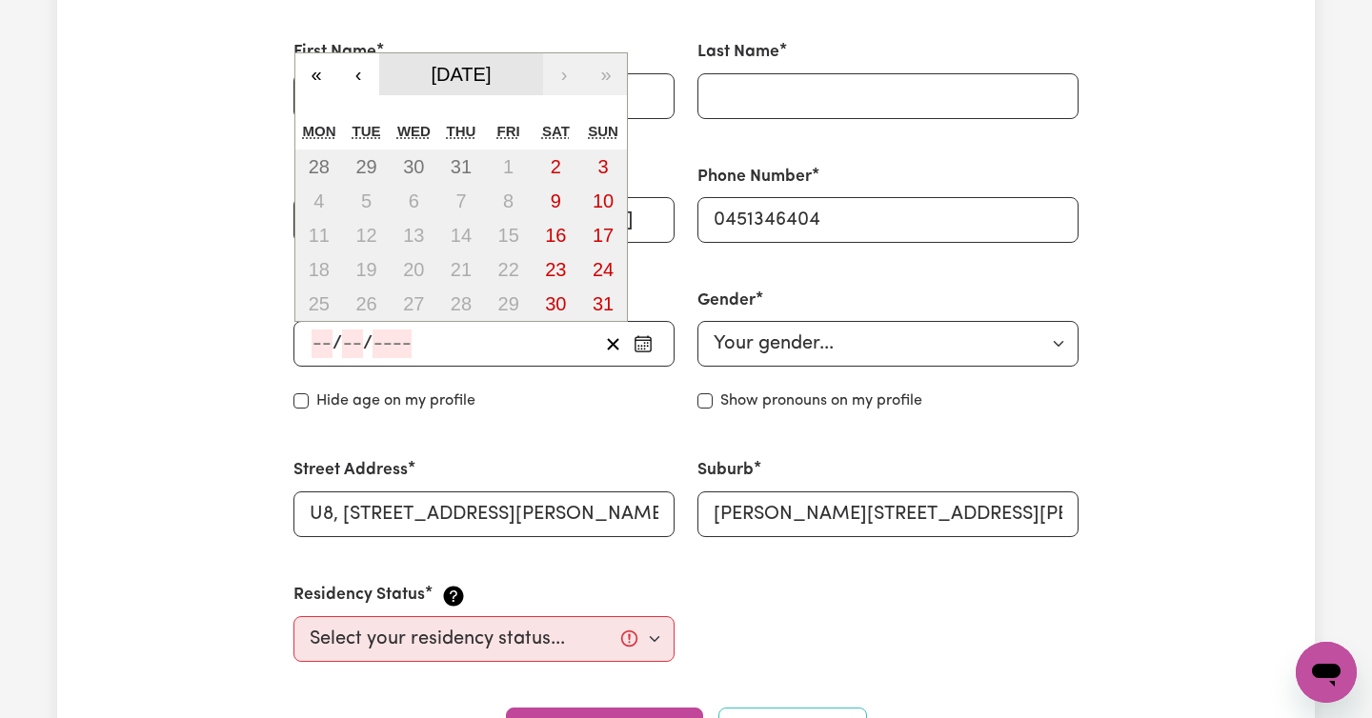
click at [482, 67] on span "[DATE]" at bounding box center [462, 74] width 60 height 21
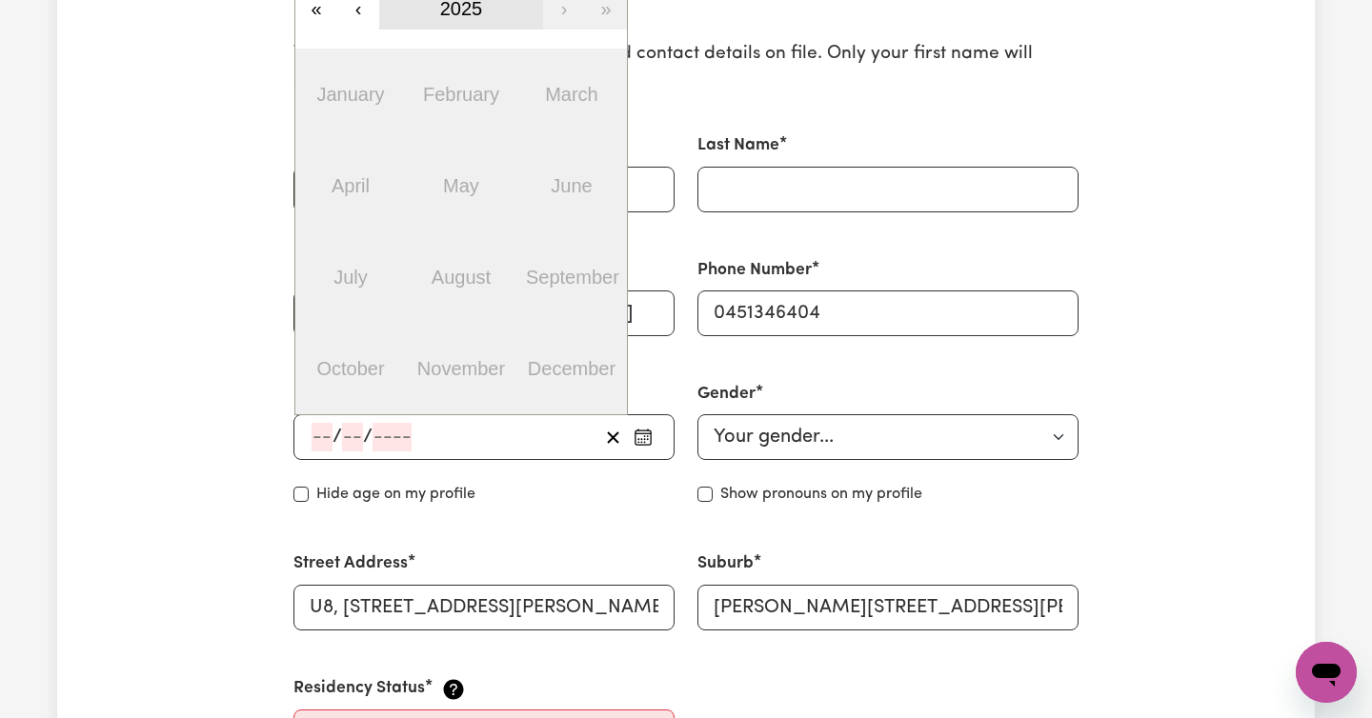
scroll to position [326, 0]
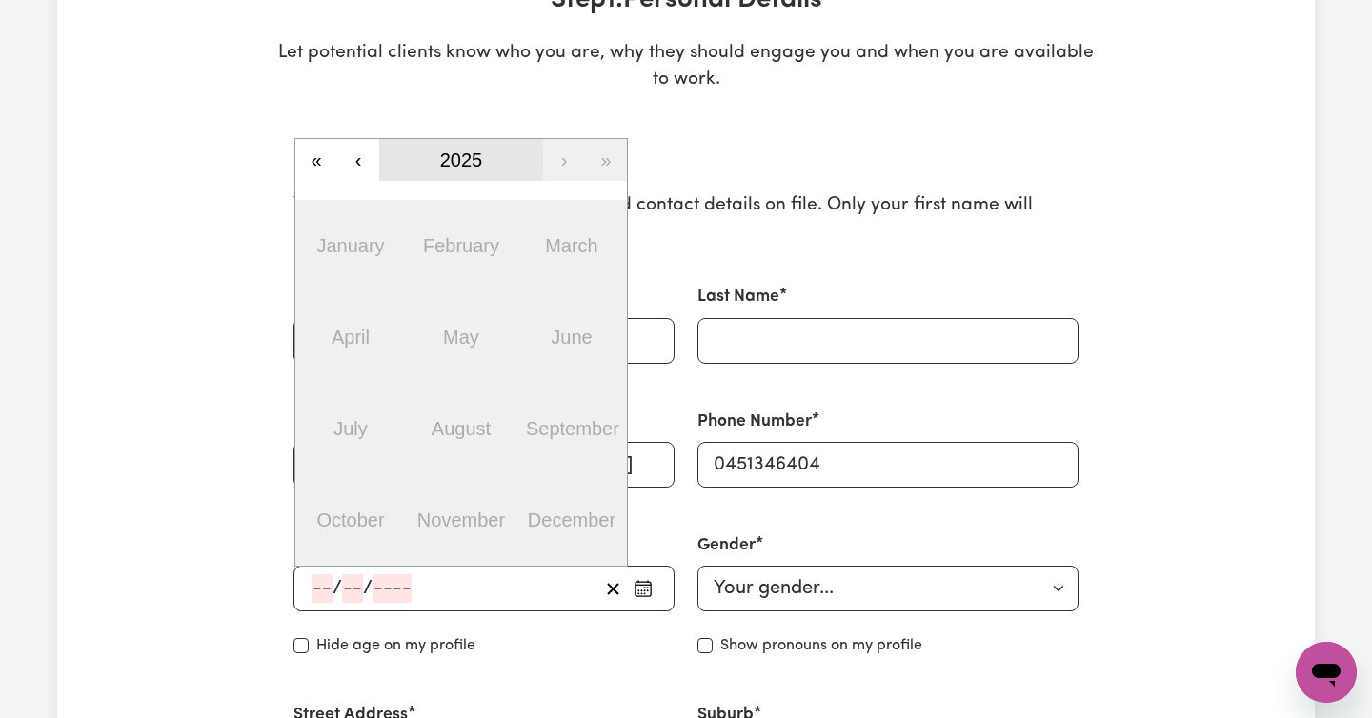
click at [464, 162] on span "2025" at bounding box center [461, 160] width 43 height 21
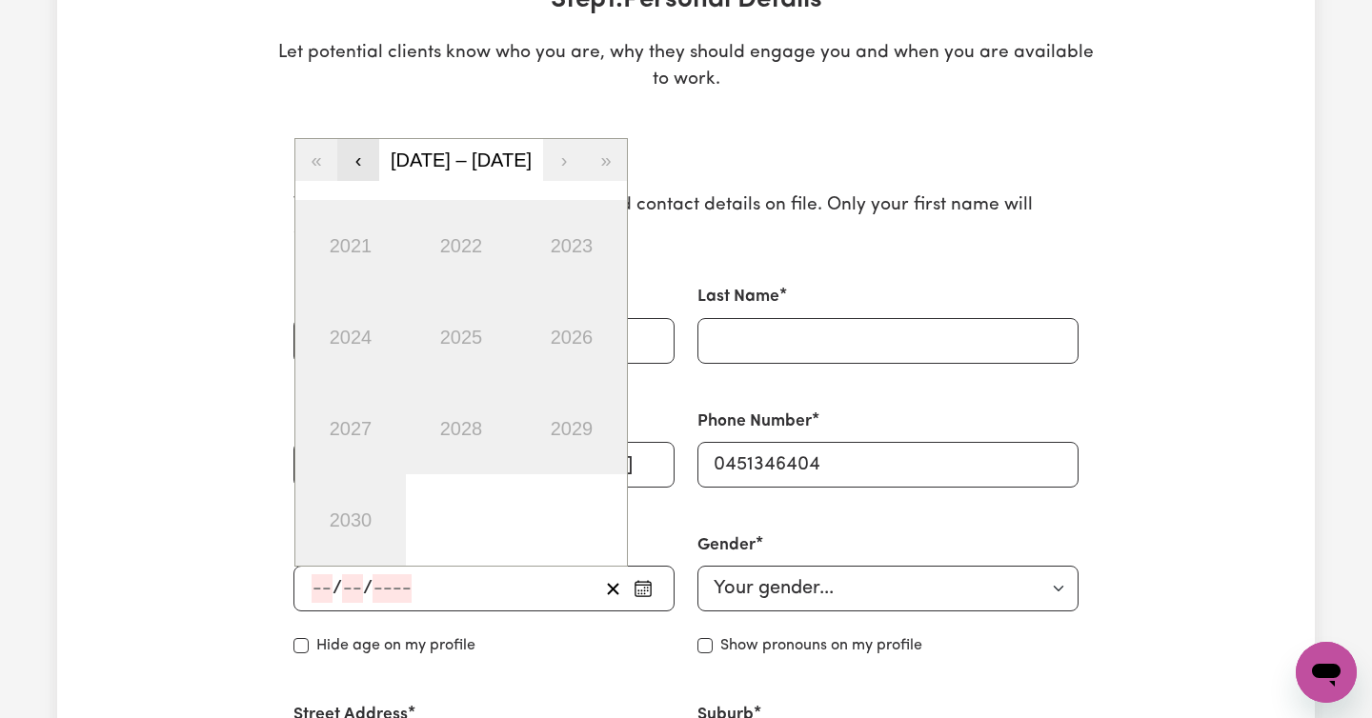
click at [367, 162] on button "‹" at bounding box center [358, 160] width 42 height 42
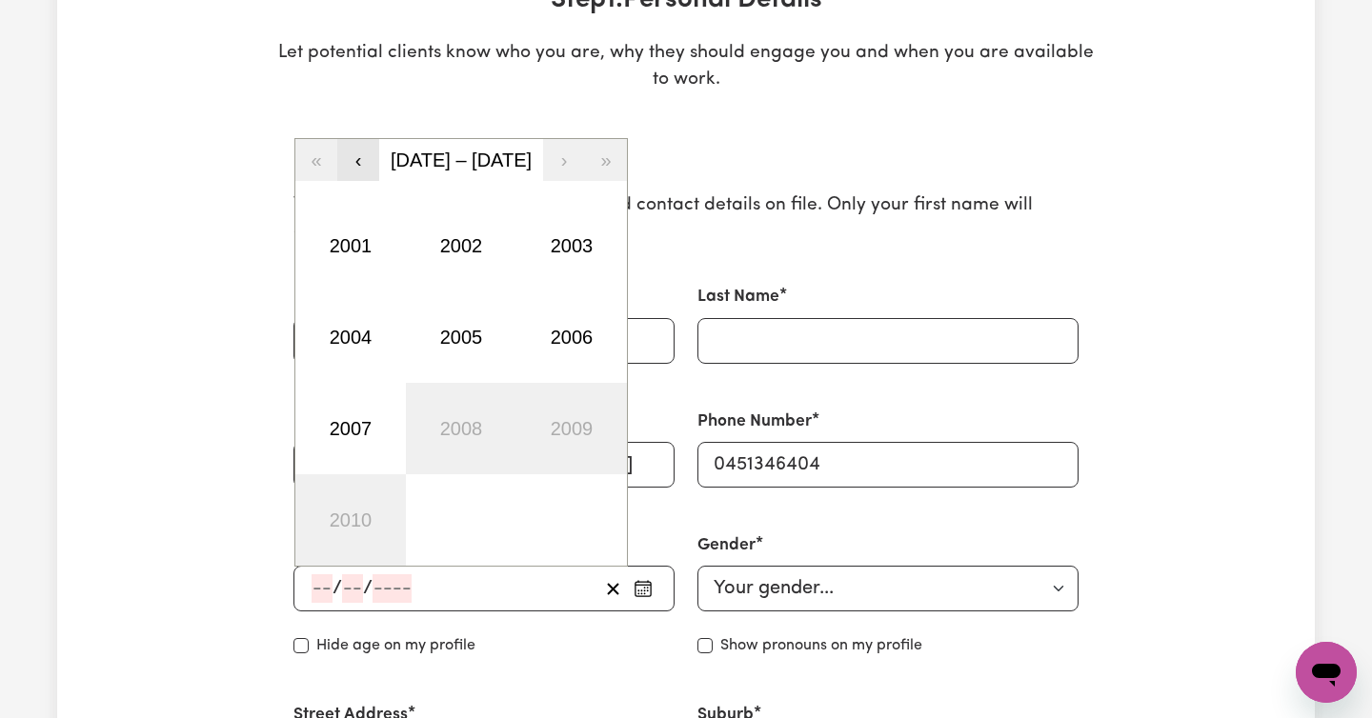
click at [367, 162] on button "‹" at bounding box center [358, 160] width 42 height 42
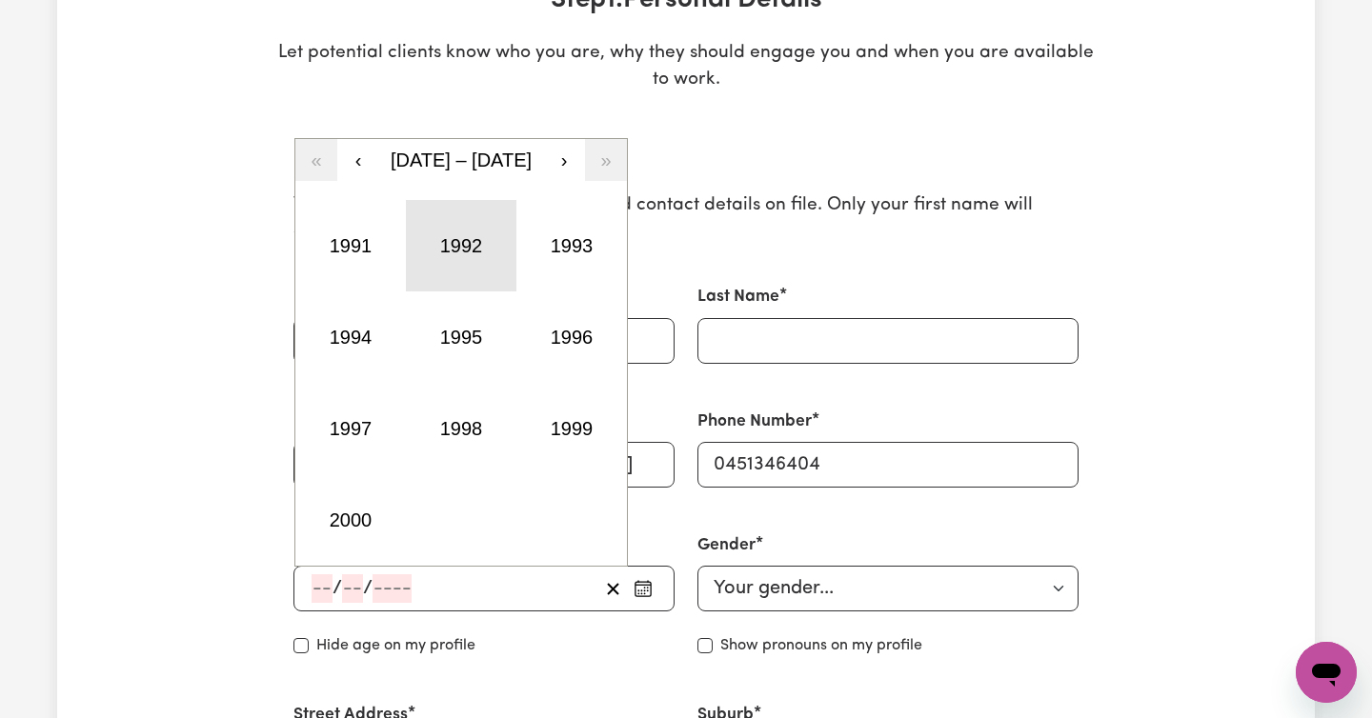
click at [462, 249] on button "1992" at bounding box center [461, 245] width 110 height 91
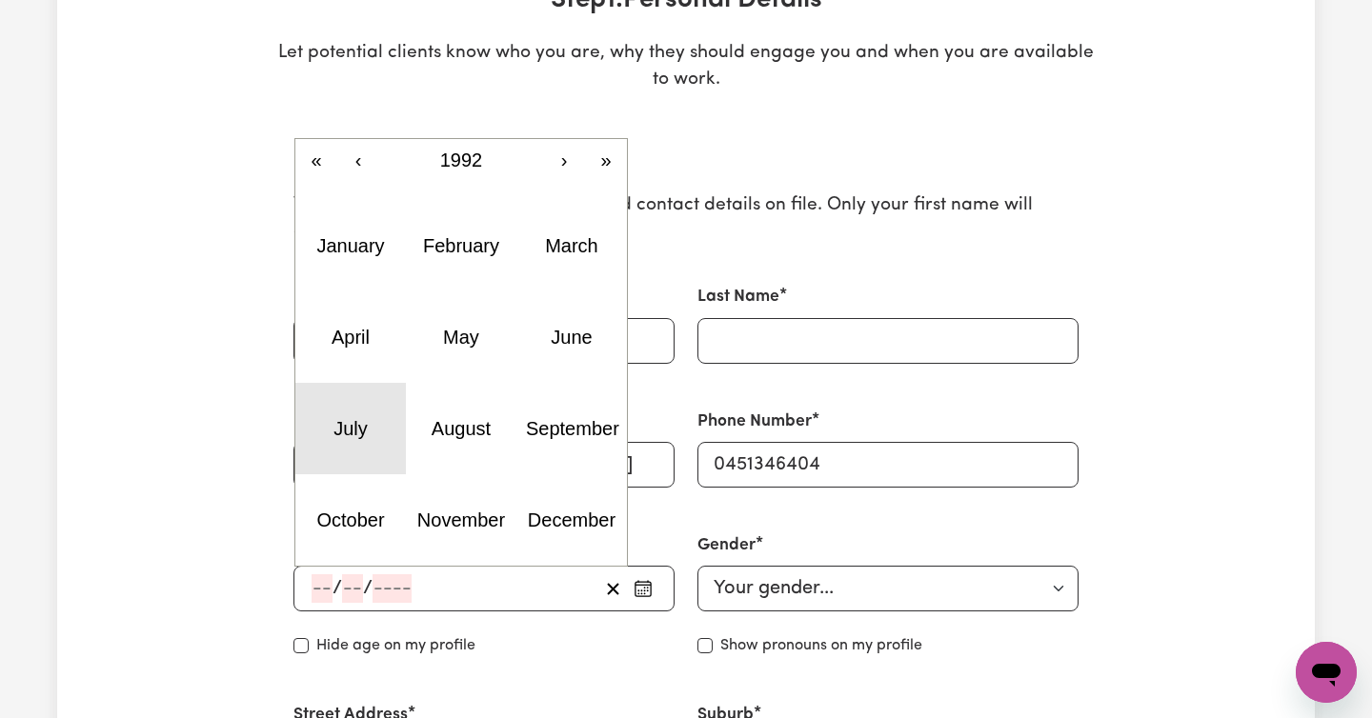
click at [361, 442] on button "July" at bounding box center [350, 428] width 110 height 91
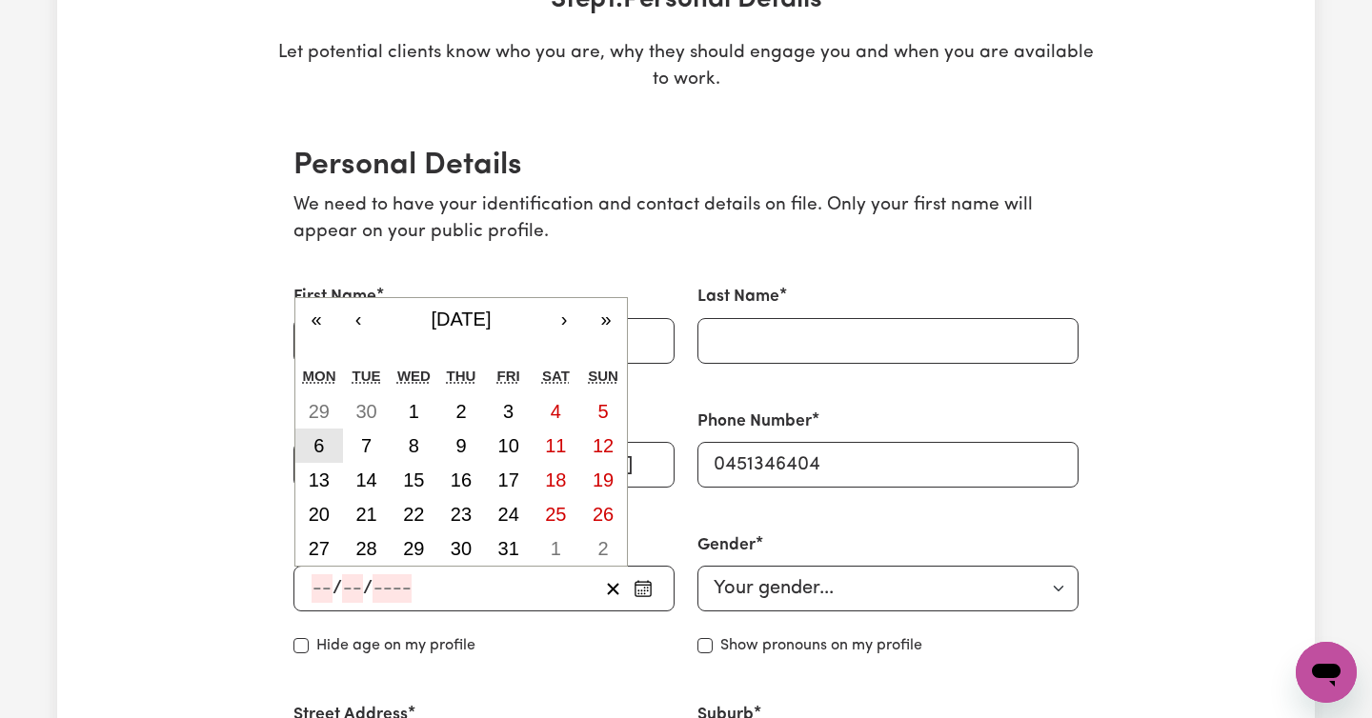
click at [331, 444] on button "6" at bounding box center [319, 446] width 48 height 34
type input "[DATE]"
type input "6"
type input "7"
type input "1992"
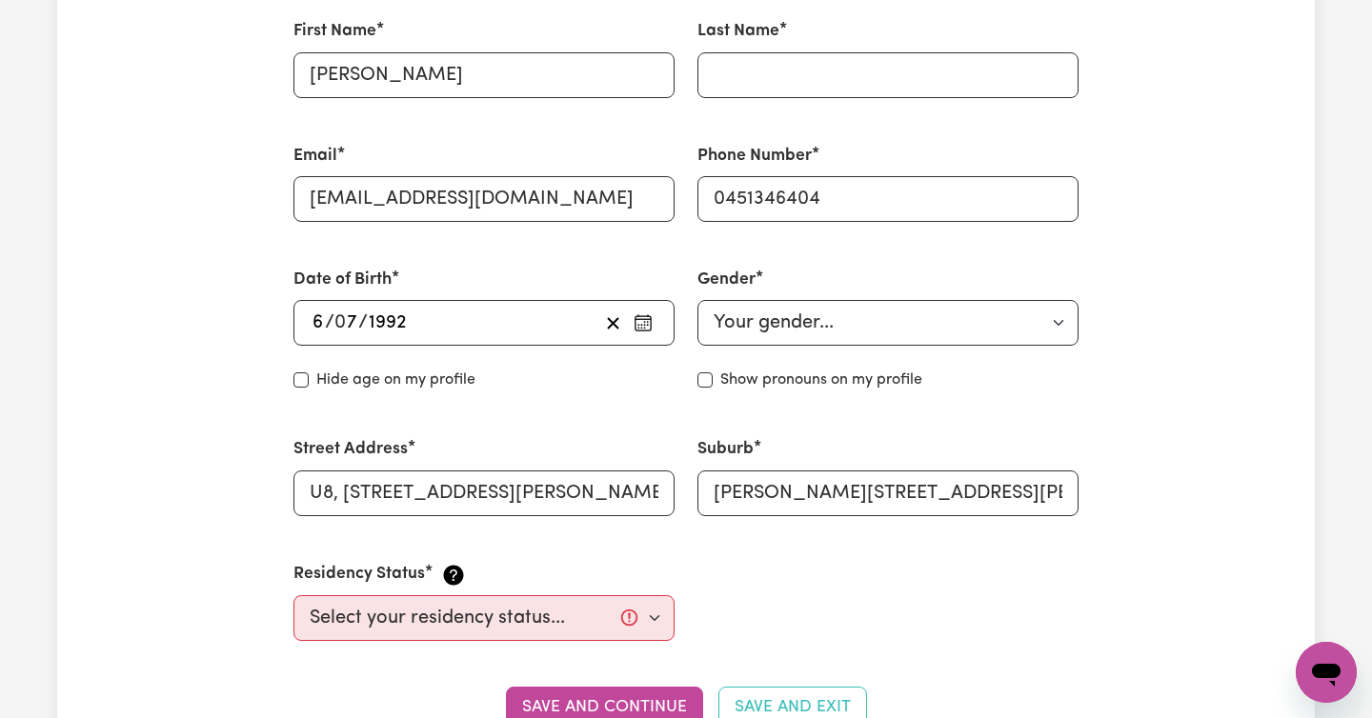
scroll to position [620, 0]
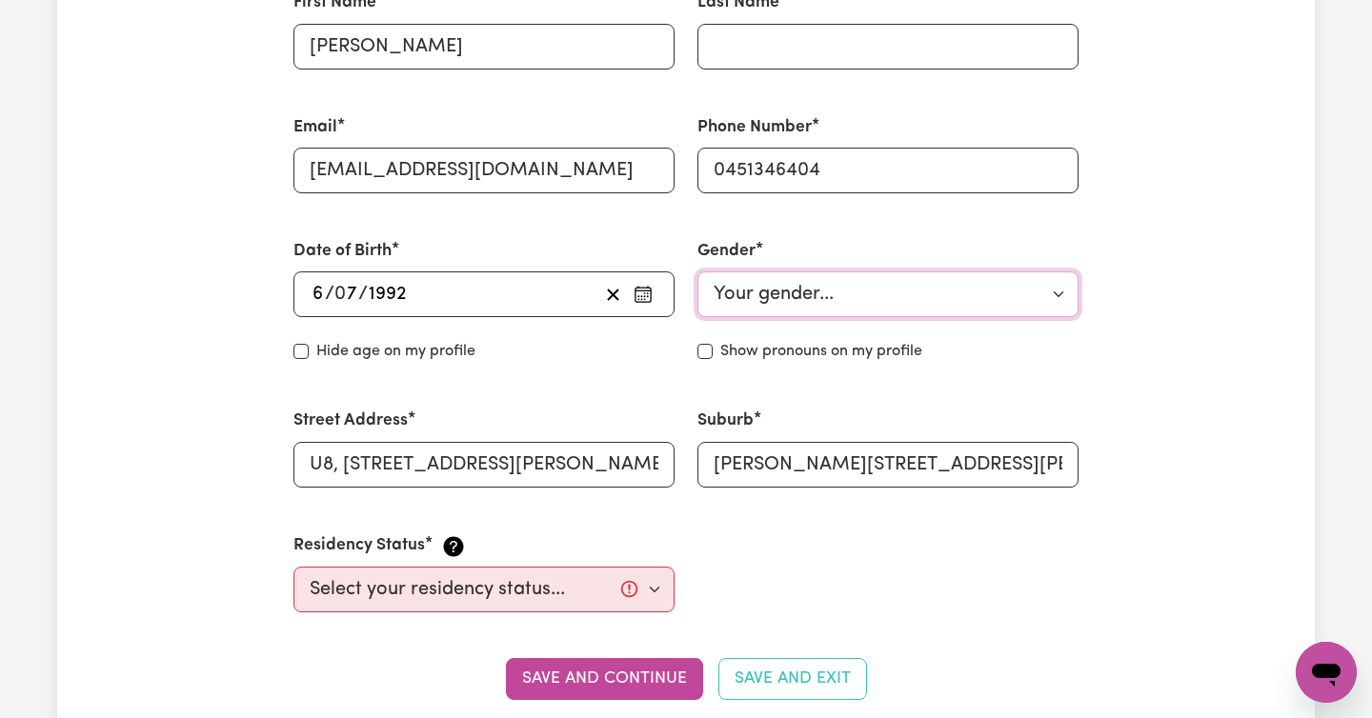
click at [875, 304] on select "Your gender... [DEMOGRAPHIC_DATA] [DEMOGRAPHIC_DATA] [DEMOGRAPHIC_DATA] Other P…" at bounding box center [887, 294] width 381 height 46
select select "[DEMOGRAPHIC_DATA]"
click at [539, 593] on select "Select your residency status... [DEMOGRAPHIC_DATA] citizen Australian PR [DEMOG…" at bounding box center [483, 590] width 381 height 46
select select "[DEMOGRAPHIC_DATA] Work Visa"
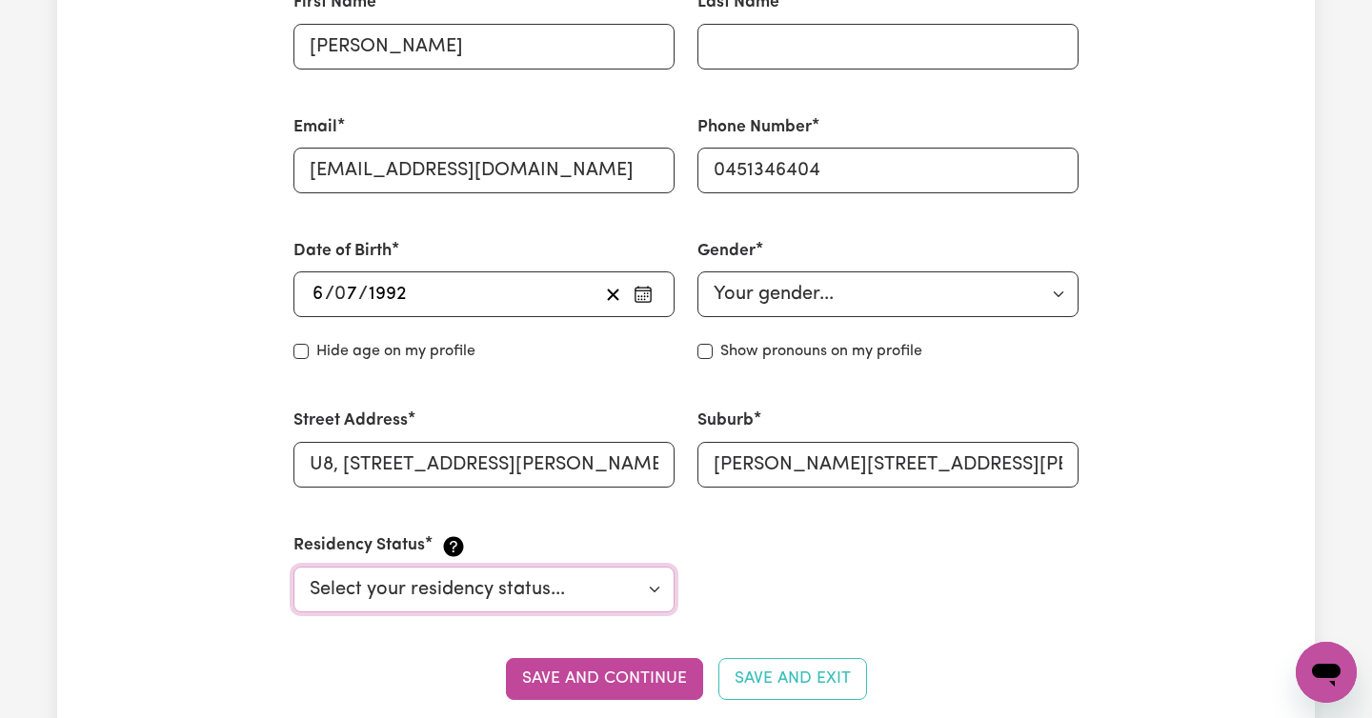
scroll to position [823, 0]
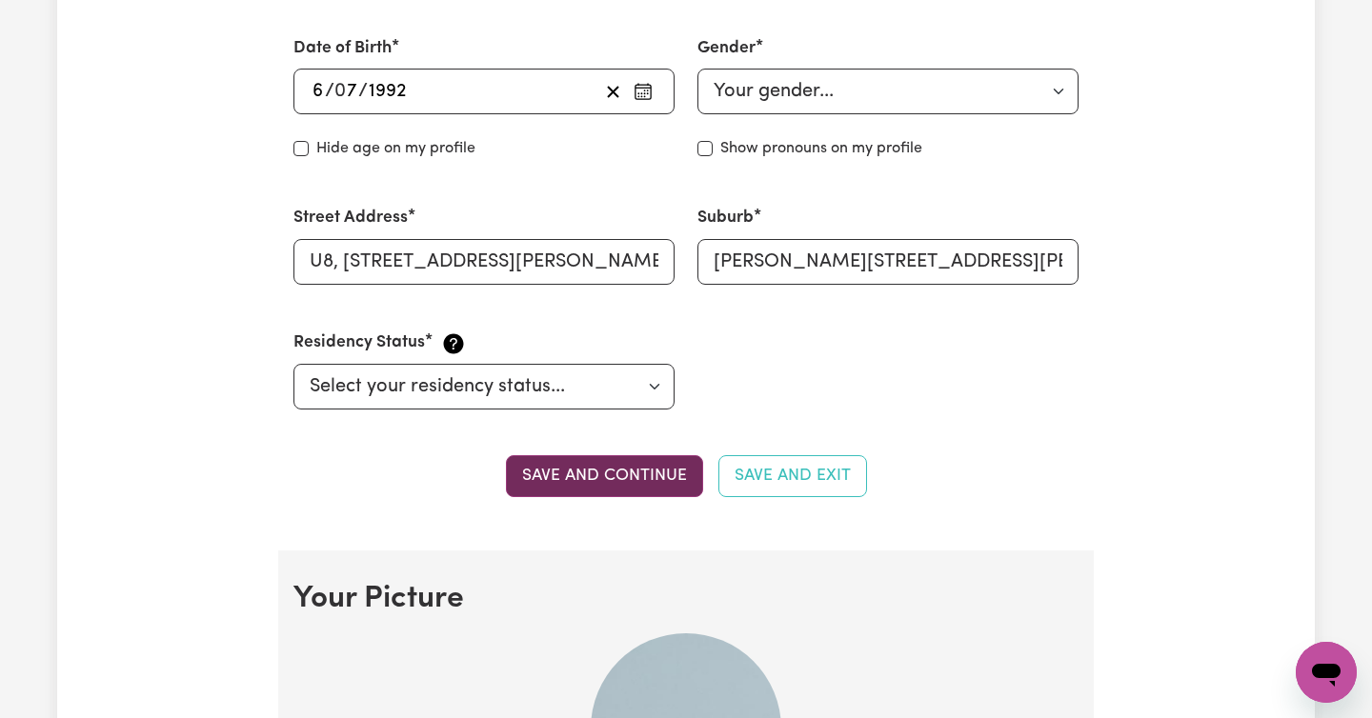
click at [608, 479] on button "Save and continue" at bounding box center [604, 476] width 197 height 42
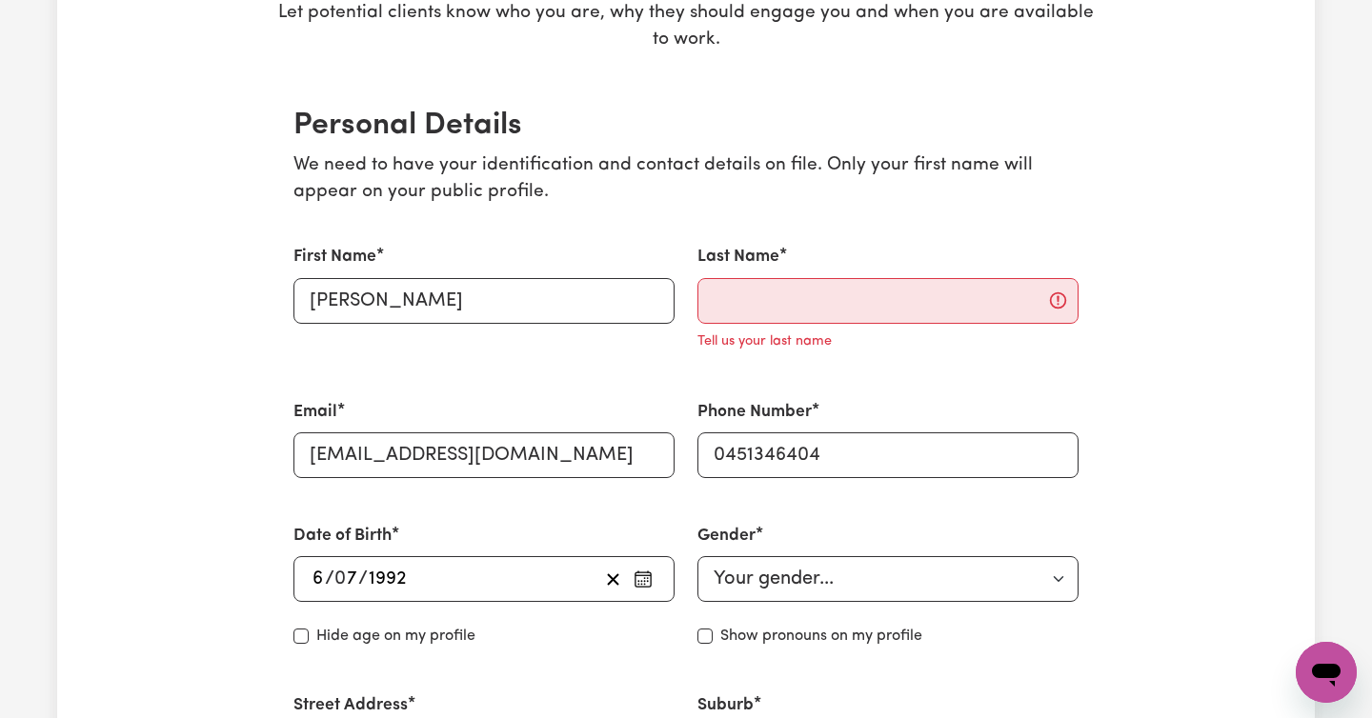
scroll to position [301, 0]
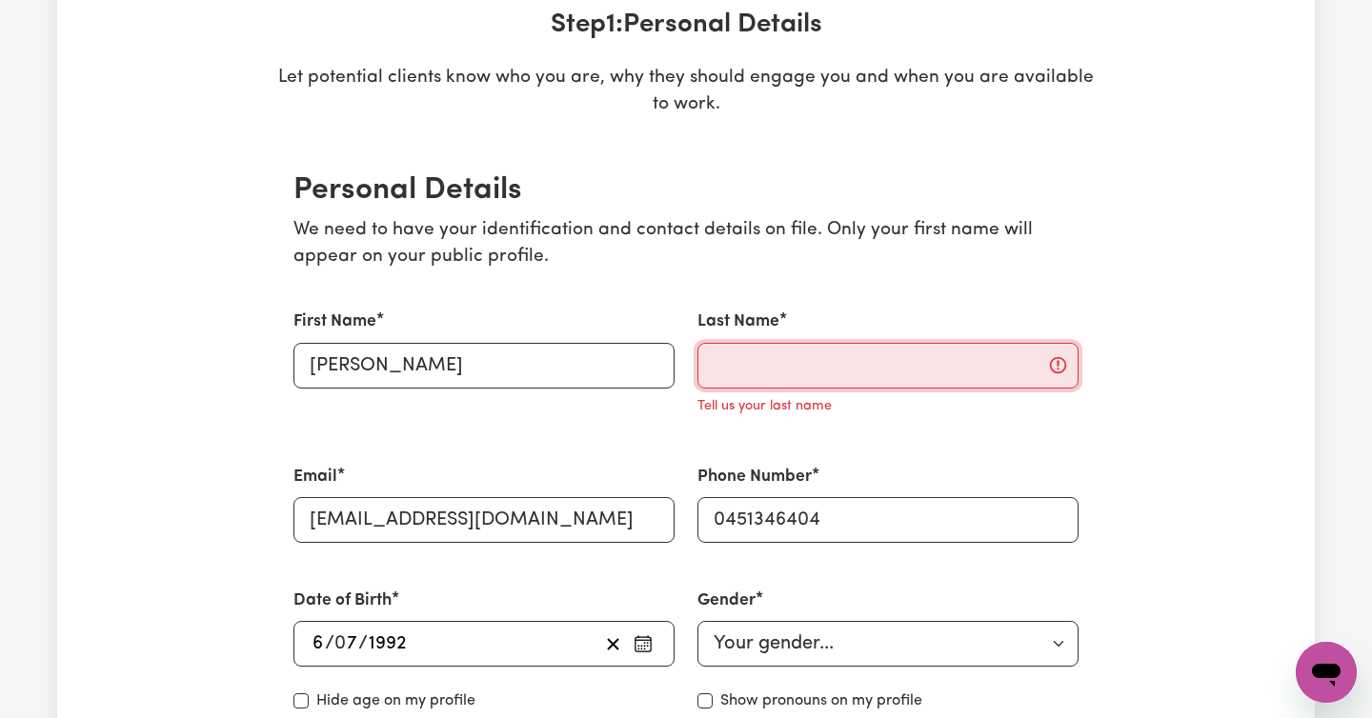
click at [794, 368] on input "Last Name" at bounding box center [887, 366] width 381 height 46
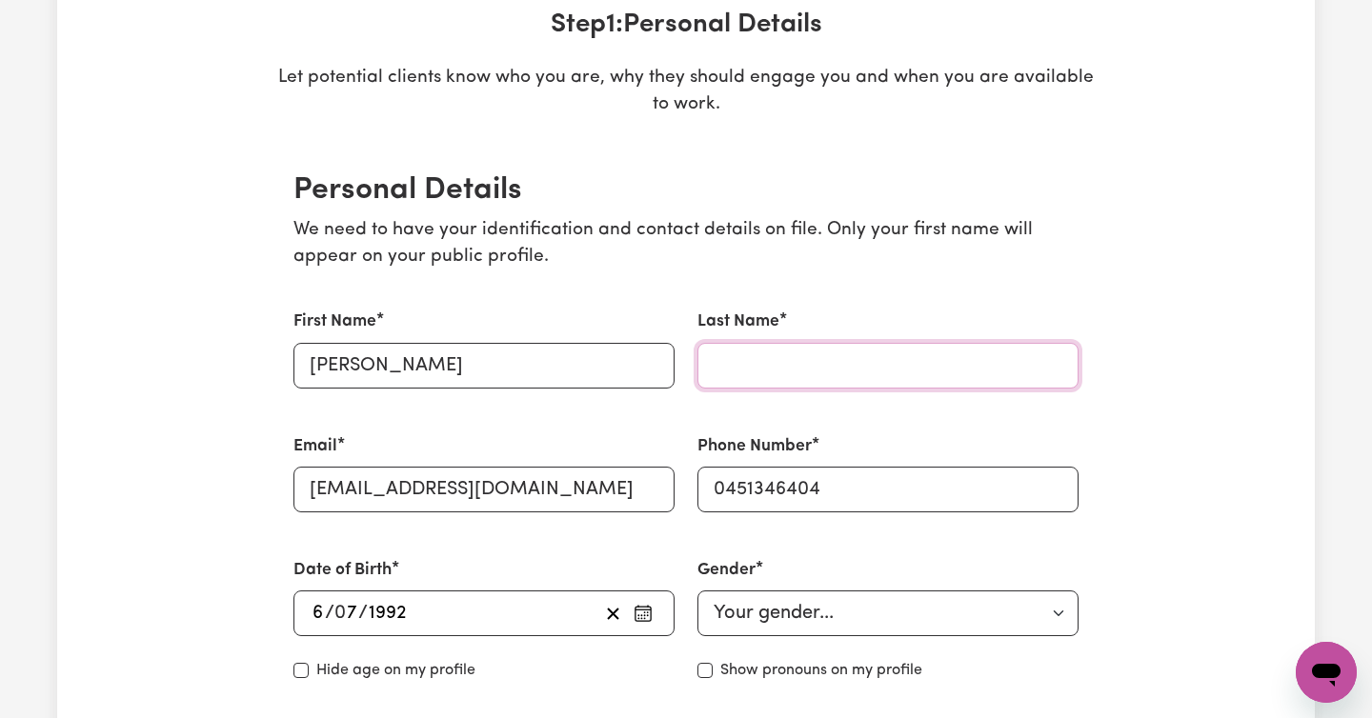
type input "[PERSON_NAME]"
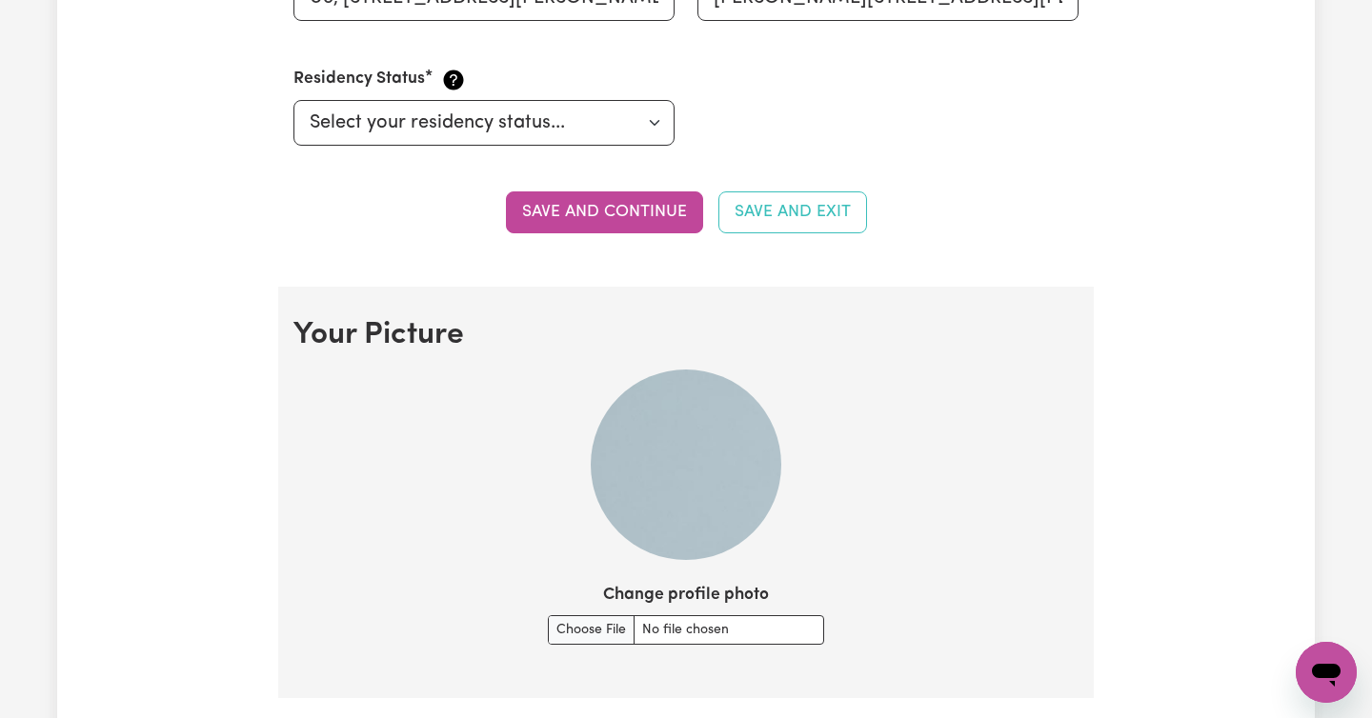
scroll to position [1012, 0]
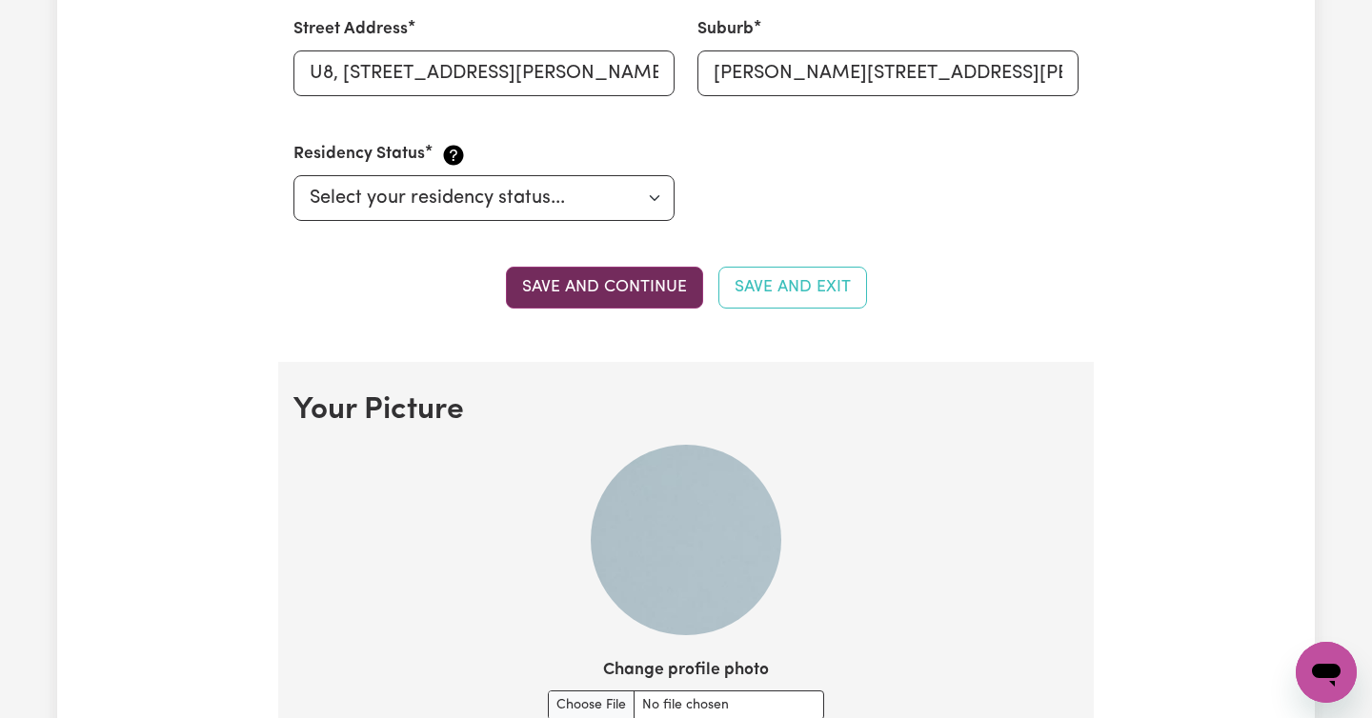
click at [586, 284] on button "Save and continue" at bounding box center [604, 288] width 197 height 42
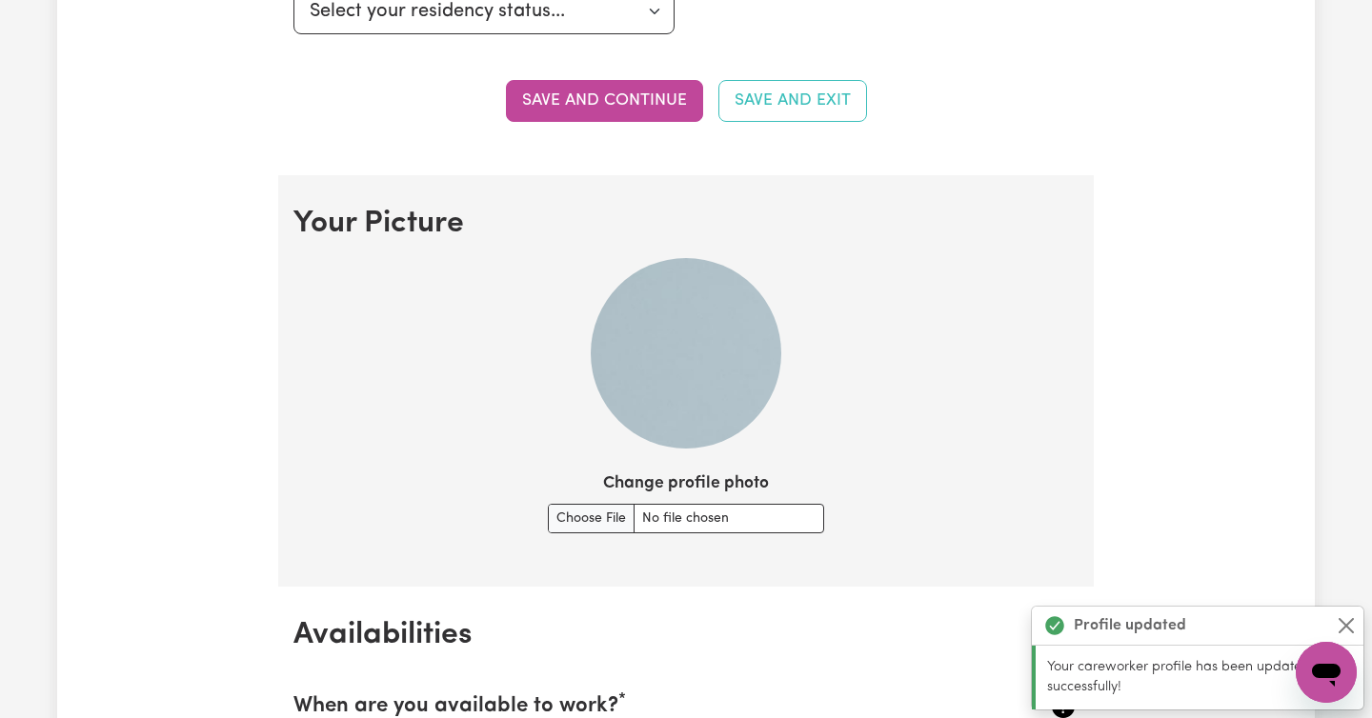
scroll to position [1374, 0]
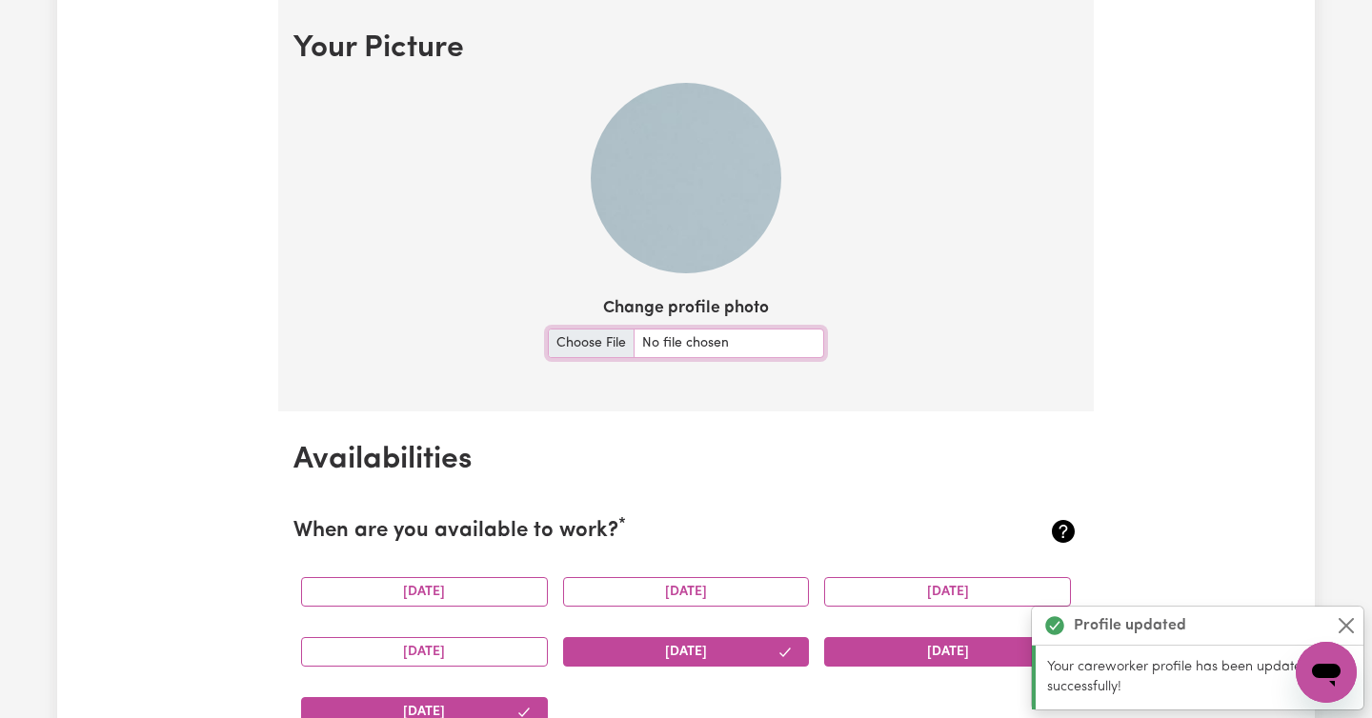
click at [568, 344] on input "Change profile photo" at bounding box center [686, 344] width 276 height 30
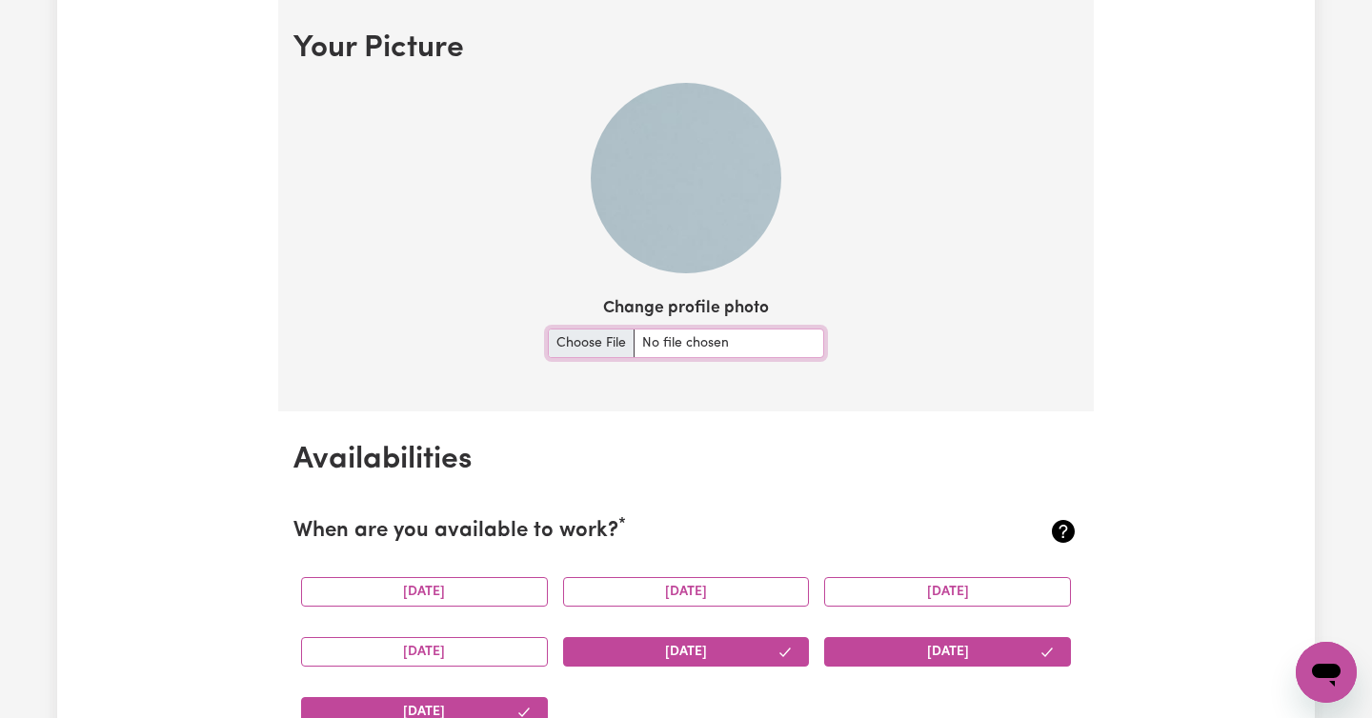
type input "C:\fakepath\DSC07363 2.jpg"
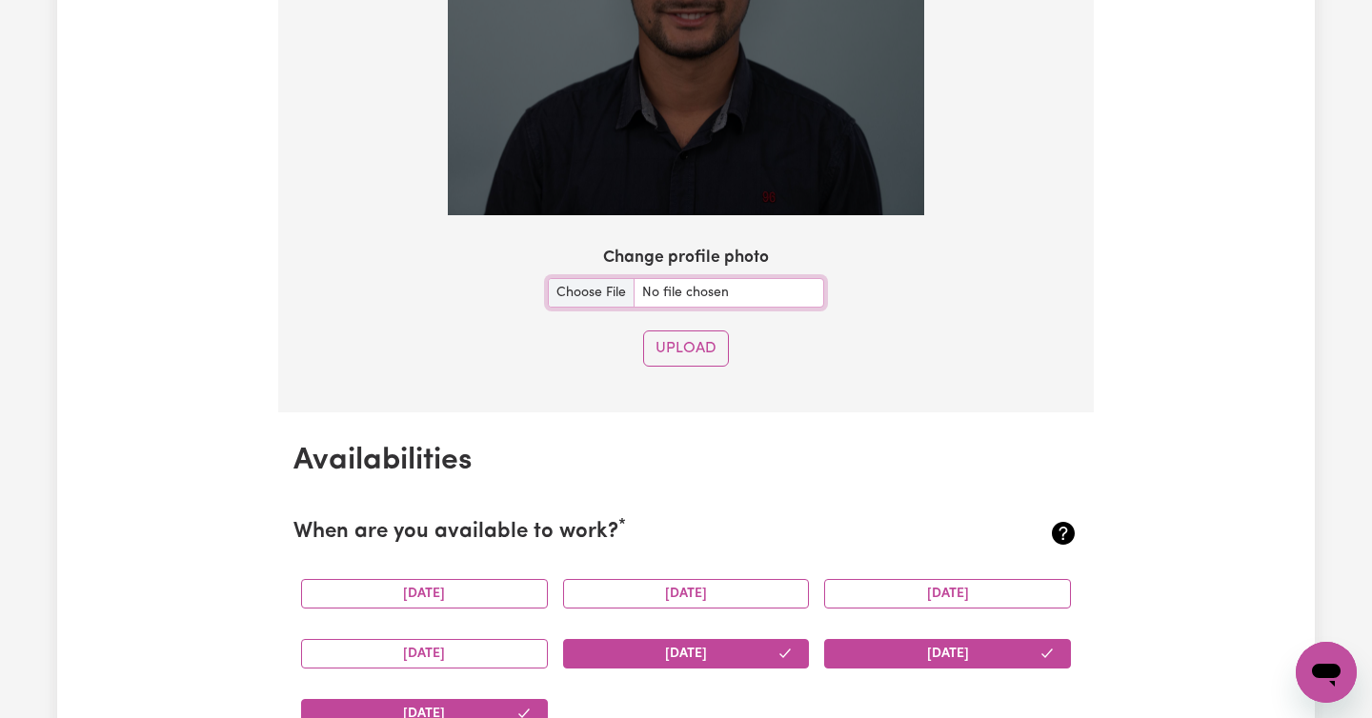
scroll to position [1738, 0]
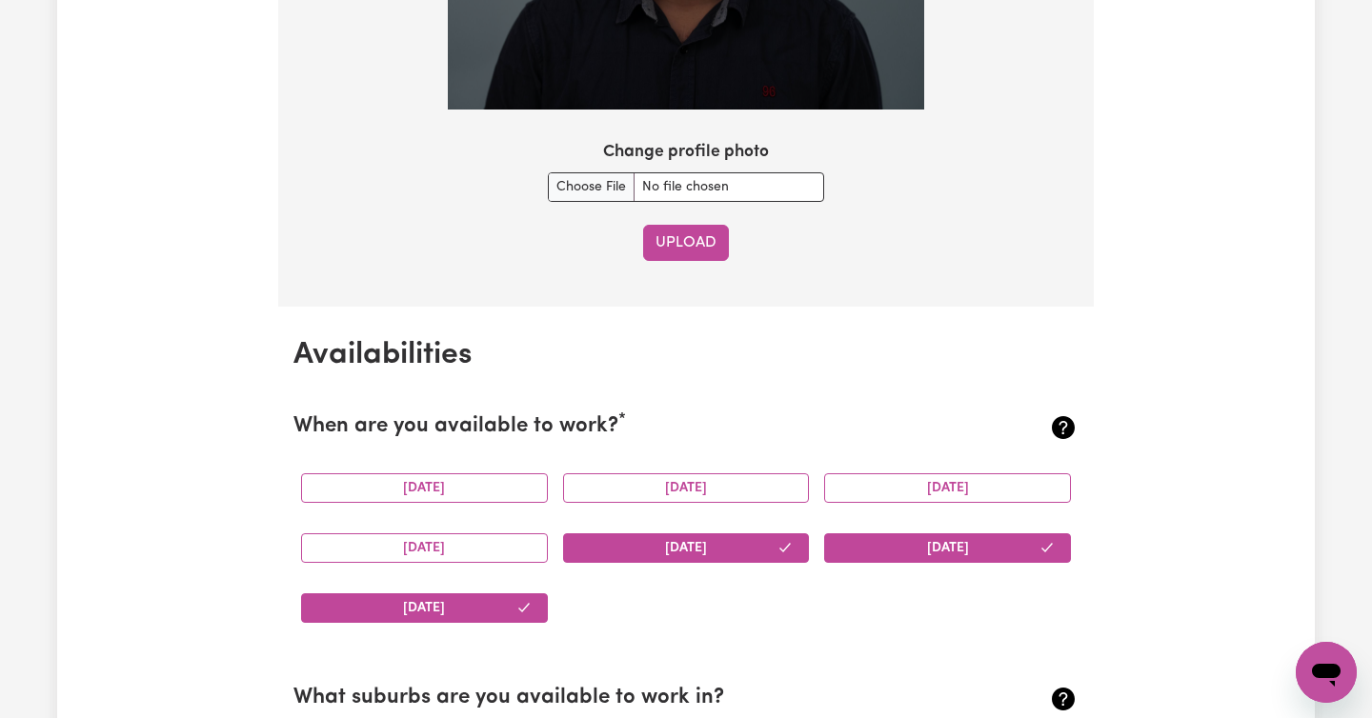
click at [691, 248] on button "Upload" at bounding box center [686, 243] width 86 height 36
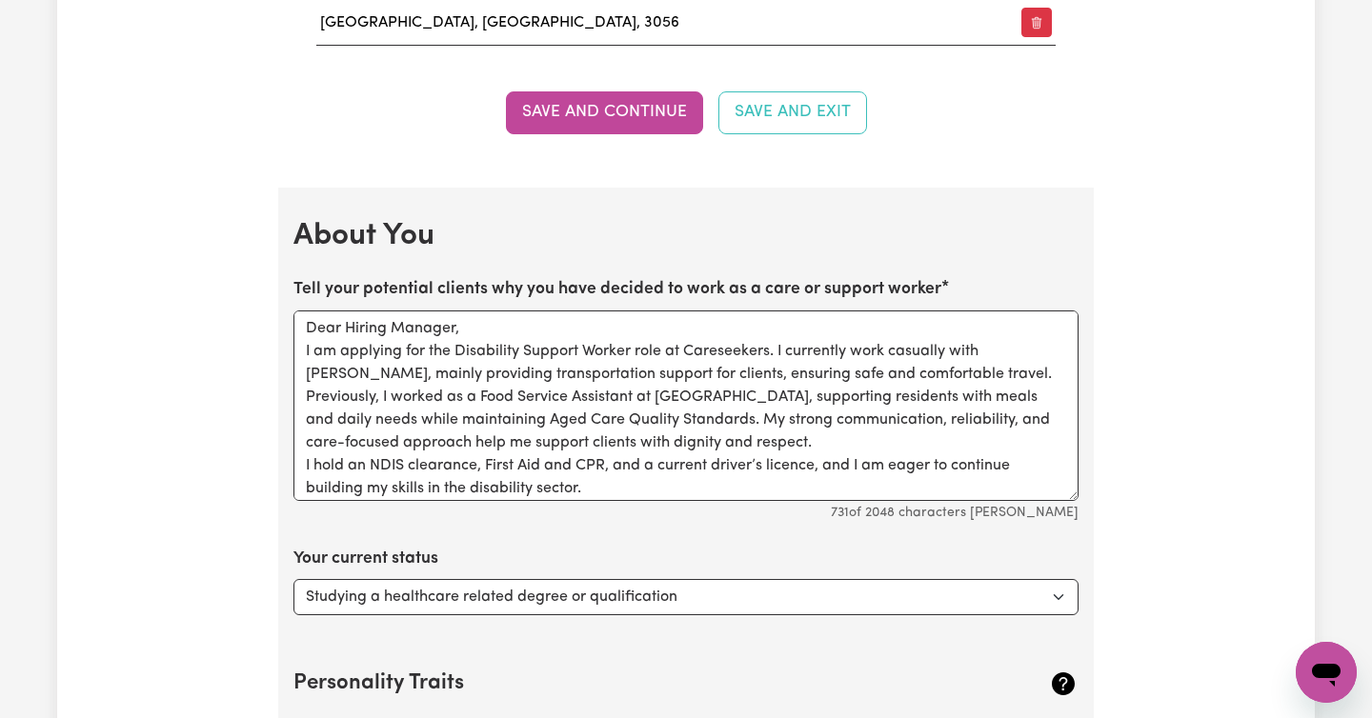
scroll to position [2458, 0]
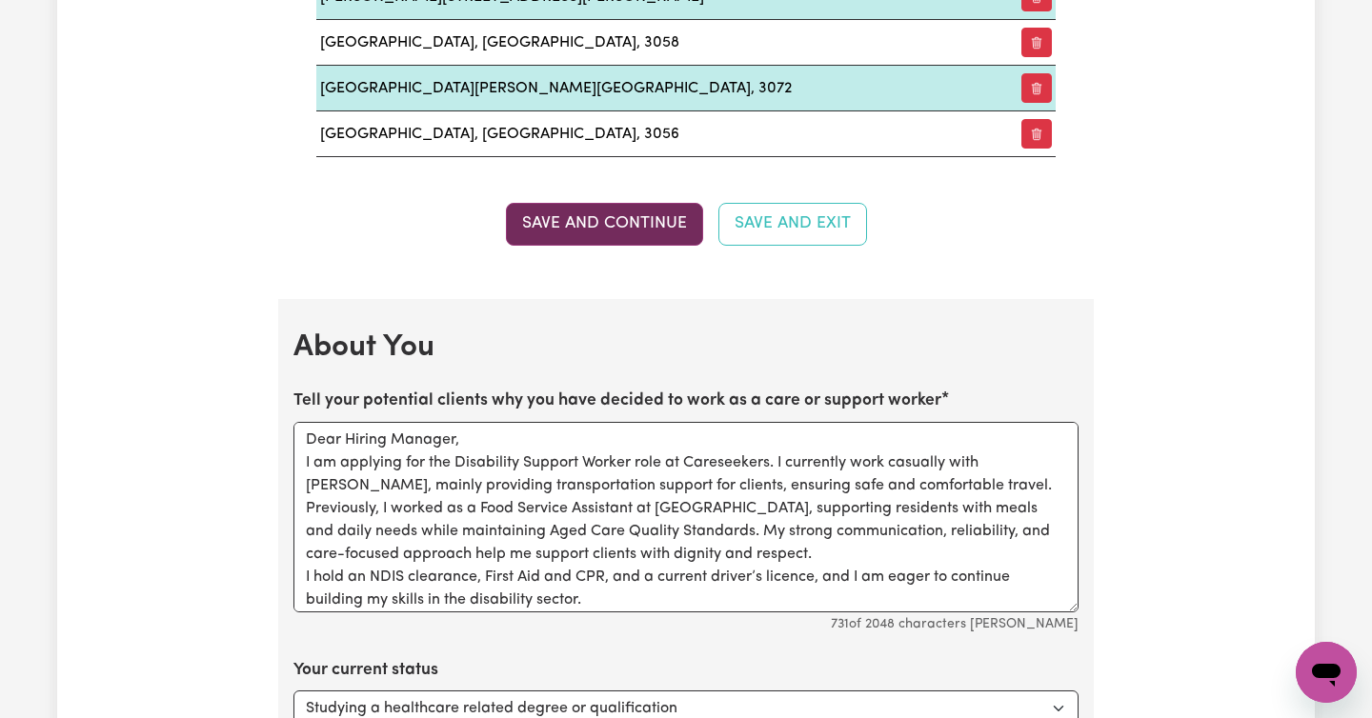
click at [572, 223] on button "Save and Continue" at bounding box center [604, 224] width 197 height 42
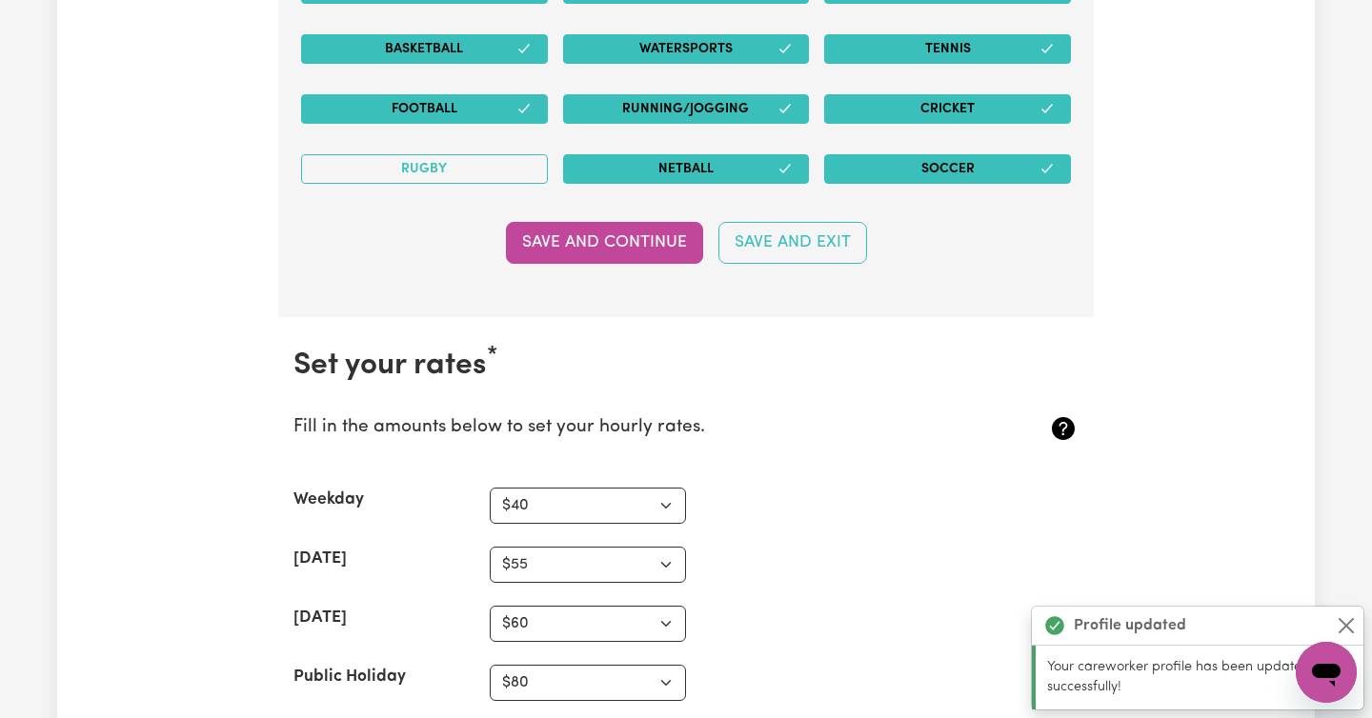
scroll to position [4317, 0]
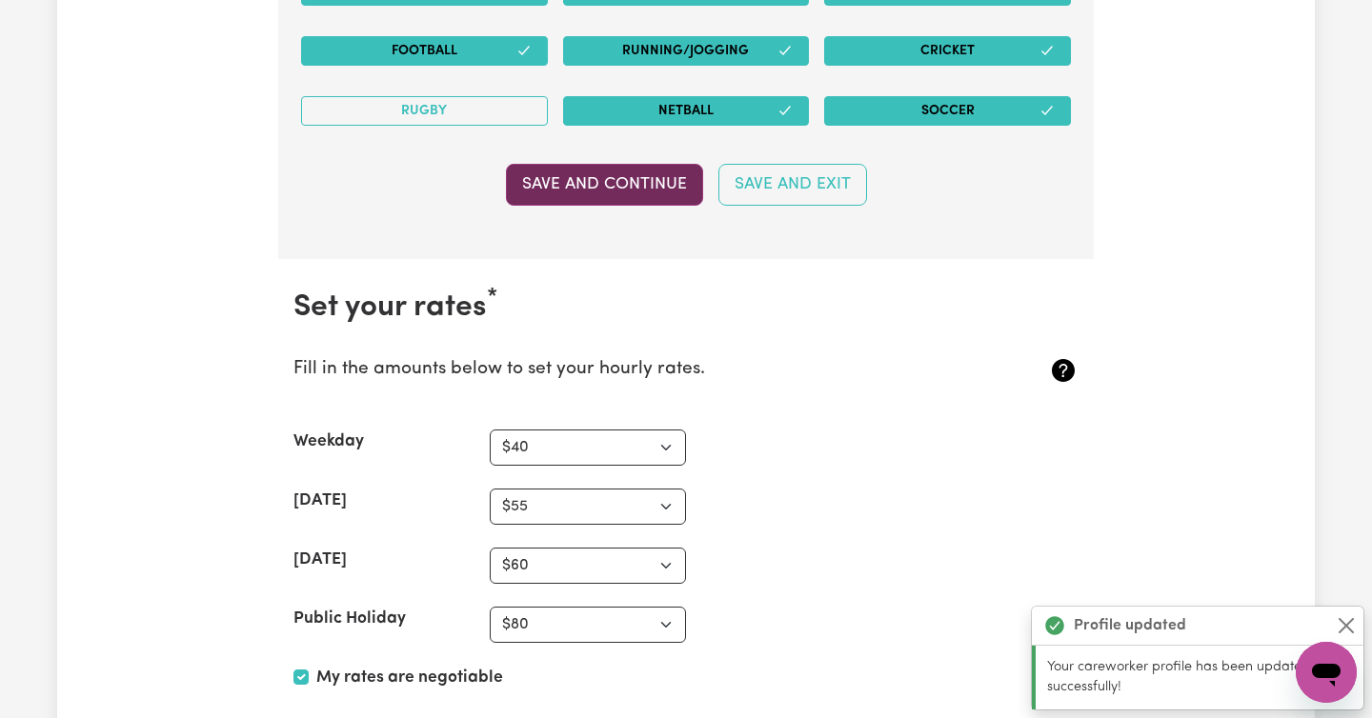
click at [559, 191] on button "Save and Continue" at bounding box center [604, 185] width 197 height 42
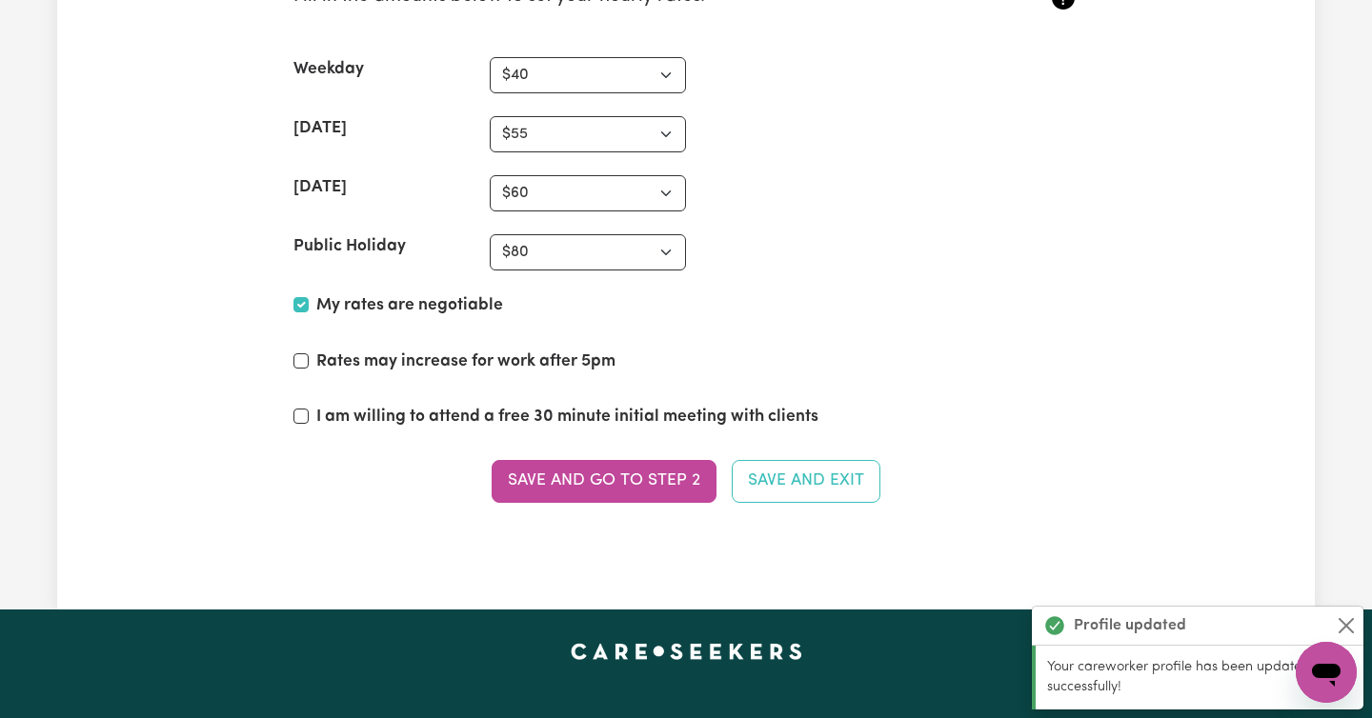
scroll to position [4710, 0]
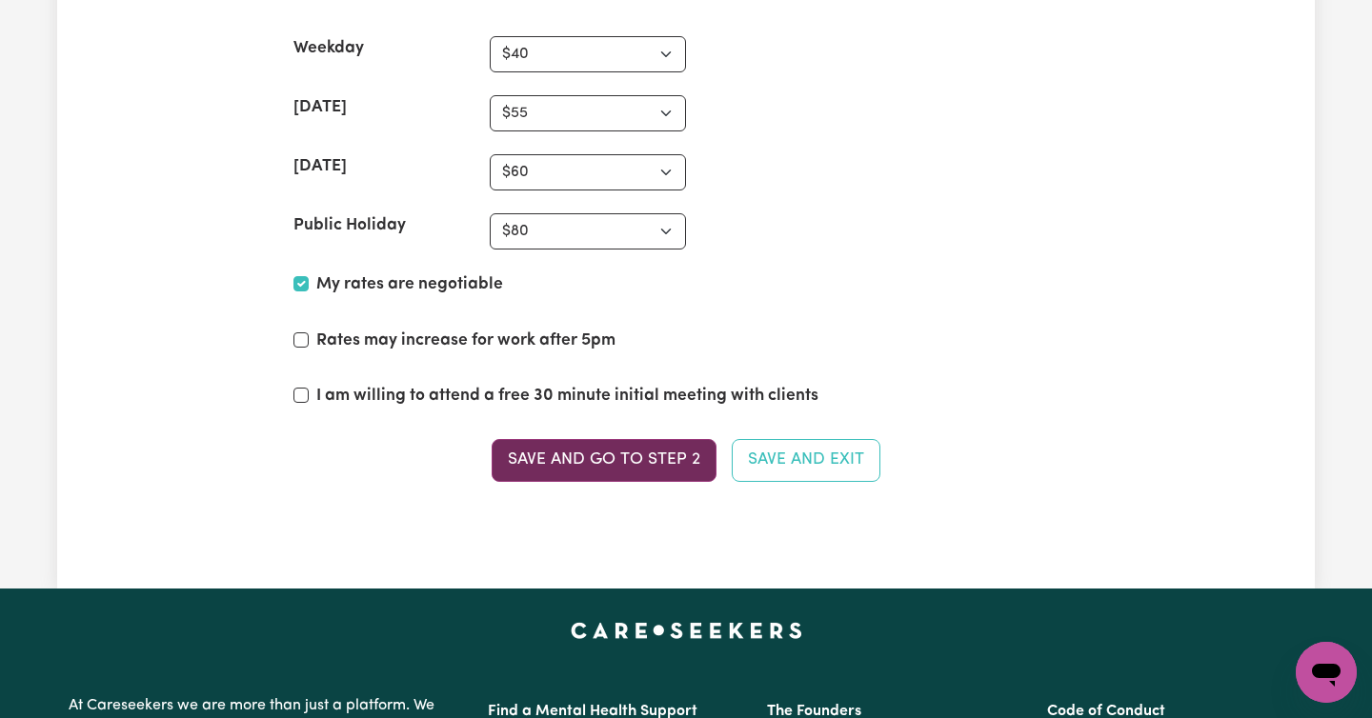
click at [569, 463] on button "Save and go to Step 2" at bounding box center [604, 460] width 225 height 42
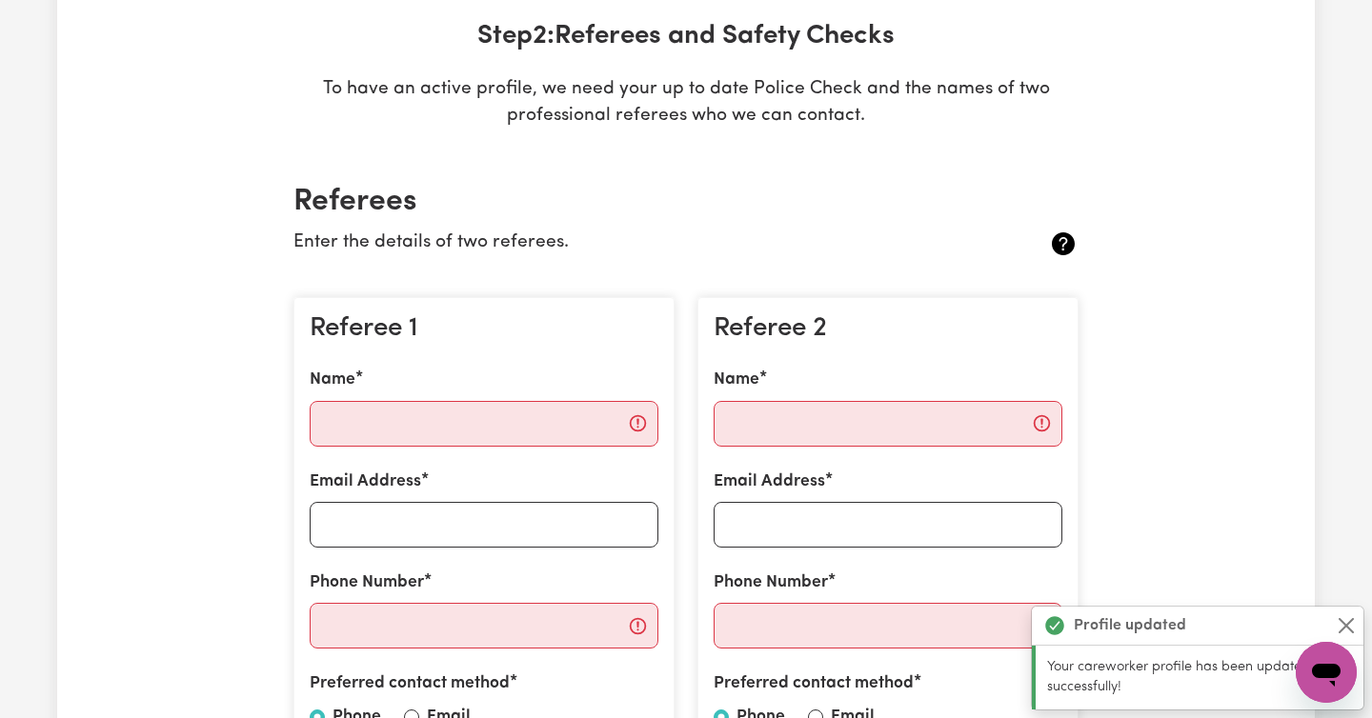
scroll to position [395, 0]
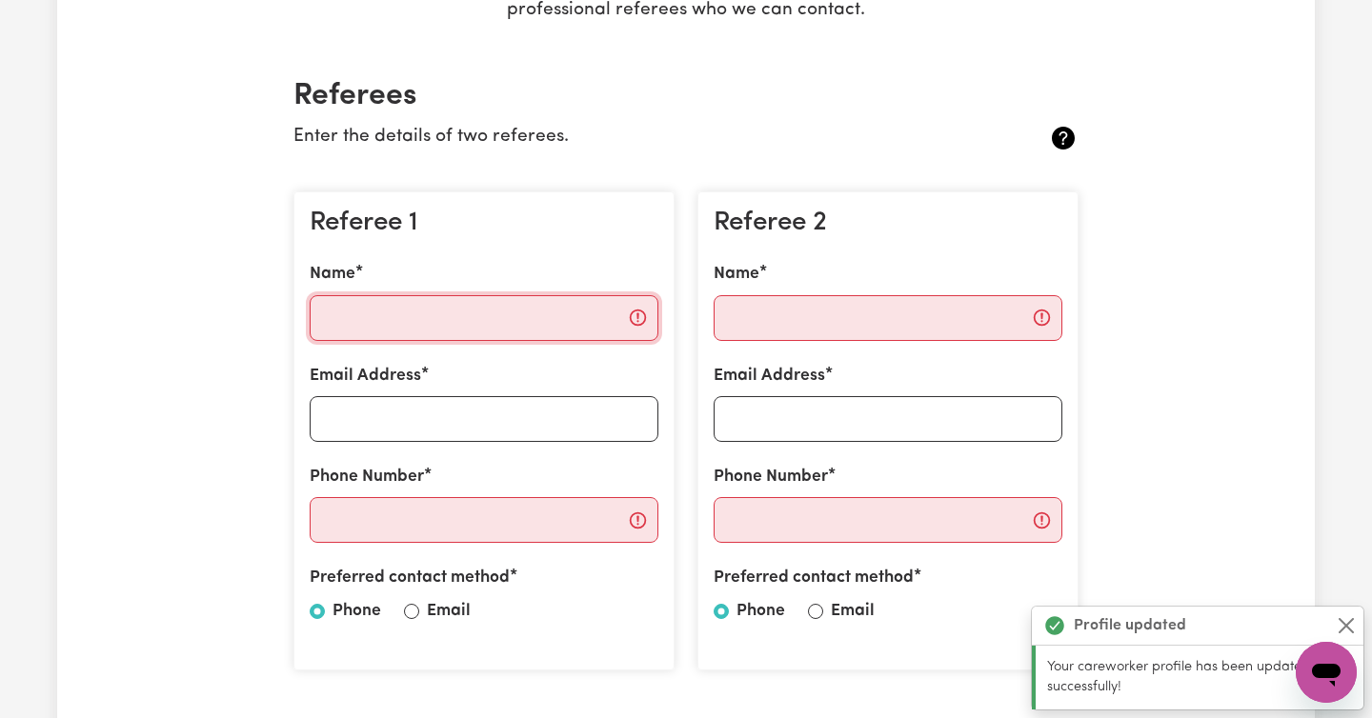
click at [415, 323] on input "Name" at bounding box center [484, 318] width 349 height 46
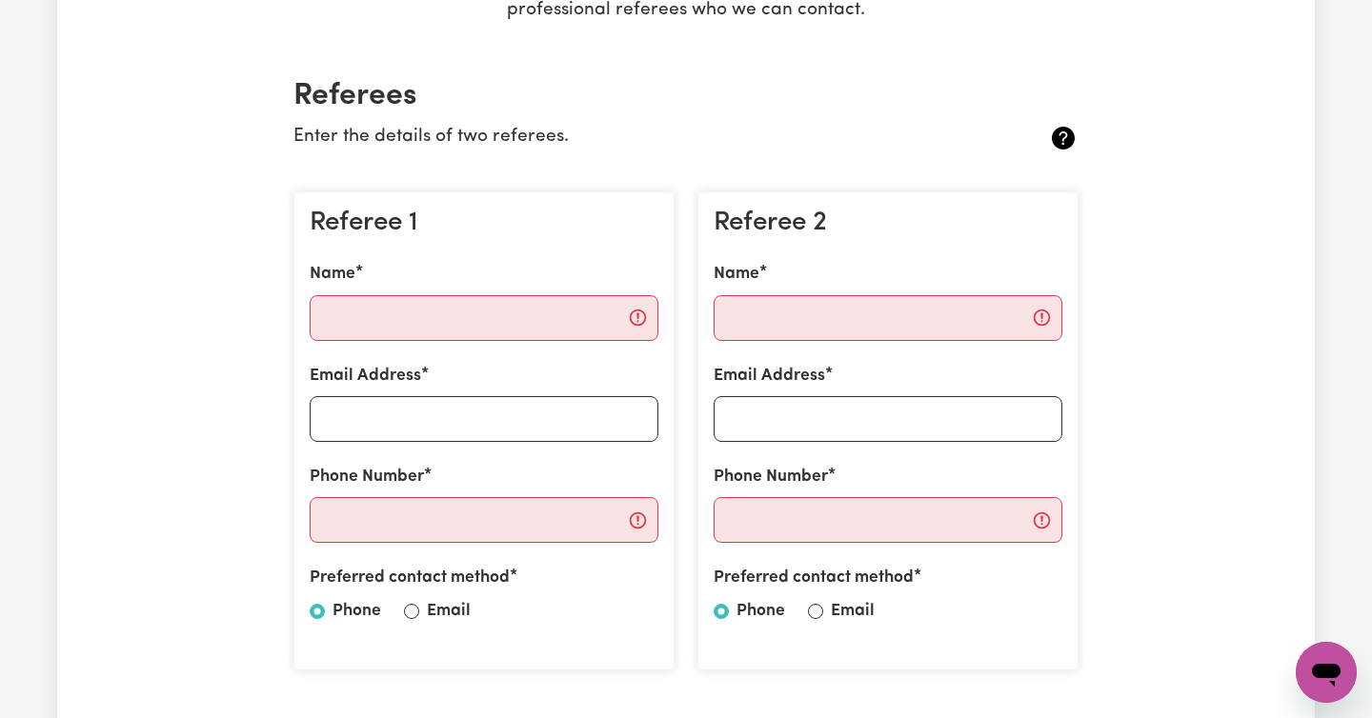
click at [753, 117] on section "Referees Enter the details of two referees. Referee 1 Name Email Address Phone …" at bounding box center [685, 437] width 815 height 779
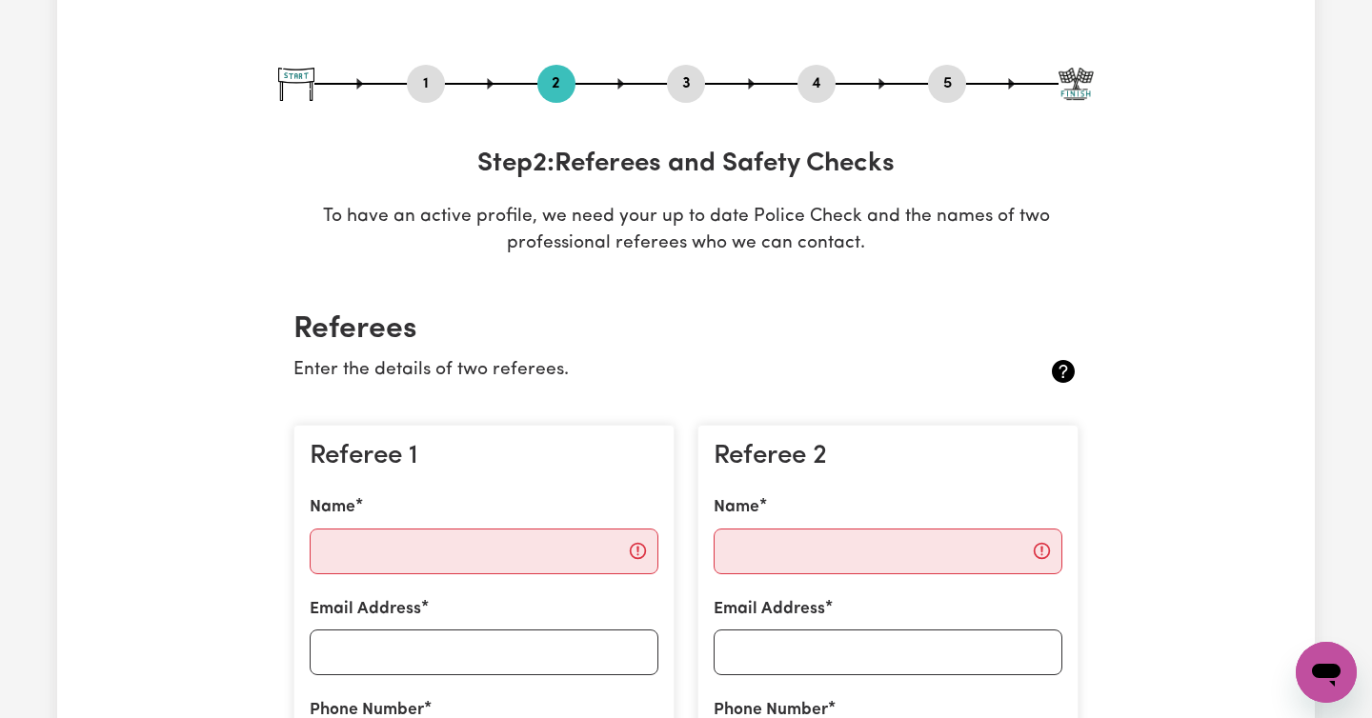
scroll to position [163, 0]
click at [611, 250] on p "To have an active profile, we need your up to date Police Check and the names o…" at bounding box center [685, 230] width 815 height 55
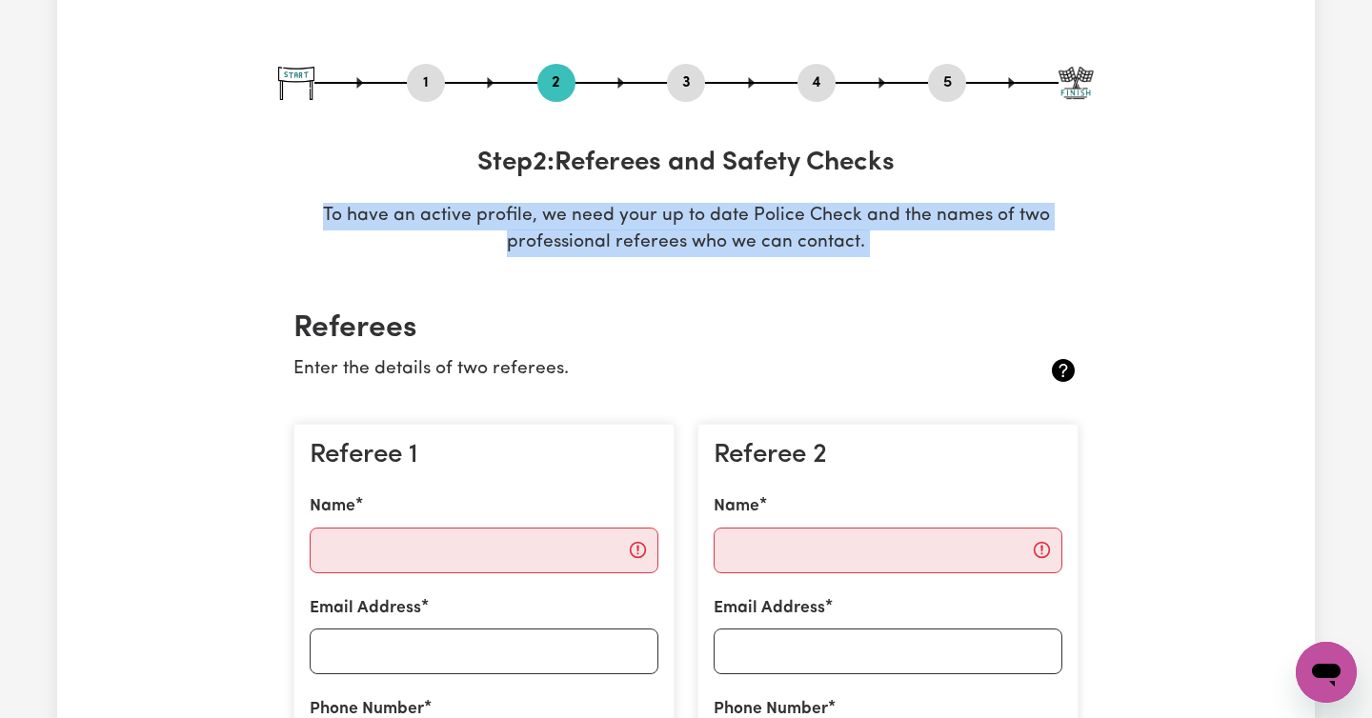
click at [611, 250] on p "To have an active profile, we need your up to date Police Check and the names o…" at bounding box center [685, 230] width 815 height 55
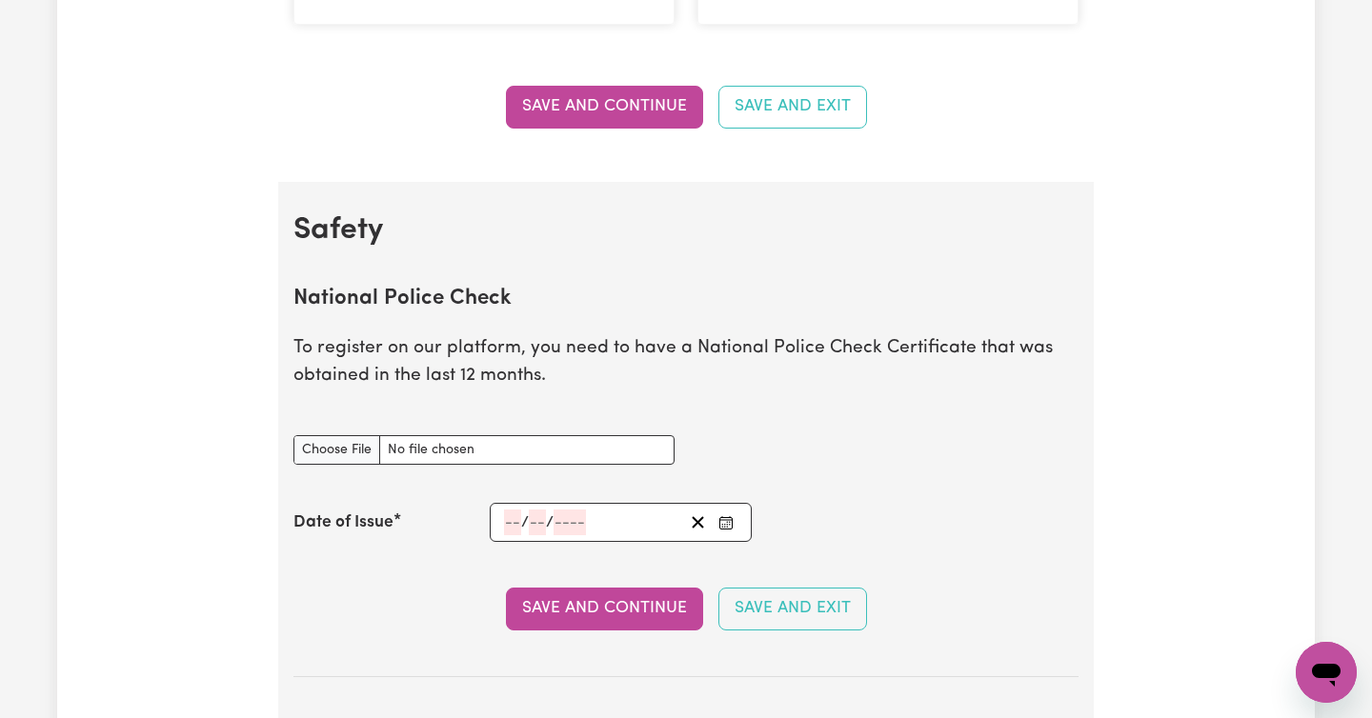
scroll to position [1078, 0]
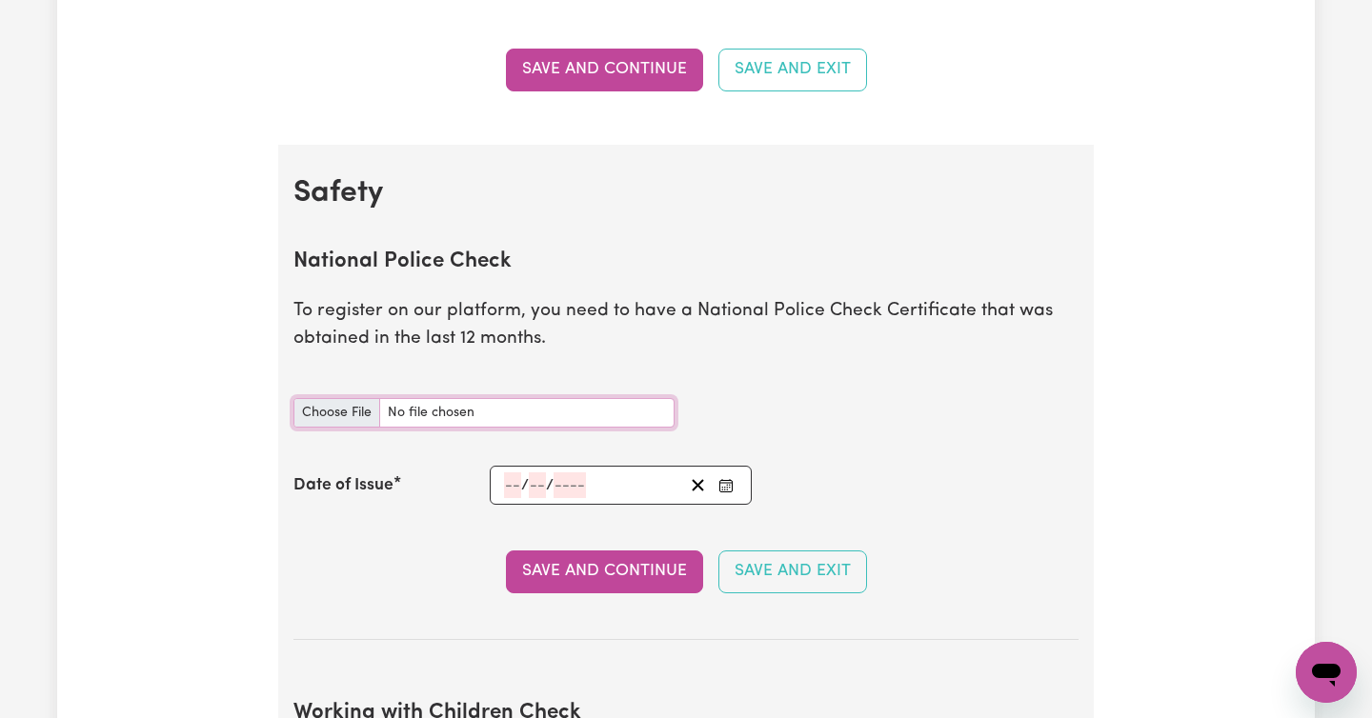
click at [425, 409] on input "National Police Check document" at bounding box center [483, 413] width 381 height 30
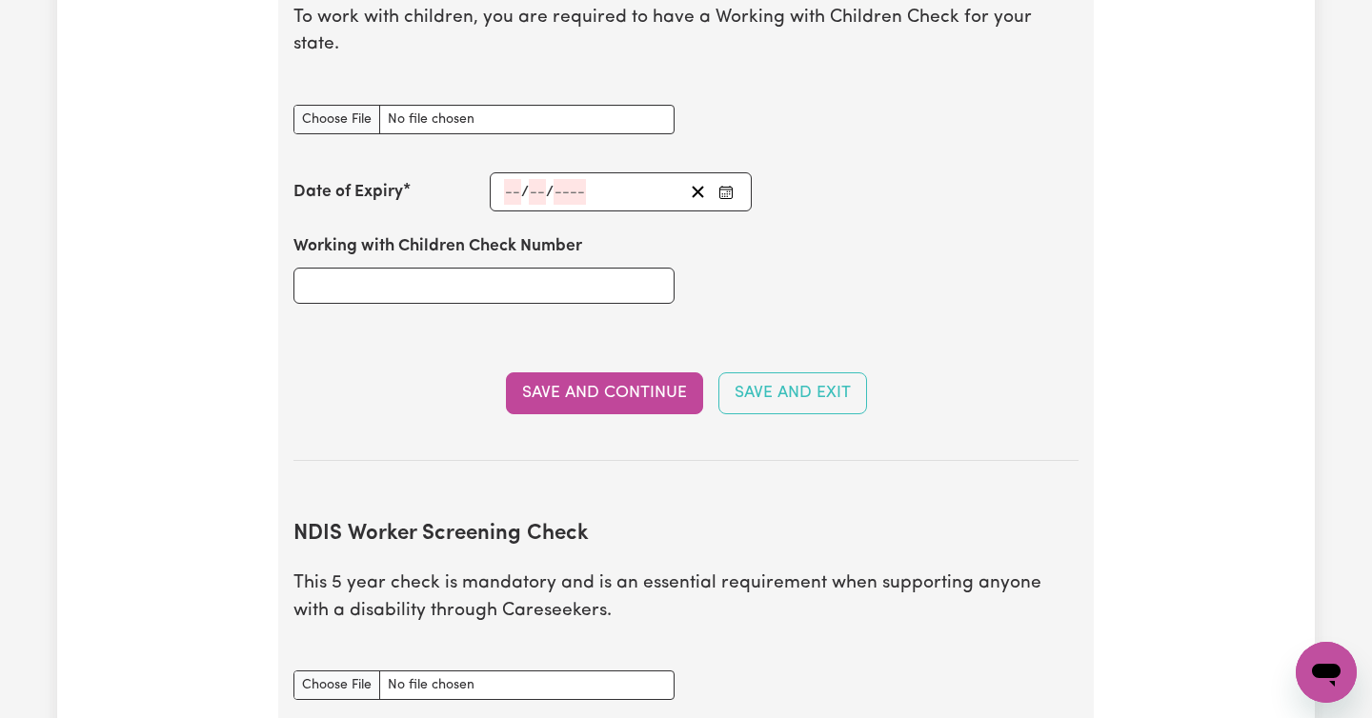
scroll to position [1975, 0]
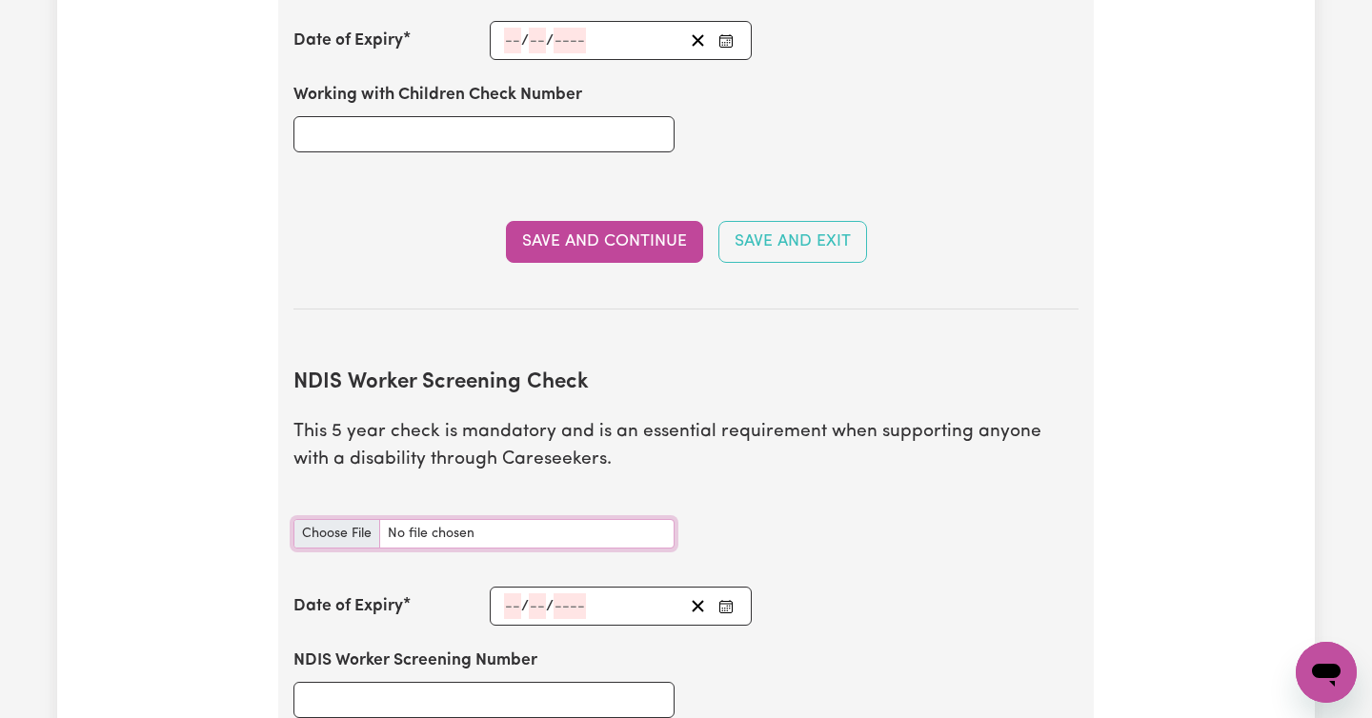
click at [331, 519] on input "NDIS Worker Screening Check document" at bounding box center [483, 534] width 381 height 30
click at [334, 519] on input "NDIS Worker Screening Check document" at bounding box center [483, 534] width 381 height 30
type input "C:\fakepath\NDIS-clearance.pdf"
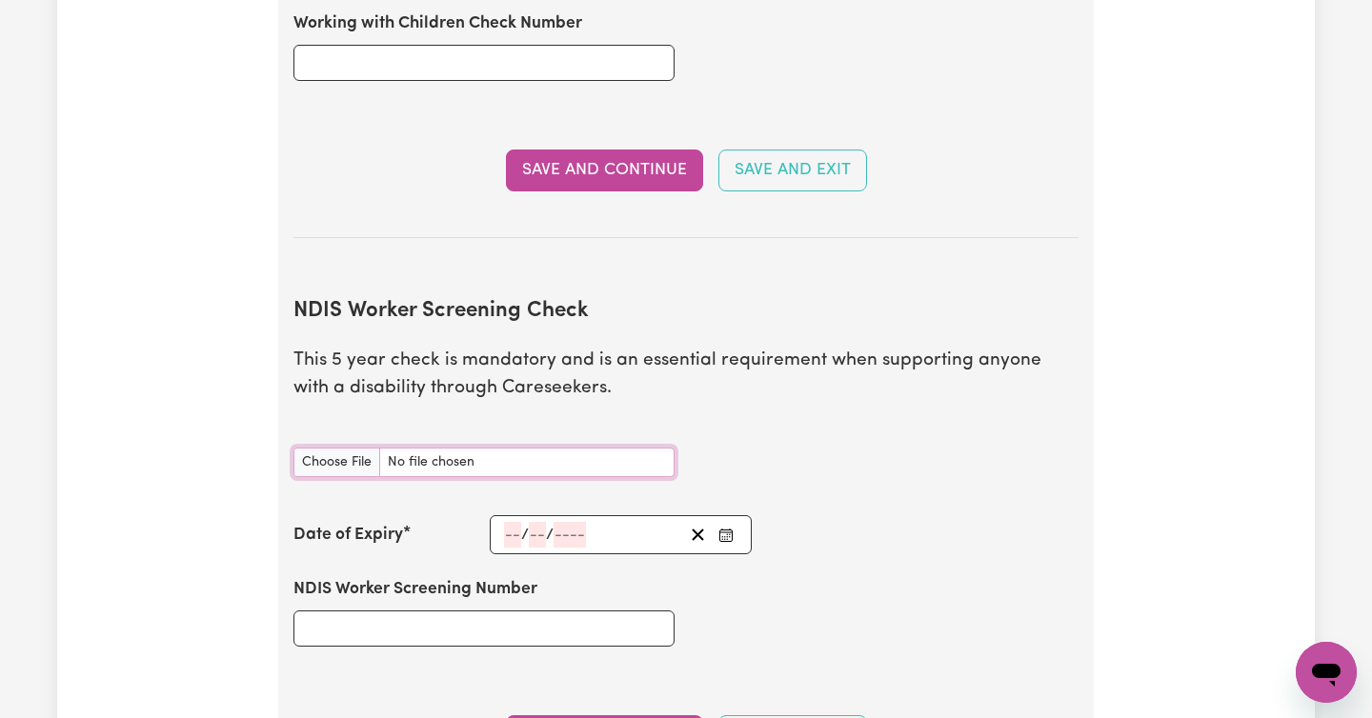
scroll to position [2050, 0]
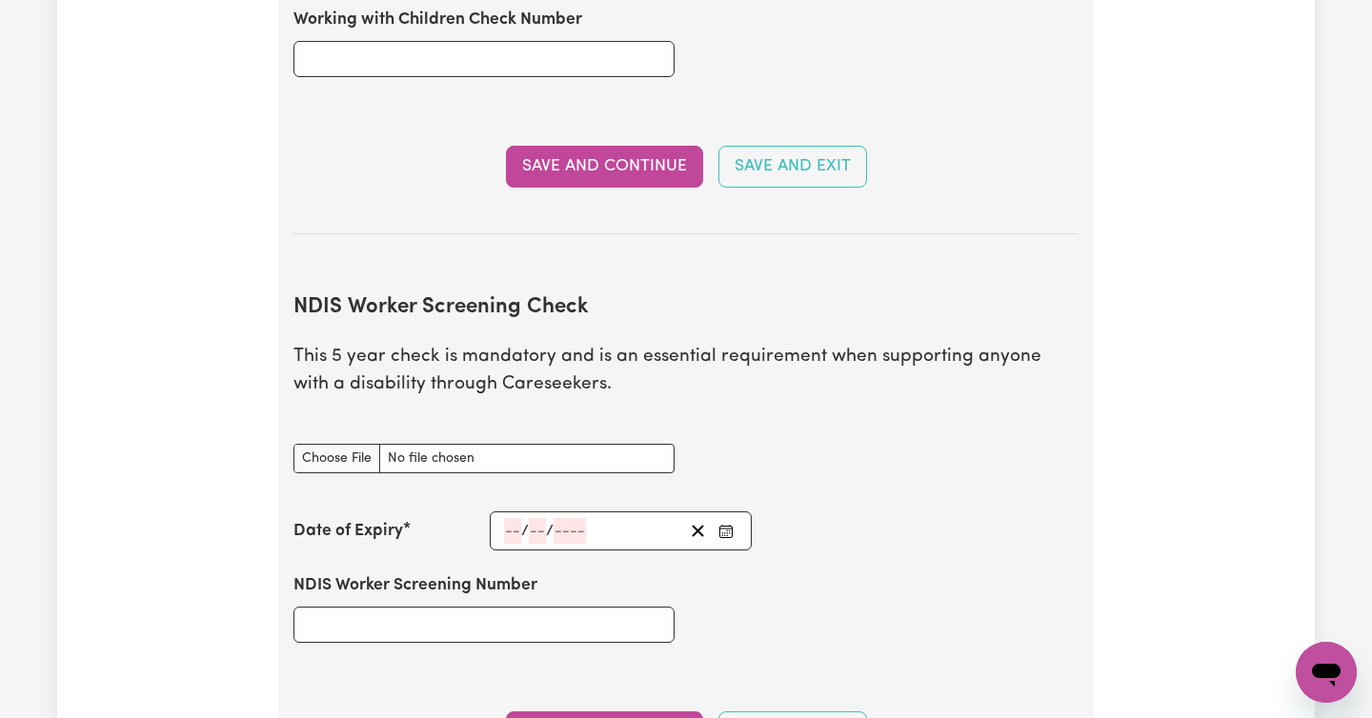
click at [516, 518] on input "number" at bounding box center [512, 531] width 17 height 26
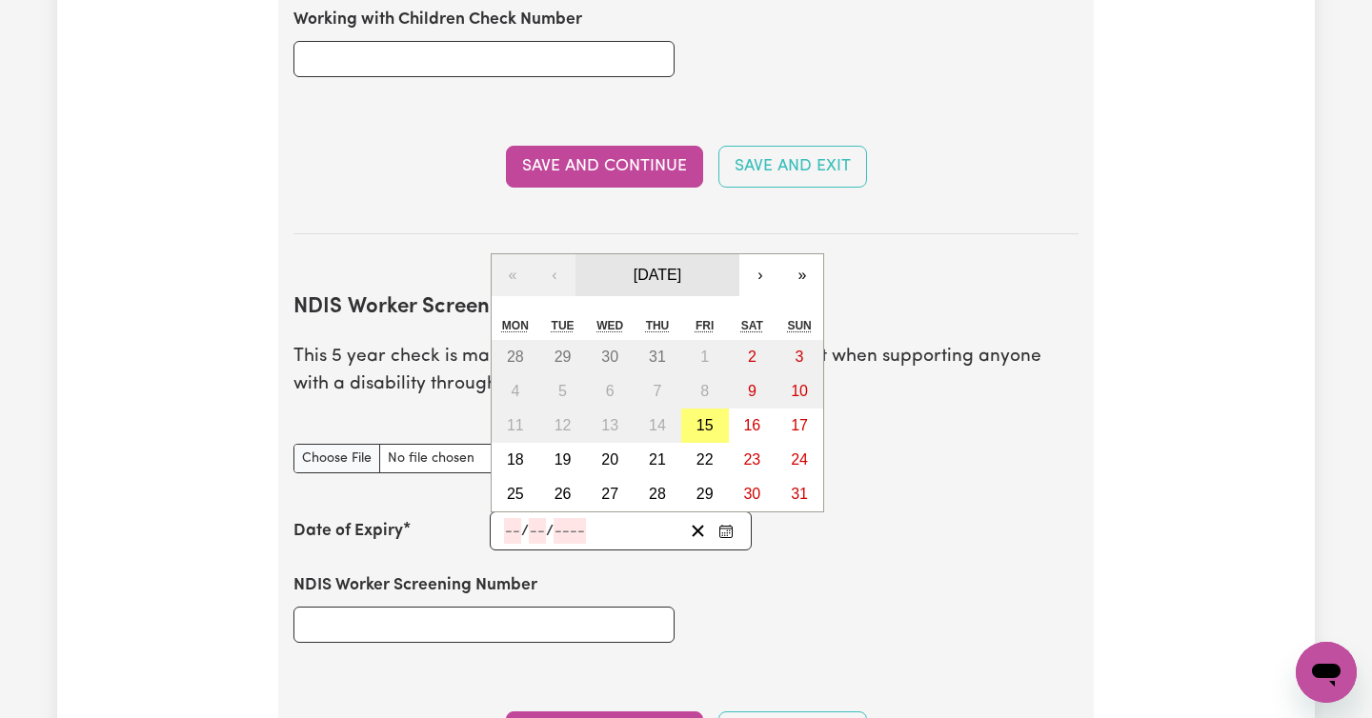
click at [681, 267] on span "[DATE]" at bounding box center [657, 275] width 48 height 16
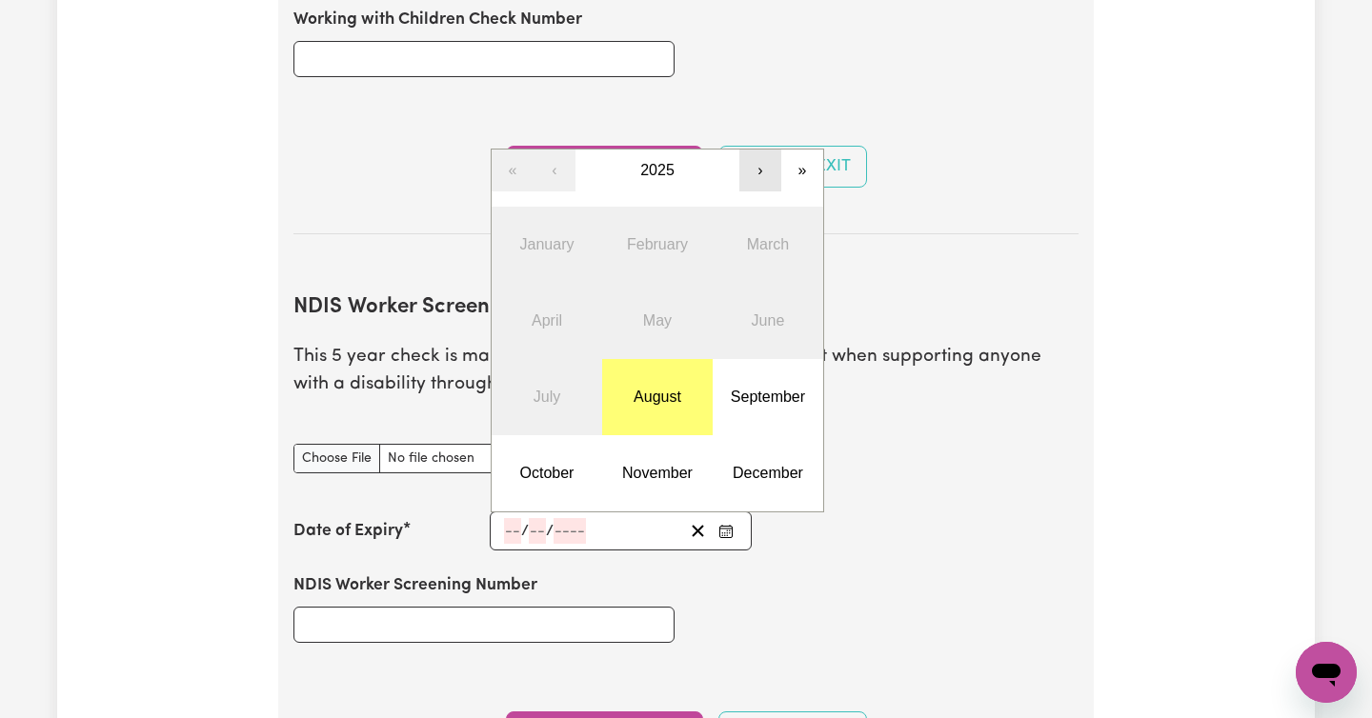
click at [753, 150] on button "›" at bounding box center [760, 171] width 42 height 42
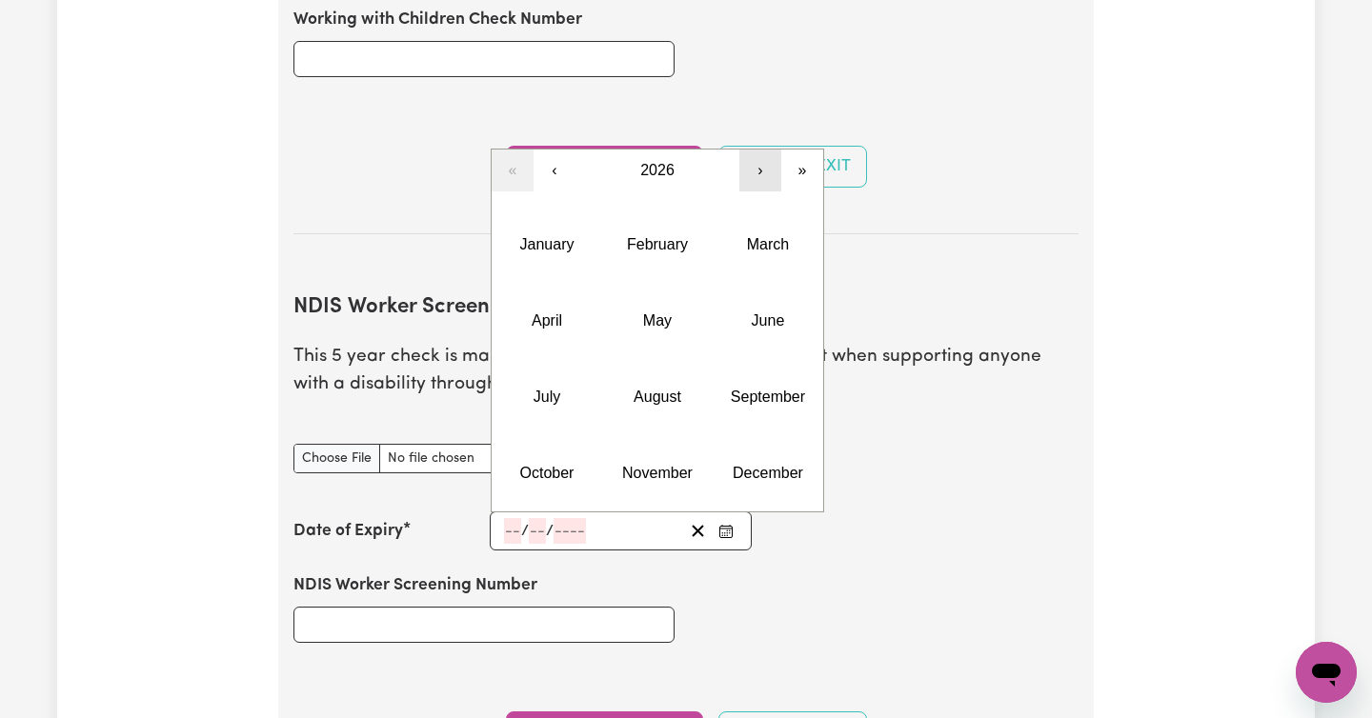
click at [753, 150] on button "›" at bounding box center [760, 171] width 42 height 42
click at [568, 366] on button "July" at bounding box center [547, 397] width 110 height 76
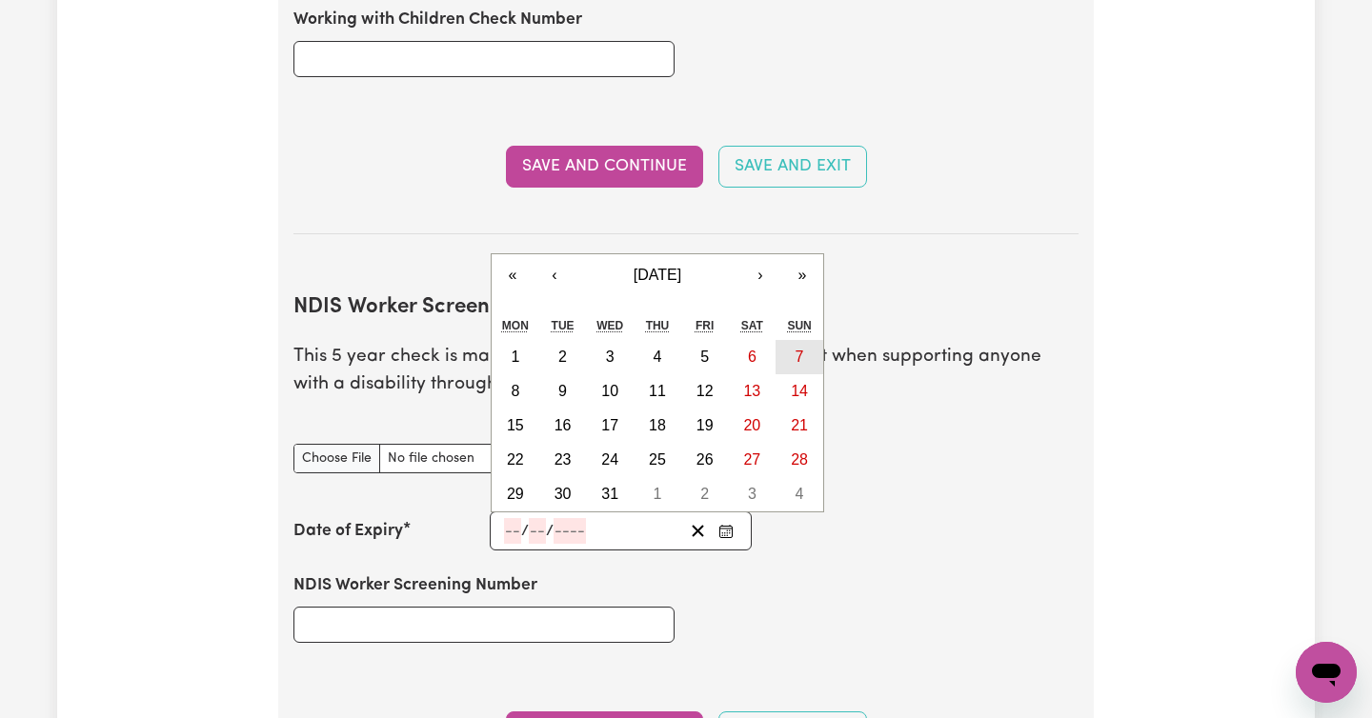
click at [794, 340] on button "7" at bounding box center [799, 357] width 48 height 34
type input "[DATE]"
type input "7"
type input "2030"
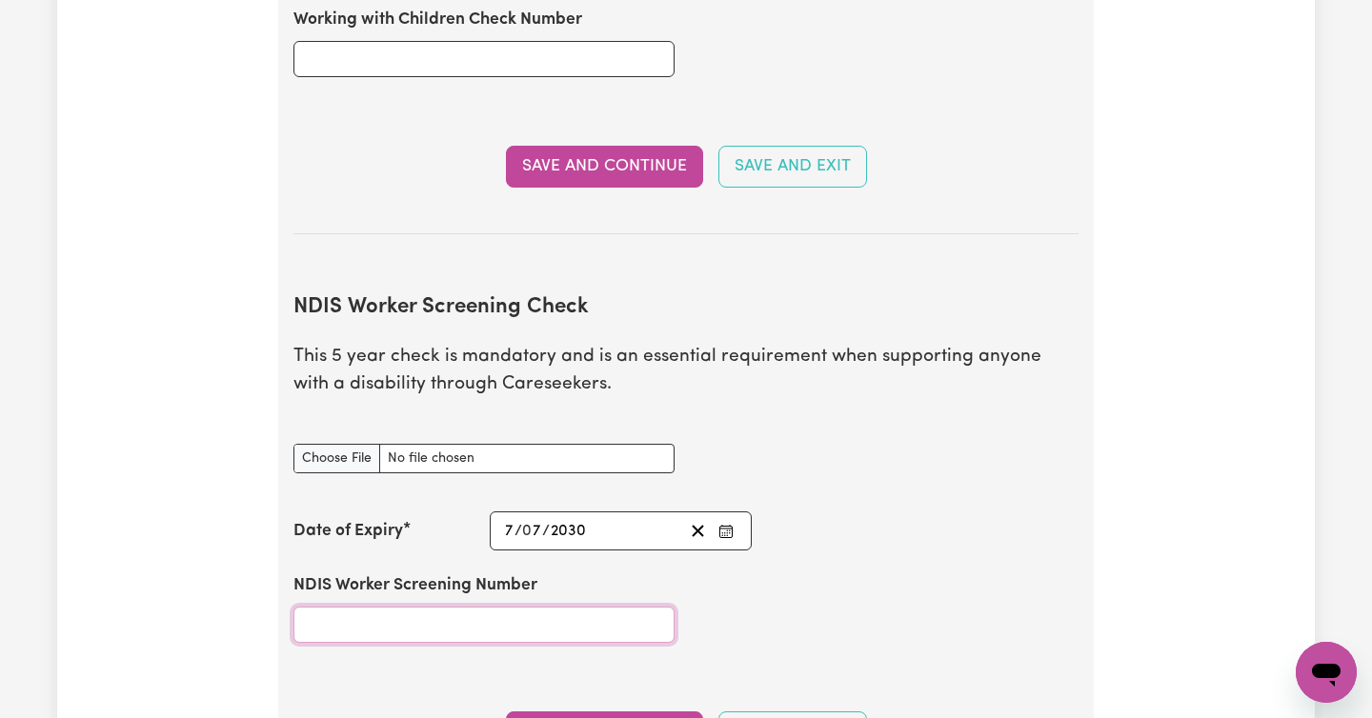
click at [484, 607] on input "NDIS Worker Screening Number" at bounding box center [483, 625] width 381 height 36
click at [518, 607] on input "NDIS Worker Screening Number" at bounding box center [483, 625] width 381 height 36
paste input "49377360"
type input "49377360"
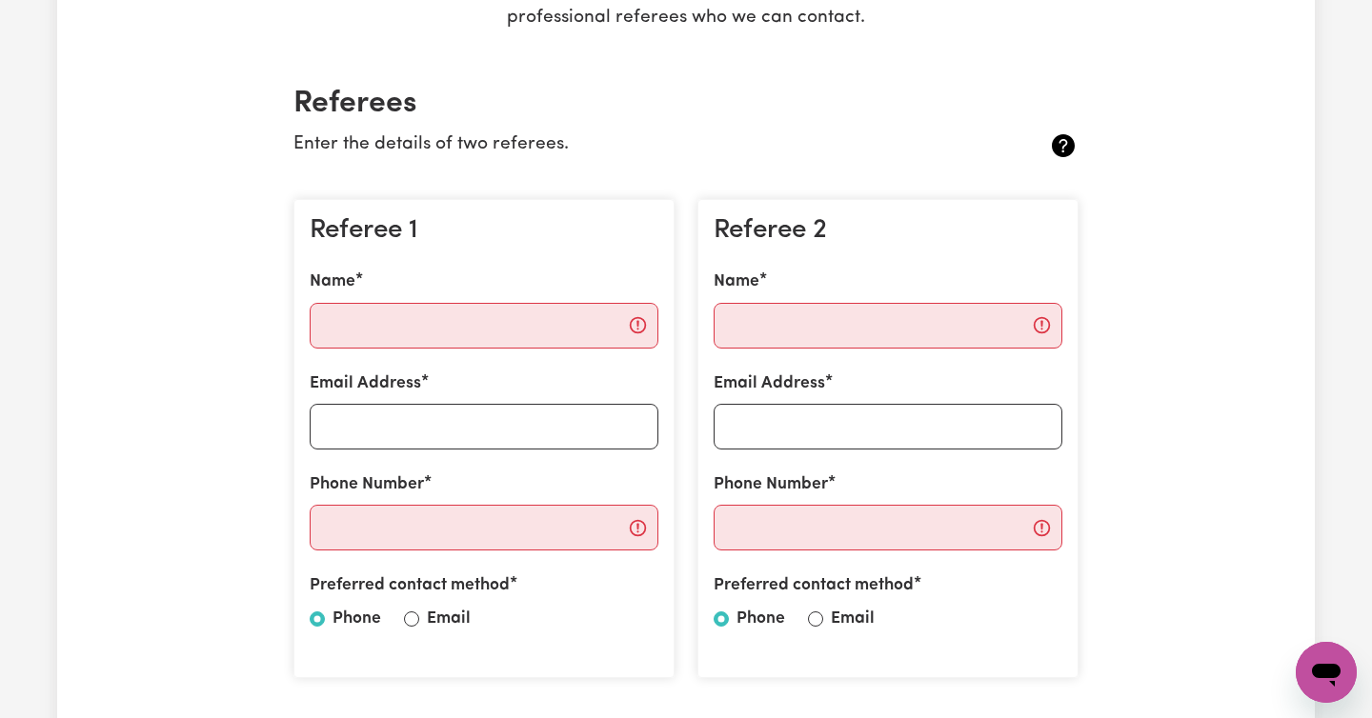
scroll to position [360, 0]
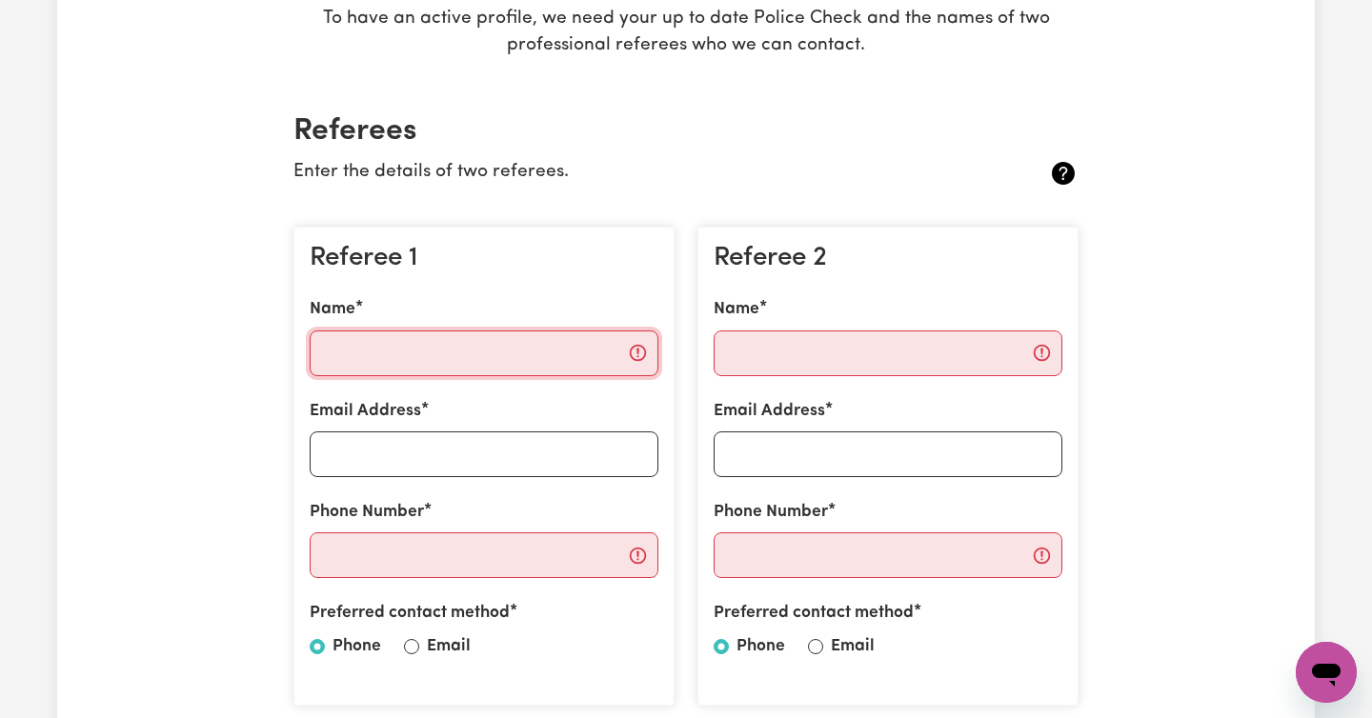
click at [450, 353] on input "Name" at bounding box center [484, 354] width 349 height 46
click at [750, 134] on h2 "Referees" at bounding box center [685, 131] width 785 height 36
click at [413, 359] on input "Name" at bounding box center [484, 354] width 349 height 46
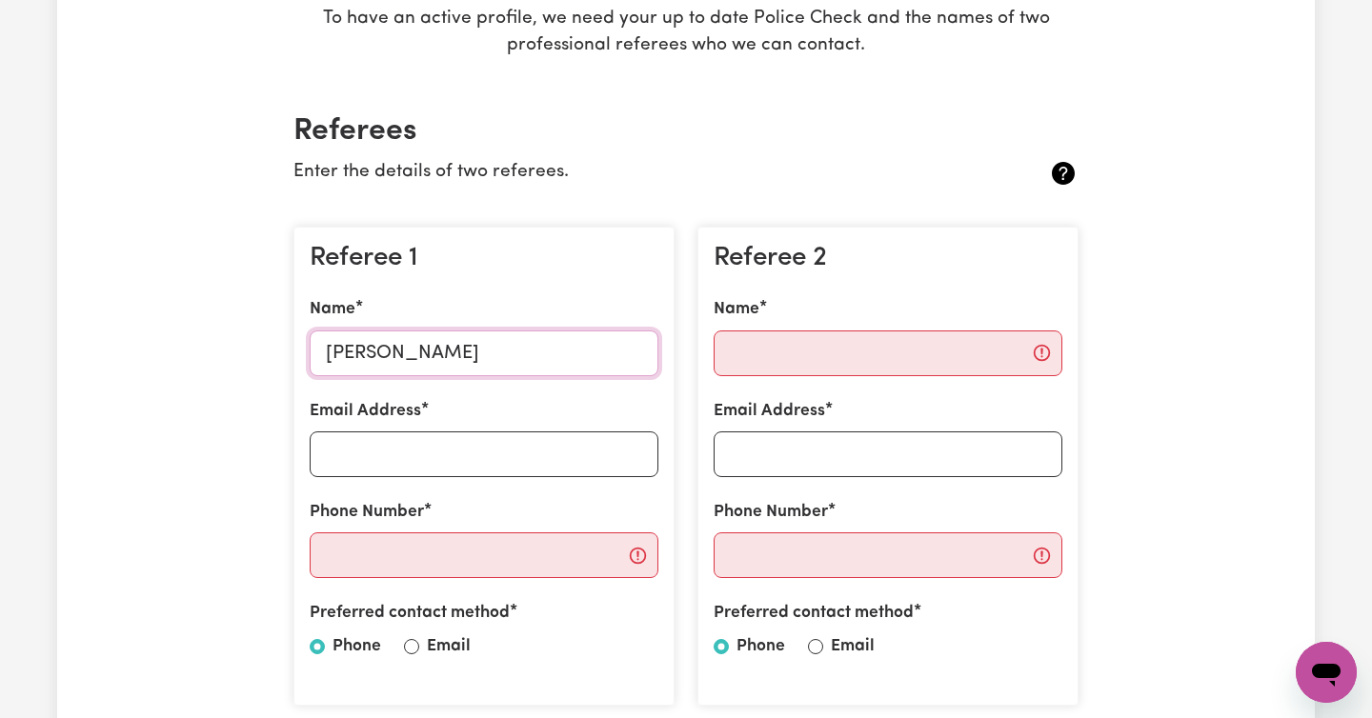
type input "[PERSON_NAME]"
click at [412, 453] on input "Email Address" at bounding box center [484, 455] width 349 height 46
click at [572, 456] on input "[EMAIL_ADDRESS]" at bounding box center [484, 455] width 349 height 46
type input "[EMAIL_ADDRESS]"
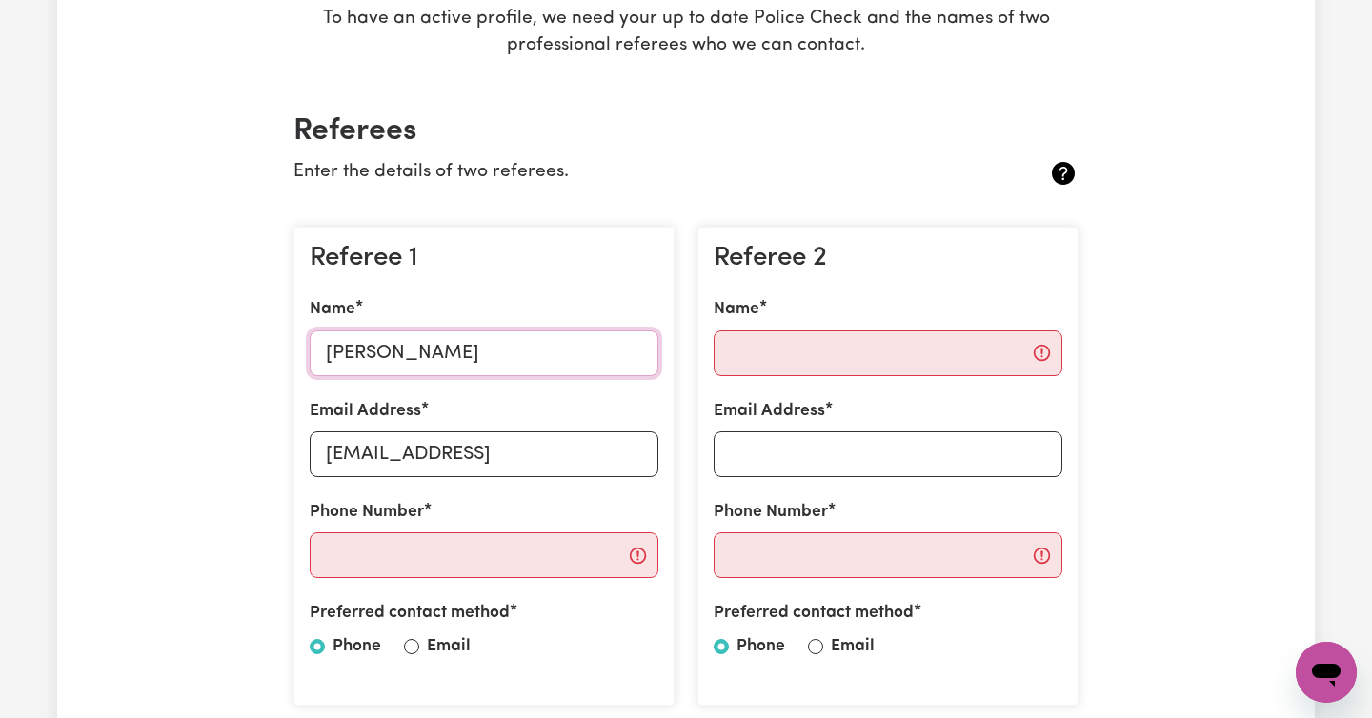
click at [496, 354] on input "[PERSON_NAME]" at bounding box center [484, 354] width 349 height 46
type input "[PERSON_NAME]"
click at [593, 455] on input "[EMAIL_ADDRESS]" at bounding box center [484, 455] width 349 height 46
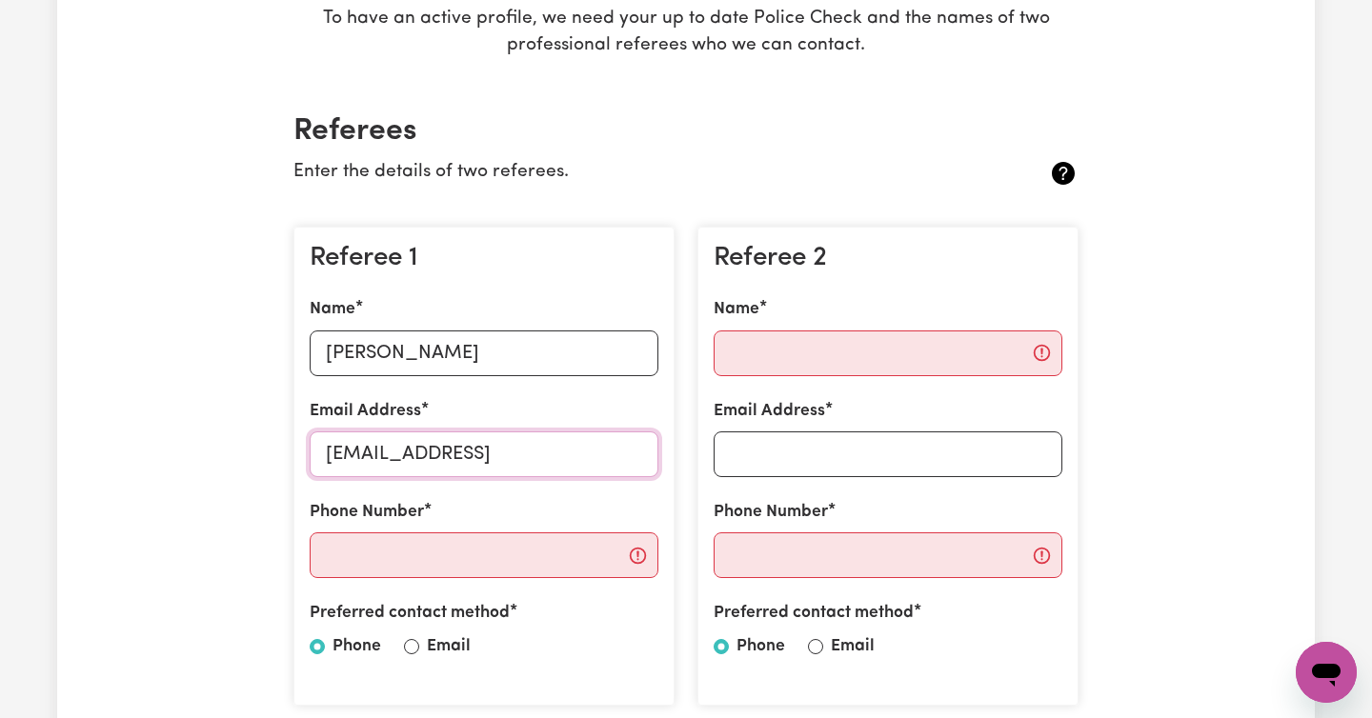
click at [593, 455] on input "[EMAIL_ADDRESS]" at bounding box center [484, 455] width 349 height 46
click at [411, 459] on input "Email Address" at bounding box center [484, 455] width 349 height 46
paste input "[EMAIL_ADDRESS][DOMAIN_NAME]"
click at [368, 452] on input "[EMAIL_ADDRESS][DOMAIN_NAME]" at bounding box center [484, 455] width 349 height 46
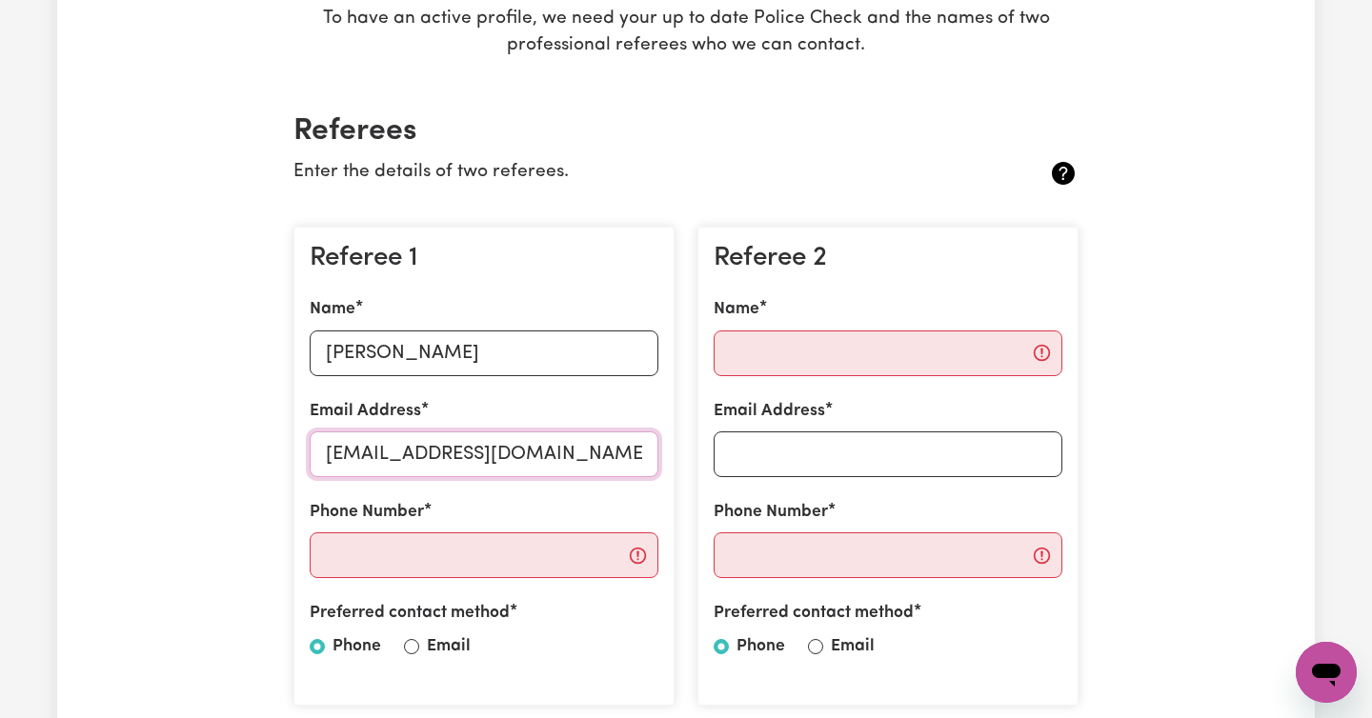
type input "[EMAIL_ADDRESS][DOMAIN_NAME]"
click at [422, 552] on input "Phone Number" at bounding box center [484, 555] width 349 height 46
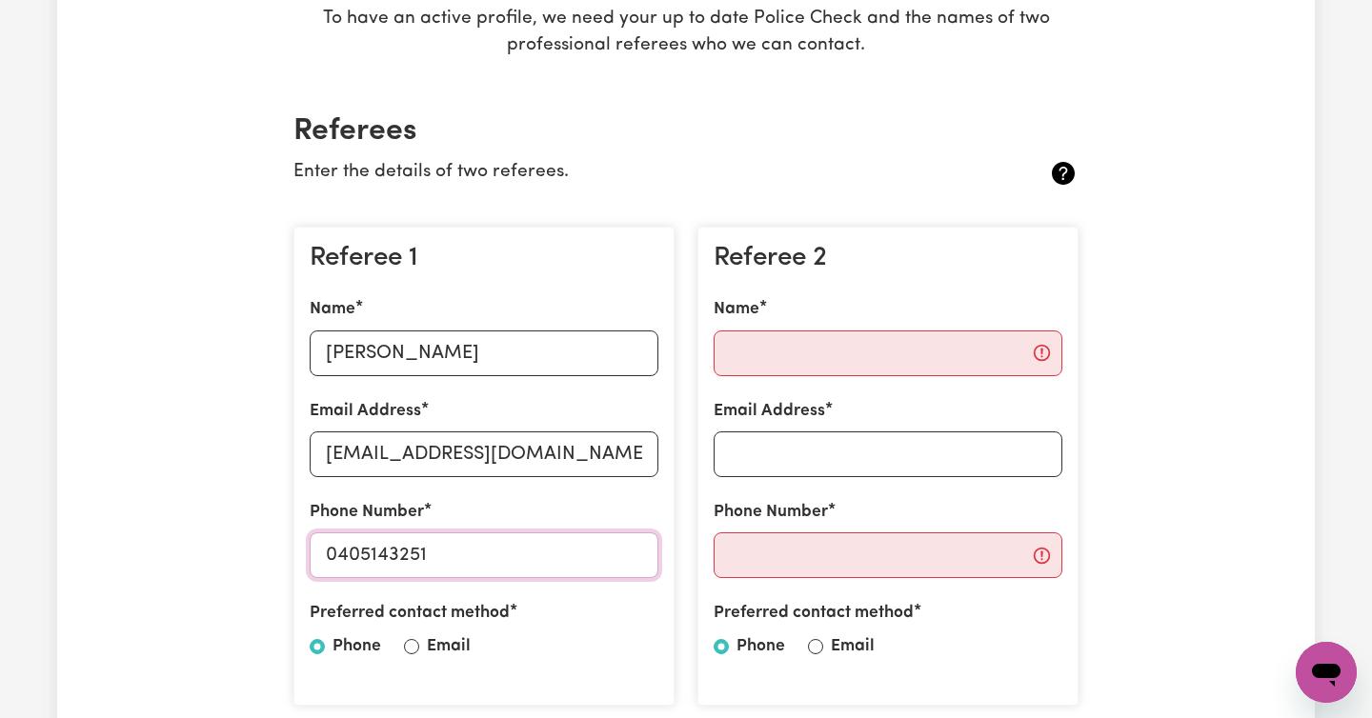
type input "0405143251"
click at [803, 360] on input "Name" at bounding box center [887, 354] width 349 height 46
click at [808, 367] on input "Name" at bounding box center [887, 354] width 349 height 46
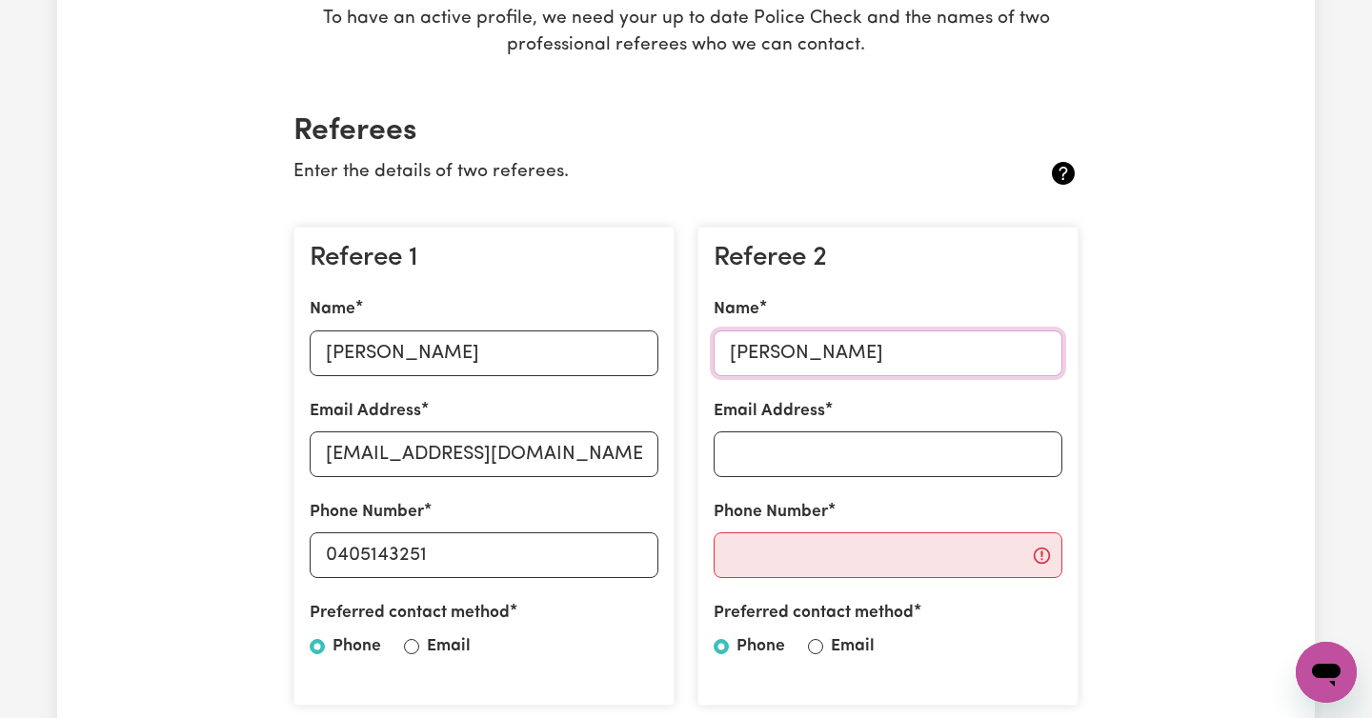
type input "[PERSON_NAME]"
click at [830, 446] on input "Email Address" at bounding box center [887, 455] width 349 height 46
click at [807, 462] on input "Email Address" at bounding box center [887, 455] width 349 height 46
click at [773, 556] on input "Phone Number" at bounding box center [887, 555] width 349 height 46
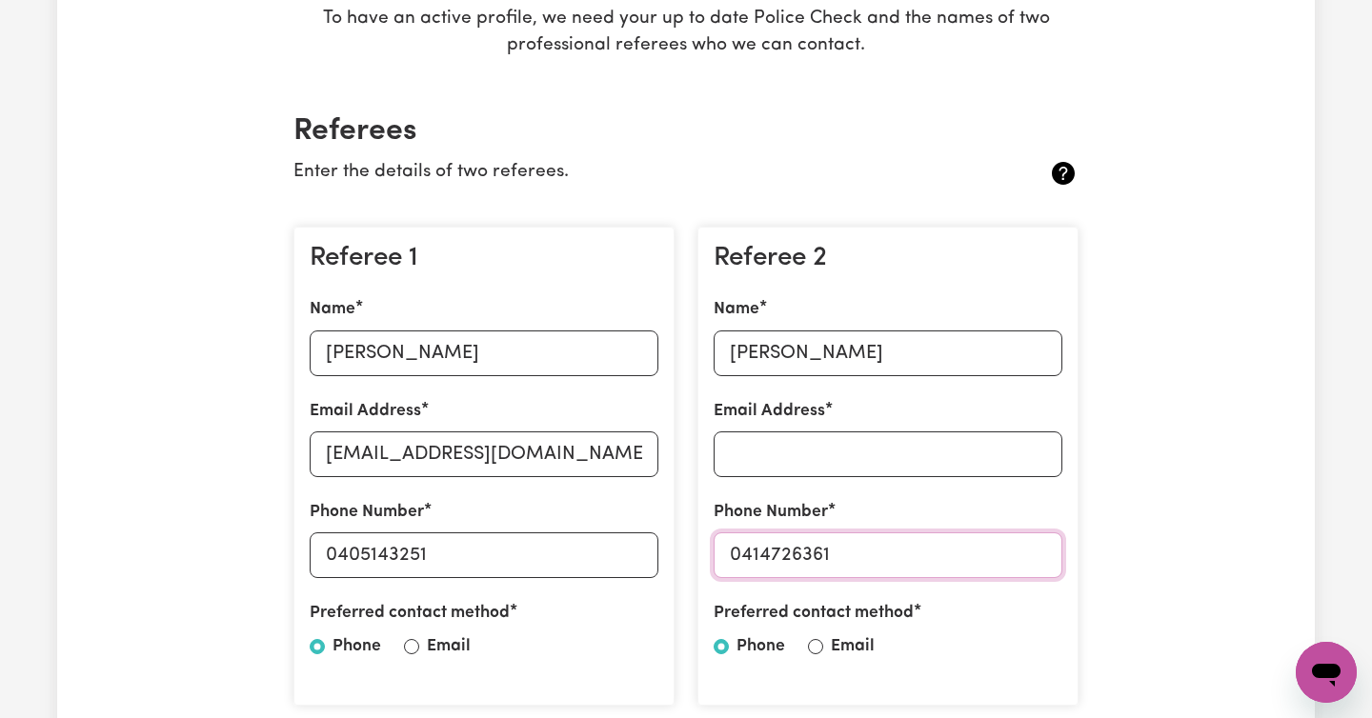
type input "0414726361"
click at [409, 649] on input "Email" at bounding box center [411, 646] width 15 height 15
radio input "true"
click at [813, 648] on input "Email" at bounding box center [815, 646] width 15 height 15
radio input "true"
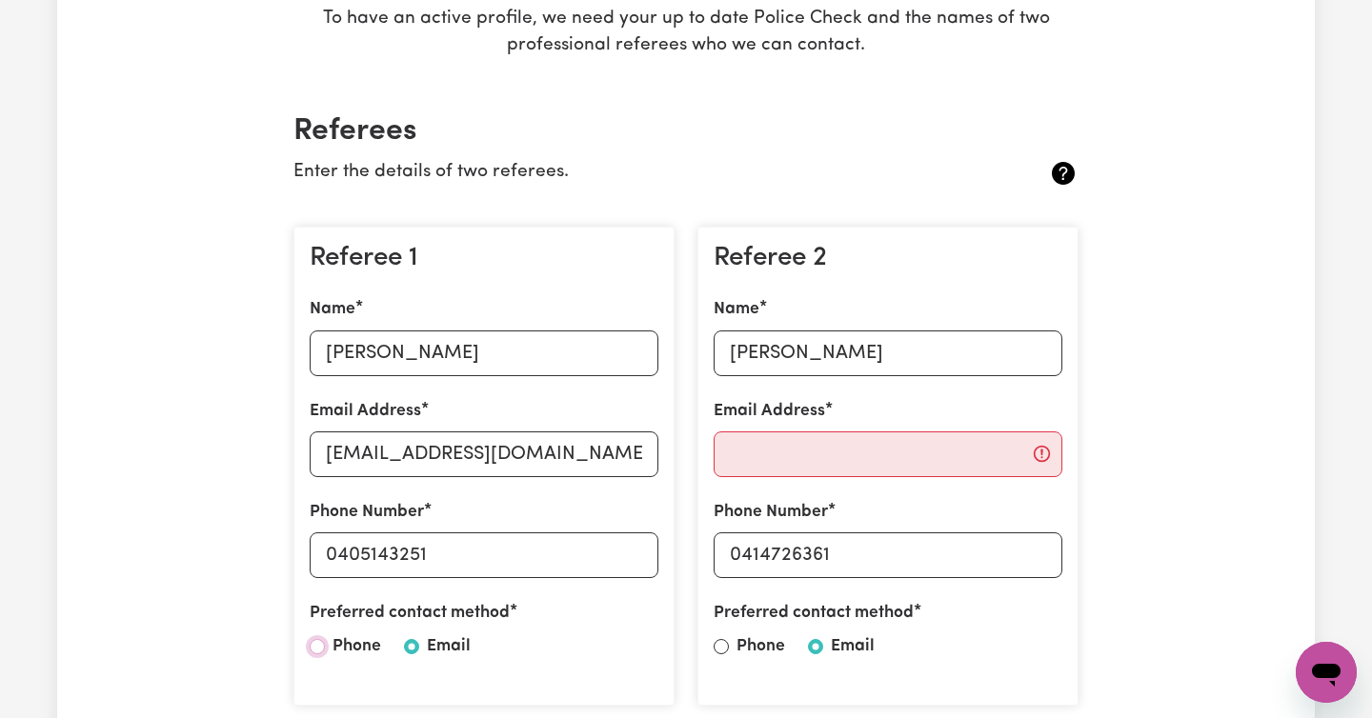
click at [317, 645] on input "Phone" at bounding box center [317, 646] width 15 height 15
radio input "true"
click at [718, 644] on input "Phone" at bounding box center [720, 646] width 15 height 15
radio input "true"
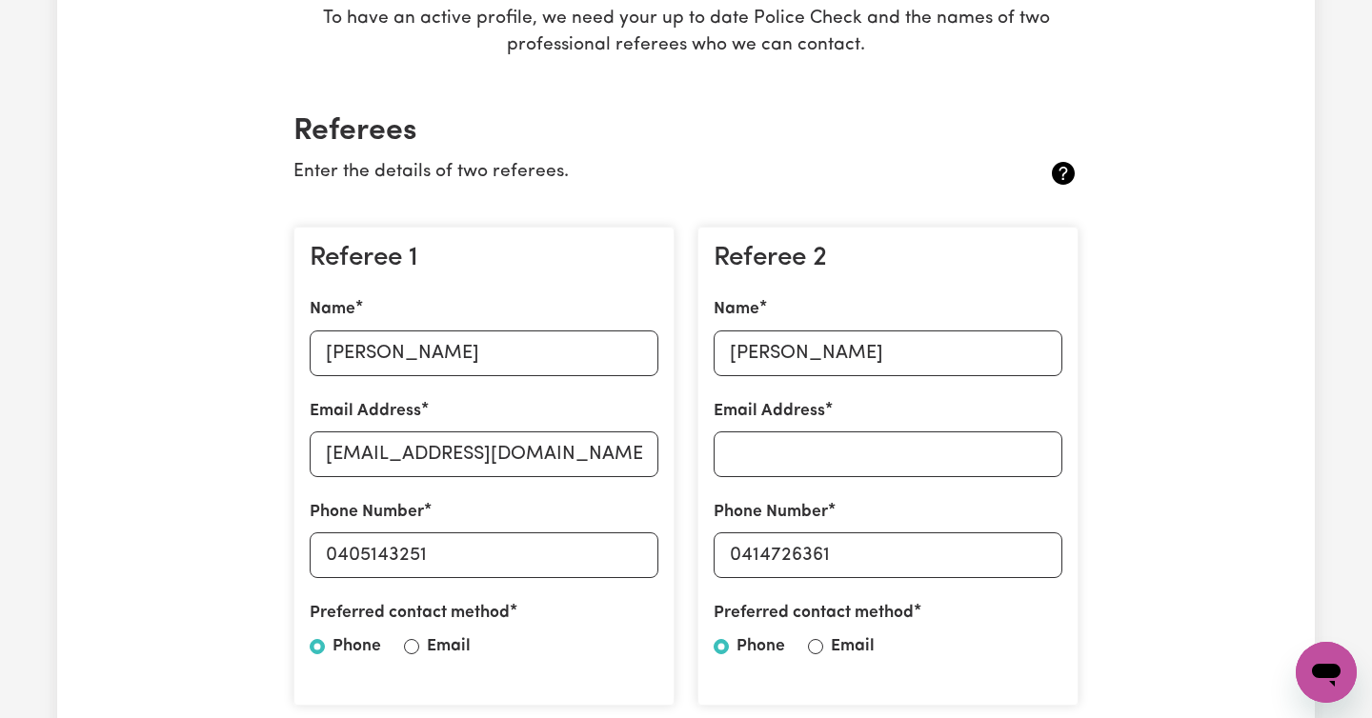
click at [788, 454] on input "Email Address" at bounding box center [887, 455] width 349 height 46
click at [773, 455] on input "Email Address" at bounding box center [887, 455] width 349 height 46
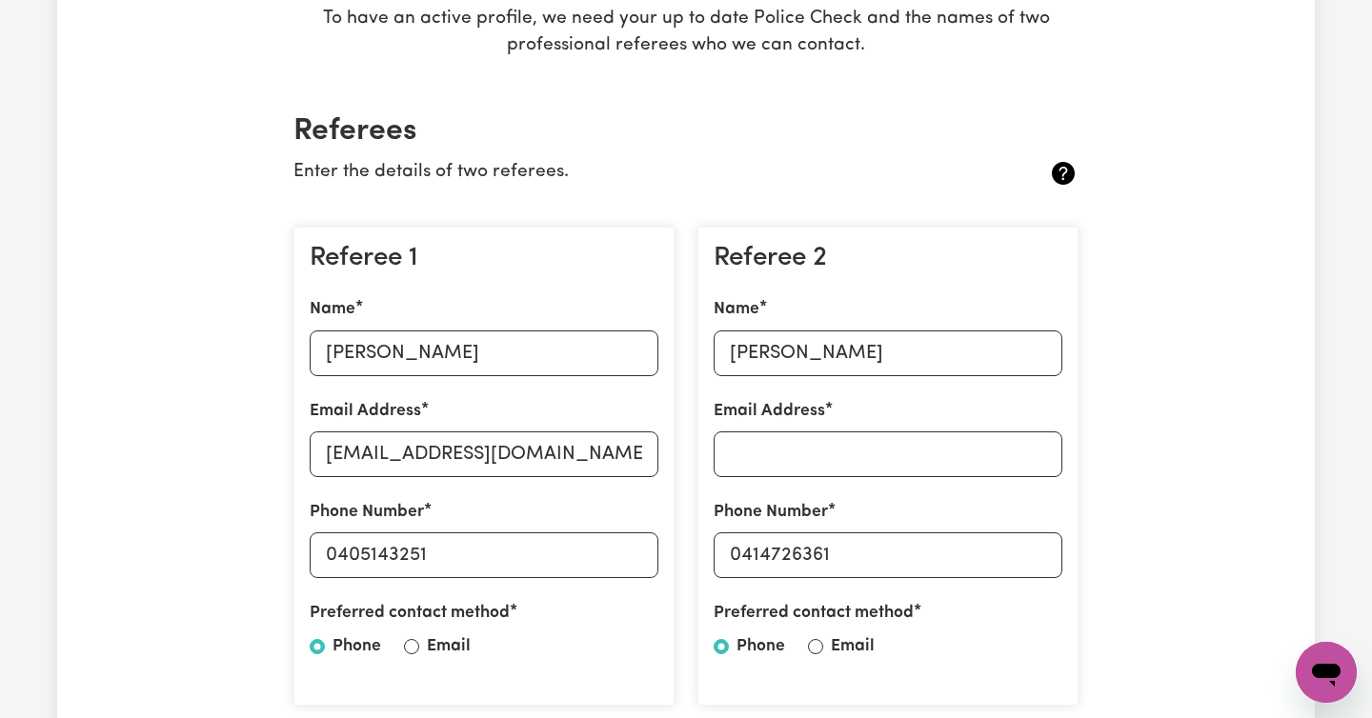
click at [845, 457] on input "Email Address" at bounding box center [887, 455] width 349 height 46
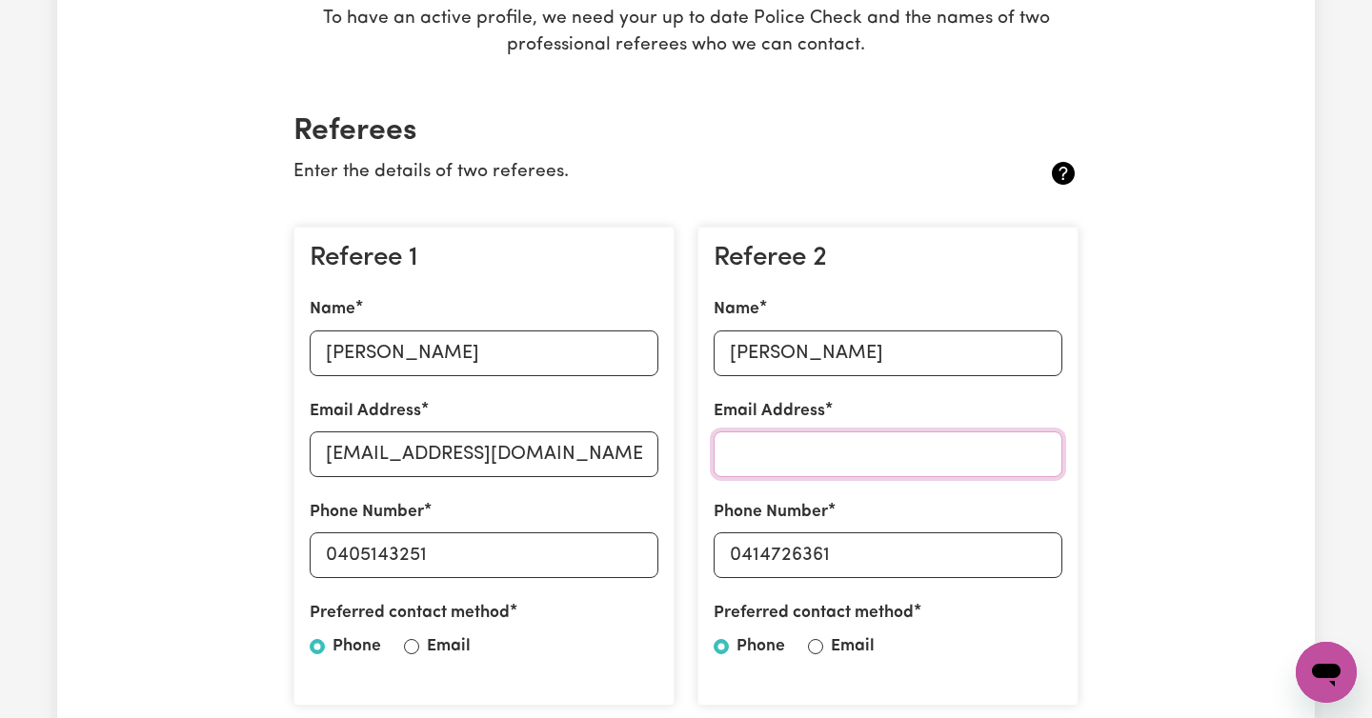
click at [852, 444] on input "Email Address" at bounding box center [887, 455] width 349 height 46
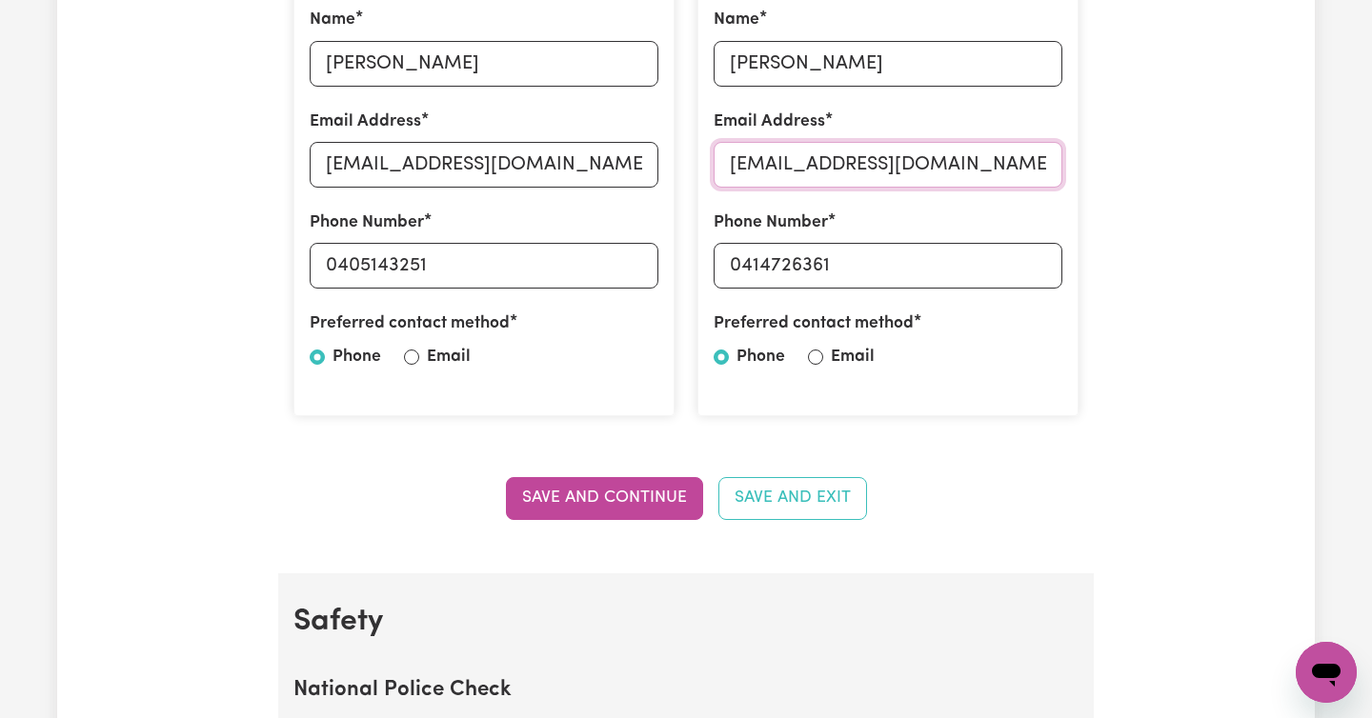
scroll to position [699, 0]
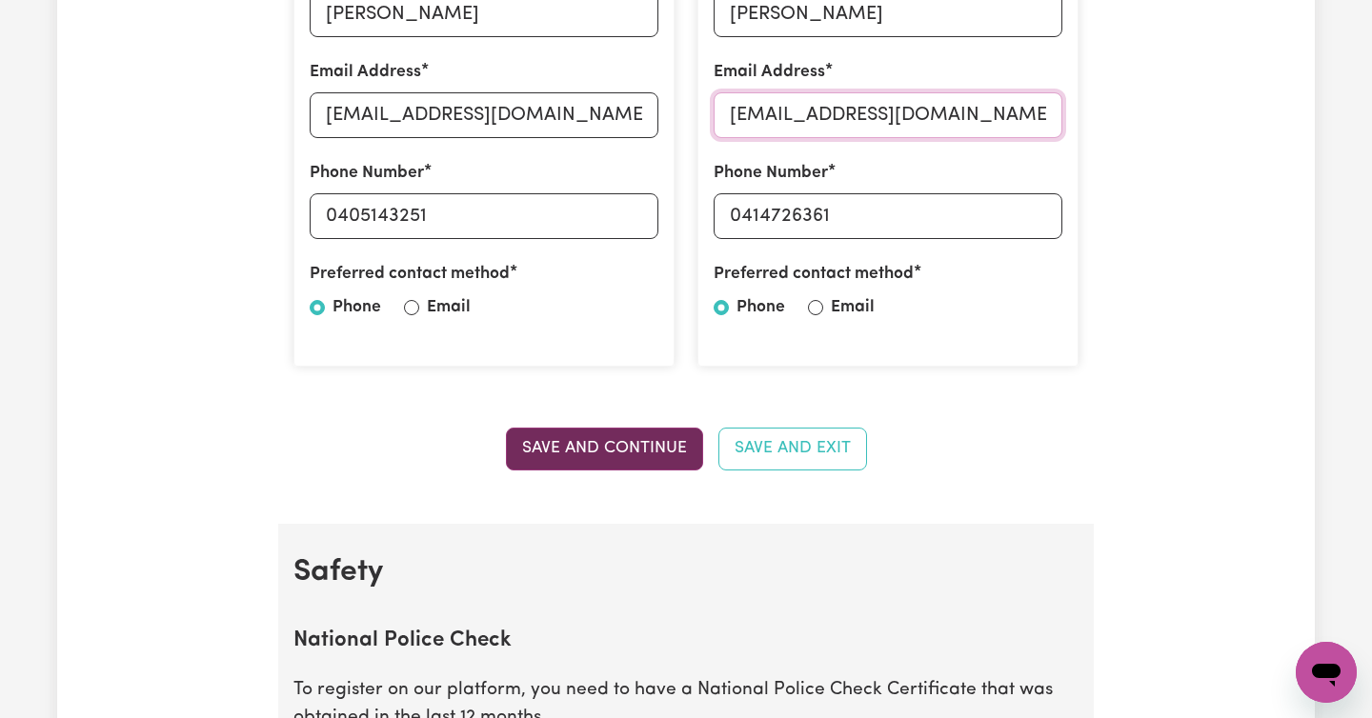
type input "[EMAIL_ADDRESS][DOMAIN_NAME]"
click at [559, 446] on button "Save and Continue" at bounding box center [604, 449] width 197 height 42
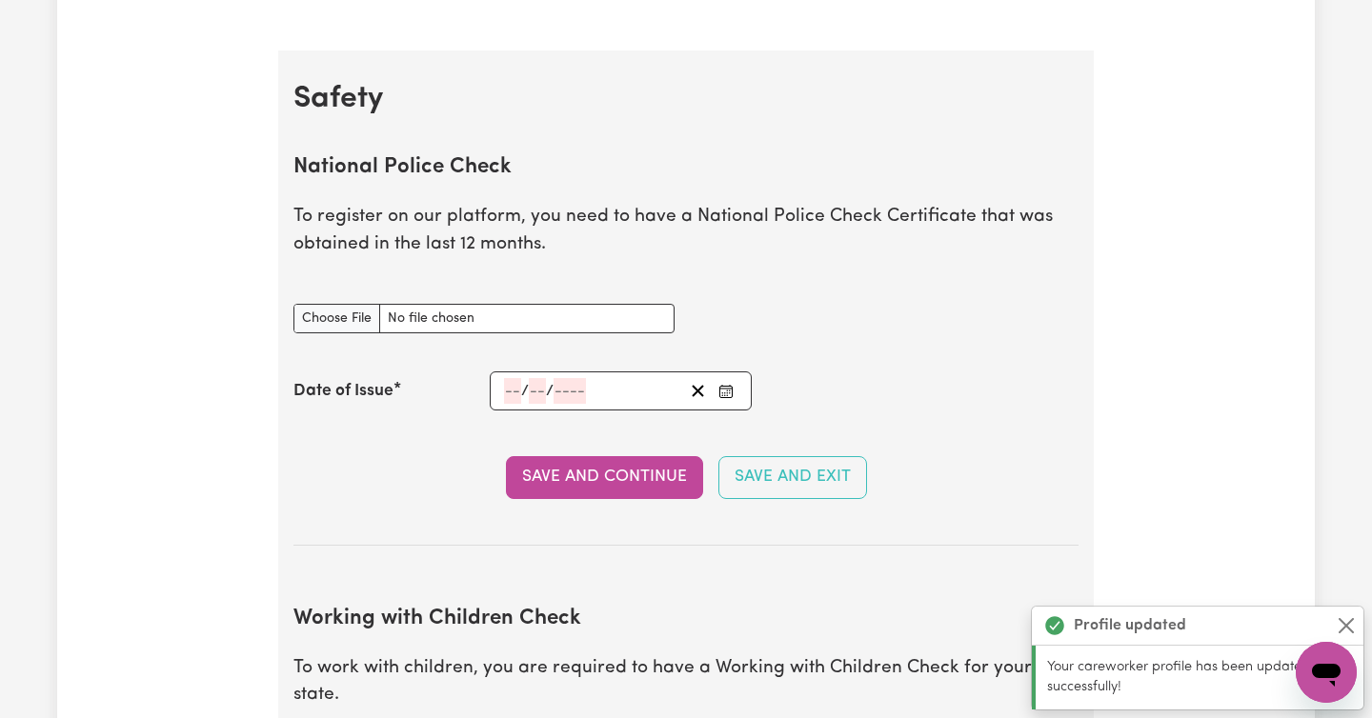
scroll to position [1222, 0]
